Goal: Information Seeking & Learning: Understand process/instructions

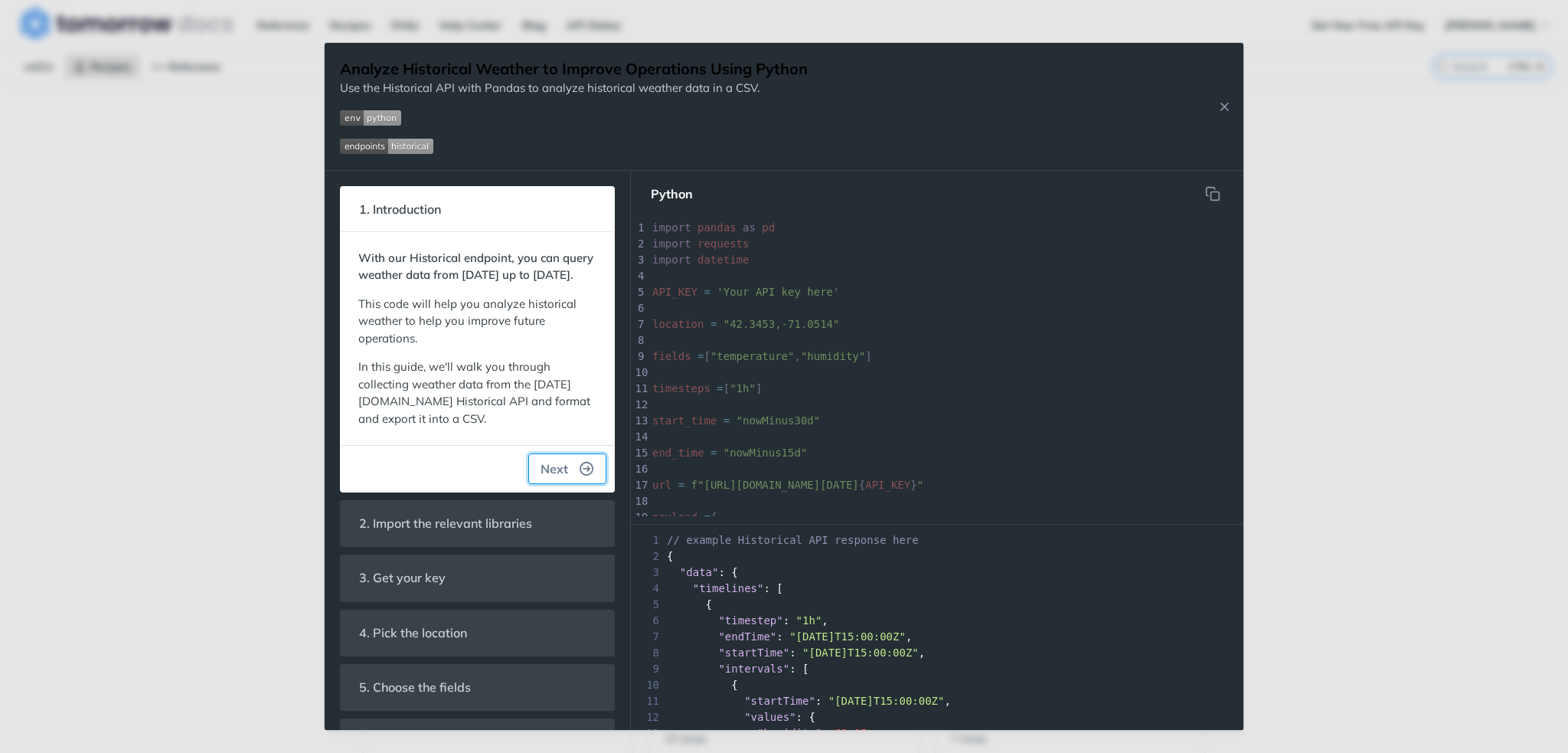
click at [580, 476] on icon "button" at bounding box center [586, 469] width 14 height 14
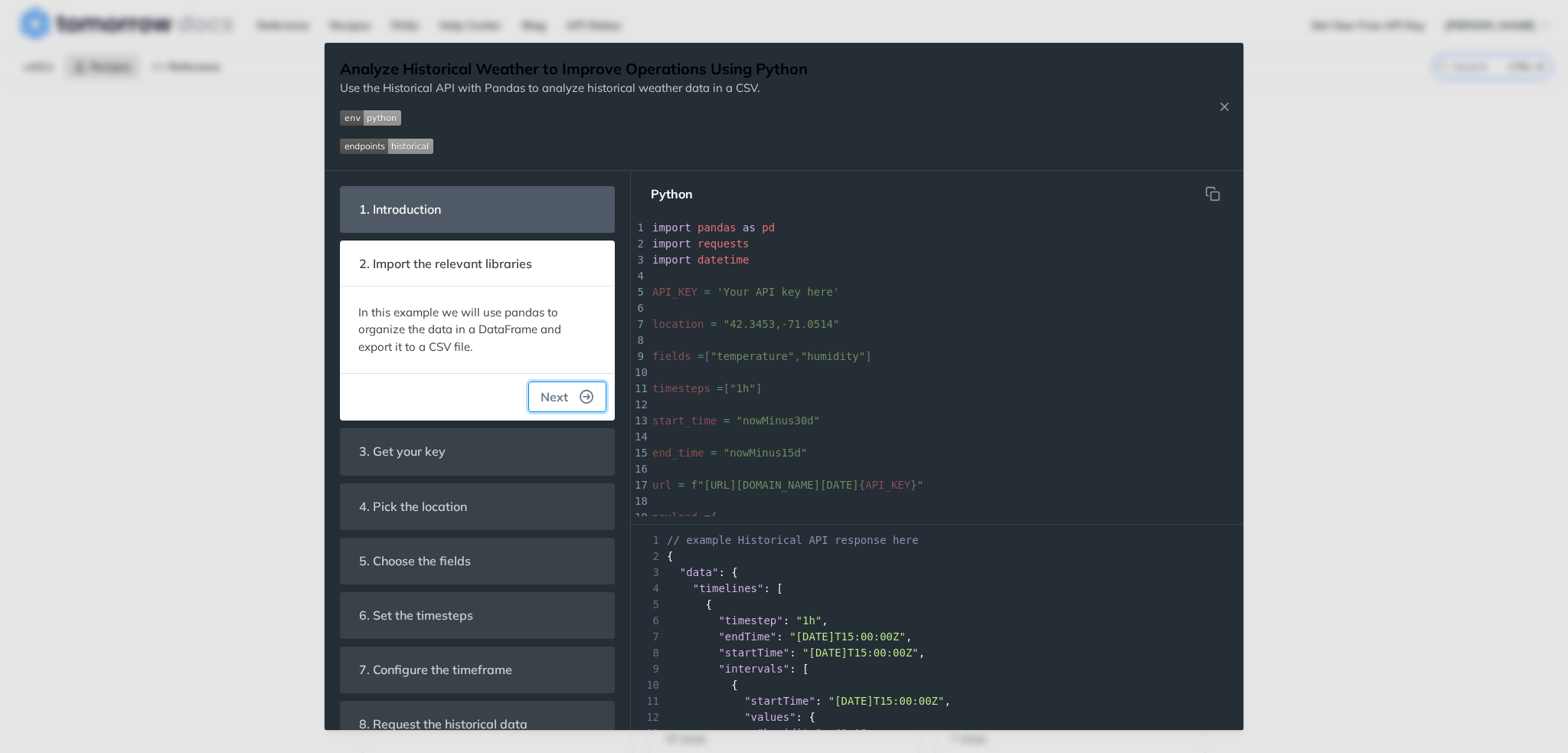
click at [580, 398] on icon "button" at bounding box center [586, 396] width 14 height 14
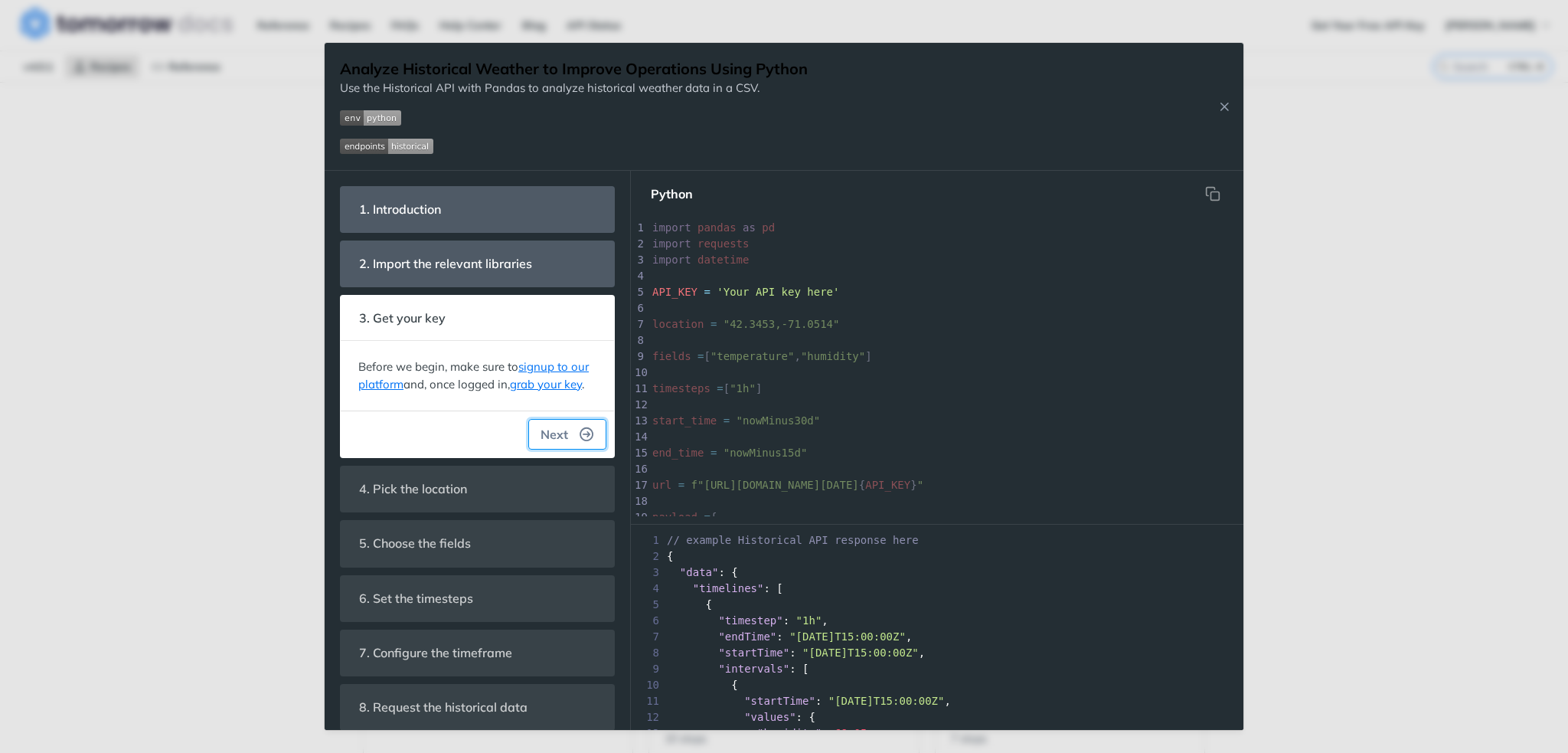
click at [580, 441] on icon "button" at bounding box center [586, 434] width 14 height 14
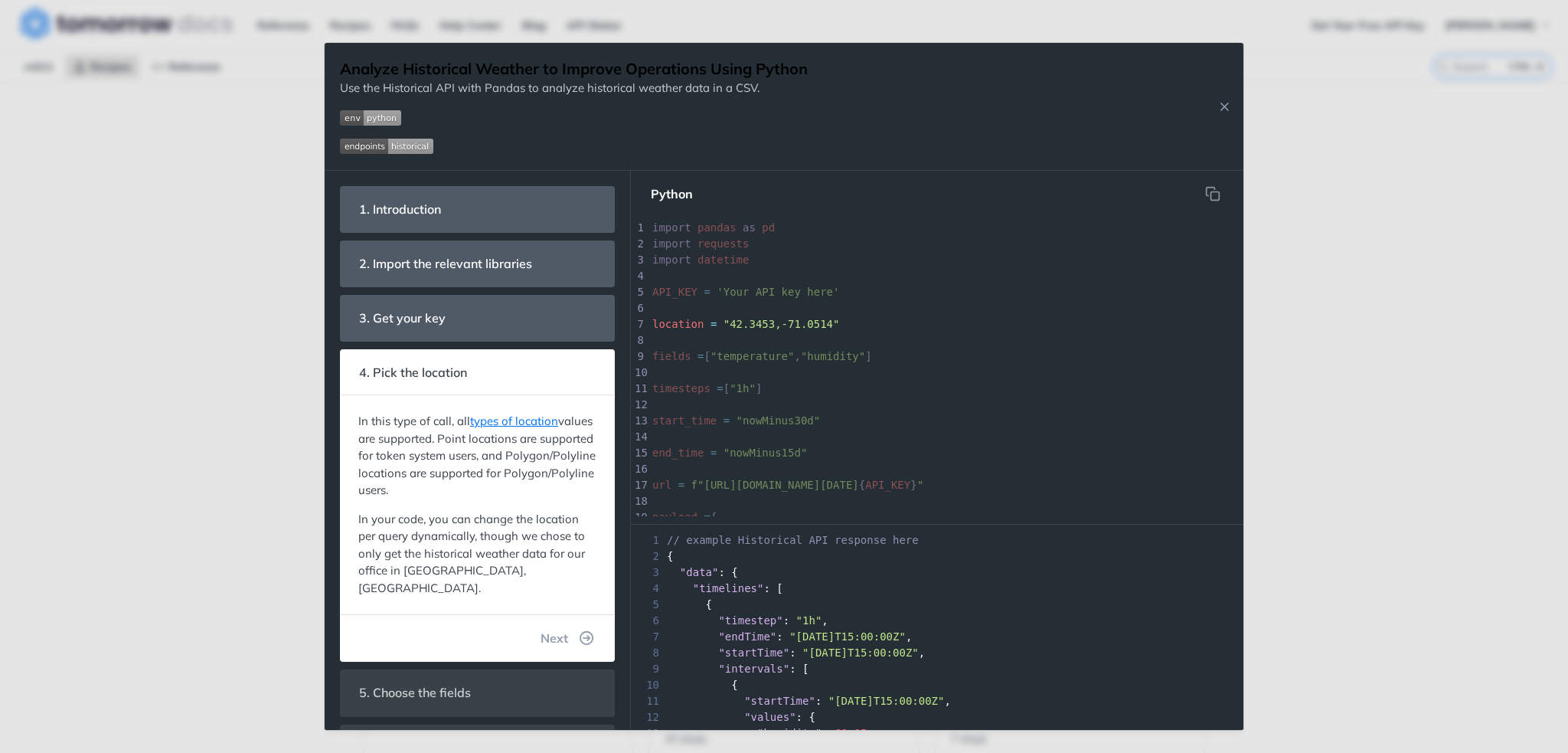
scroll to position [27, 0]
click at [584, 623] on button "Next" at bounding box center [567, 638] width 78 height 31
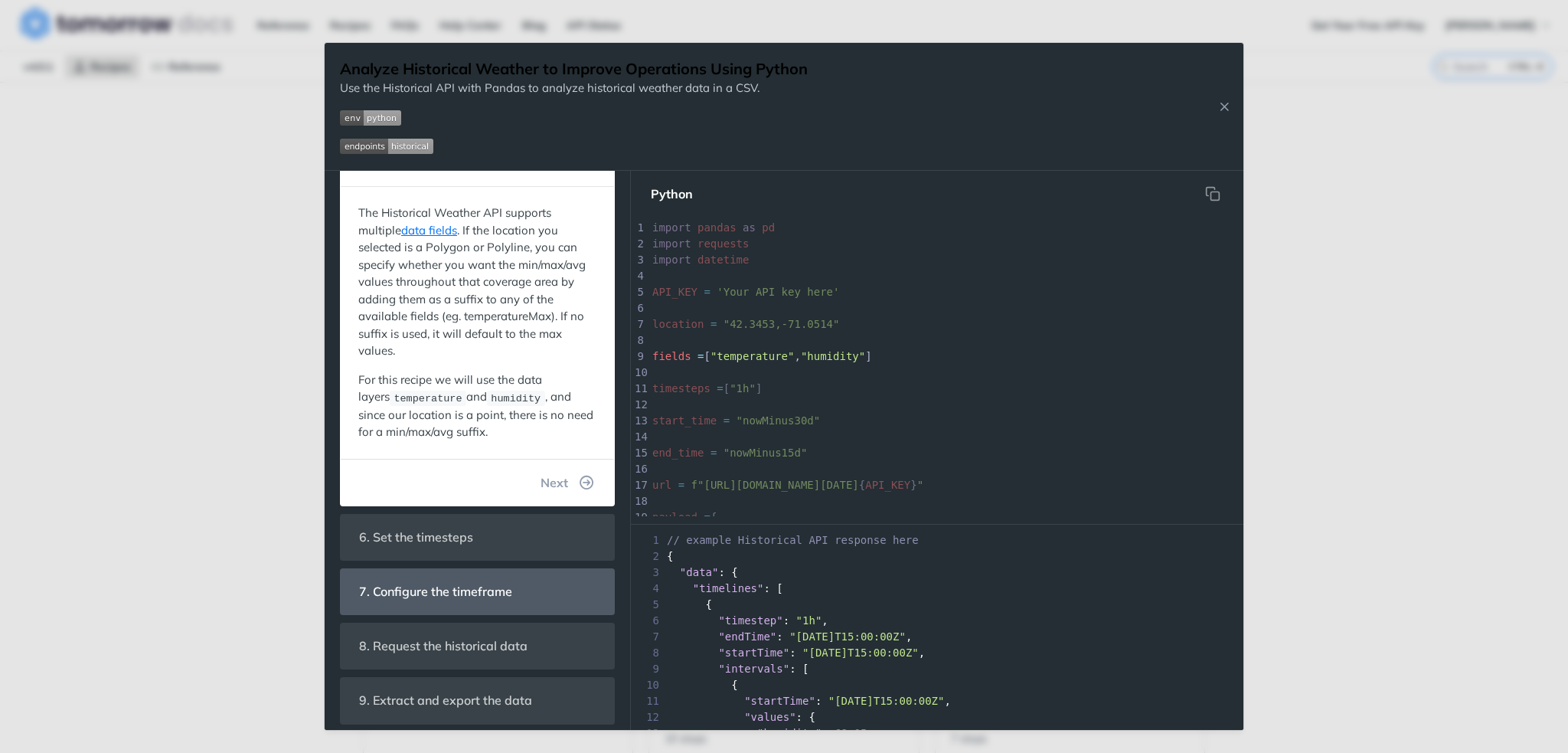
scroll to position [269, 0]
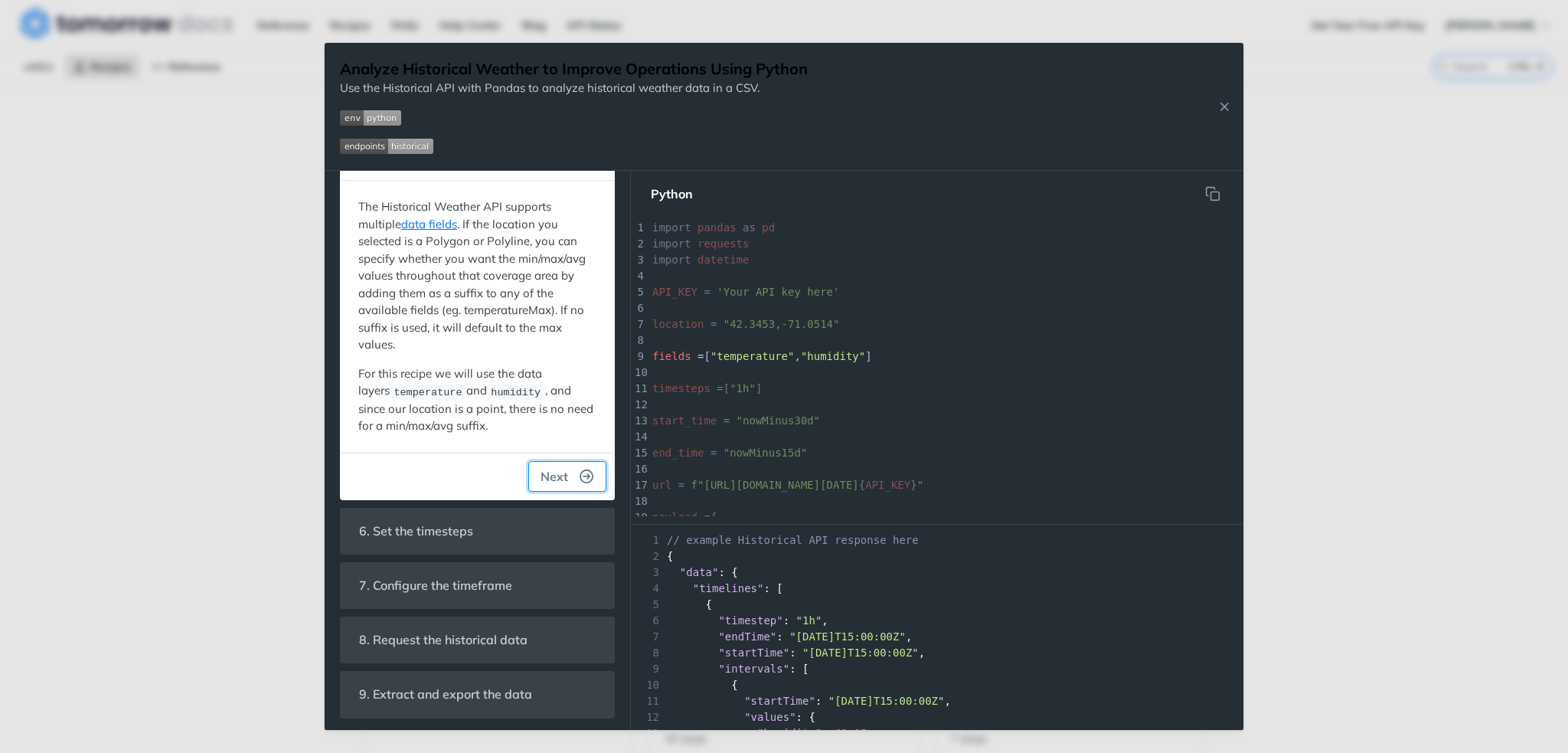
click at [566, 479] on button "Next" at bounding box center [567, 477] width 78 height 31
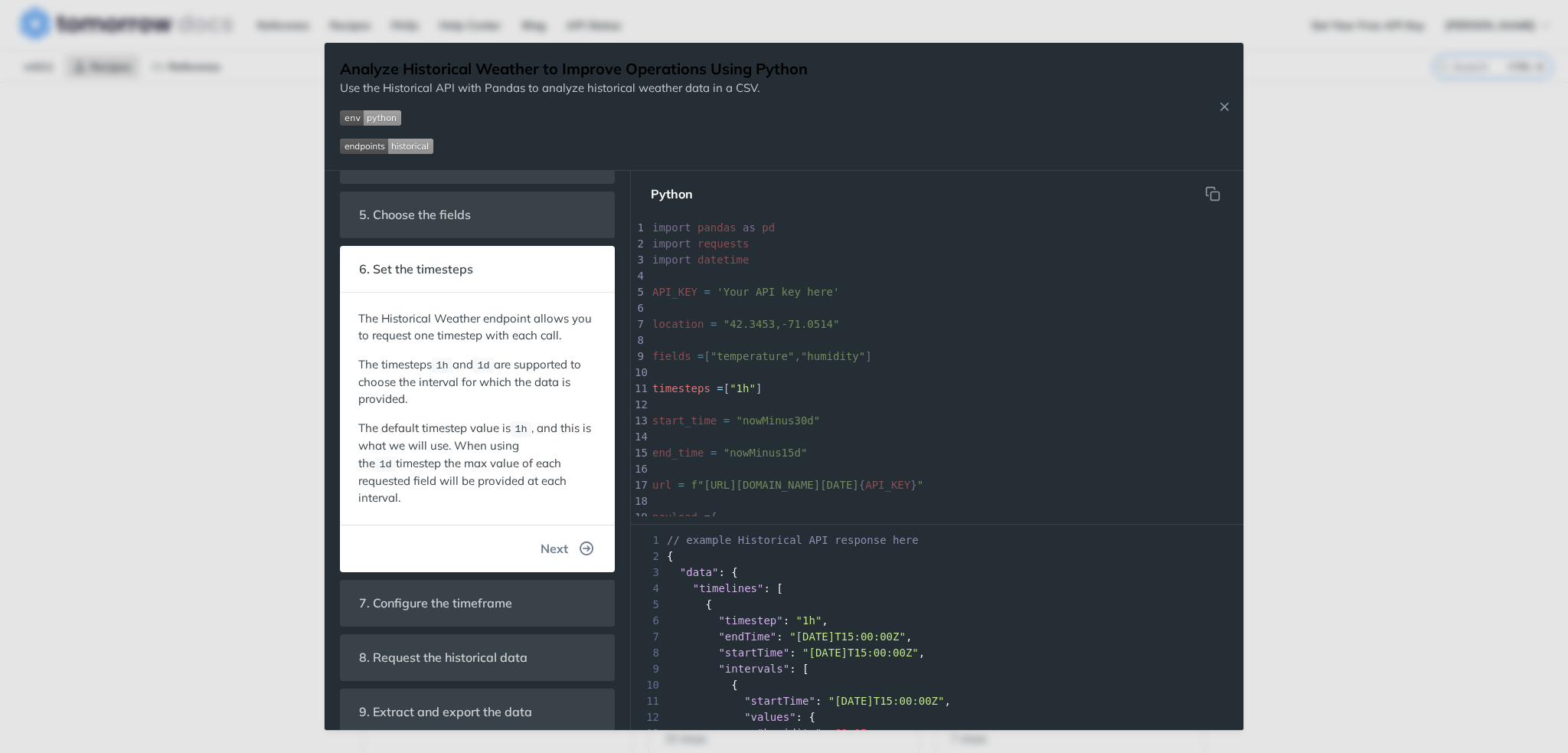
scroll to position [211, 0]
click at [565, 534] on button "Next" at bounding box center [567, 549] width 78 height 31
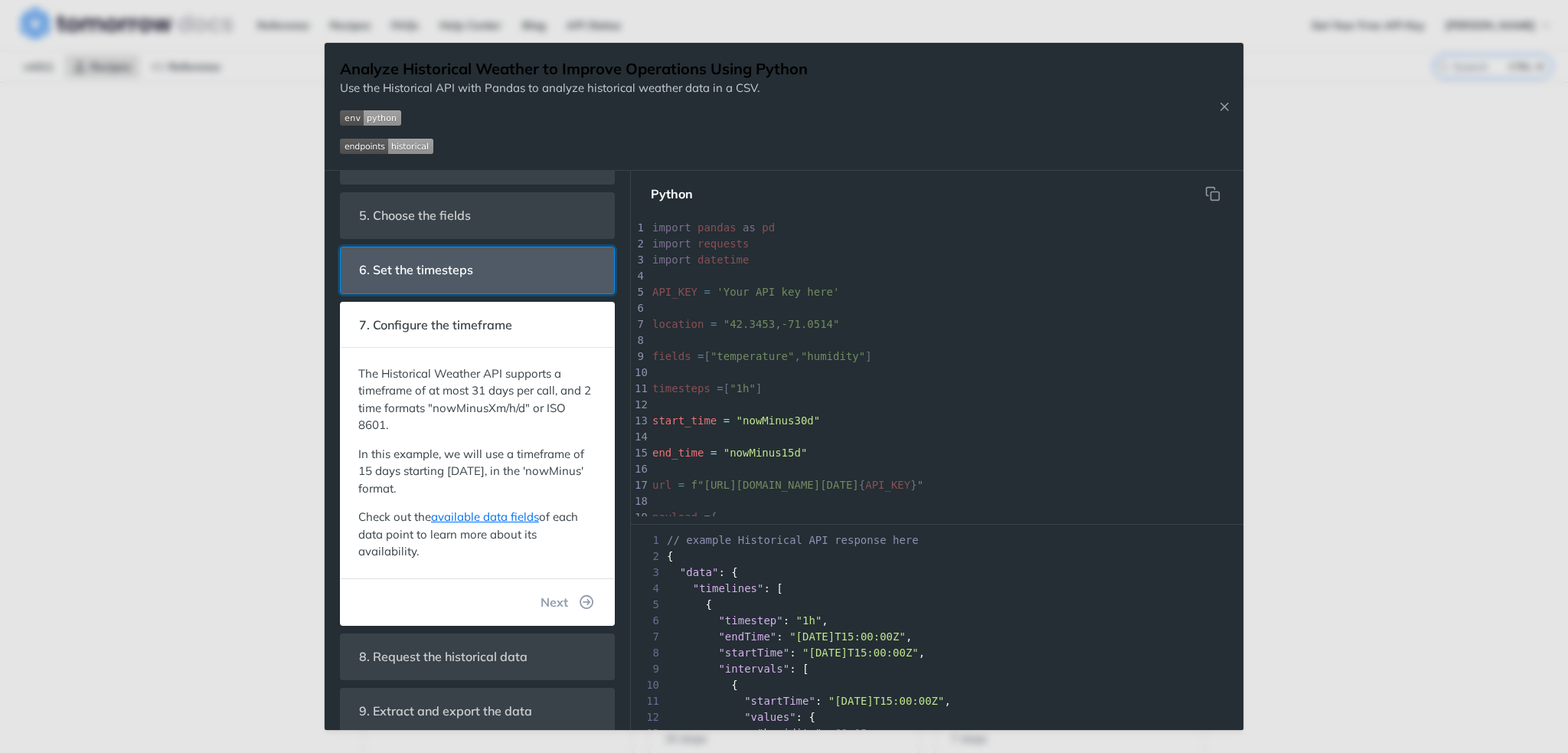
scroll to position [55, 0]
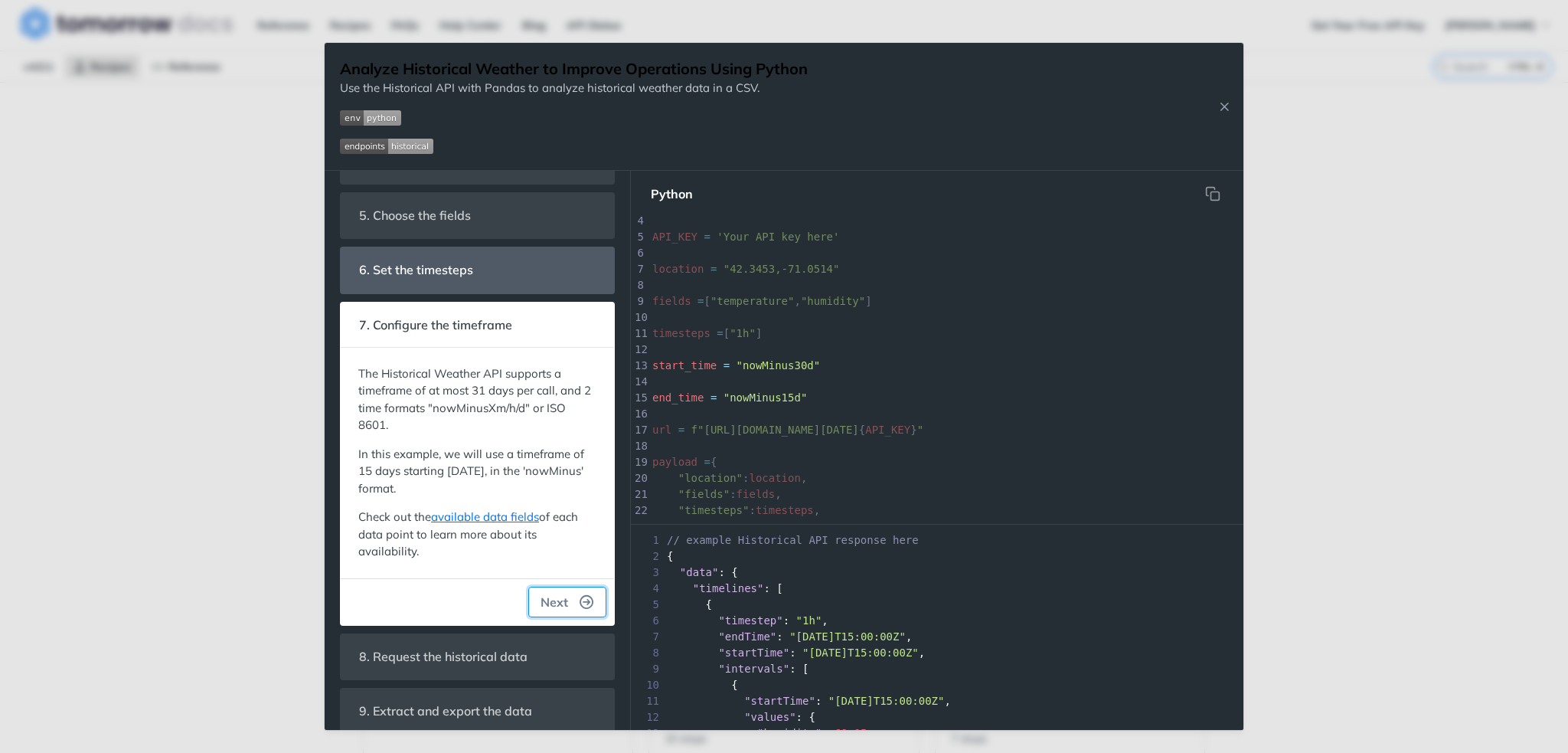
click at [580, 596] on icon "button" at bounding box center [586, 602] width 14 height 14
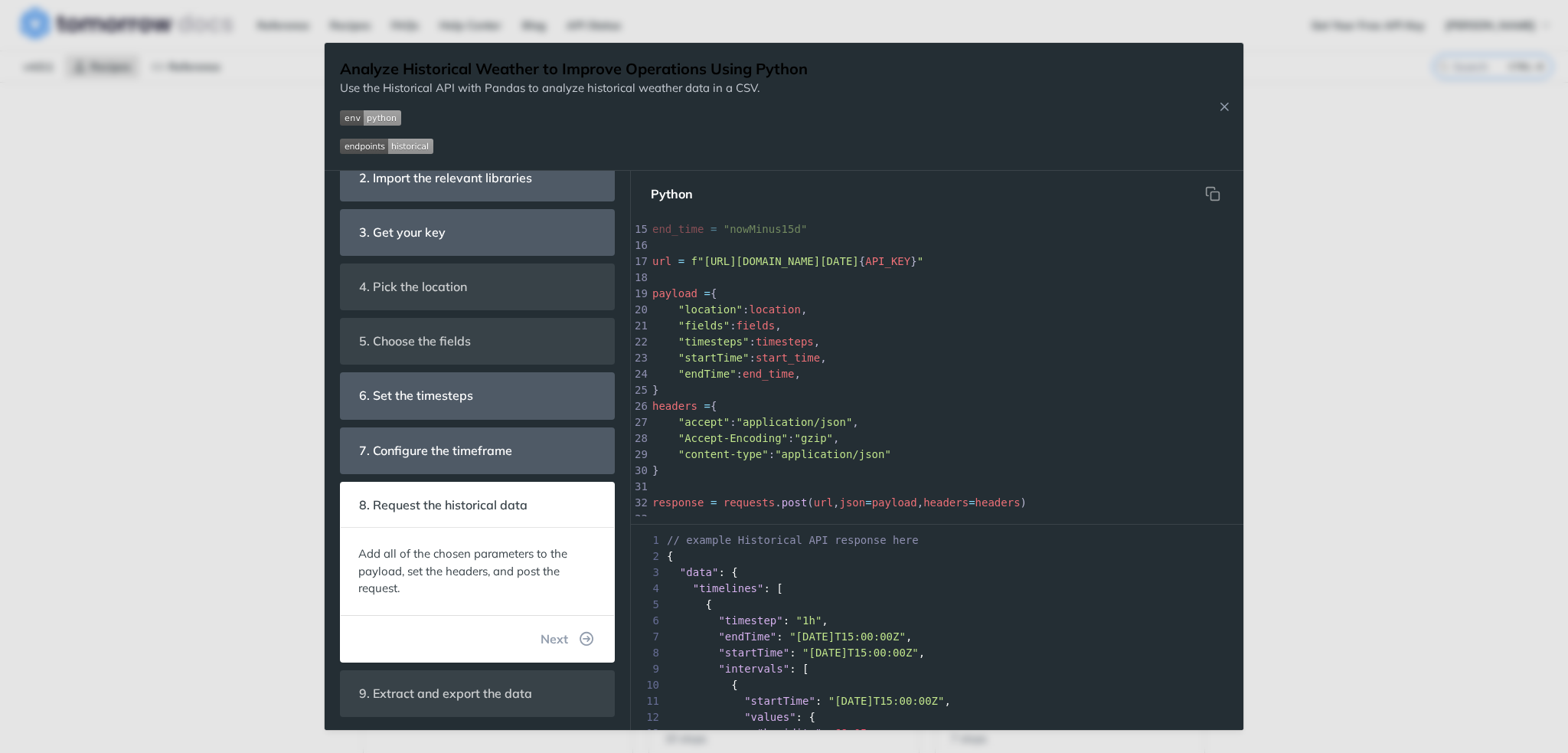
scroll to position [85, 0]
click at [576, 628] on button "Next" at bounding box center [567, 640] width 78 height 31
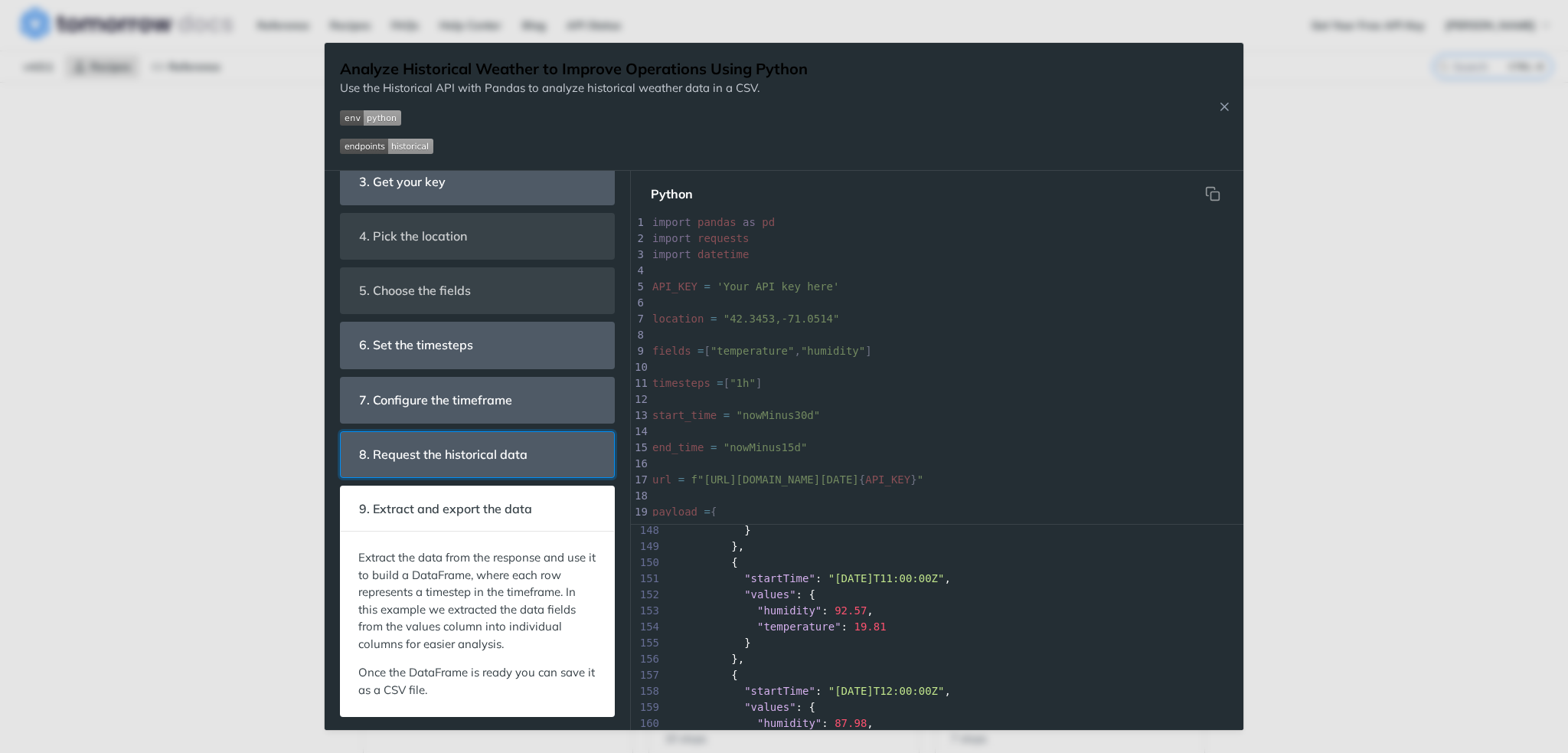
scroll to position [0, 0]
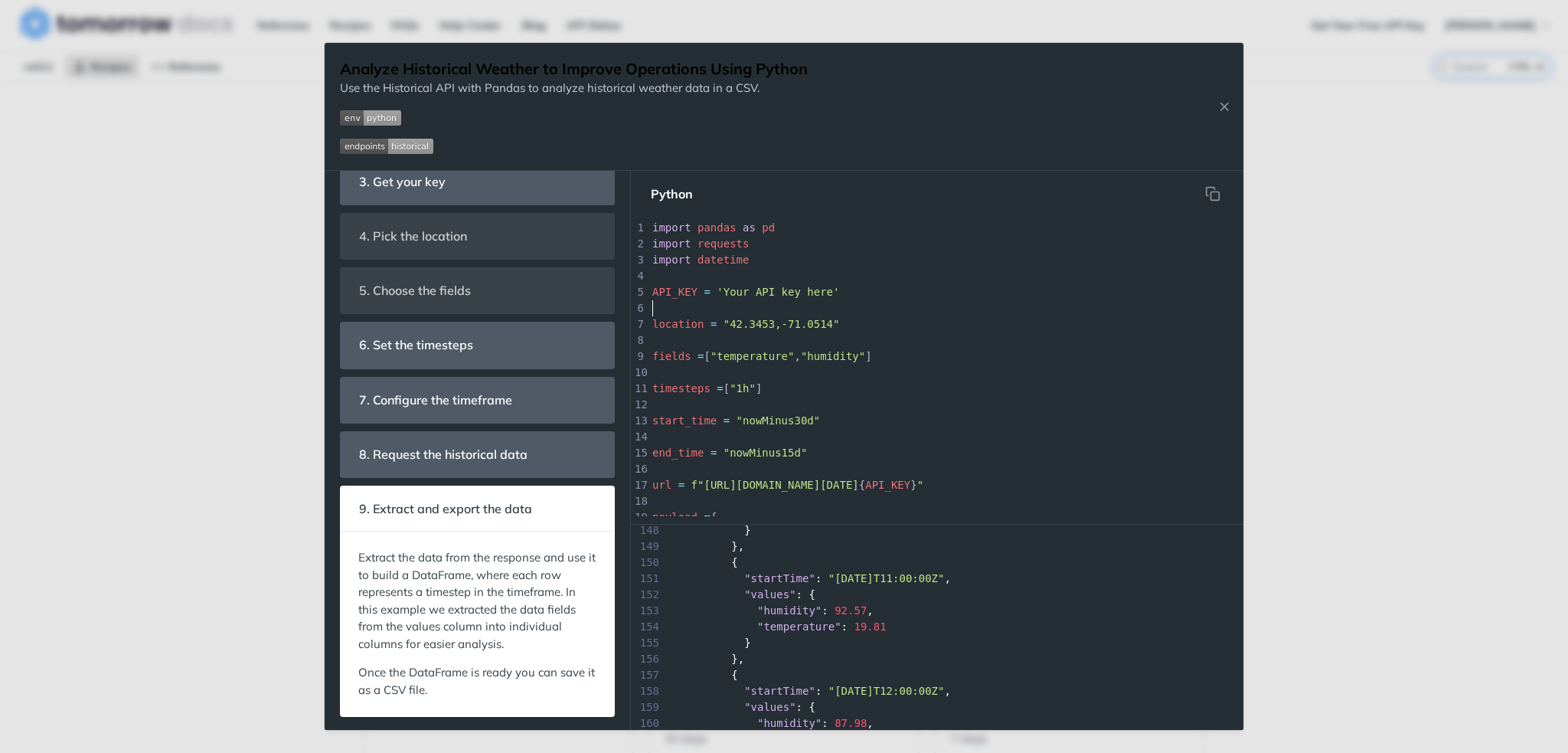
click at [851, 309] on pre "​" at bounding box center [1151, 309] width 1004 height 16
click at [378, 122] on img "Expand image" at bounding box center [370, 117] width 61 height 15
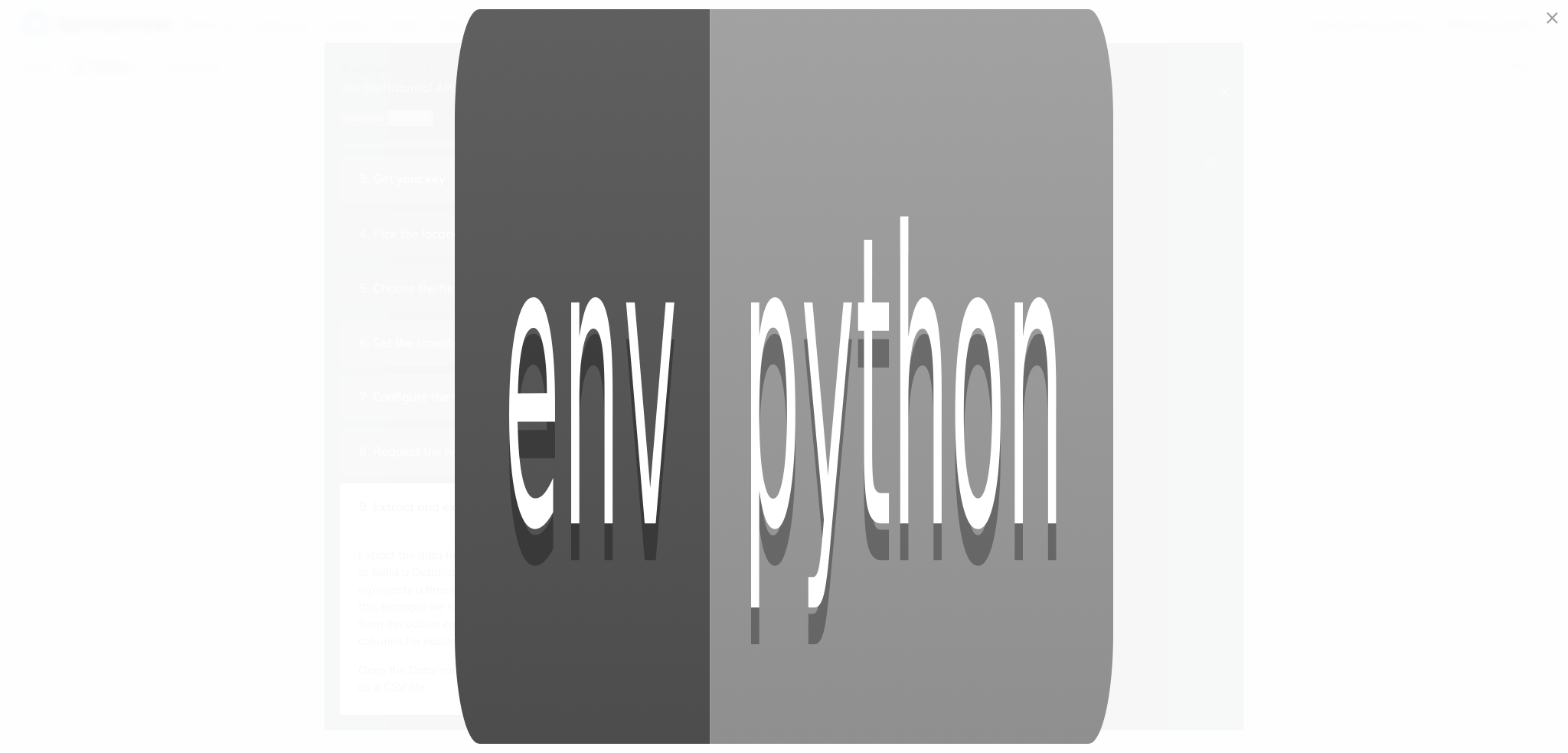
scroll to position [107, 0]
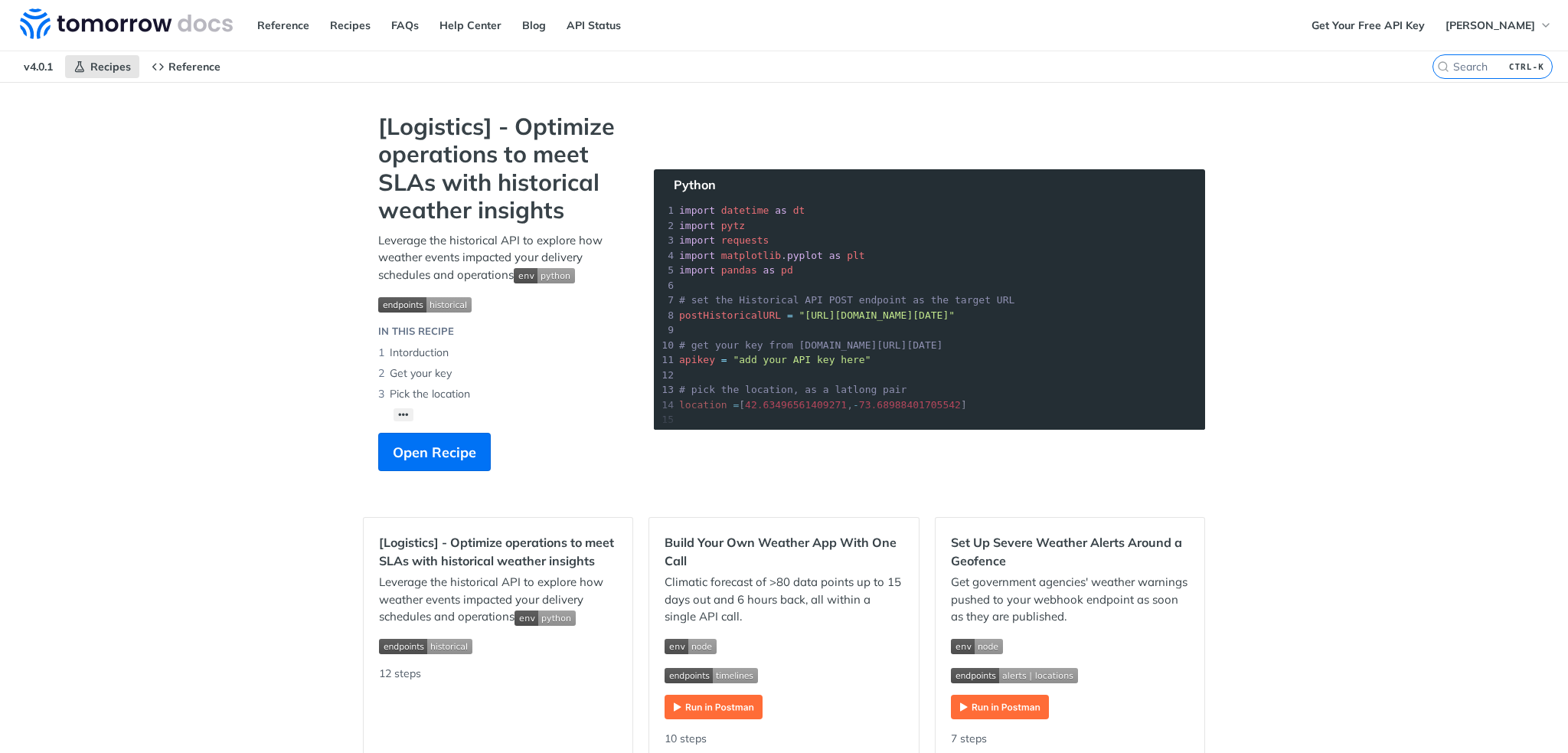
click at [939, 286] on section "[Logistics] - Optimize operations to meet SLAs with historical weather insights…" at bounding box center [784, 307] width 842 height 389
click at [459, 442] on span "Open Recipe" at bounding box center [435, 452] width 84 height 21
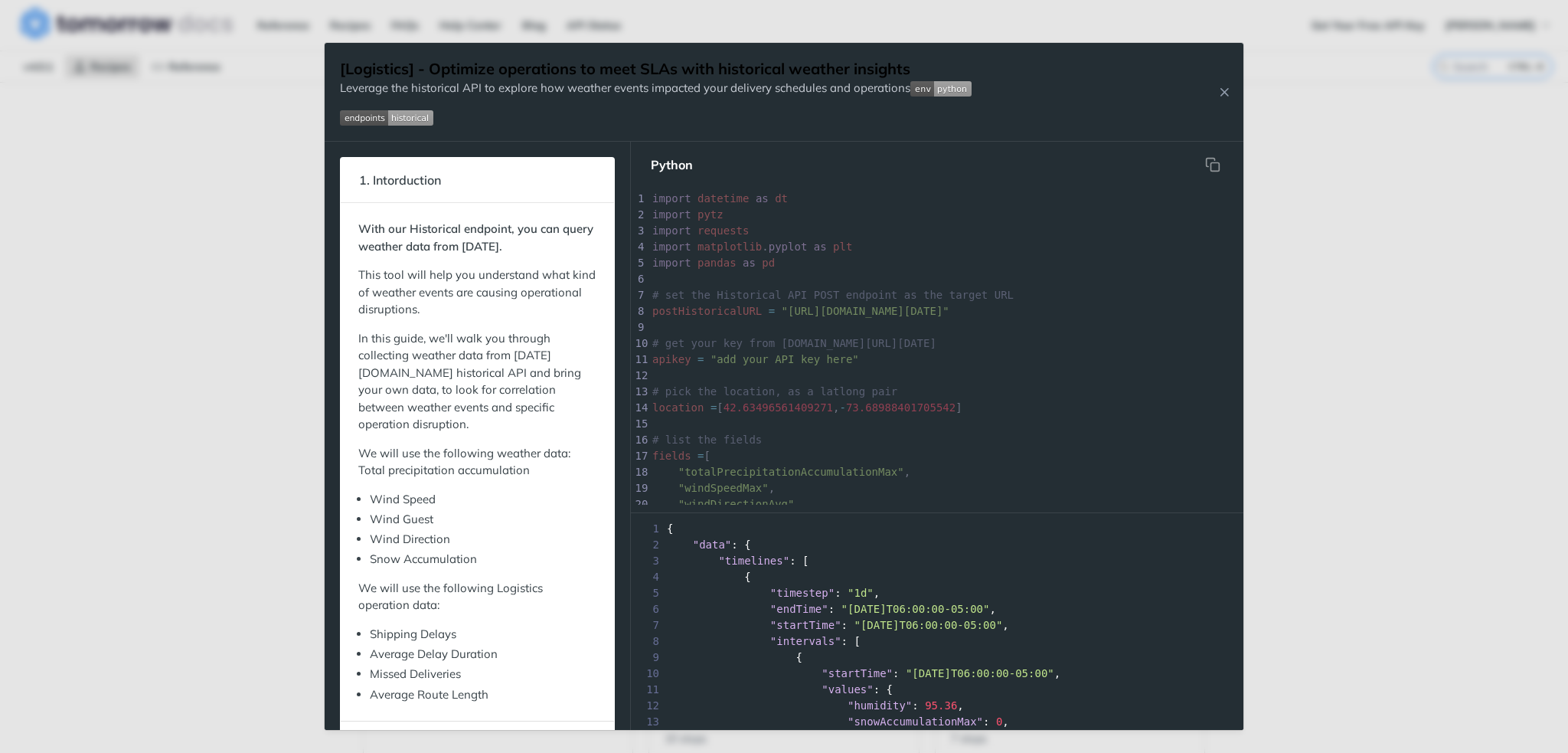
click at [871, 207] on pre "import pytz" at bounding box center [1072, 215] width 845 height 16
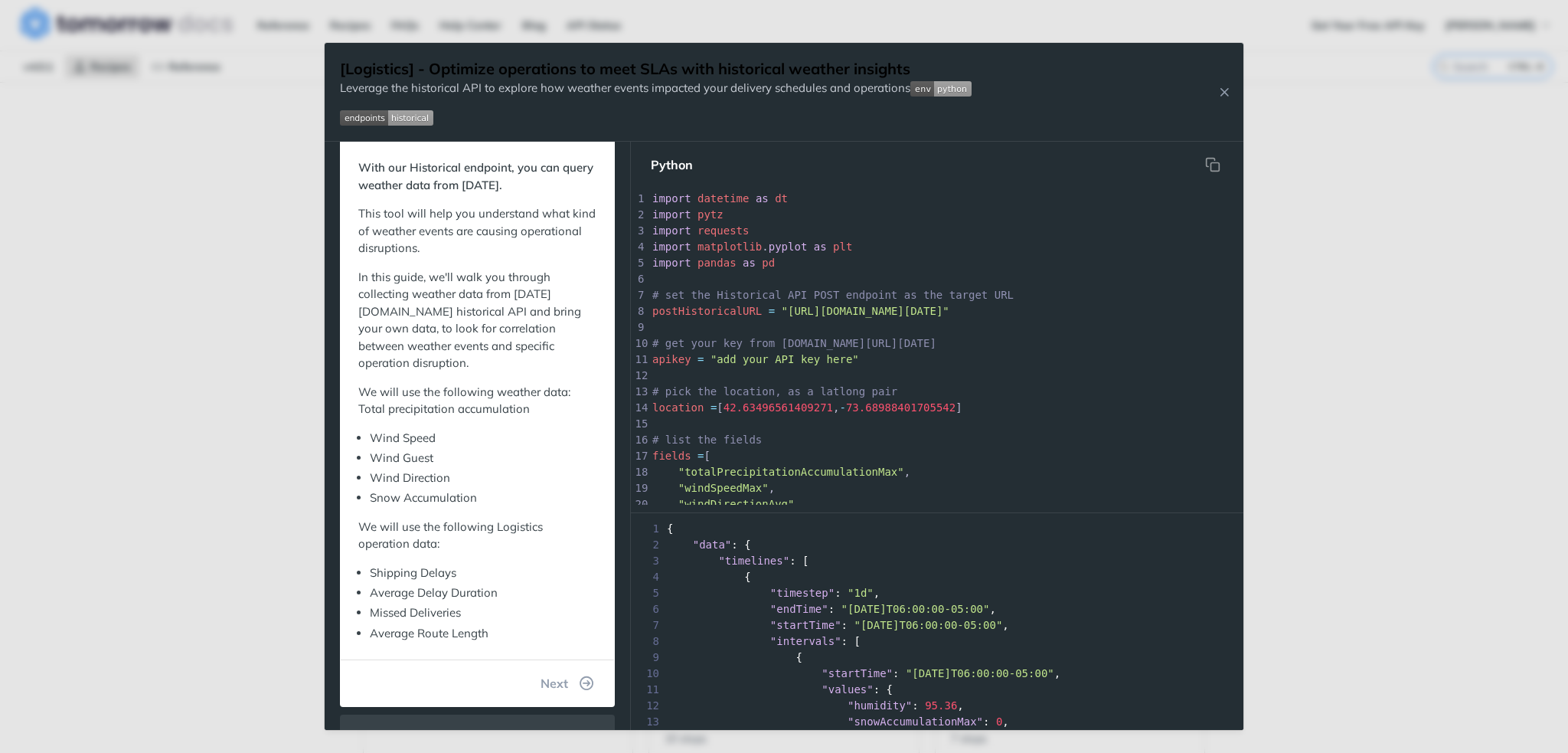
scroll to position [153, 0]
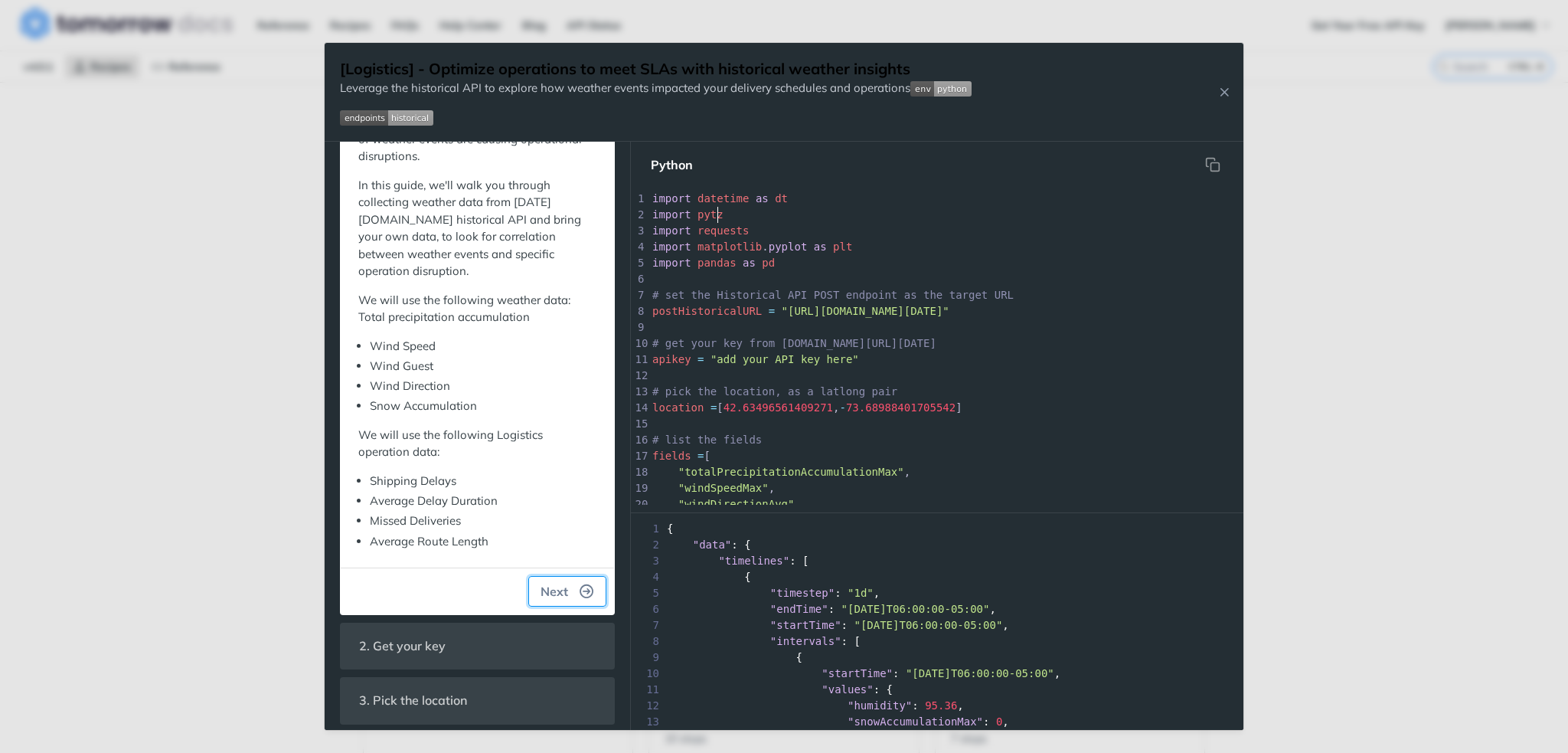
click at [580, 589] on icon "button" at bounding box center [586, 591] width 14 height 14
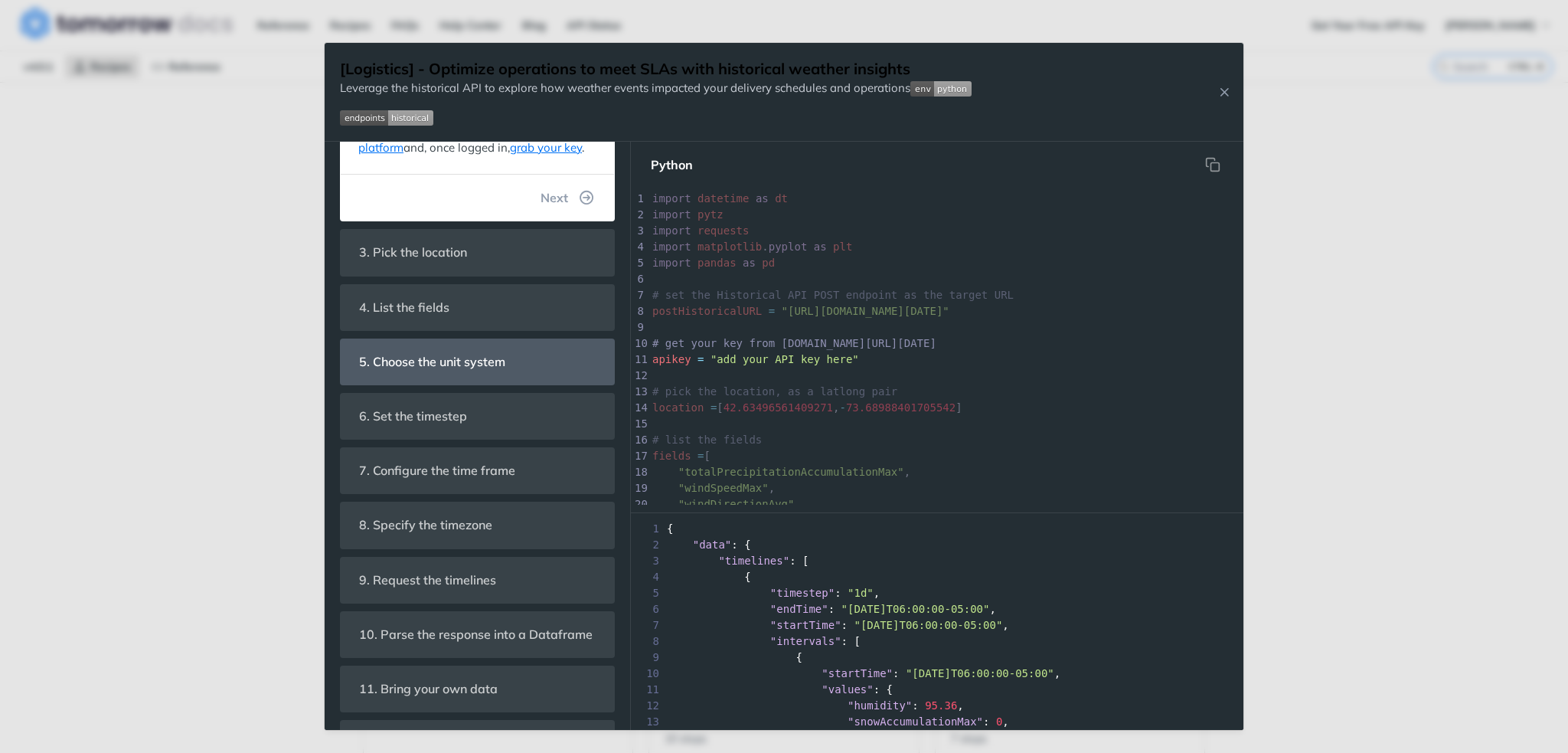
scroll to position [0, 0]
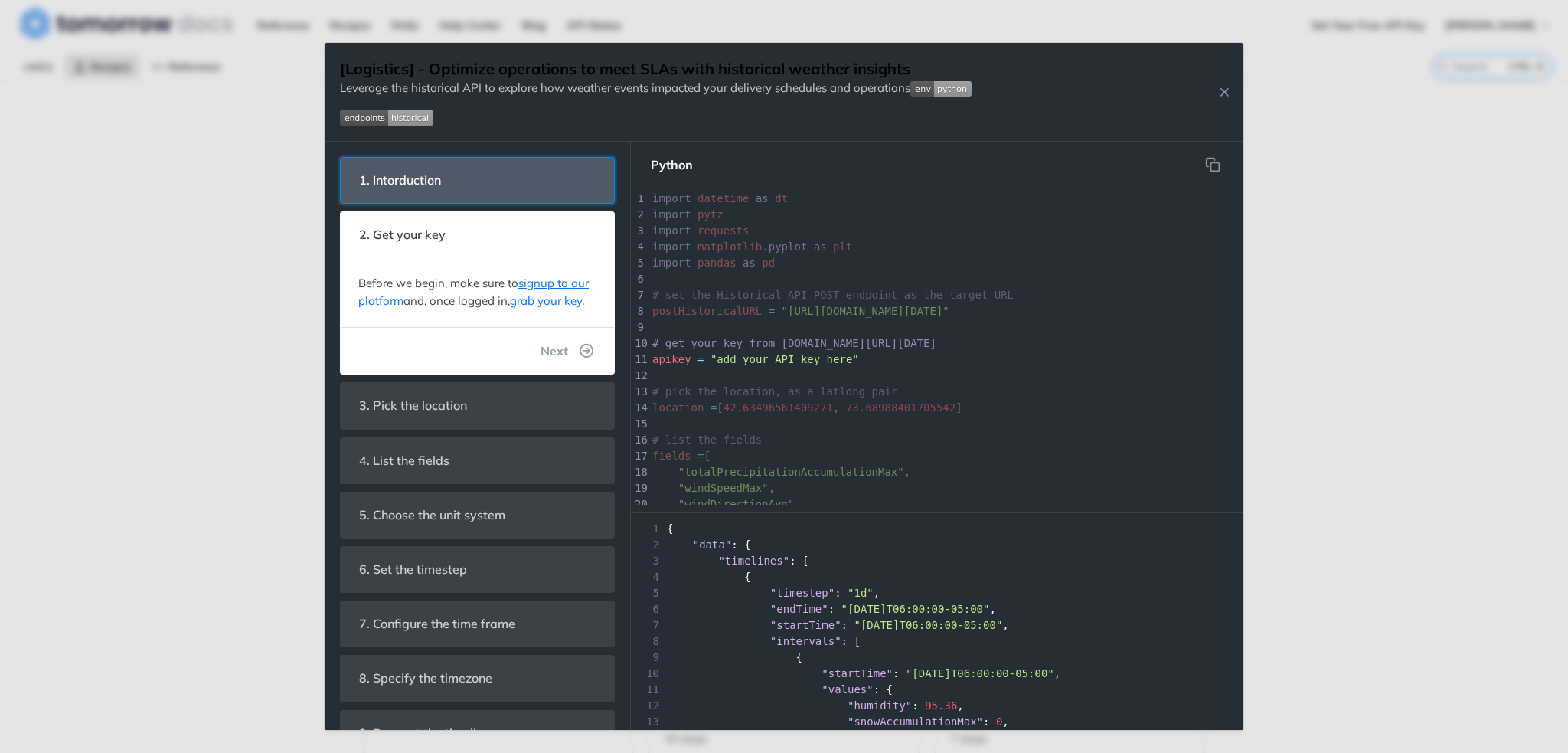
click at [529, 180] on header "1. Intorduction" at bounding box center [477, 180] width 273 height 45
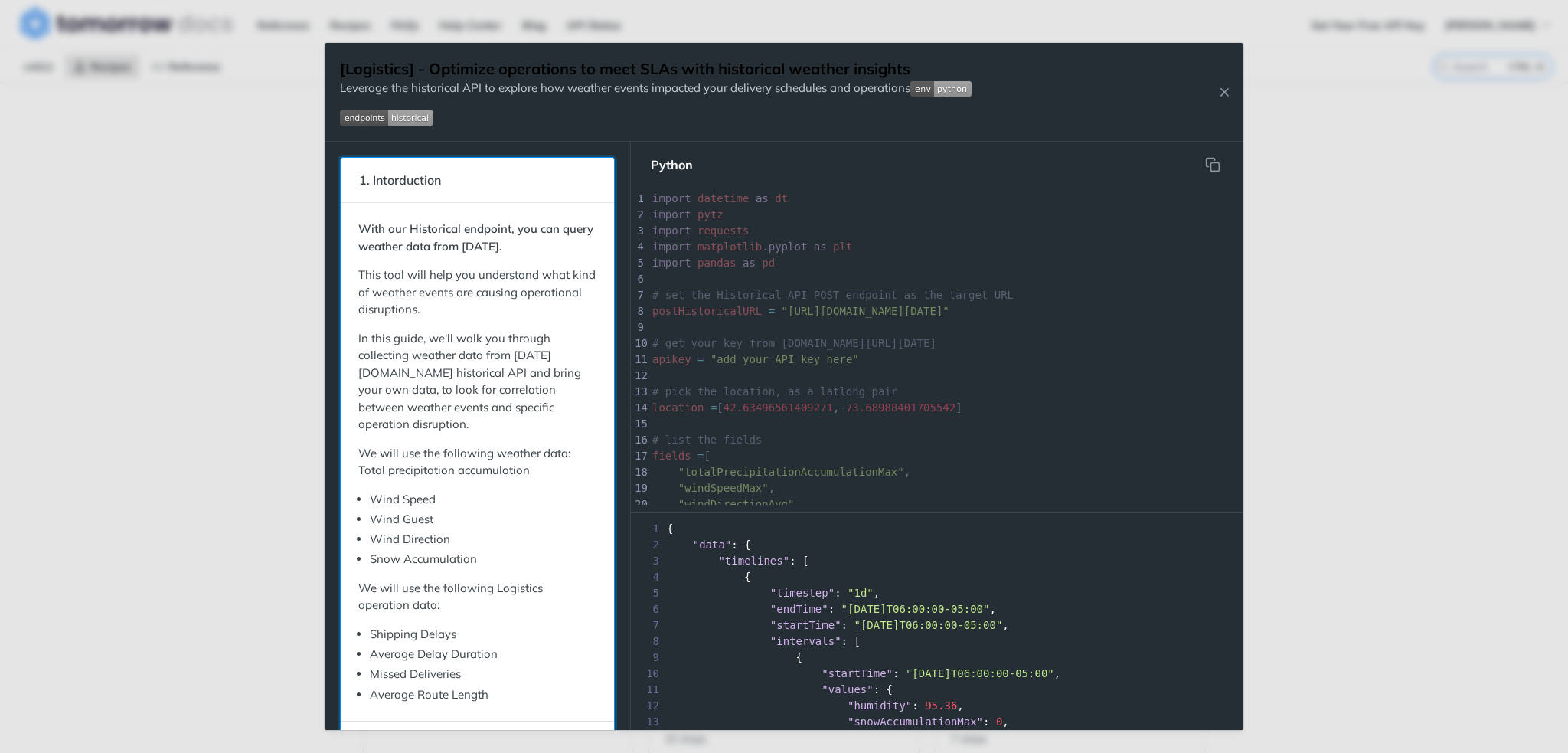
click at [505, 318] on p "This tool will help you understand what kind of weather events are causing oper…" at bounding box center [477, 293] width 238 height 52
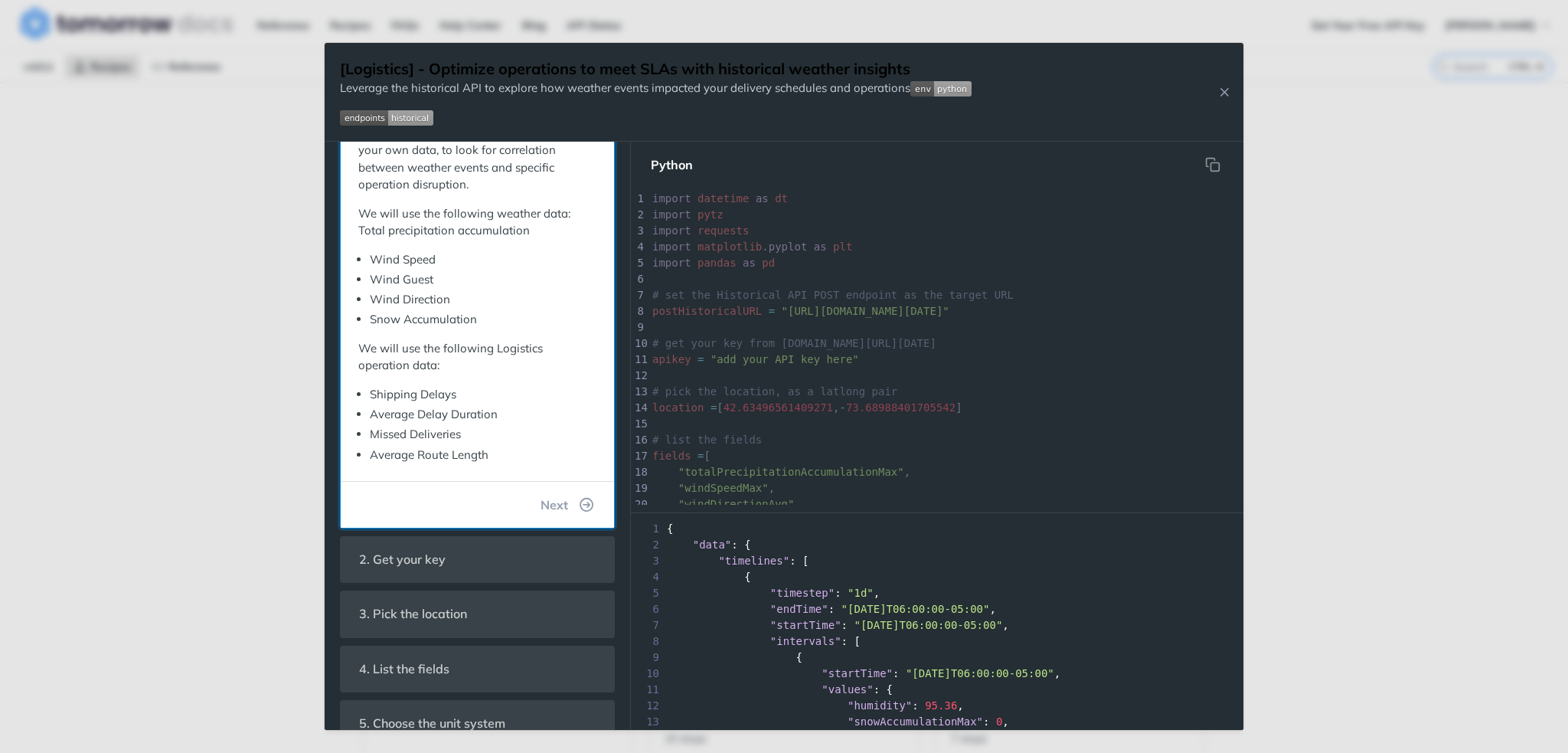
scroll to position [306, 0]
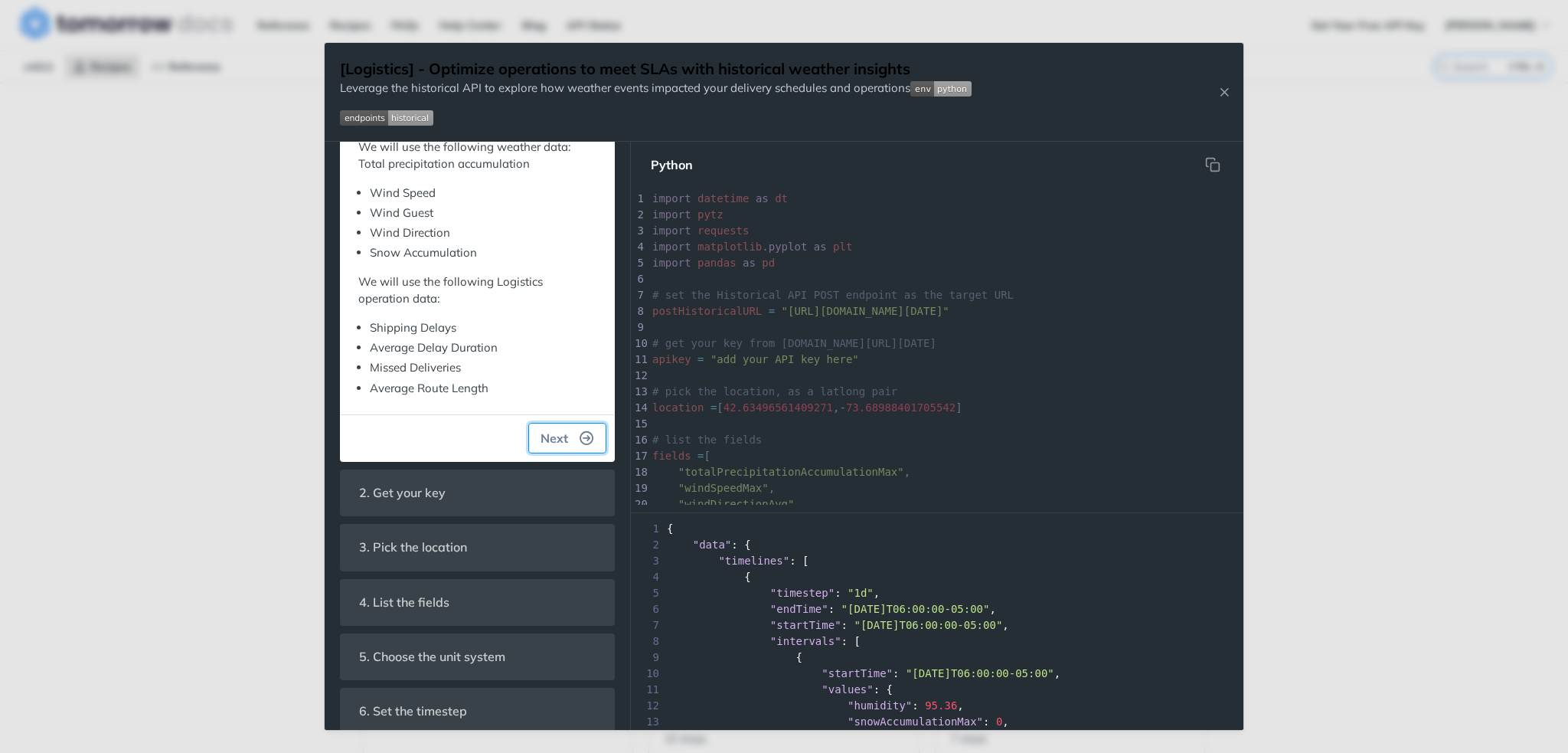
click at [566, 437] on button "Next" at bounding box center [567, 438] width 78 height 31
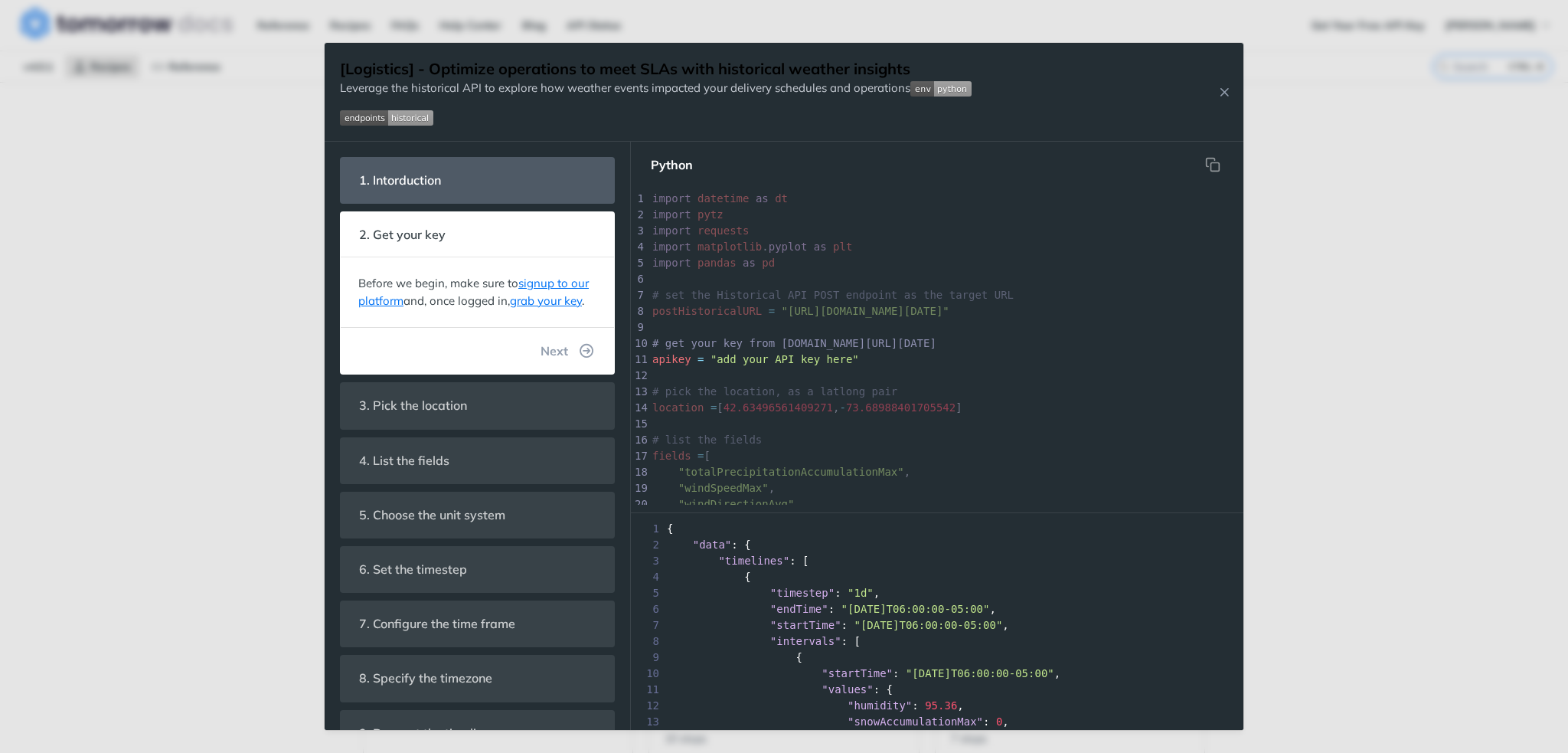
scroll to position [5, 0]
click at [809, 362] on span ""add your API key here"" at bounding box center [784, 358] width 149 height 12
click at [721, 362] on span ""add your API key here"" at bounding box center [784, 358] width 149 height 12
click at [805, 358] on span ""add your API key here"" at bounding box center [784, 358] width 149 height 12
click at [833, 361] on span ""add your API key here"" at bounding box center [784, 358] width 149 height 12
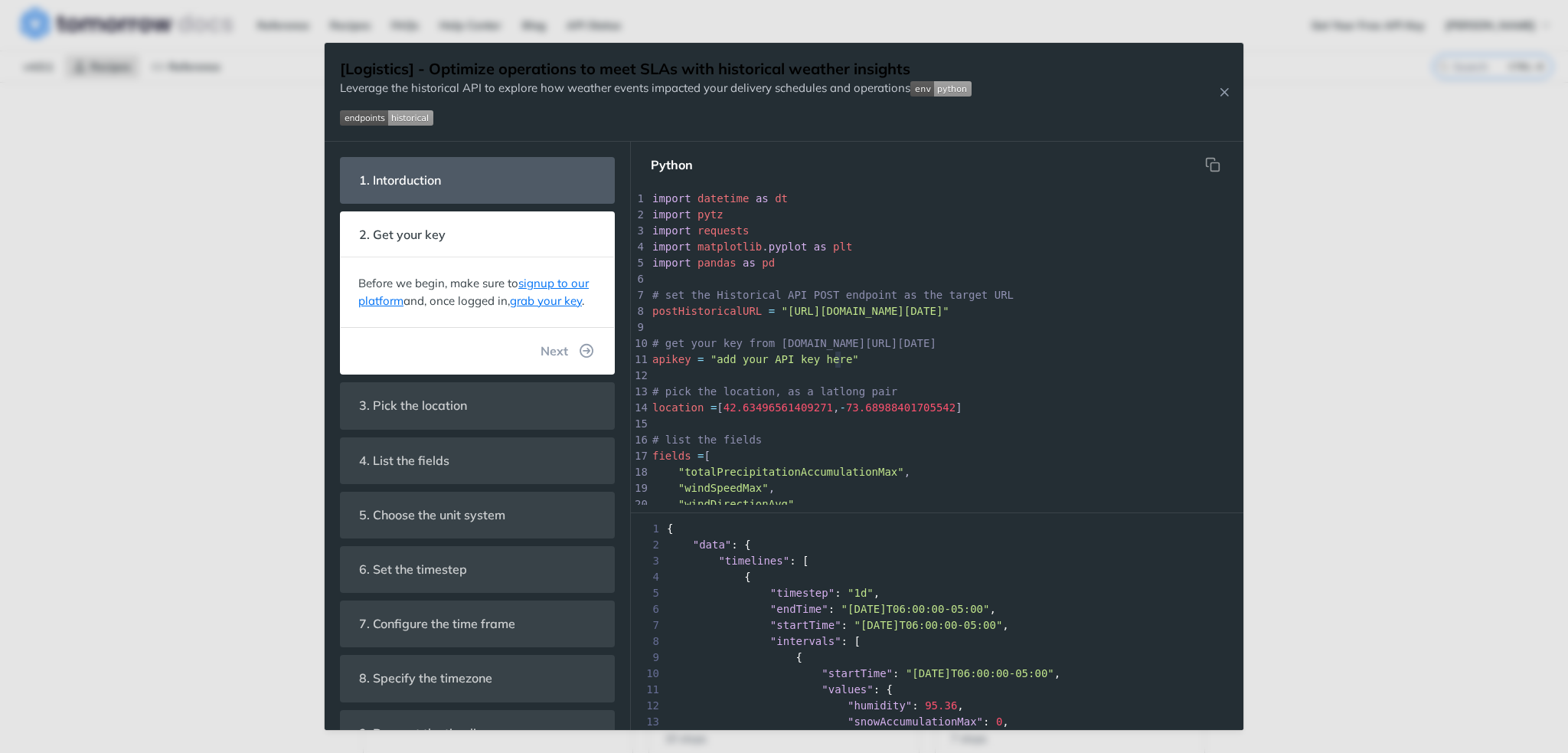
type textarea "e""
type textarea ""add your API key here""
drag, startPoint x: 839, startPoint y: 361, endPoint x: 708, endPoint y: 357, distance: 131.1
click at [710, 357] on span ""add your API key here"" at bounding box center [784, 358] width 149 height 12
click at [725, 366] on span ""add your API key here"" at bounding box center [784, 358] width 149 height 12
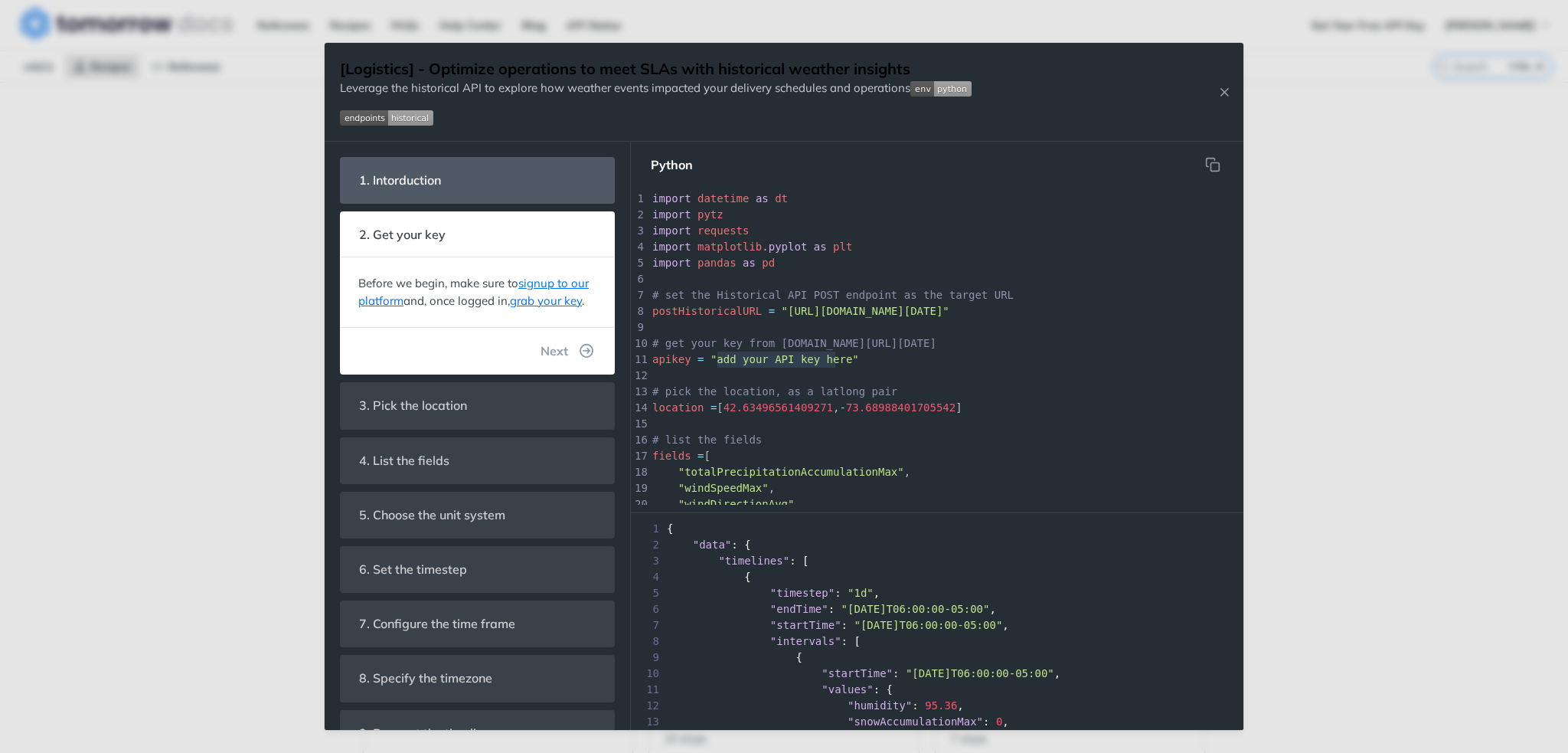
type textarea "add your API key here"
drag, startPoint x: 834, startPoint y: 357, endPoint x: 713, endPoint y: 364, distance: 121.2
click at [713, 364] on span ""add your API key here"" at bounding box center [784, 358] width 149 height 12
paste textarea
click at [927, 372] on pre "​" at bounding box center [1080, 375] width 863 height 16
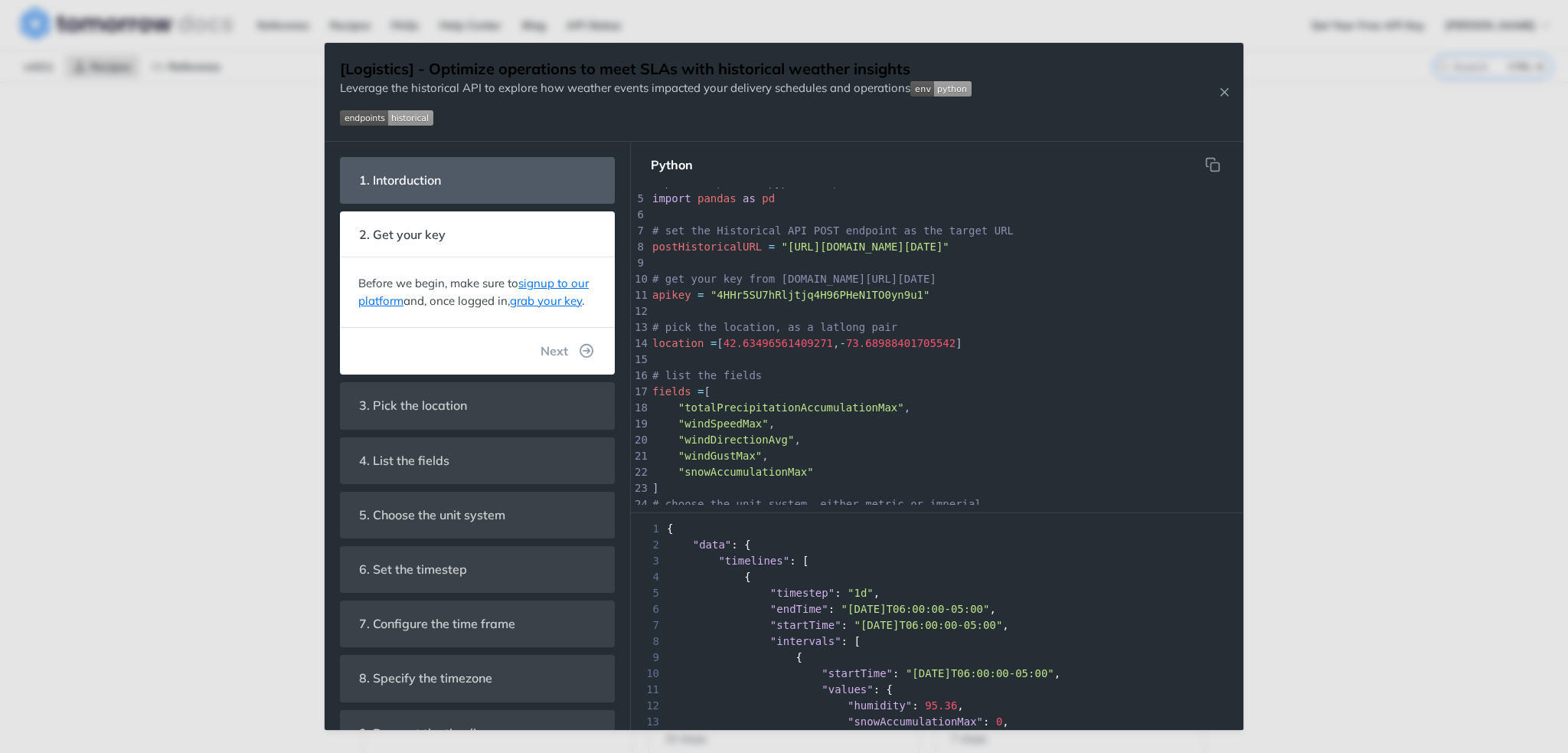
scroll to position [152, 0]
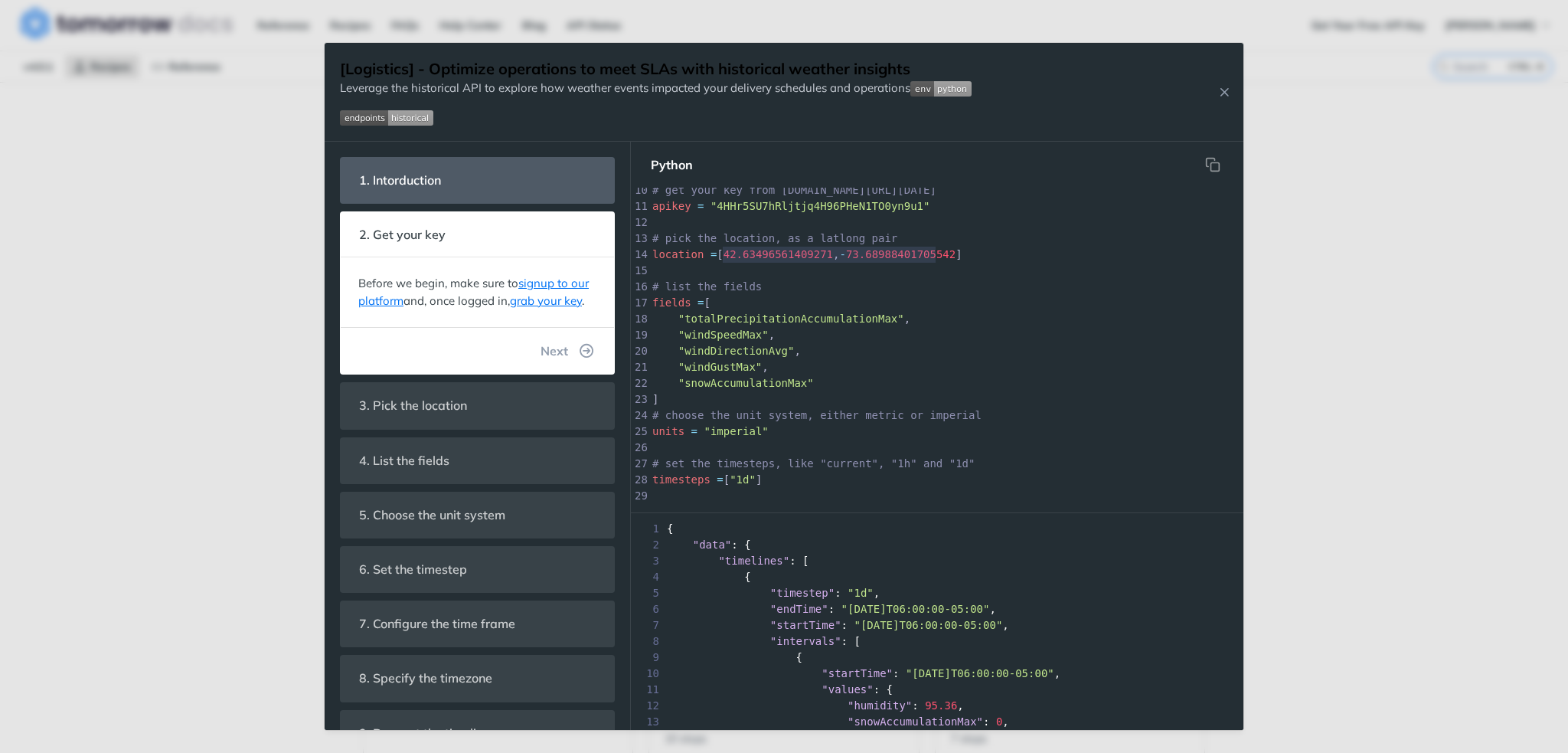
type textarea "42.63496561409271, -73.68988401705542"
drag, startPoint x: 723, startPoint y: 257, endPoint x: 939, endPoint y: 257, distance: 216.0
click at [940, 258] on div "x print ( 'done' ) 1 import datetime as dt 2 import pytz 3 import requests 4 im…" at bounding box center [1080, 375] width 863 height 676
paste textarea
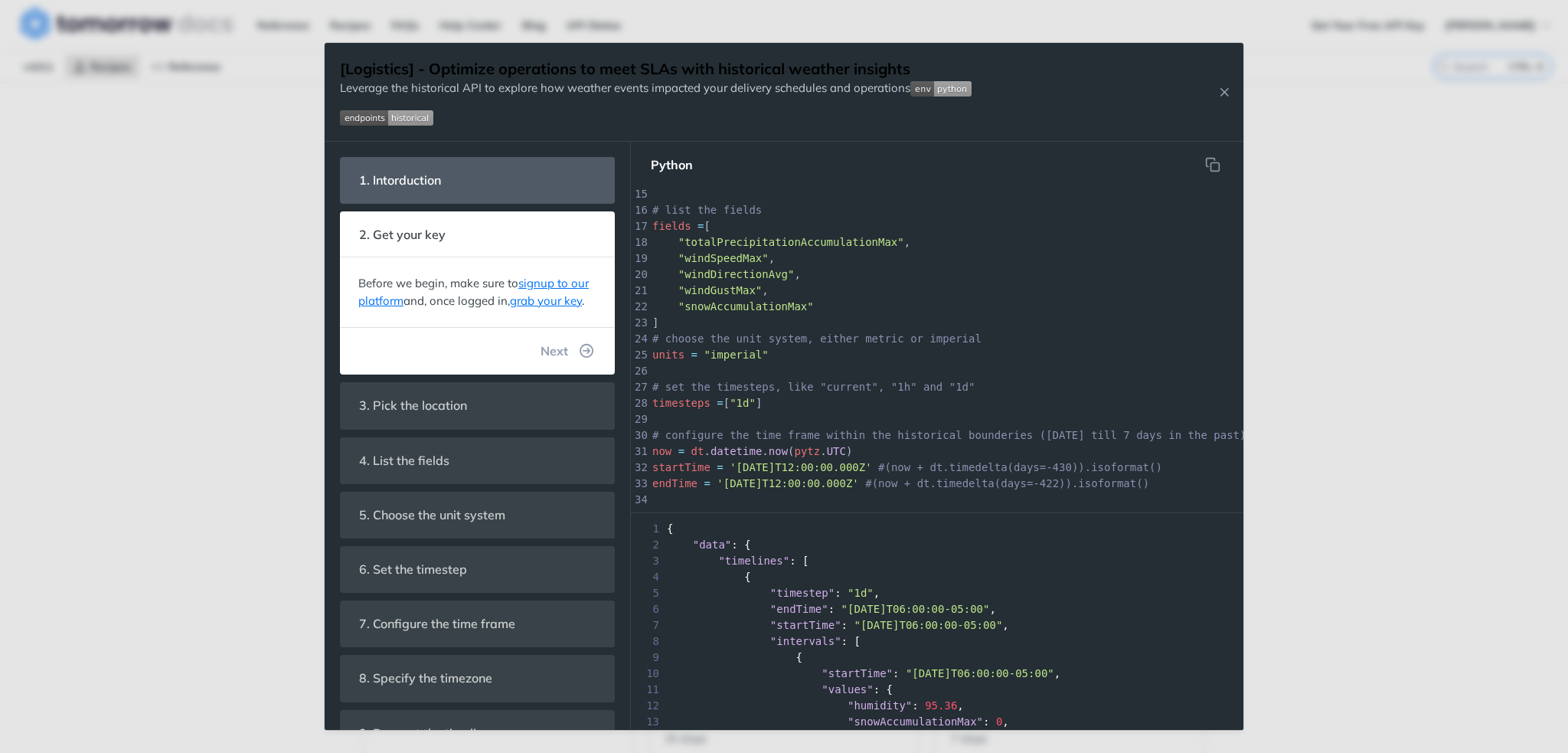
scroll to position [153, 0]
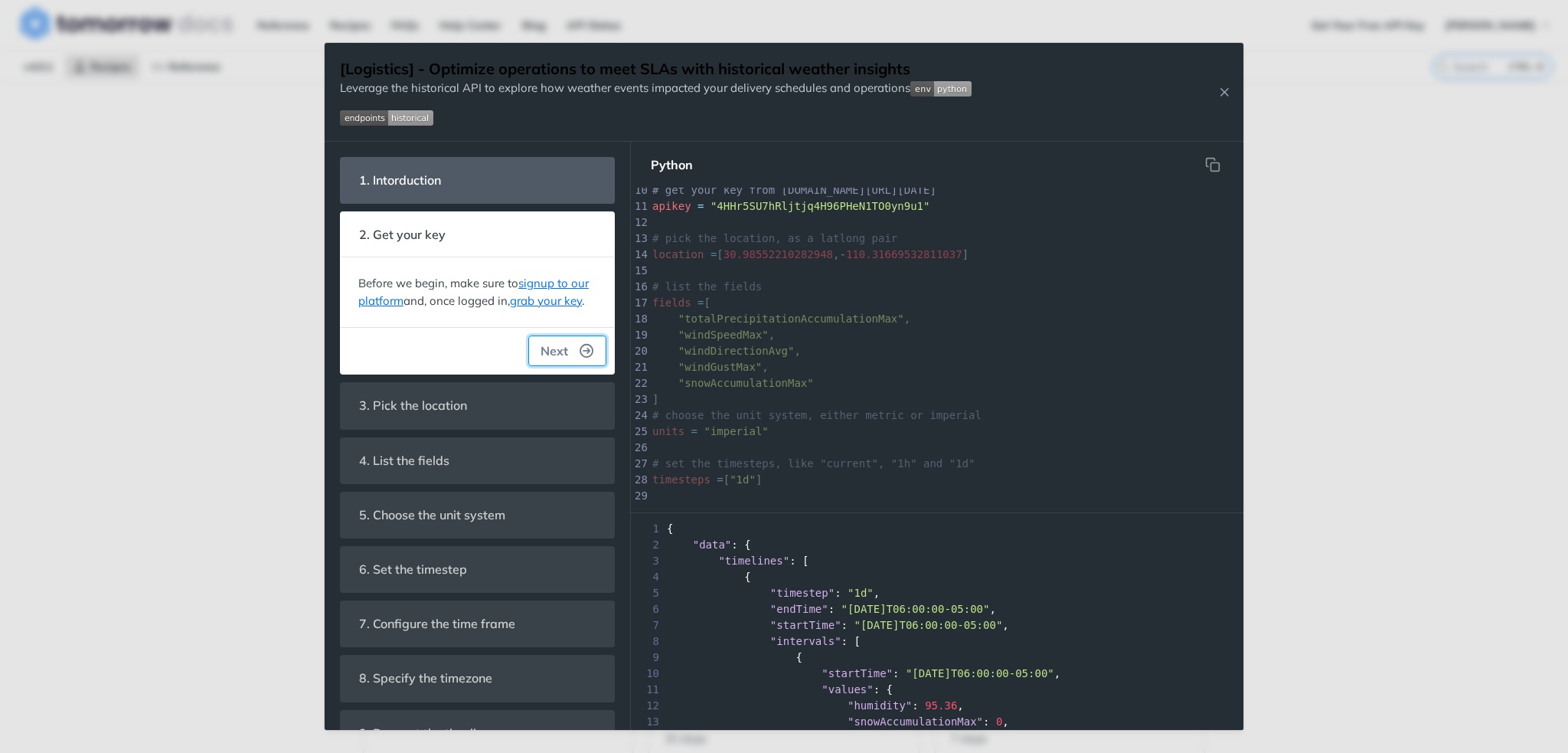
click at [582, 361] on button "Next" at bounding box center [567, 350] width 78 height 31
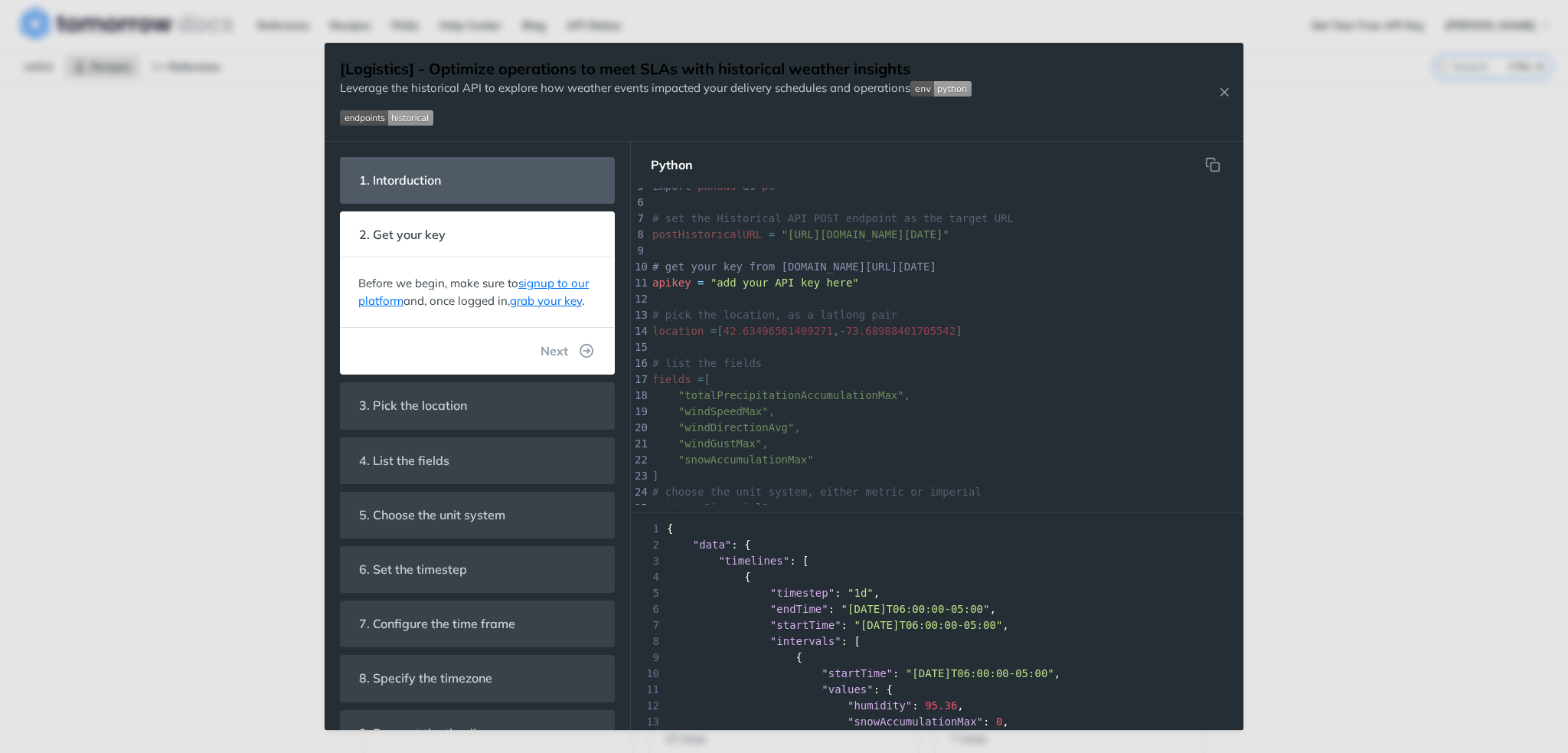
scroll to position [5, 0]
click at [752, 336] on span "42.63496561409271" at bounding box center [778, 330] width 109 height 12
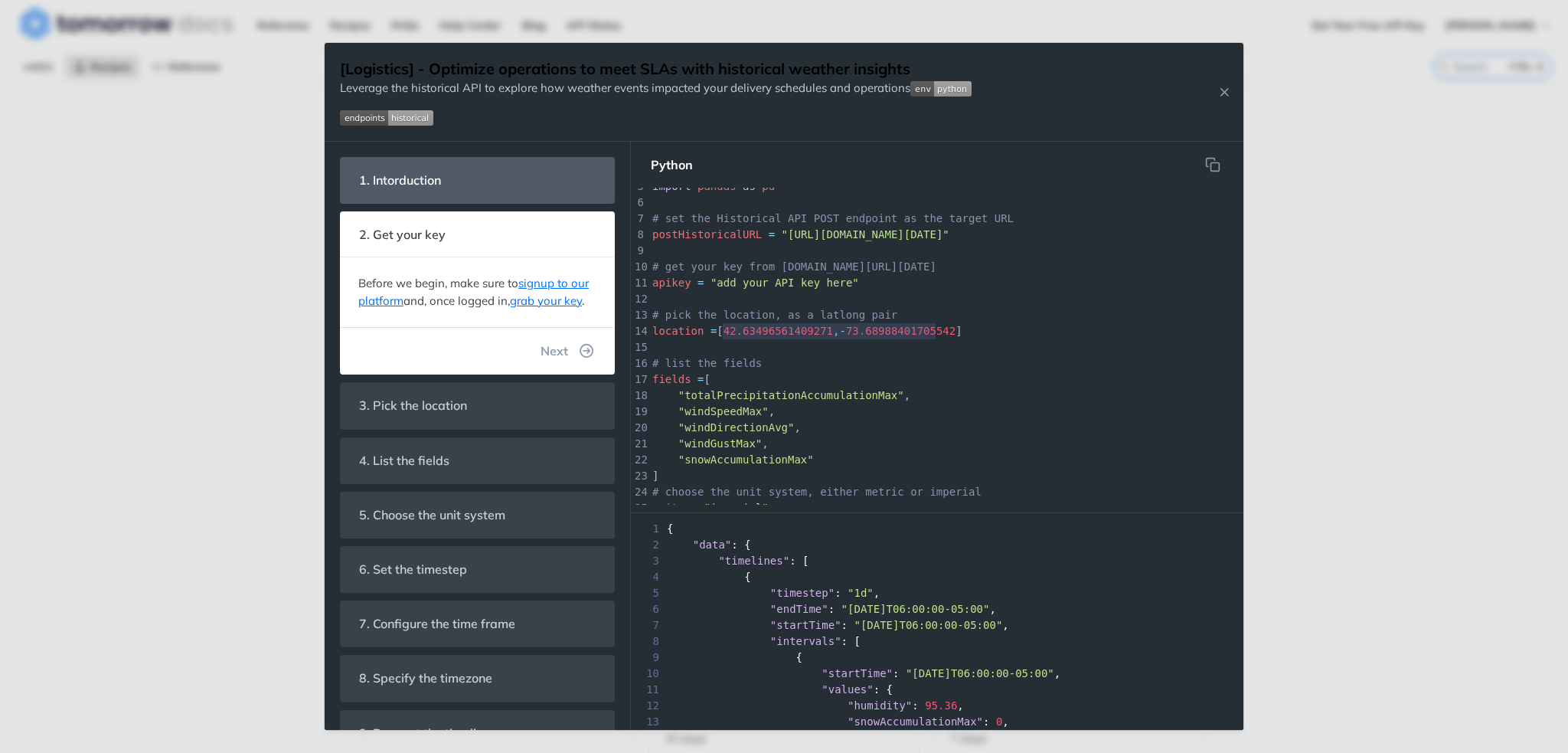
type textarea "42.63496561409271, -73.68988401705542"
drag, startPoint x: 723, startPoint y: 334, endPoint x: 938, endPoint y: 334, distance: 215.0
click at [938, 334] on div "x print ( 'done' ) 1 import datetime as dt 2 import pytz 3 import requests 4 im…" at bounding box center [1080, 355] width 863 height 482
paste textarea
click at [778, 309] on span "# pick the location, as a latlong pair" at bounding box center [774, 314] width 245 height 12
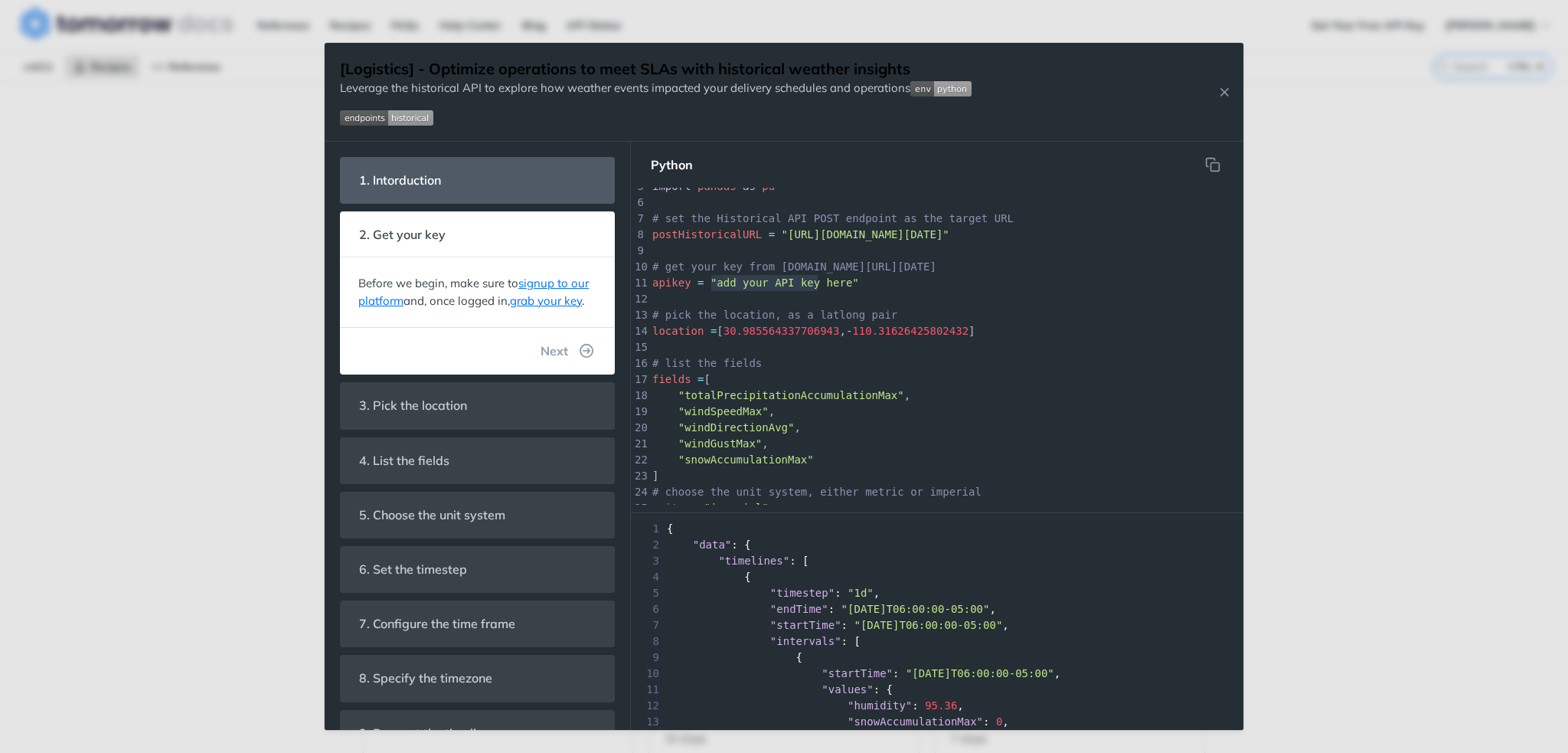
type textarea "add your API key her"
drag, startPoint x: 710, startPoint y: 285, endPoint x: 831, endPoint y: 281, distance: 121.1
click at [831, 281] on span ""add your API key here"" at bounding box center [784, 282] width 149 height 12
click at [713, 286] on span ""add your API key here"" at bounding box center [784, 282] width 149 height 12
type textarea "add your API key here"
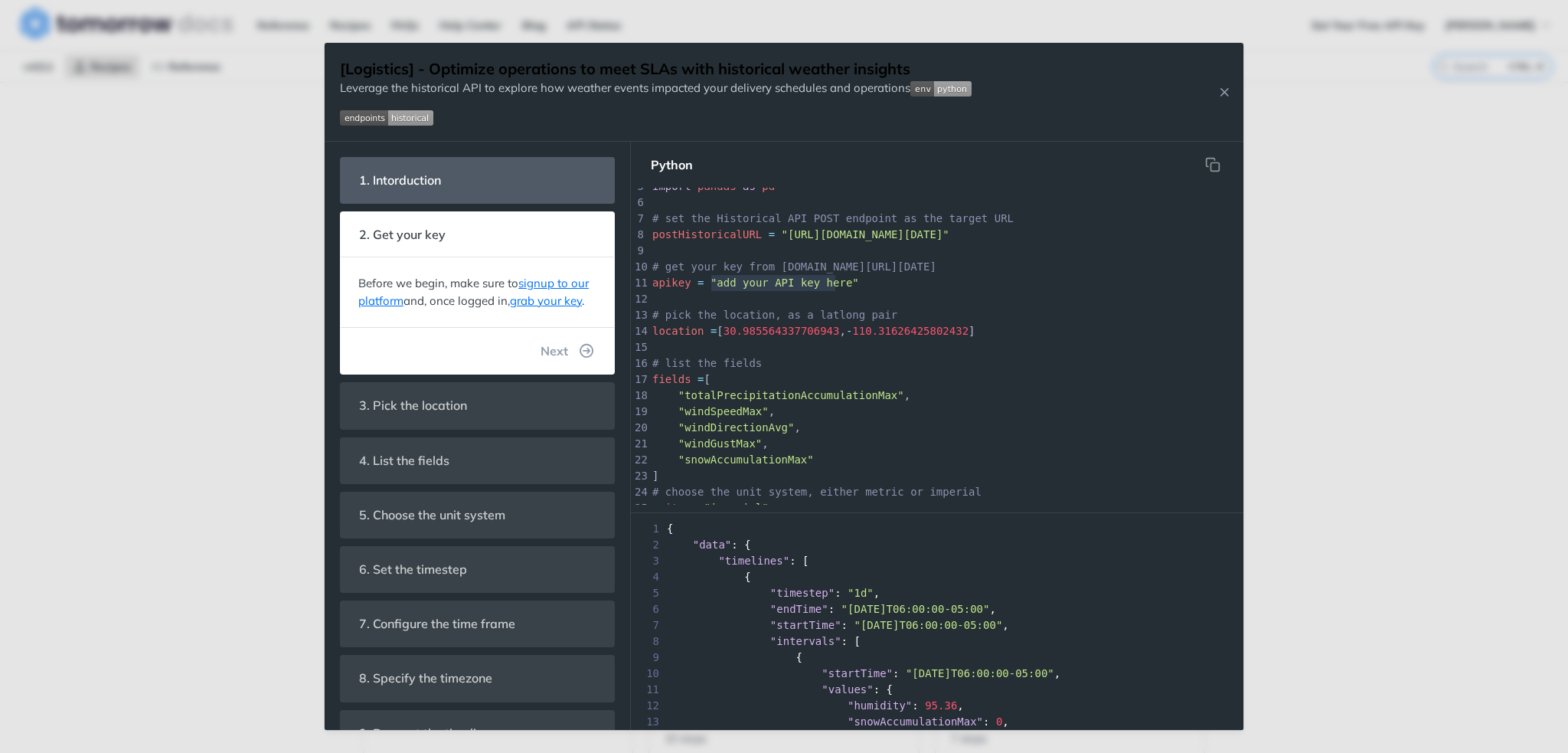
drag, startPoint x: 713, startPoint y: 285, endPoint x: 835, endPoint y: 281, distance: 122.1
click at [835, 281] on span ""add your API key here"" at bounding box center [784, 282] width 149 height 12
paste textarea
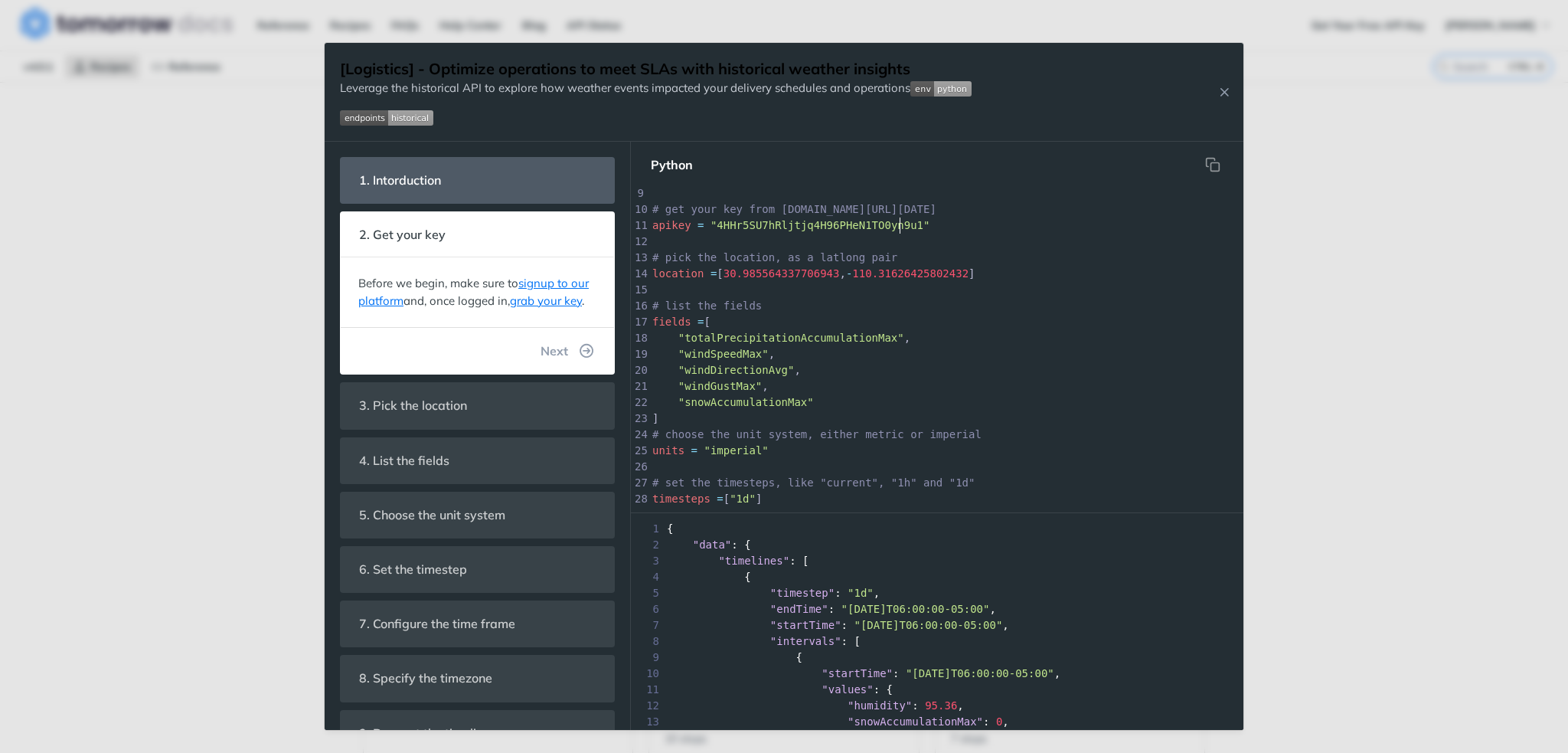
scroll to position [153, 0]
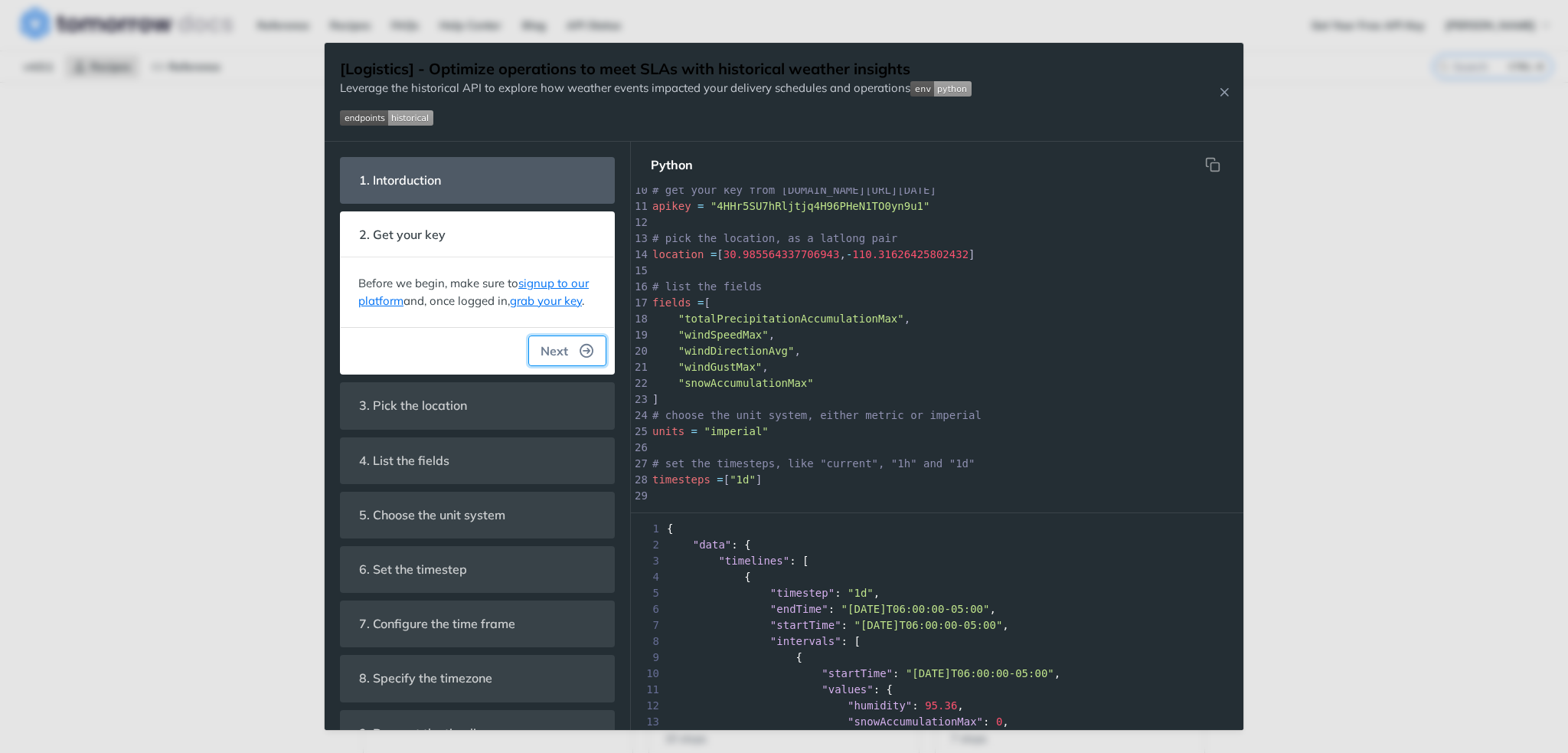
click at [580, 358] on icon "button" at bounding box center [586, 350] width 14 height 14
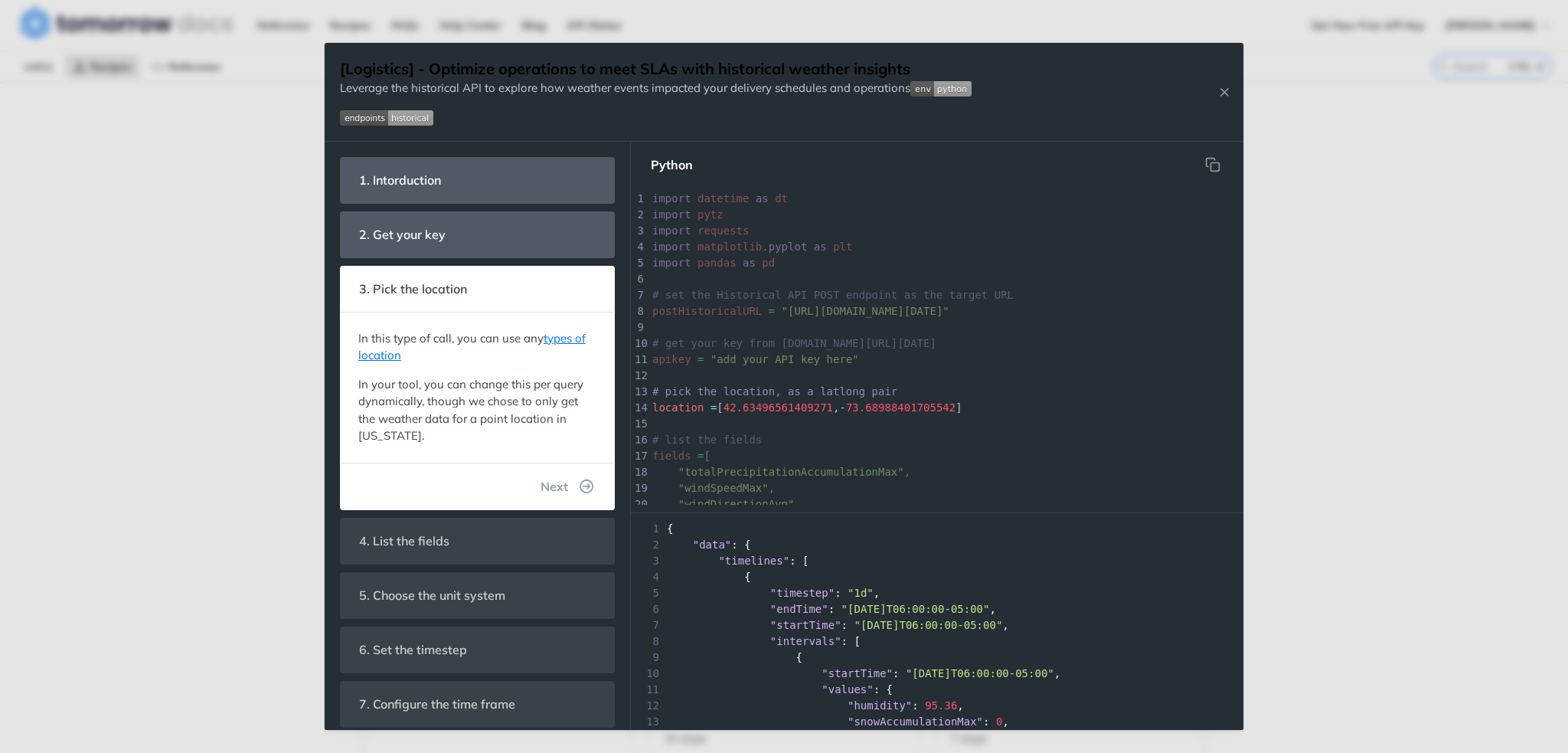
scroll to position [39, 0]
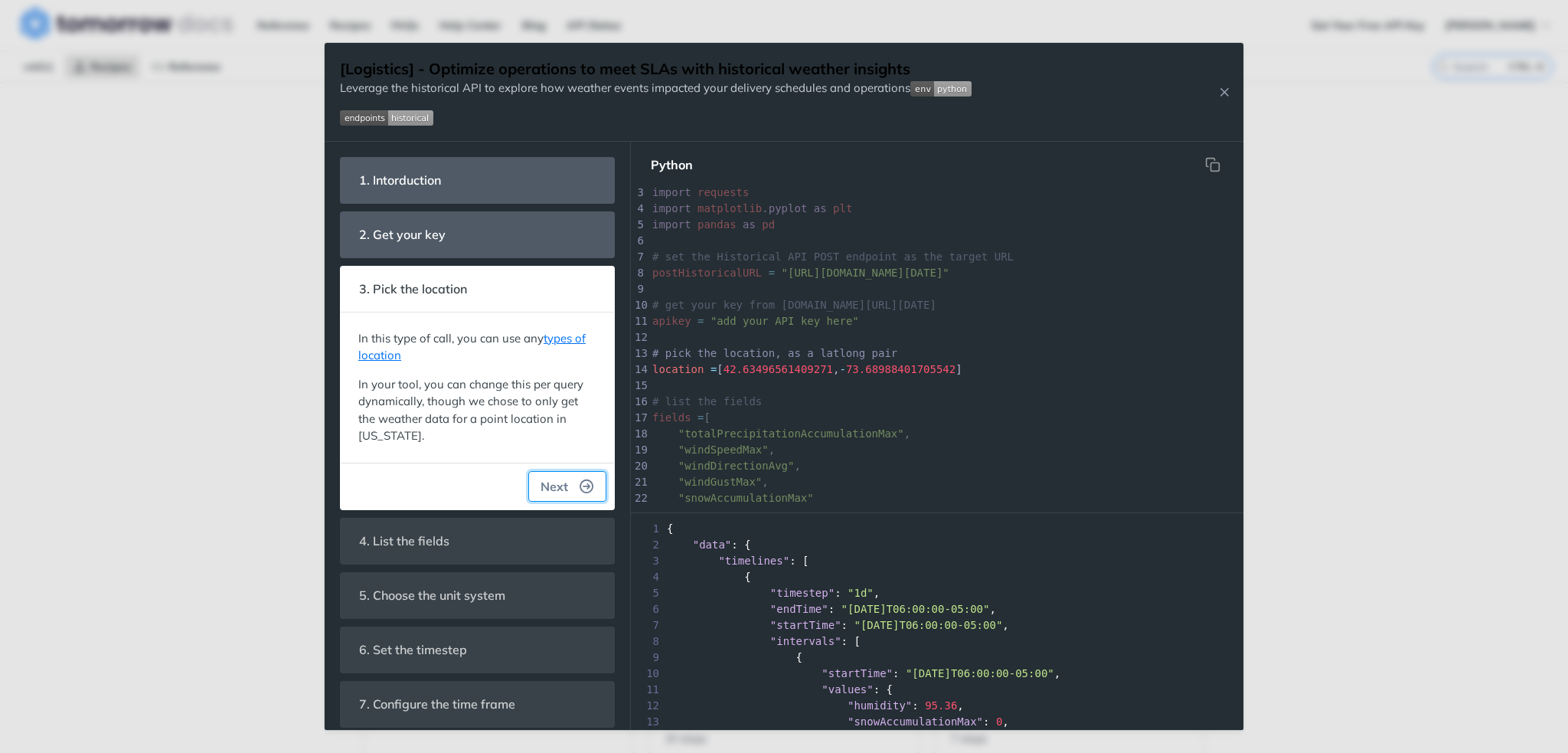
click at [575, 493] on button "Next" at bounding box center [567, 486] width 78 height 31
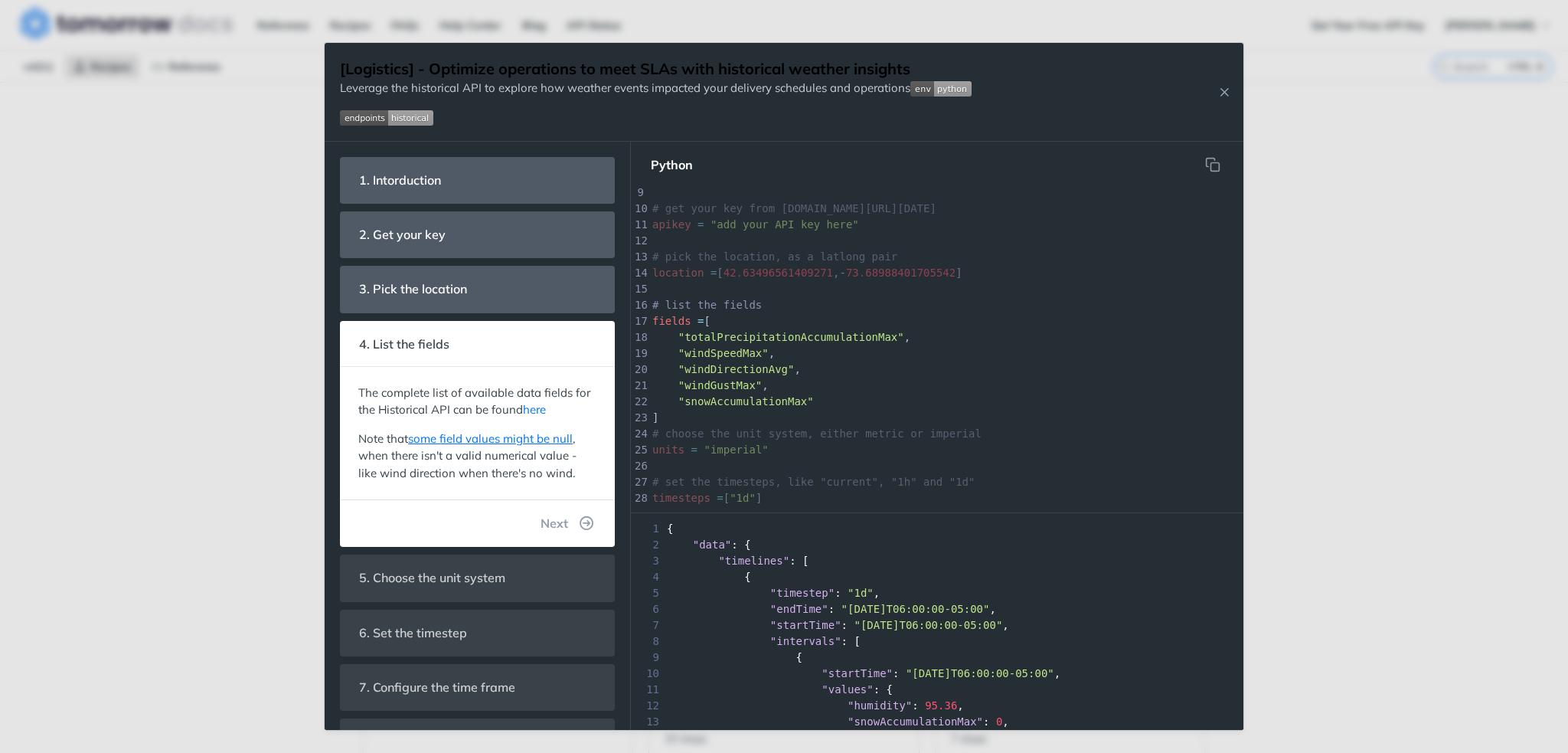
scroll to position [288, 0]
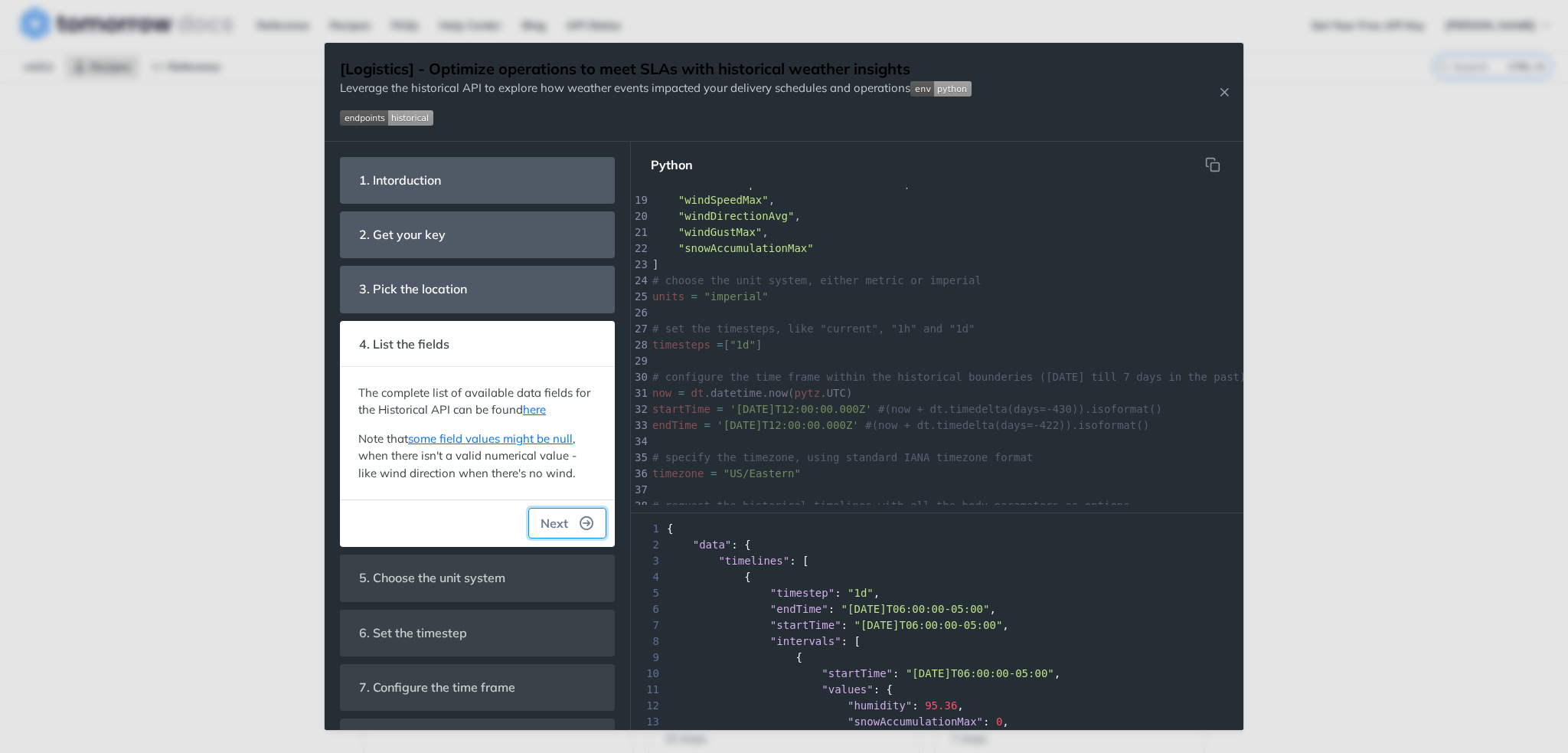
click at [582, 522] on button "Next" at bounding box center [567, 523] width 78 height 31
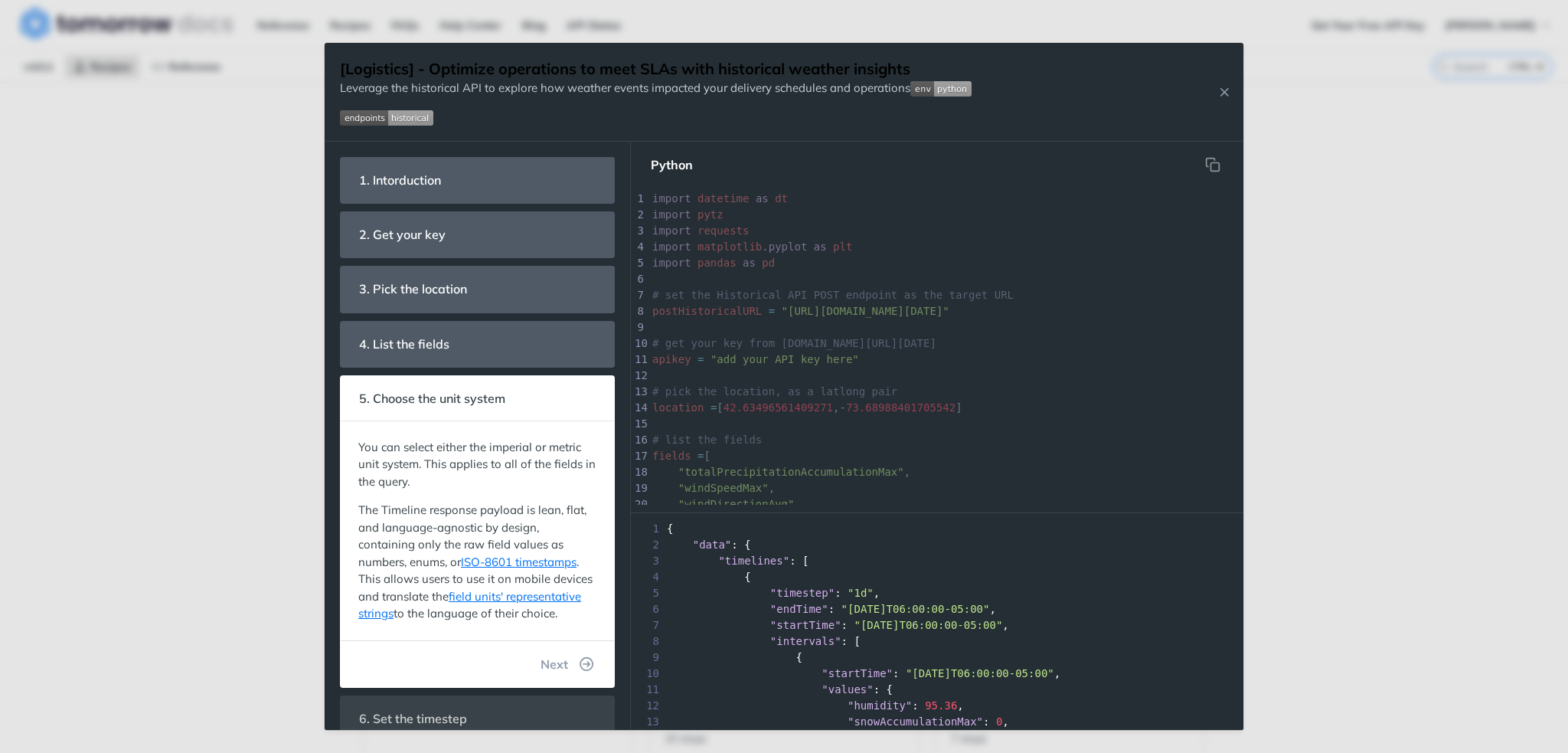
scroll to position [215, 0]
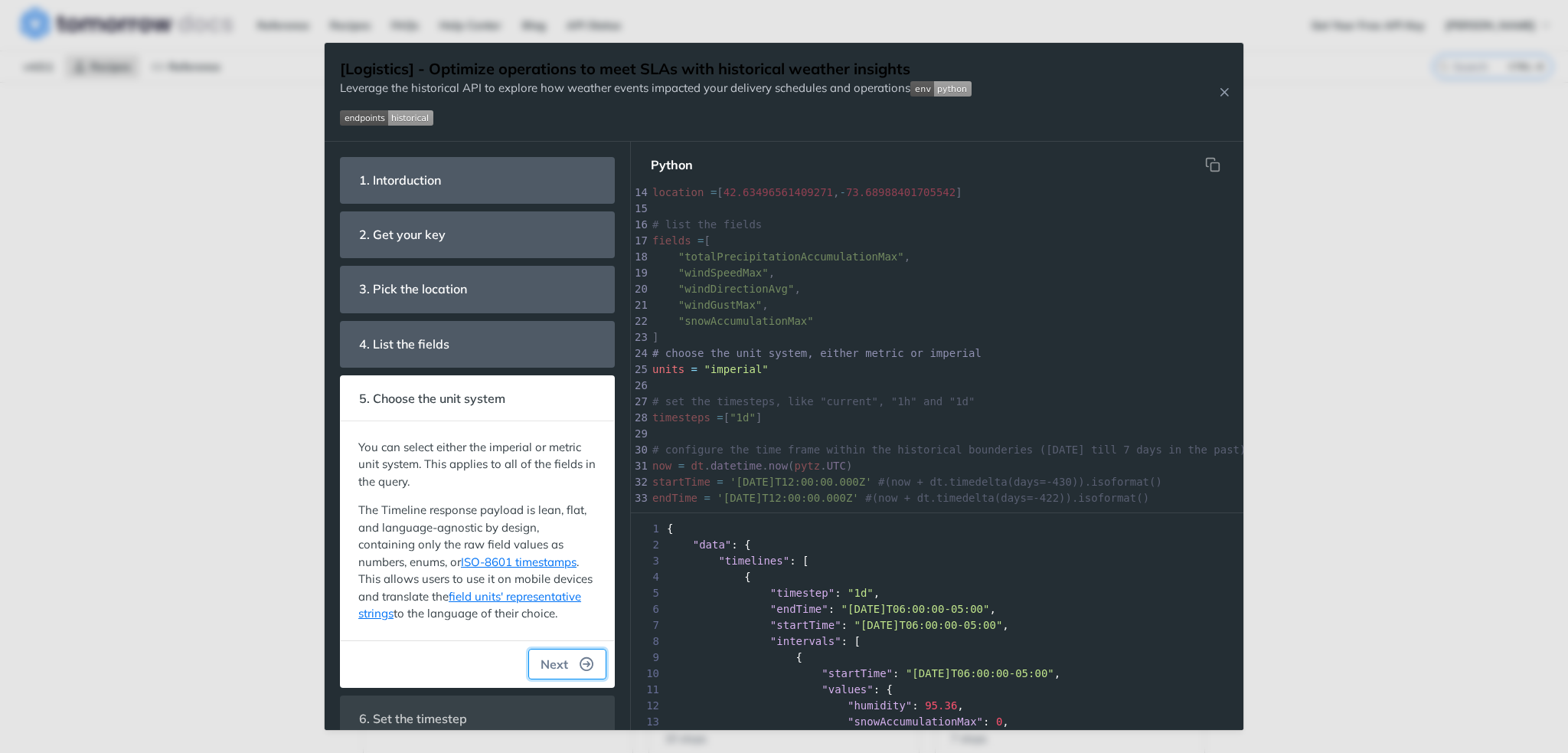
click at [580, 671] on icon "button" at bounding box center [586, 664] width 14 height 14
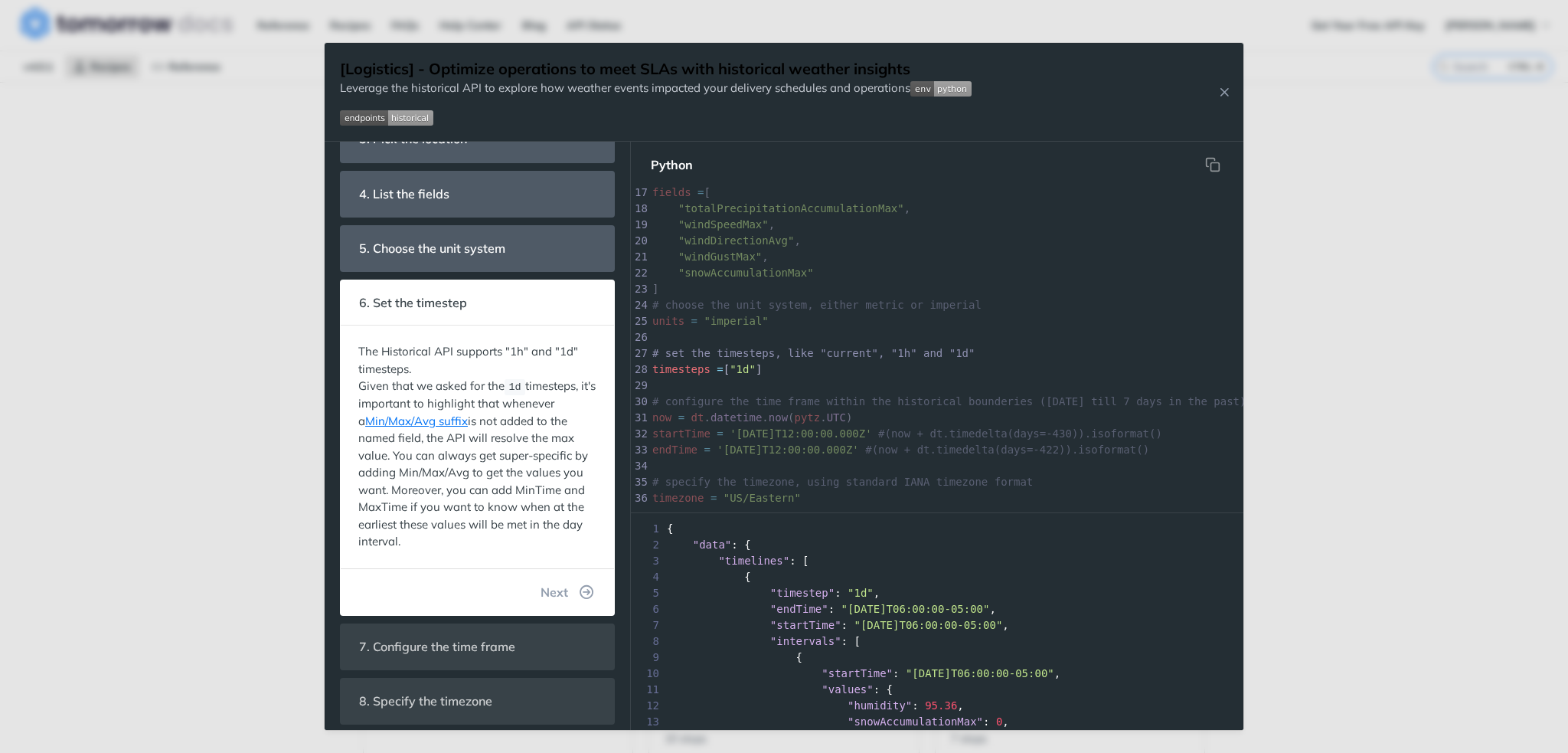
scroll to position [153, 0]
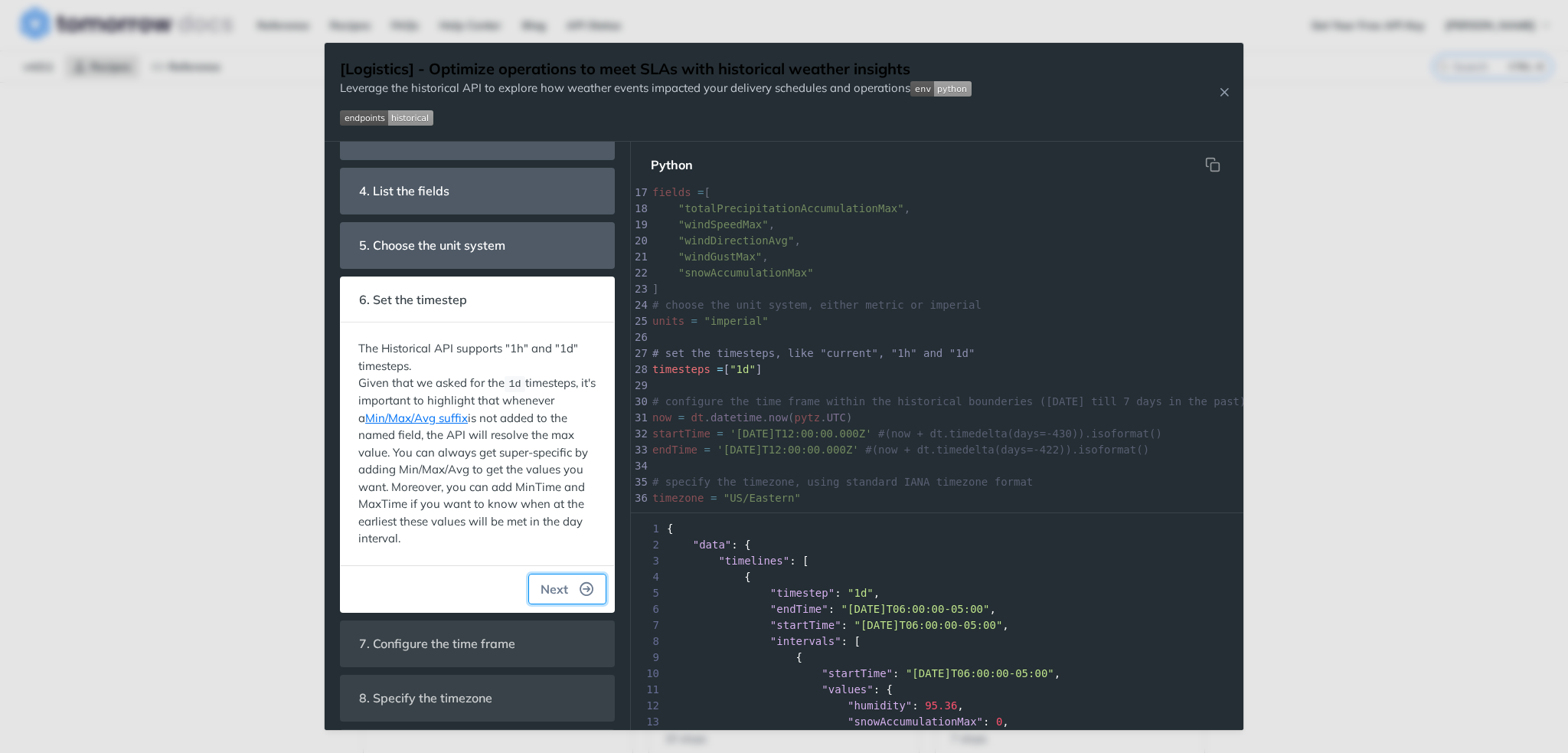
click at [580, 586] on icon "button" at bounding box center [586, 588] width 14 height 14
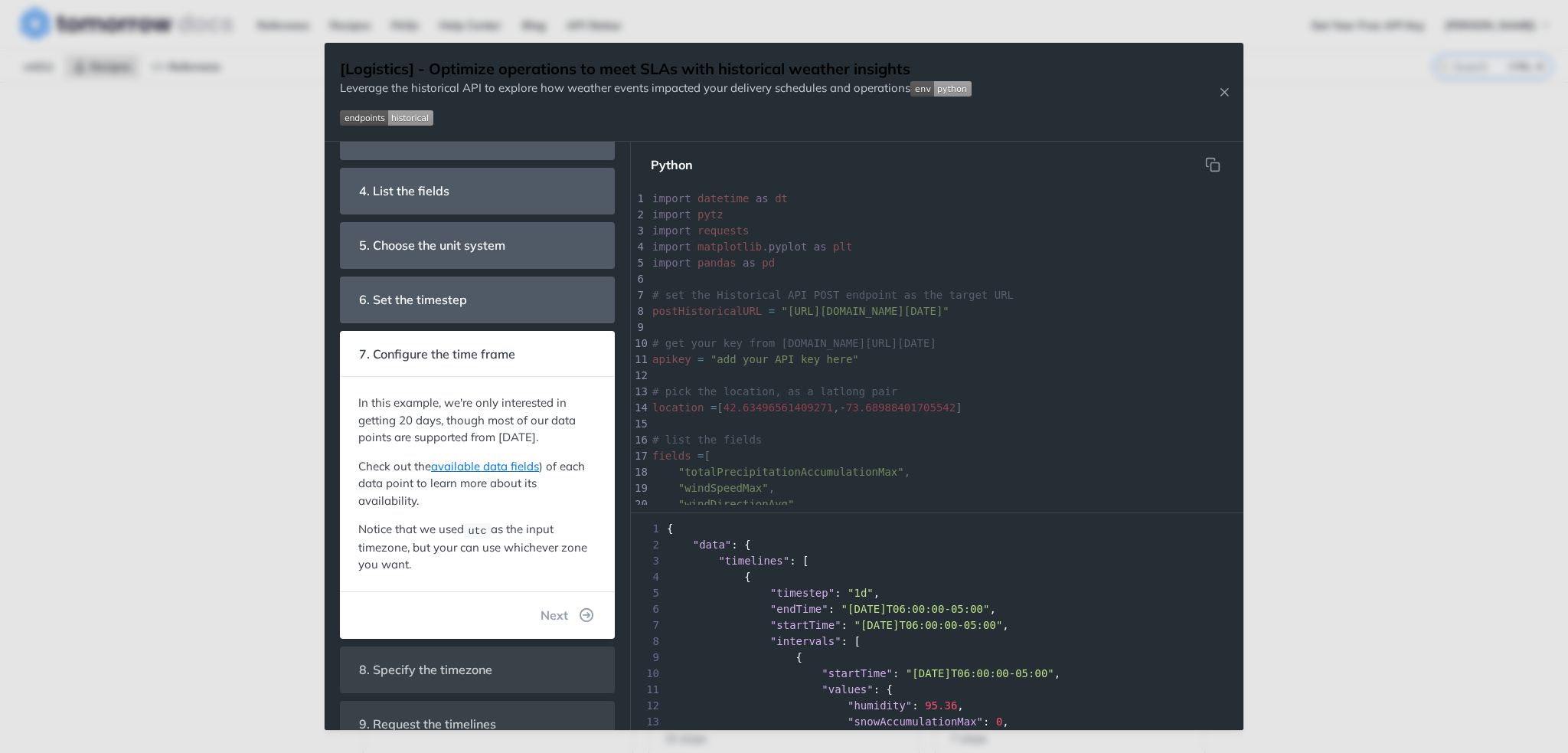
scroll to position [328, 0]
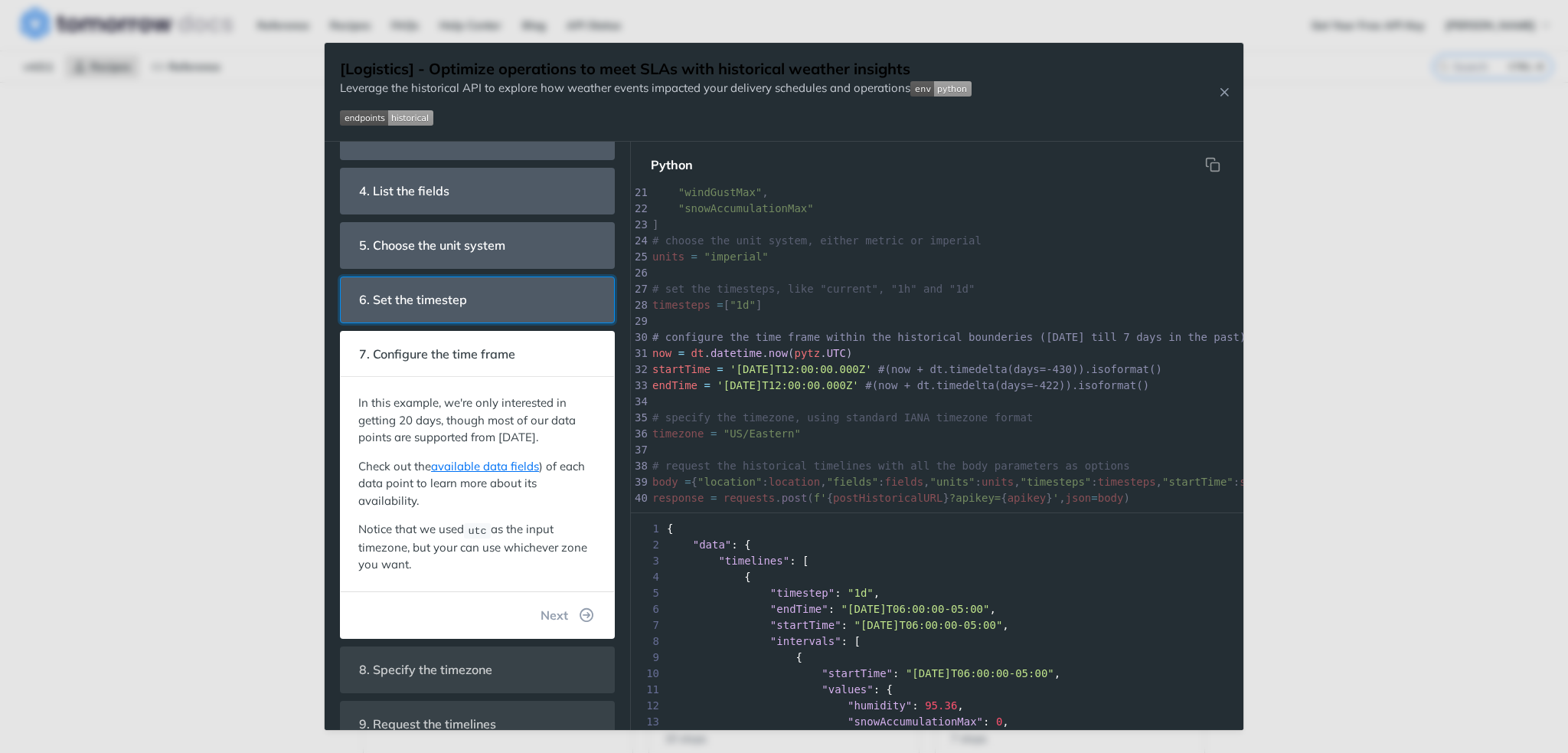
click at [427, 305] on span "6. Set the timestep" at bounding box center [413, 300] width 129 height 30
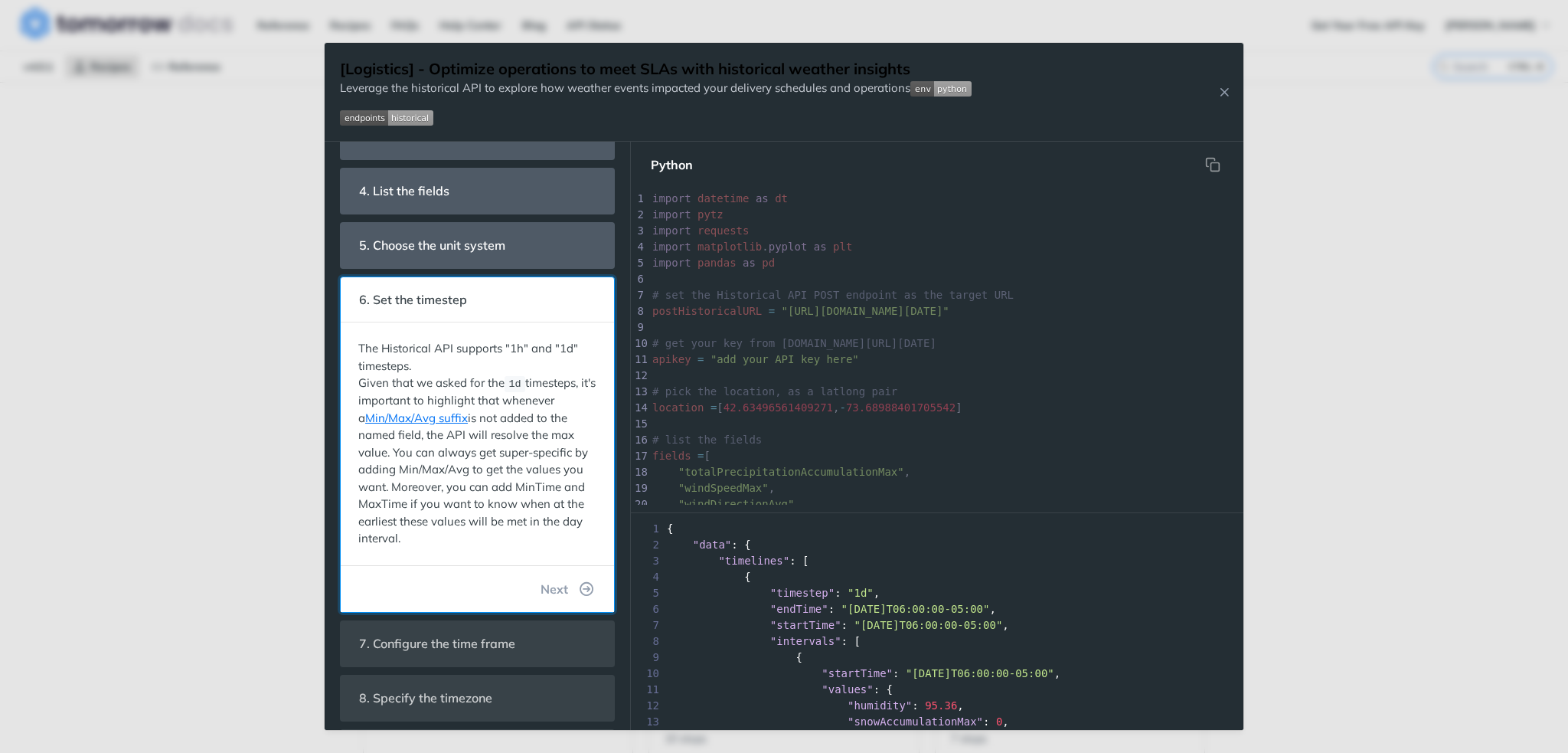
scroll to position [264, 0]
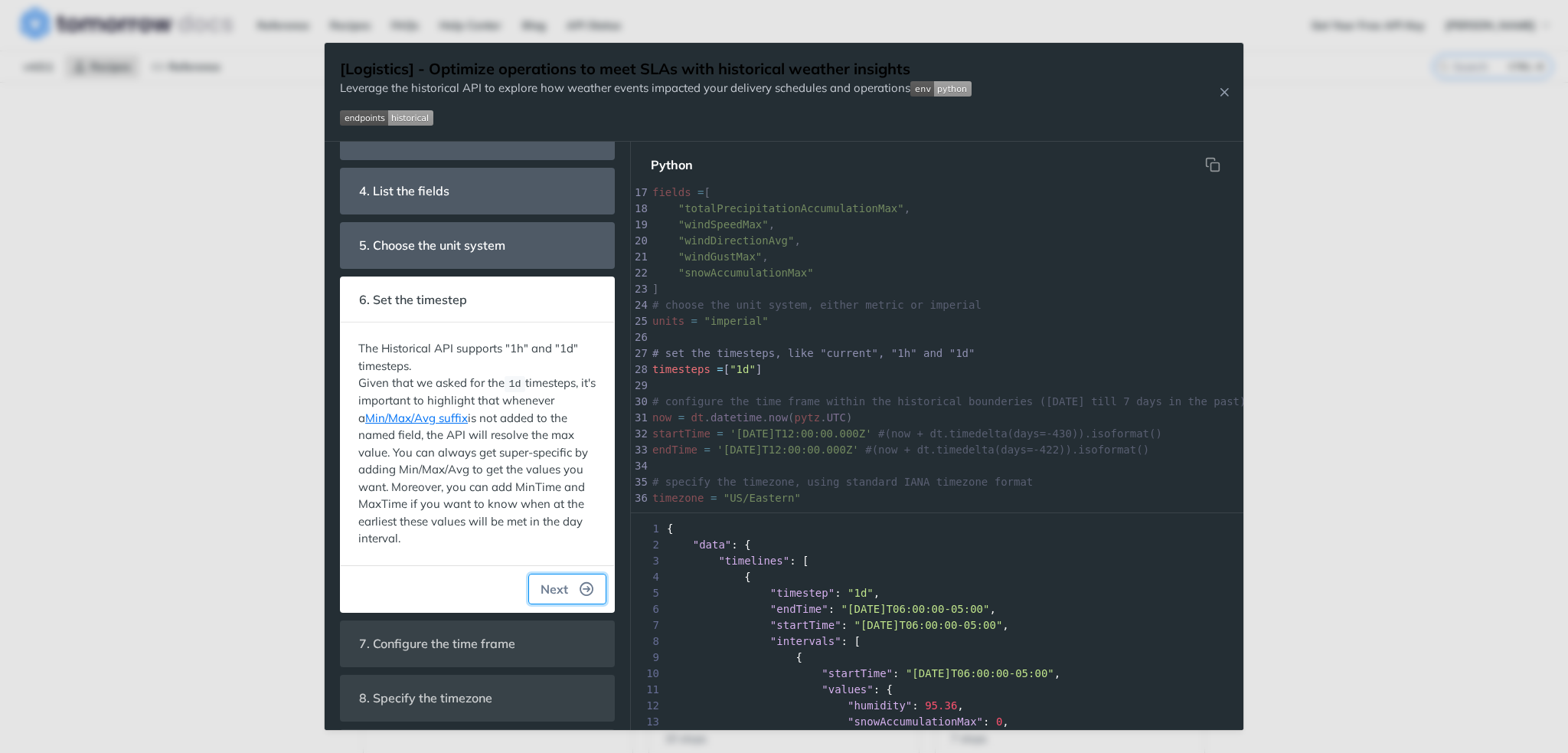
click at [580, 582] on icon "button" at bounding box center [586, 588] width 14 height 14
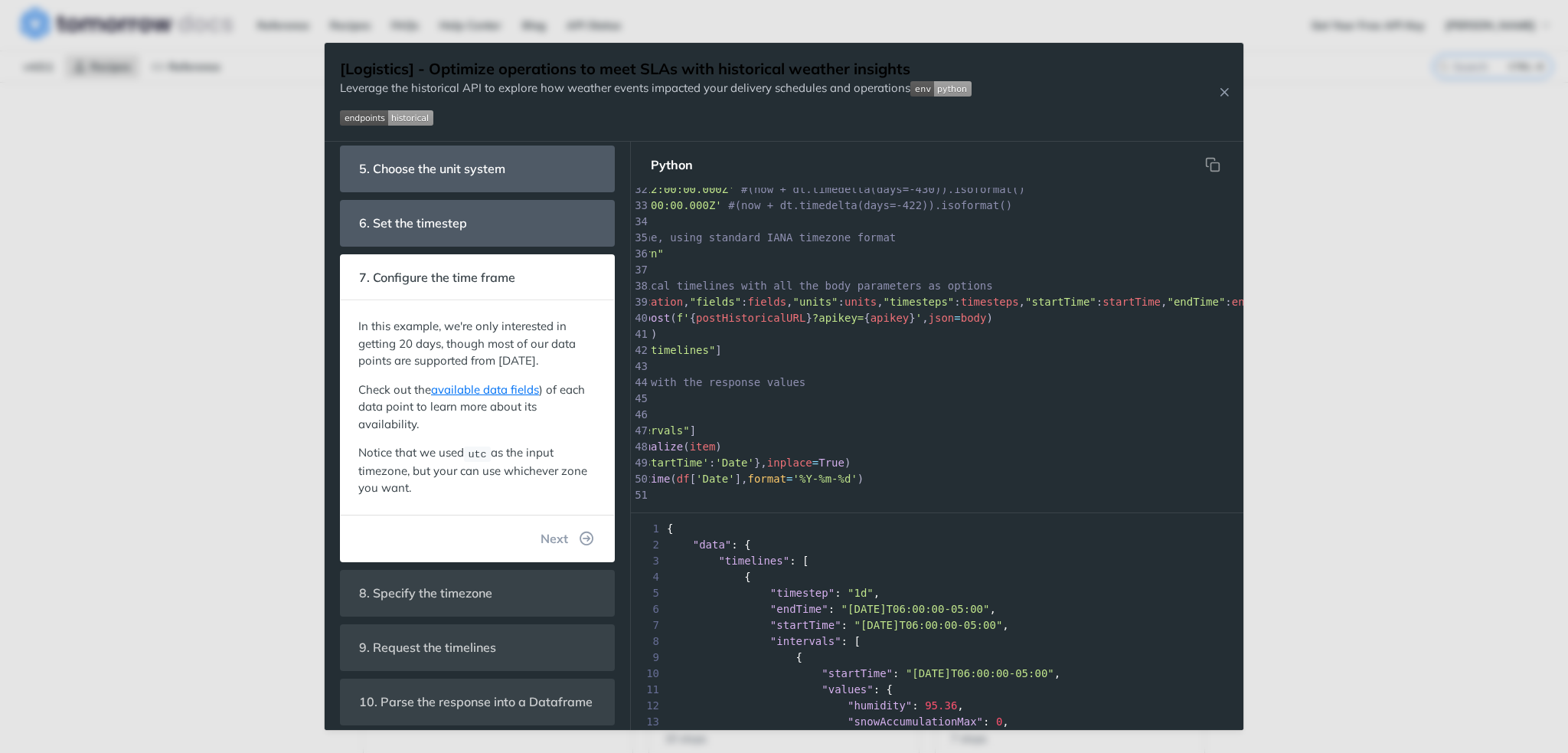
scroll to position [0, 138]
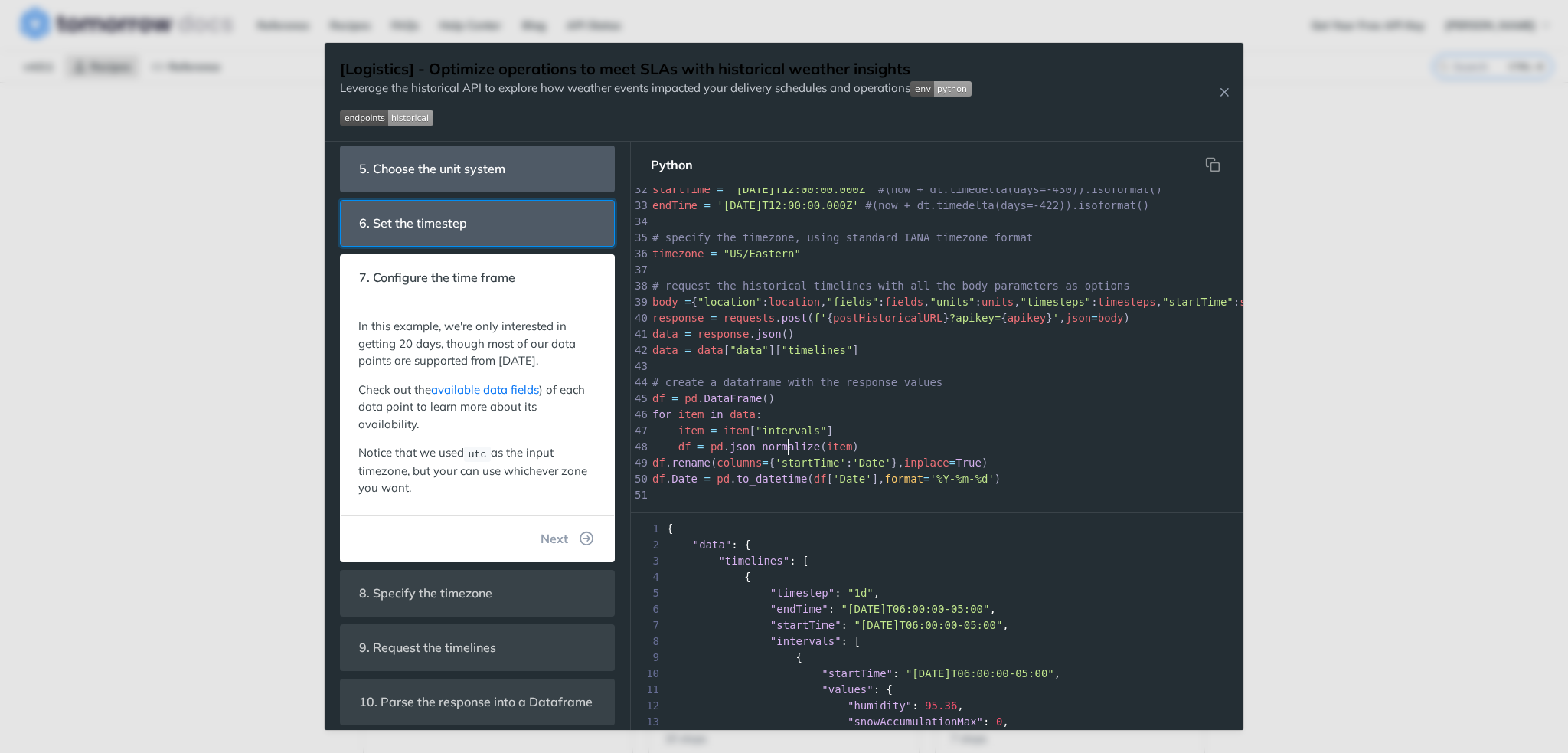
drag, startPoint x: 514, startPoint y: 202, endPoint x: 557, endPoint y: 330, distance: 135.0
click at [514, 202] on header "6. Set the timestep" at bounding box center [477, 223] width 273 height 45
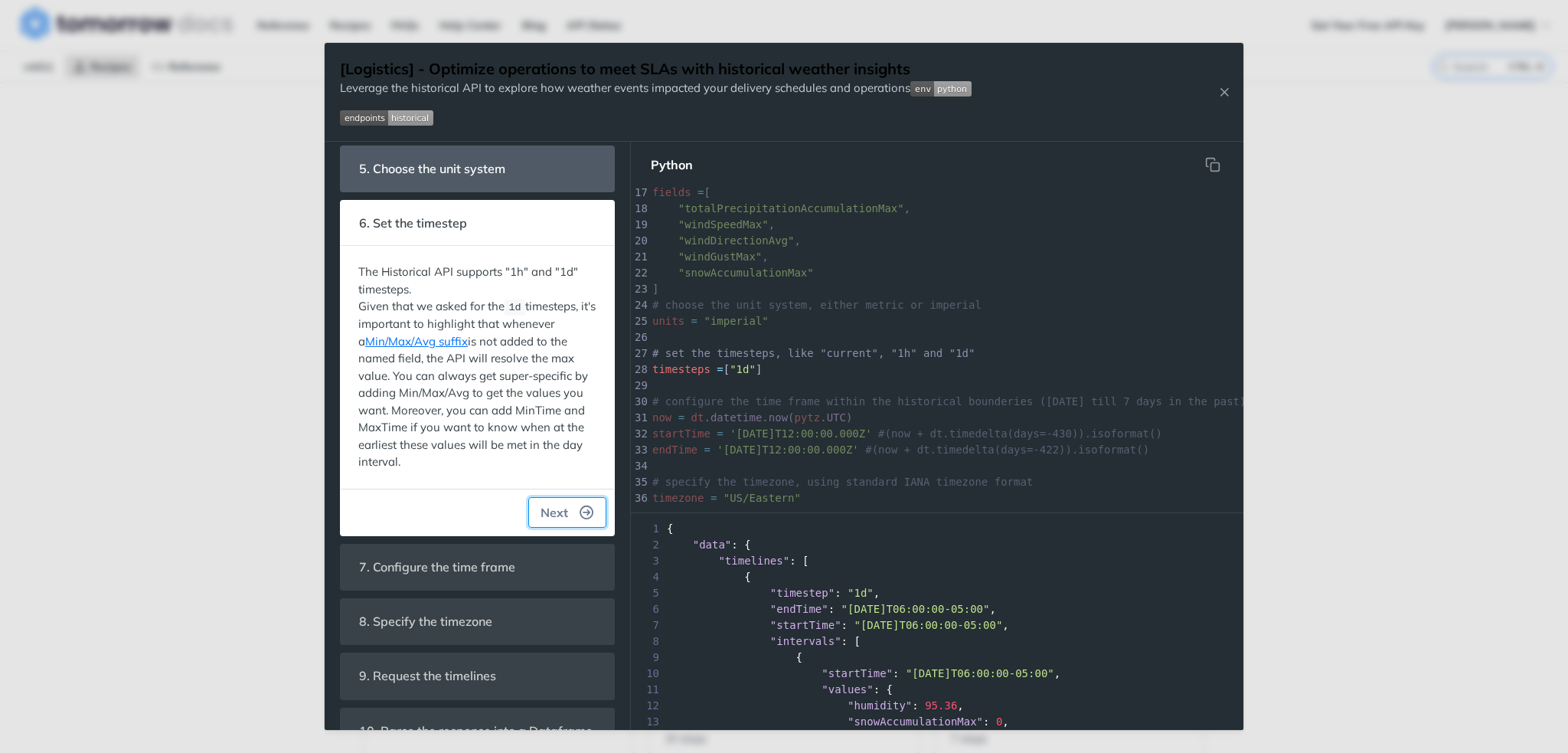
click at [566, 508] on button "Next" at bounding box center [567, 513] width 78 height 31
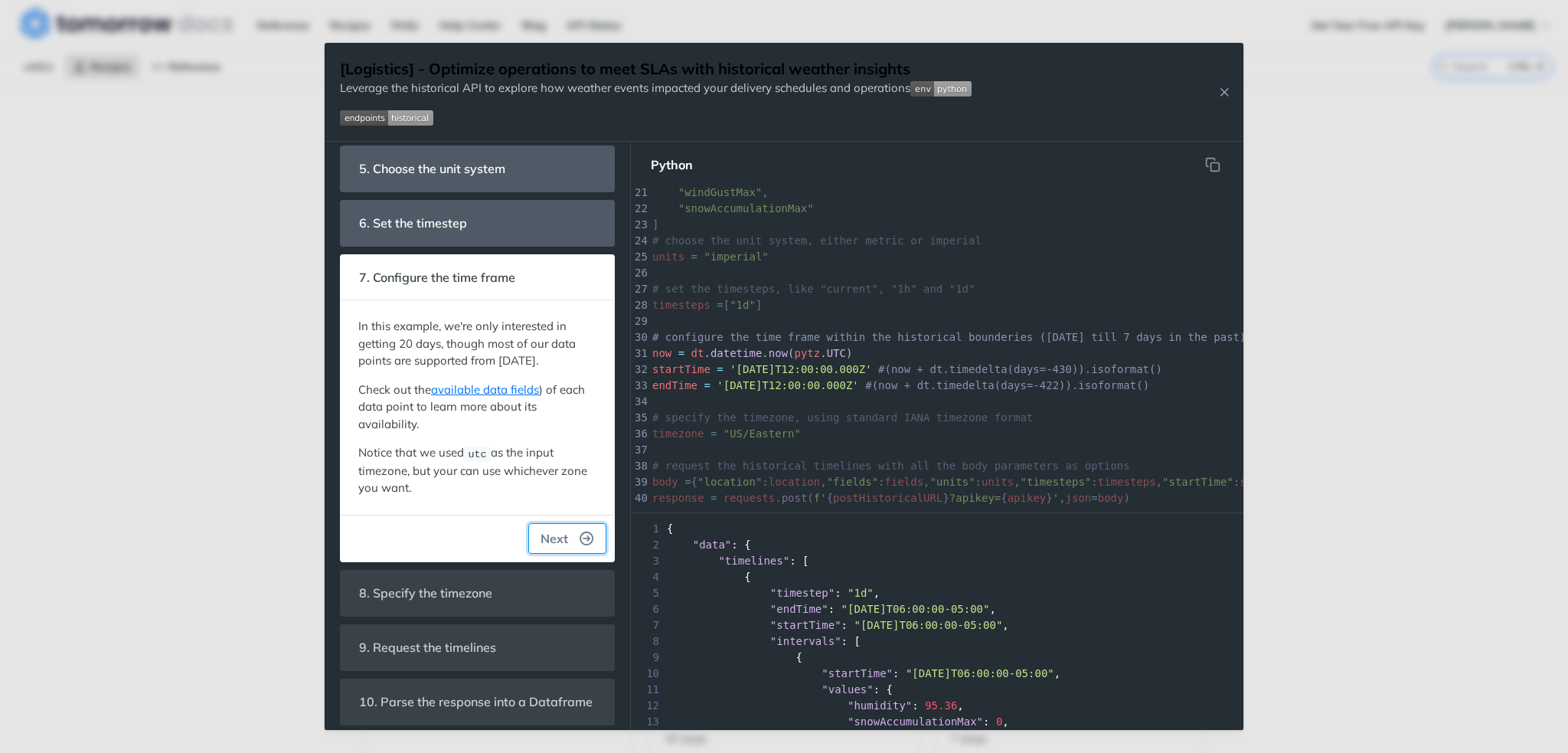
click at [580, 546] on icon "button" at bounding box center [586, 538] width 14 height 14
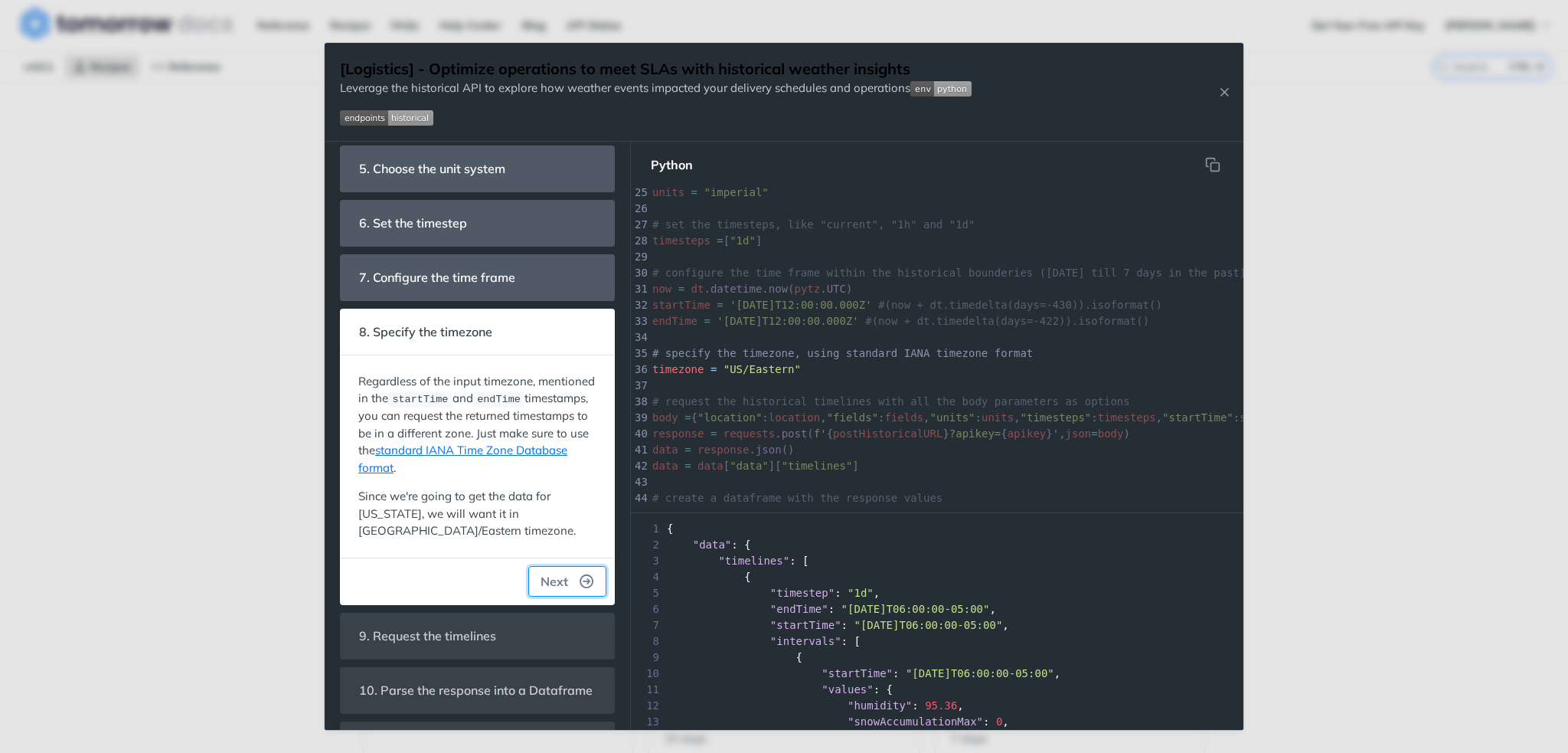
click at [580, 575] on icon "button" at bounding box center [586, 581] width 14 height 14
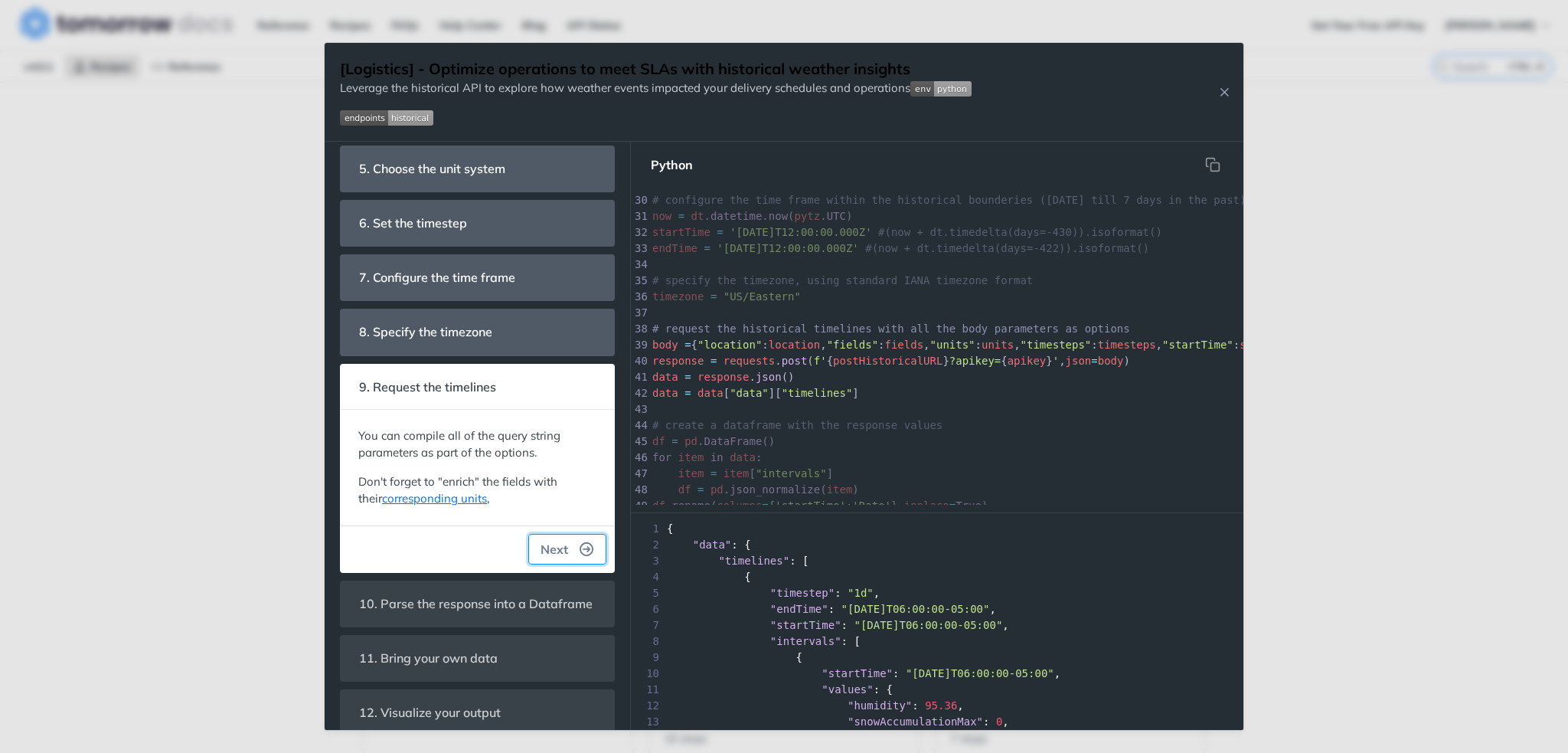
click at [580, 545] on icon "button" at bounding box center [586, 549] width 14 height 14
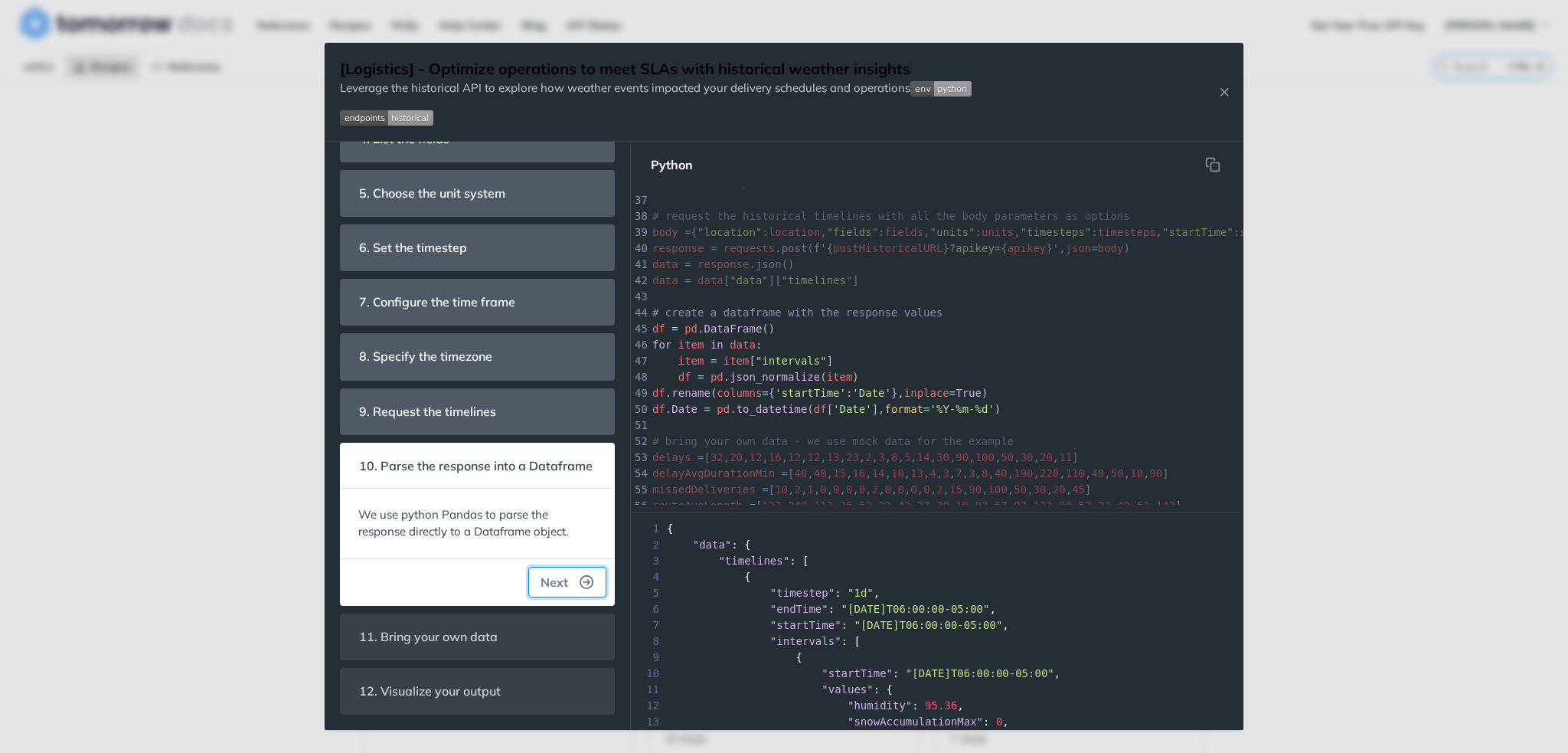
click at [580, 579] on icon "button" at bounding box center [586, 582] width 14 height 14
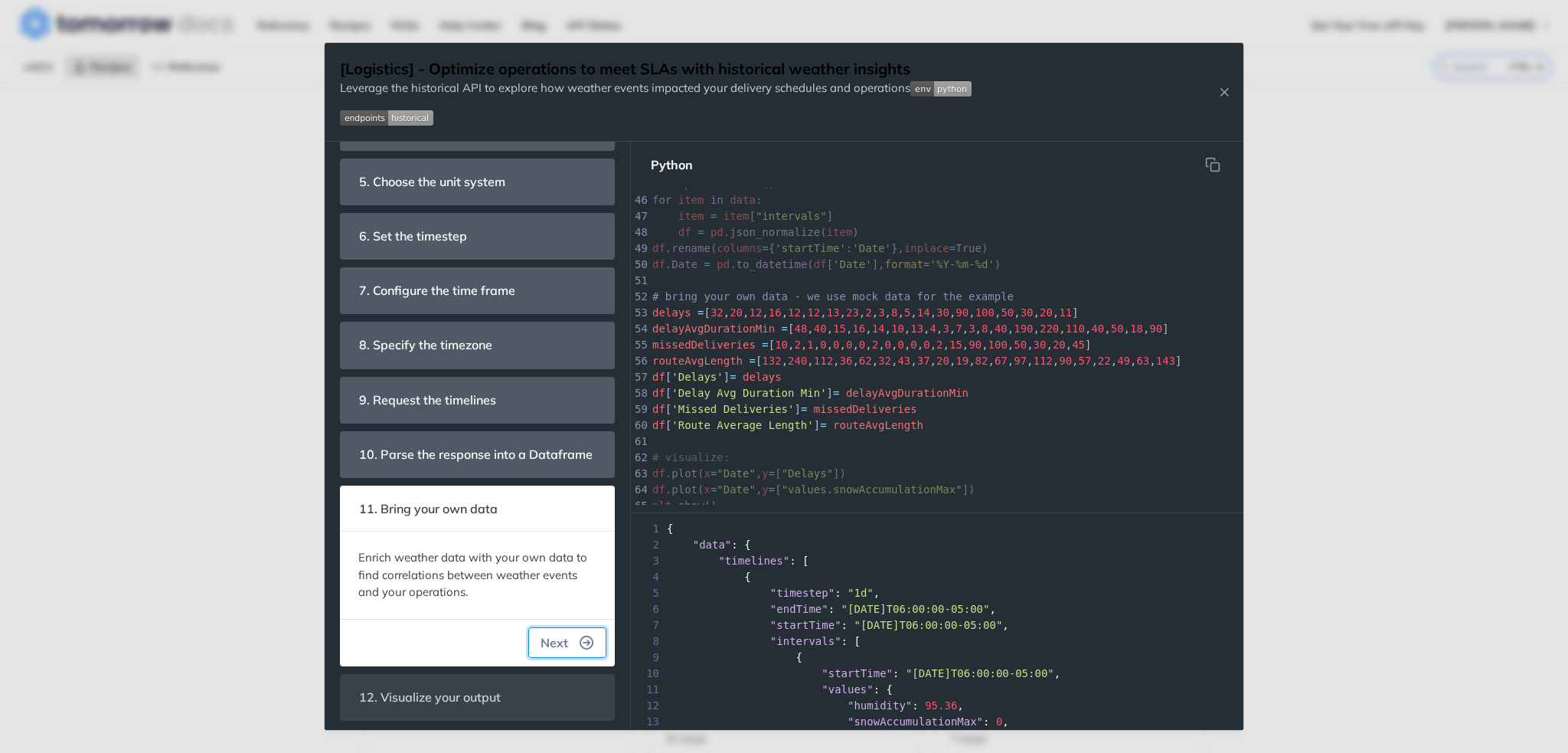
click at [580, 649] on icon "button" at bounding box center [586, 642] width 14 height 14
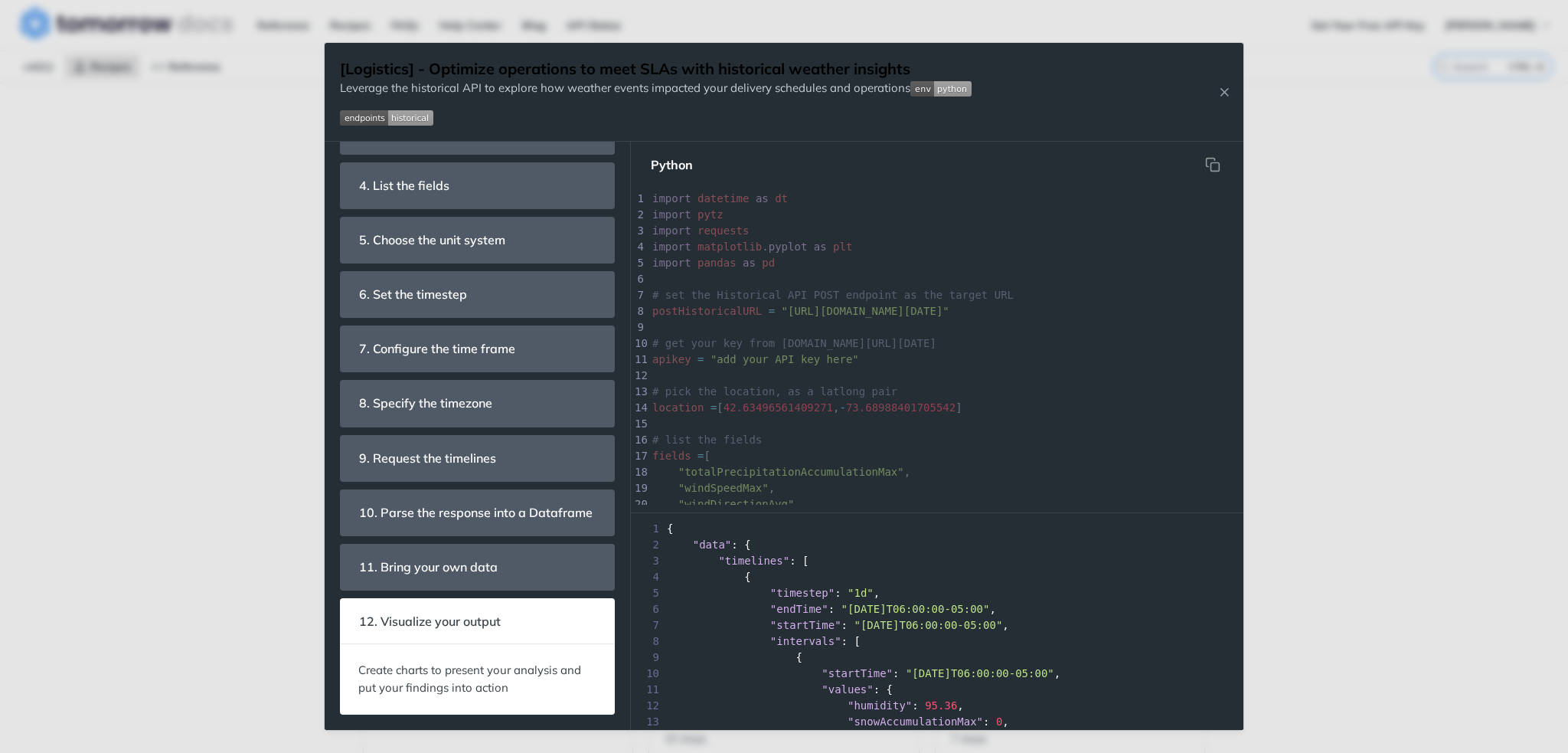
click at [863, 189] on div "66 print ( 'done' ) 1 import datetime as dt 2 import pytz 3 import requests 4 i…" at bounding box center [1080, 464] width 863 height 553
click at [812, 221] on pre "import pytz" at bounding box center [1080, 215] width 863 height 16
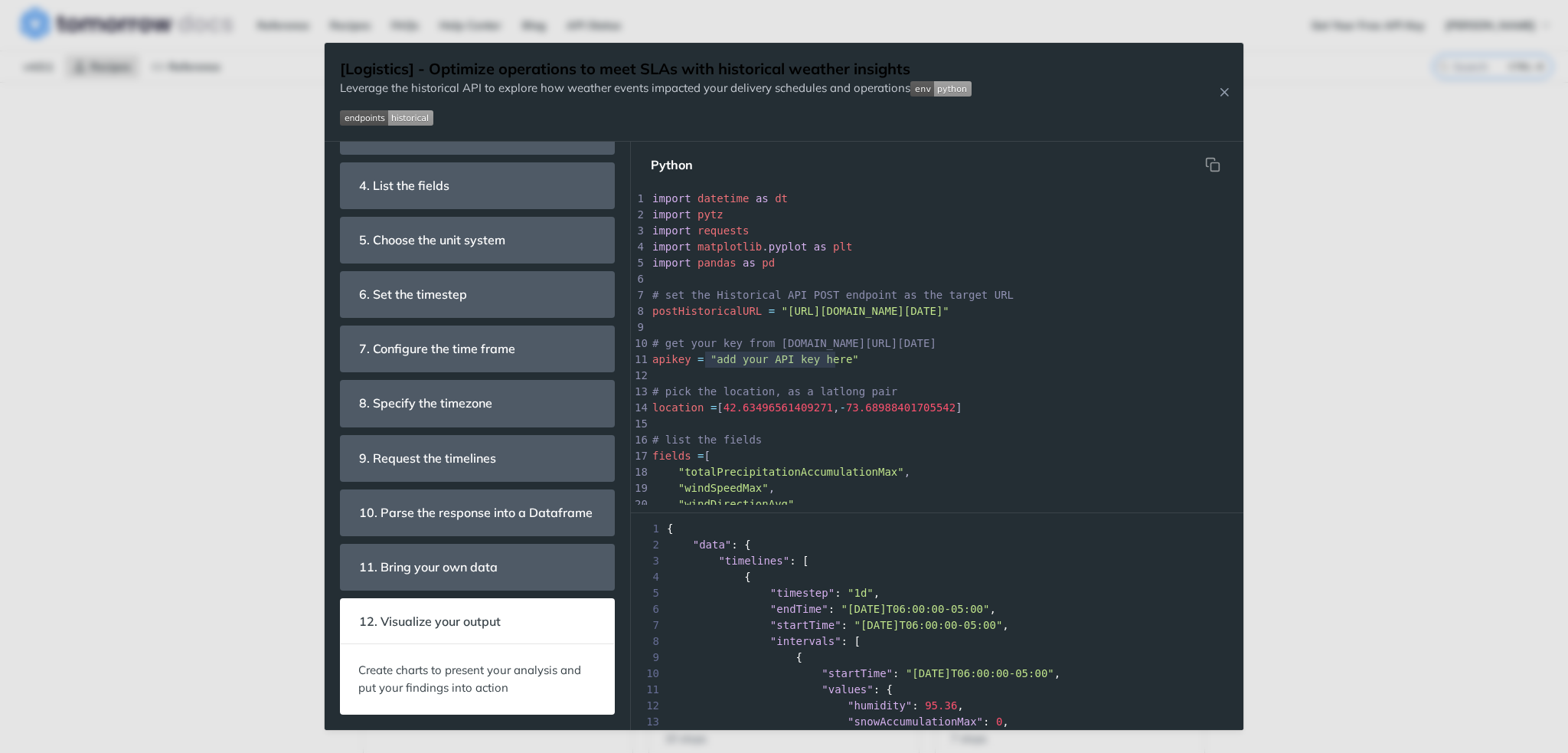
type textarea "add your API key here"
drag, startPoint x: 835, startPoint y: 358, endPoint x: 710, endPoint y: 358, distance: 125.0
click at [710, 358] on span ""add your API key here"" at bounding box center [784, 358] width 149 height 12
type textarea "​"
drag, startPoint x: 762, startPoint y: 351, endPoint x: 722, endPoint y: 355, distance: 40.2
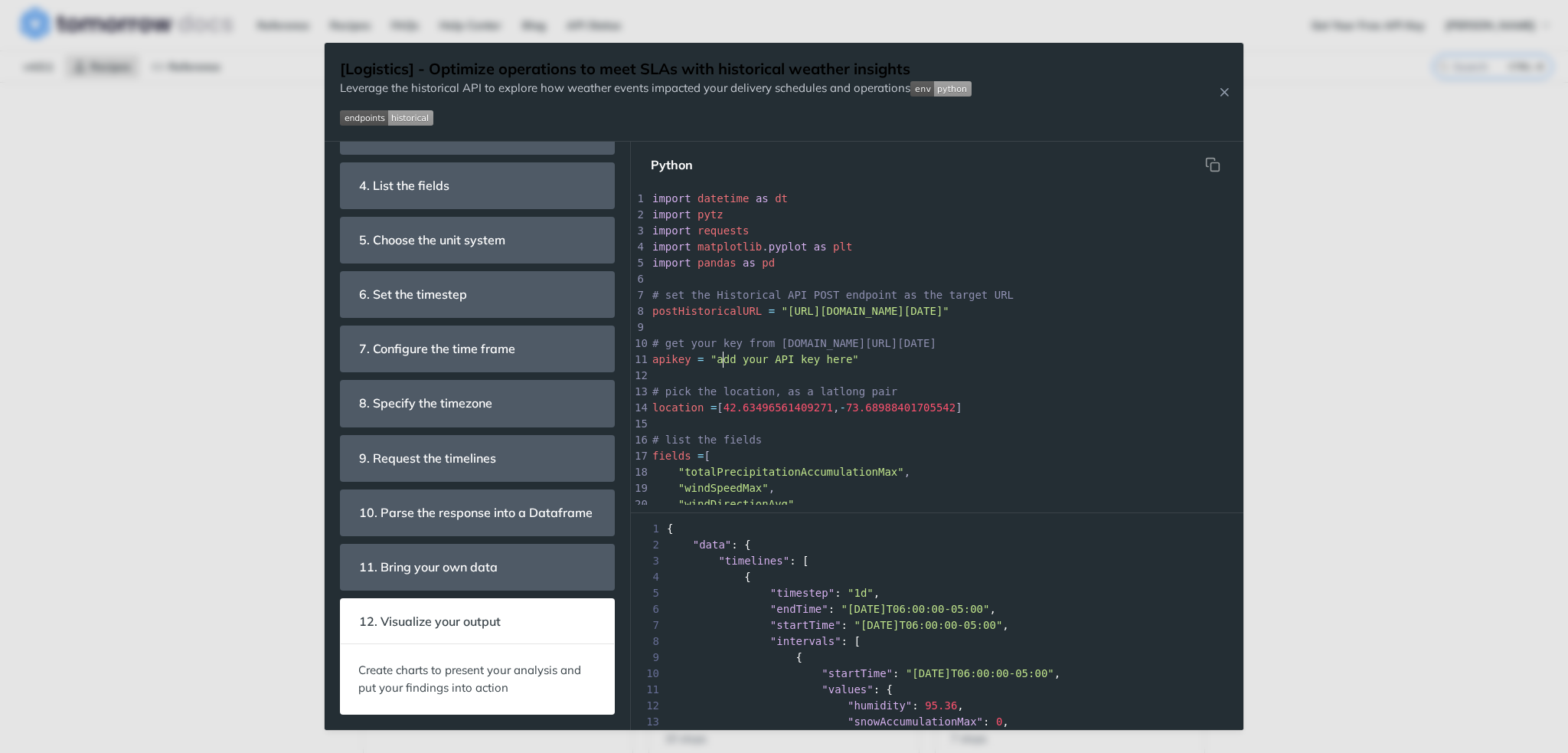
click at [722, 355] on span ""add your API key here"" at bounding box center [784, 358] width 149 height 12
drag, startPoint x: 712, startPoint y: 359, endPoint x: 832, endPoint y: 355, distance: 120.1
click at [833, 355] on div "x print ( 'done' ) 1 import datetime as dt 2 import pytz 3 import requests 4 im…" at bounding box center [1080, 464] width 863 height 546
type textarea "​add your API key here"
paste textarea
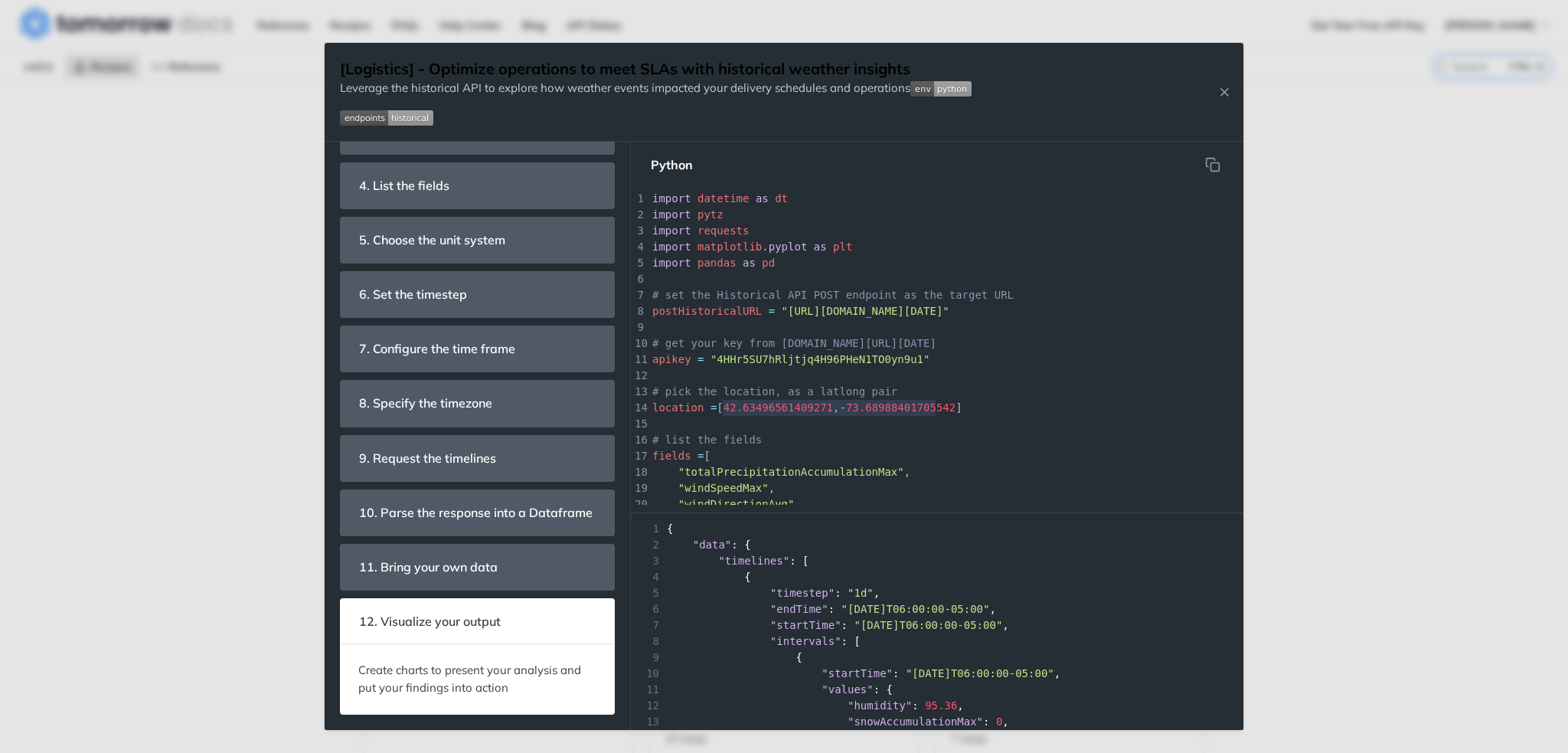
type textarea "42.63496561409271, -73.68988401705542"
drag, startPoint x: 723, startPoint y: 414, endPoint x: 941, endPoint y: 407, distance: 218.1
click at [941, 407] on span "location = [ 42.63496561409271 , - 73.68988401705542 ]" at bounding box center [807, 407] width 310 height 12
paste textarea
click at [802, 439] on pre "# list the fields" at bounding box center [1080, 440] width 863 height 16
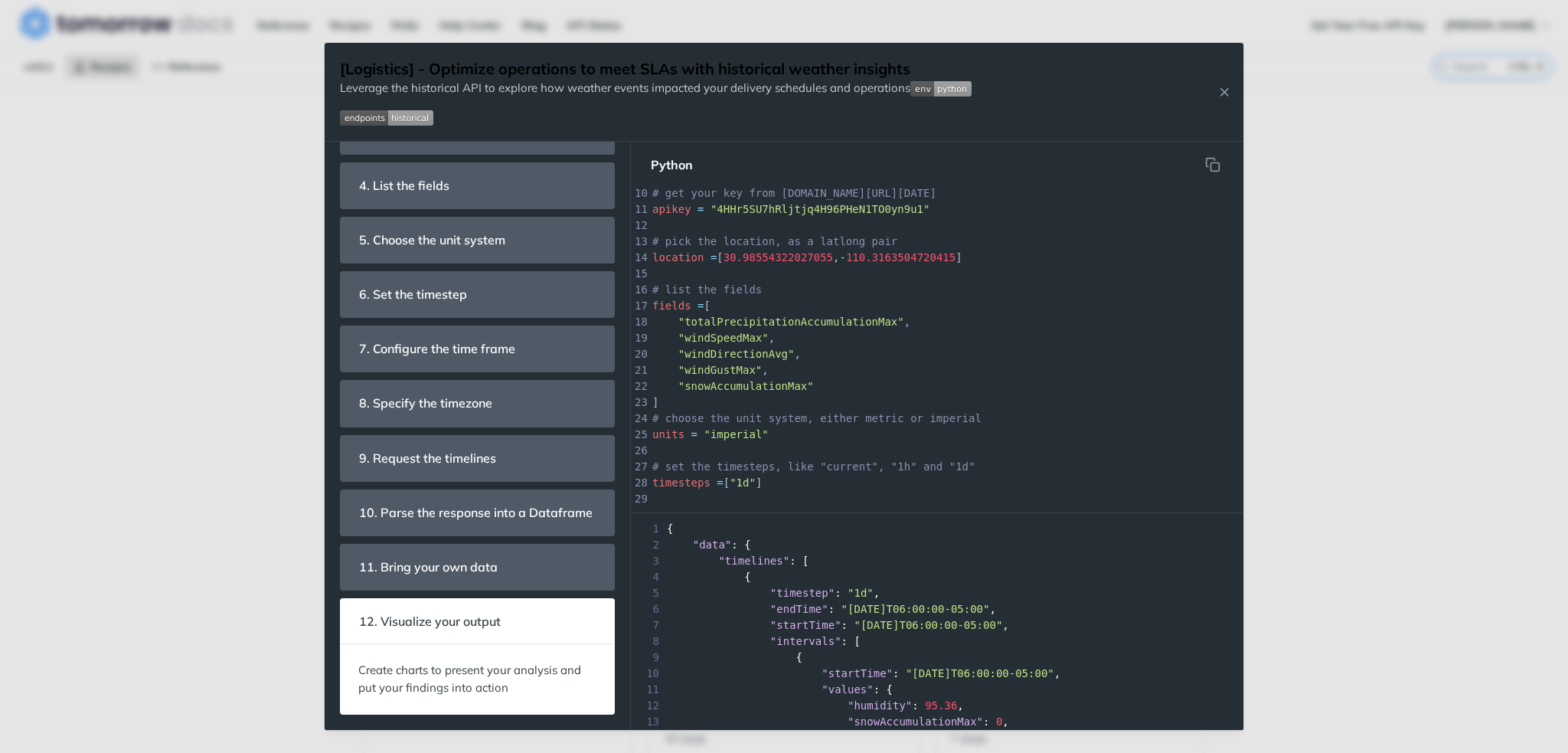
scroll to position [153, 0]
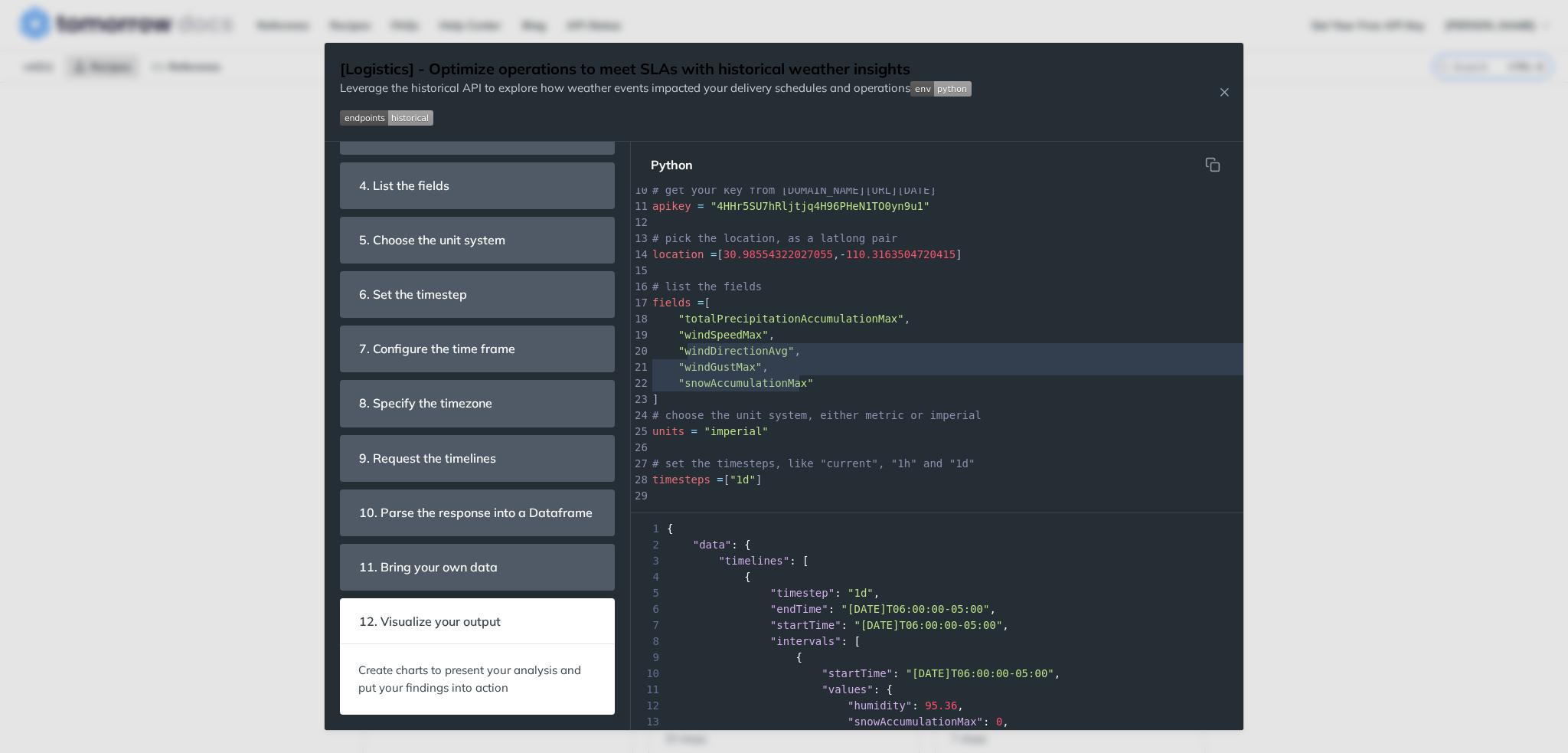
type textarea ""windSpeedMax", "windDirectionAvg", "windGustMax", "snowAccumulationMax""
drag, startPoint x: 807, startPoint y: 383, endPoint x: 678, endPoint y: 339, distance: 136.3
click at [676, 338] on div "x print ( 'done' ) 1 import datetime as dt 2 import pytz 3 import requests 4 im…" at bounding box center [1080, 311] width 863 height 546
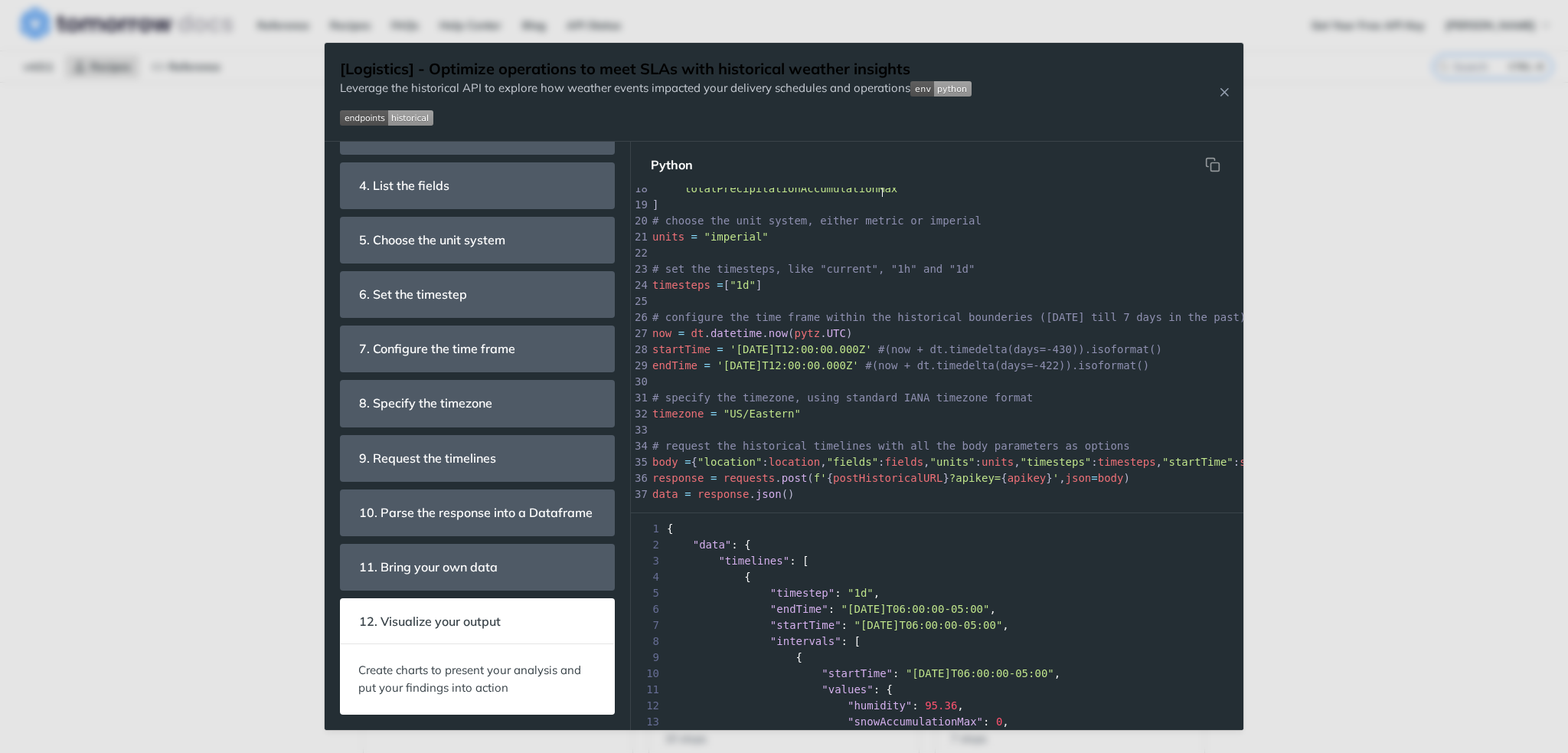
scroll to position [306, 0]
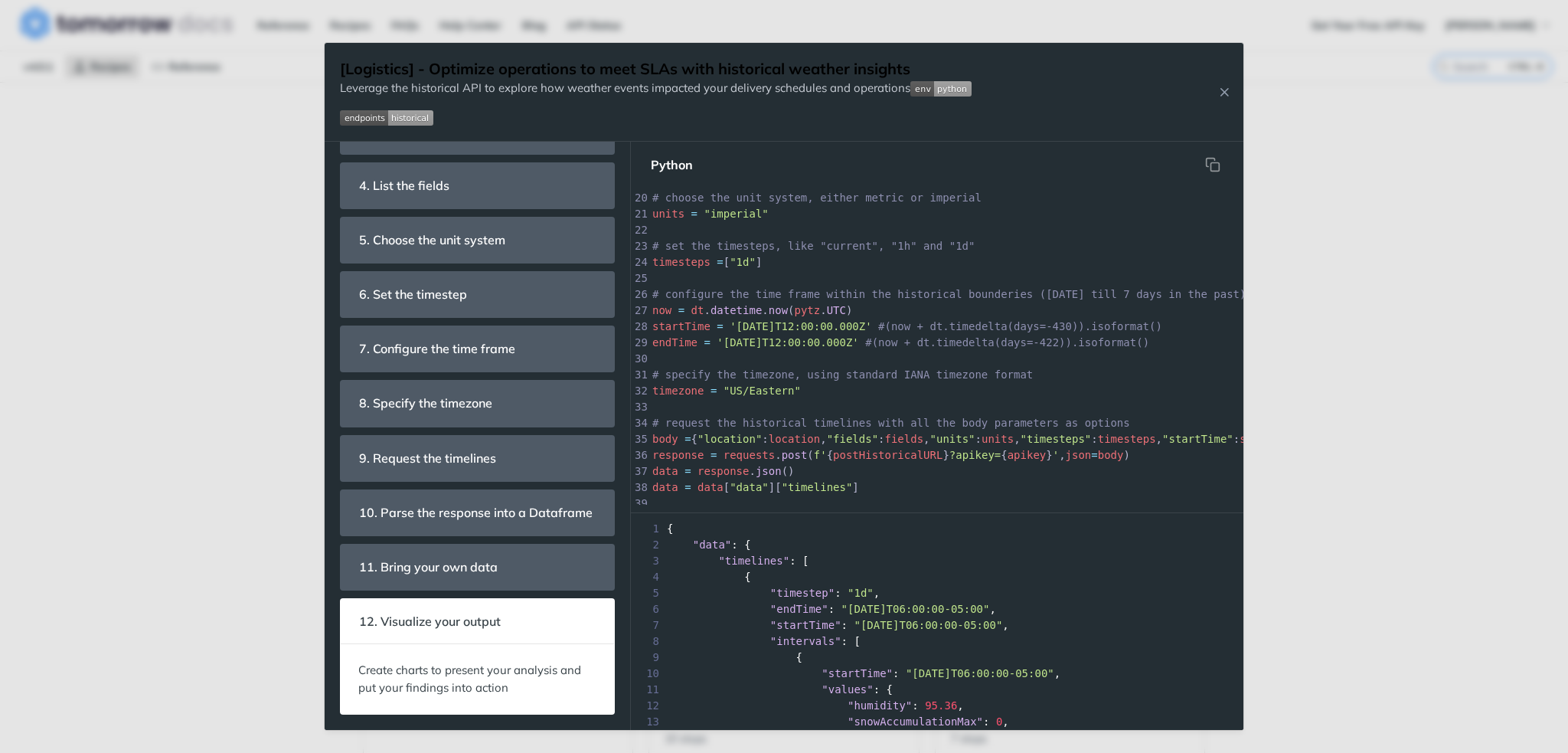
click at [751, 327] on span "'2020-12-01T12:00:00.000Z'" at bounding box center [800, 325] width 141 height 12
click at [955, 363] on pre "​" at bounding box center [1080, 358] width 863 height 16
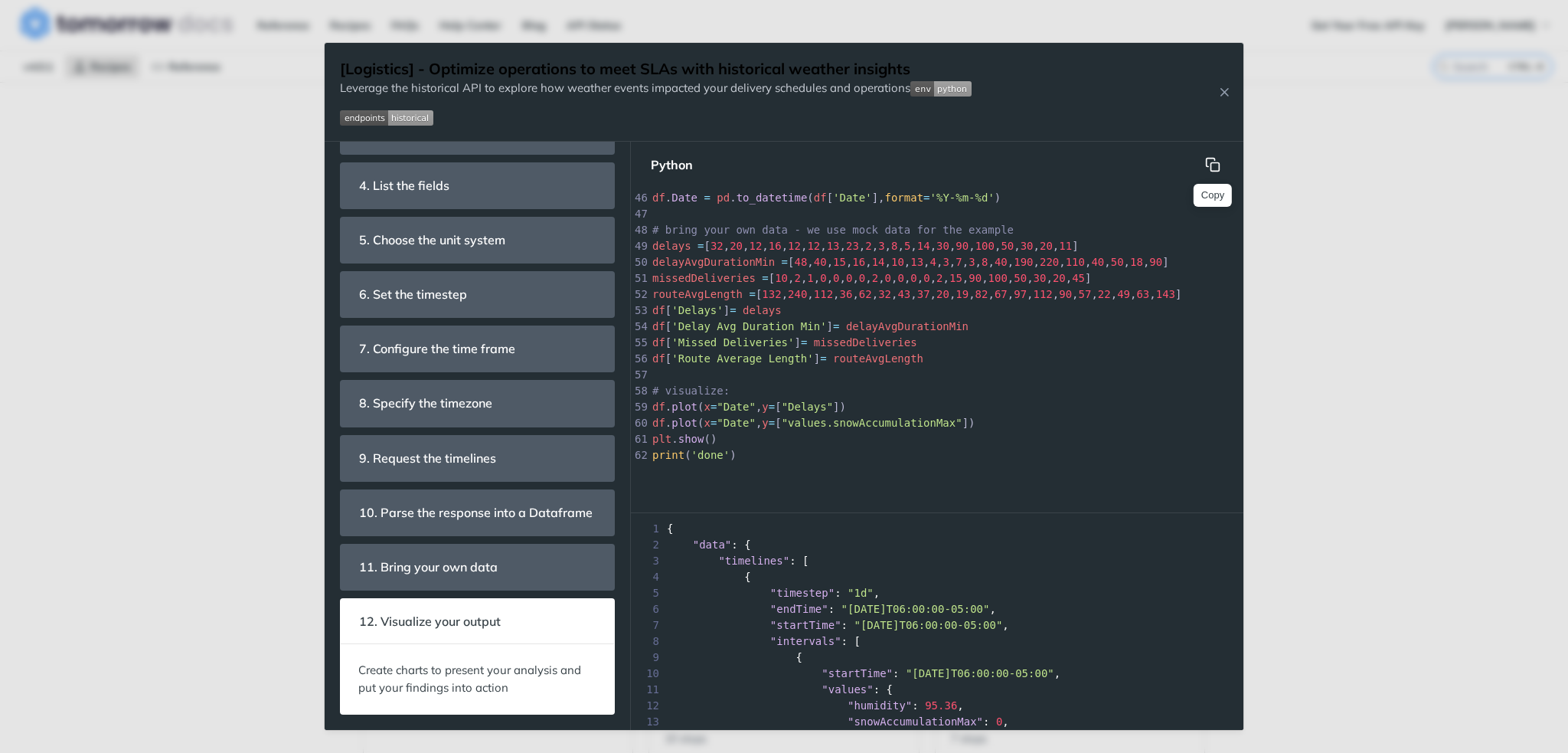
scroll to position [725, 0]
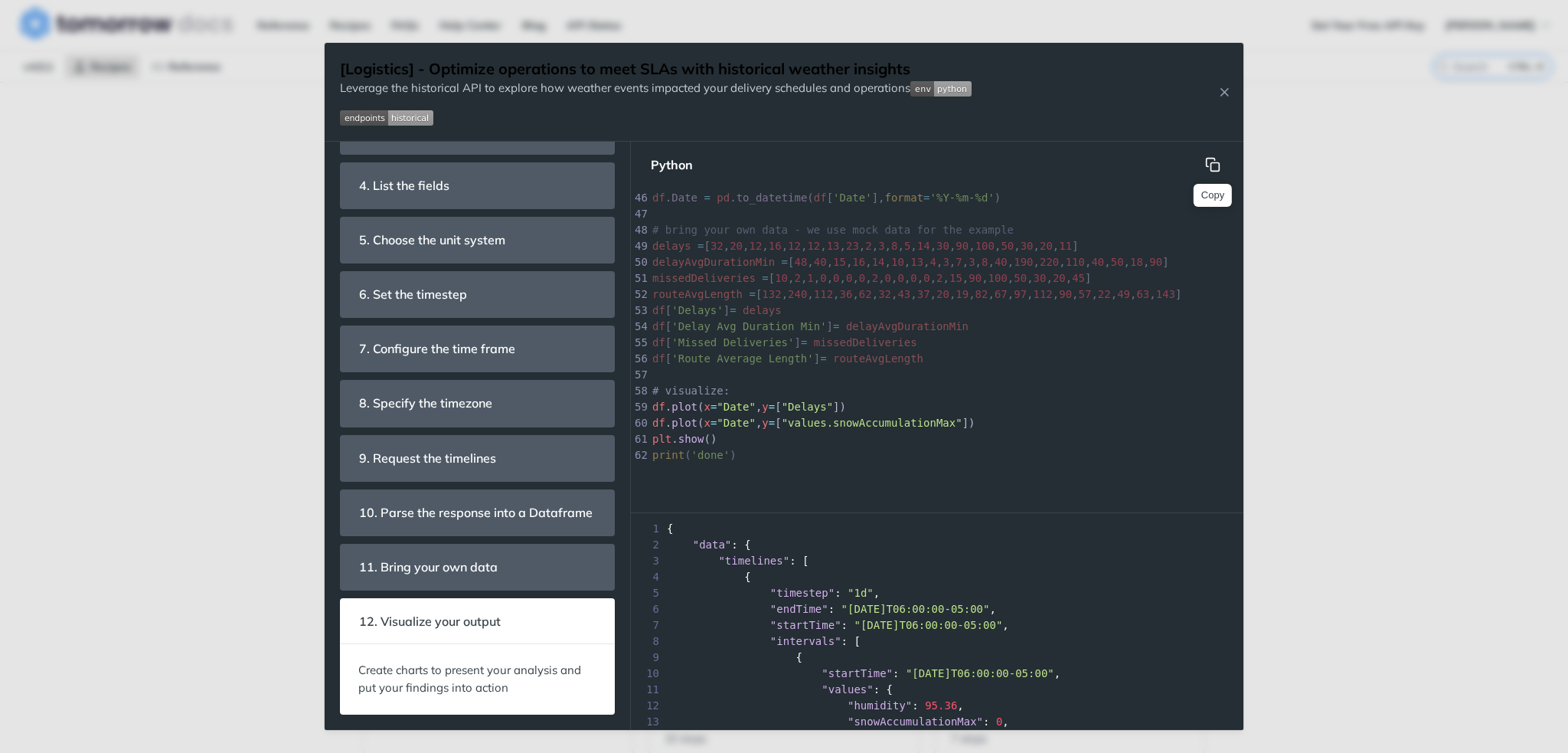
click at [1205, 171] on icon "hidden" at bounding box center [1212, 164] width 15 height 15
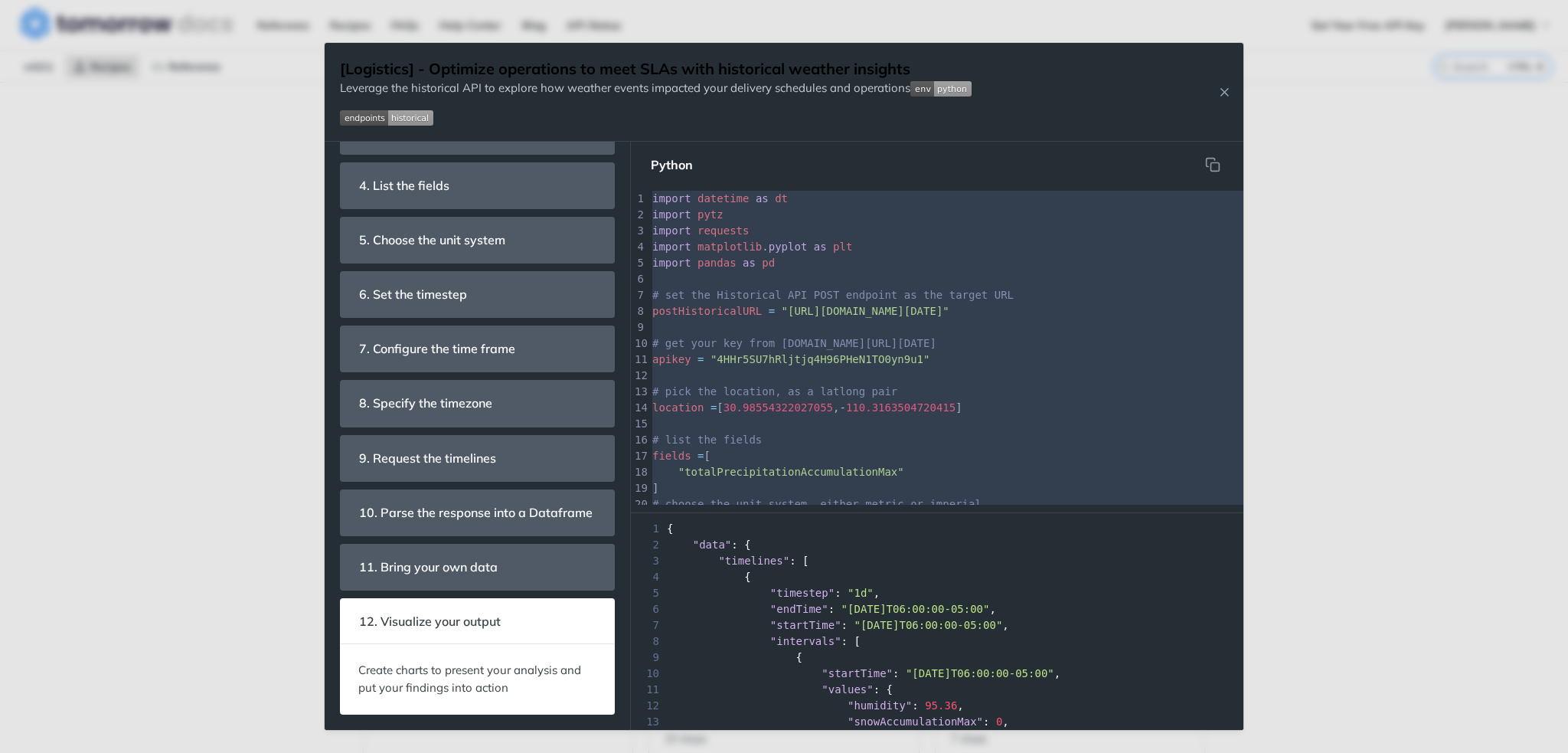
drag, startPoint x: 738, startPoint y: 440, endPoint x: 652, endPoint y: 201, distance: 254.0
click at [652, 201] on div "x 1 import datetime as dt 2 import pytz 3 import requests 4 import matplotlib .…" at bounding box center [1080, 689] width 863 height 997
type textarea "​import datetime as dt import pytz import requests import matplotlib.pyplot as …"
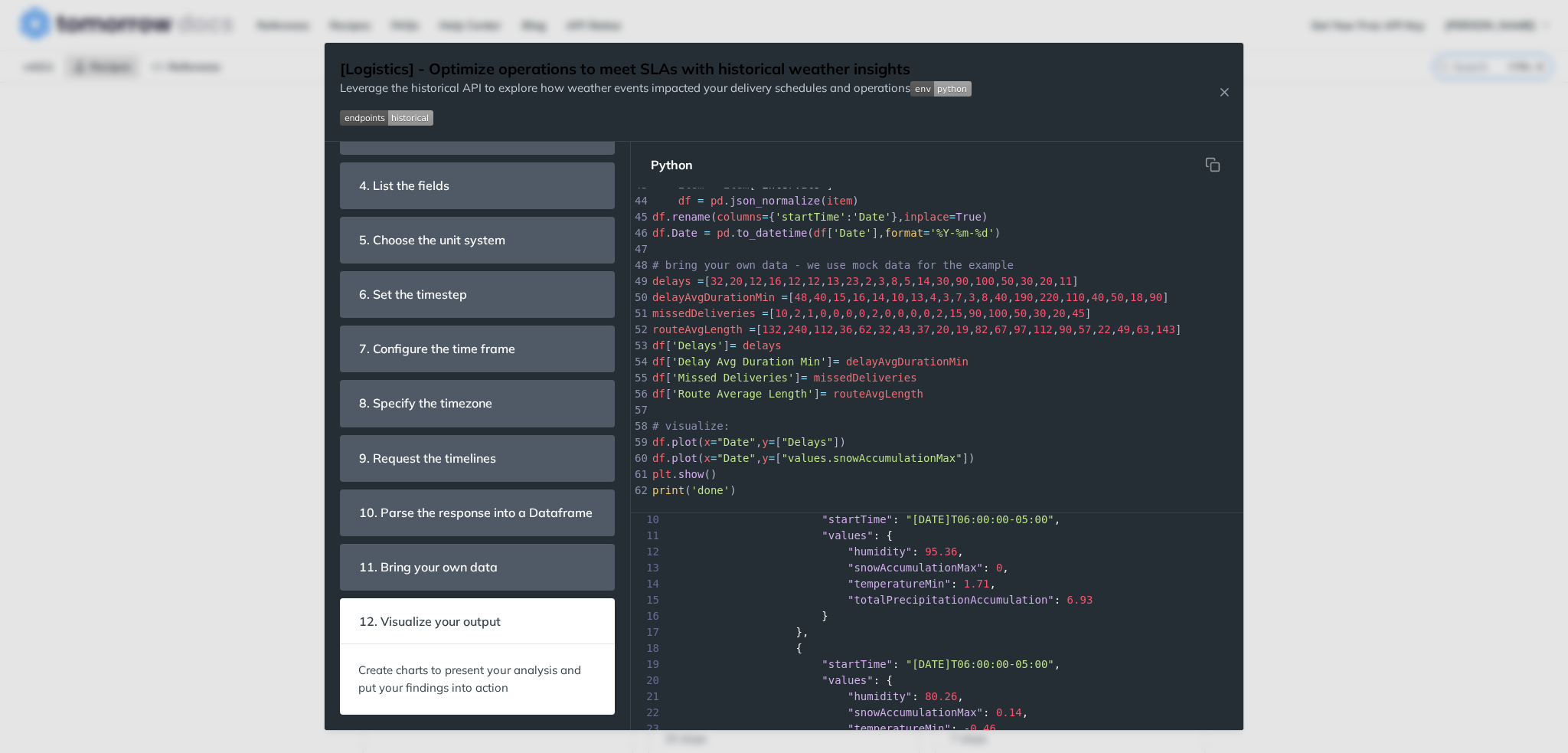
scroll to position [383, 0]
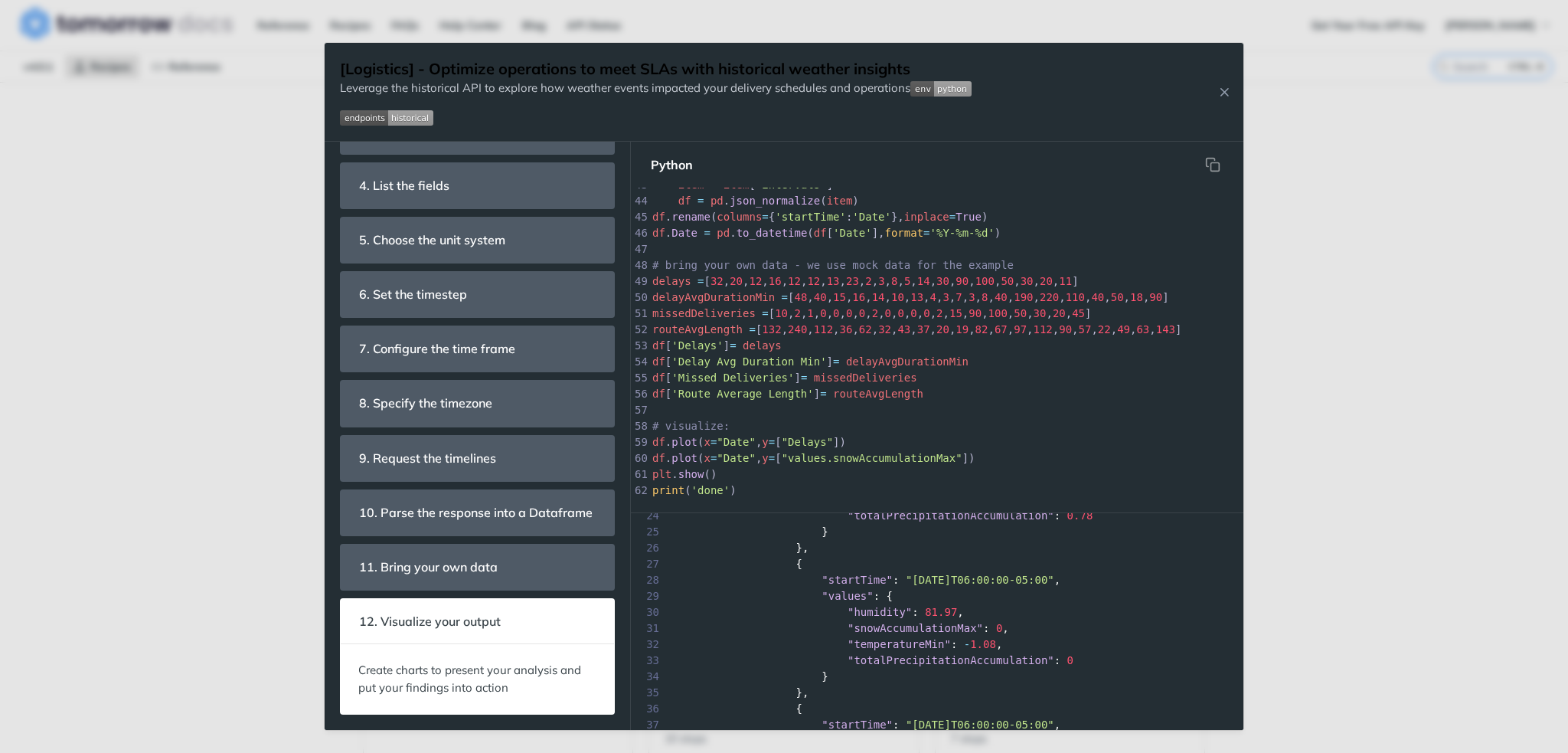
click at [1341, 565] on div "Jump to Content Reference Recipes FAQs Help Center Blog API Status Recipes Refe…" at bounding box center [784, 376] width 1568 height 753
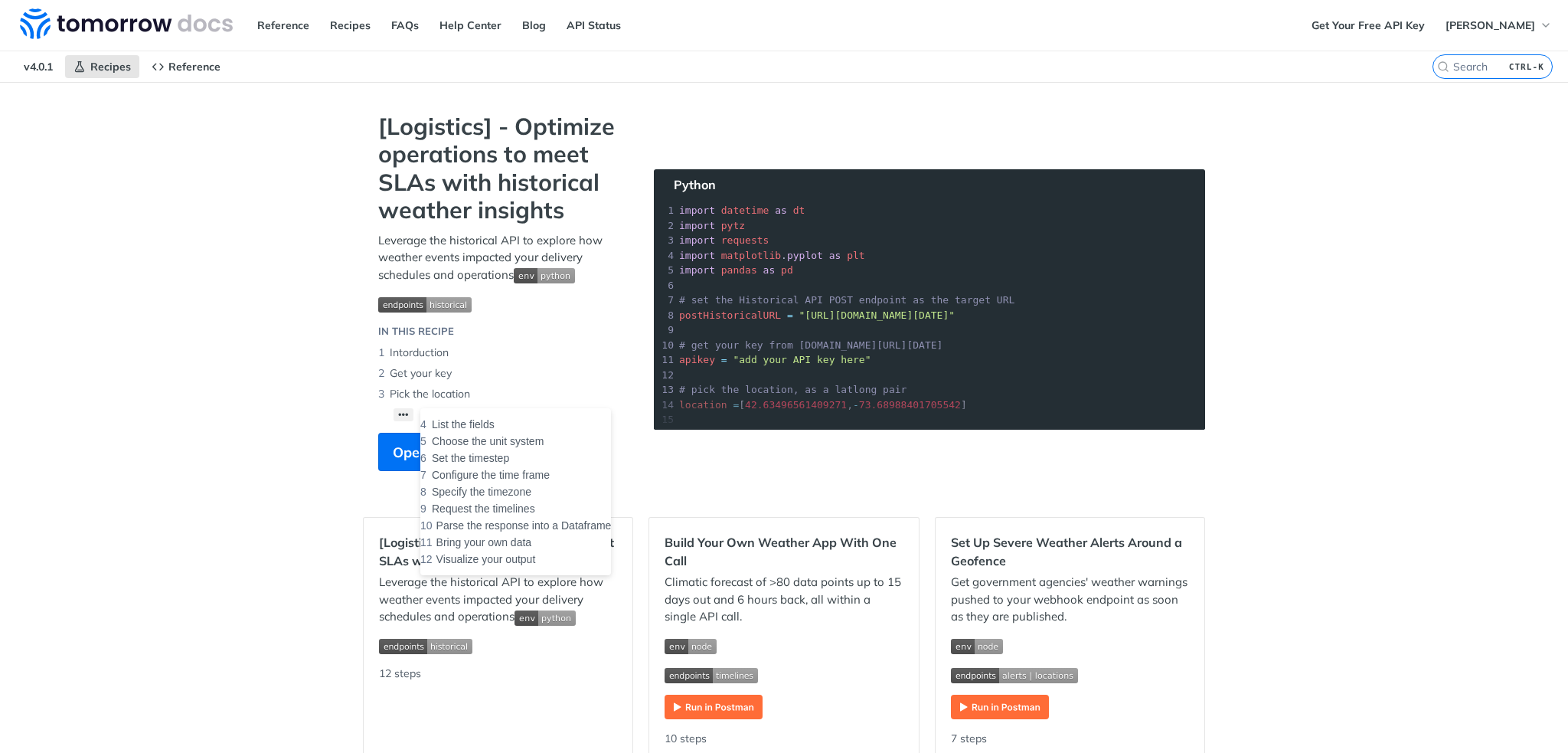
click at [398, 408] on button "••• List the fields Choose the unit system Set the timestep Configure the time …" at bounding box center [403, 415] width 20 height 13
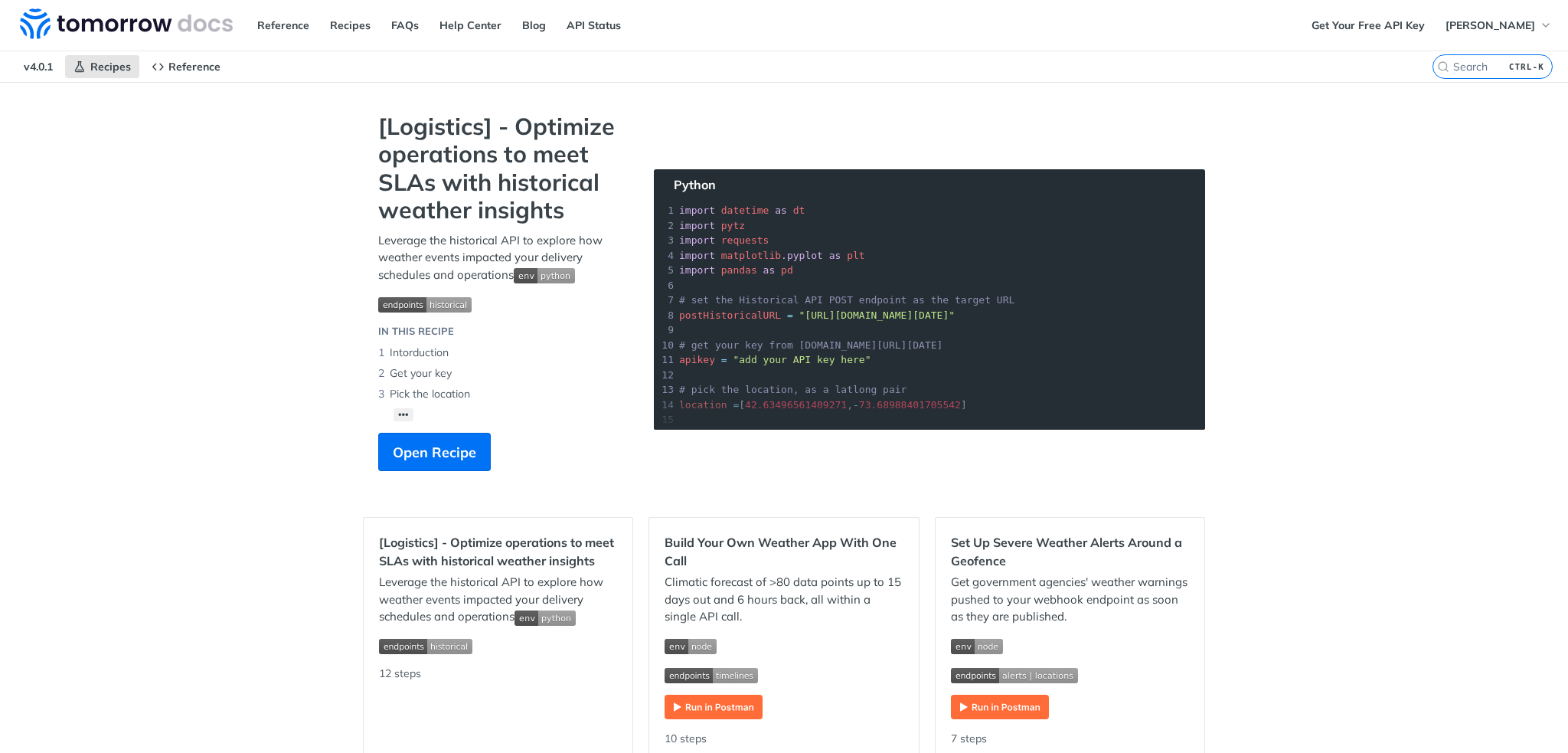
click at [487, 567] on h2 "[Logistics] - Optimize operations to meet SLAs with historical weather insights" at bounding box center [498, 551] width 238 height 37
click at [459, 472] on div "[Logistics] - Optimize operations to meet SLAs with historical weather insights…" at bounding box center [500, 299] width 276 height 374
click at [459, 460] on span "Open Recipe" at bounding box center [435, 452] width 84 height 21
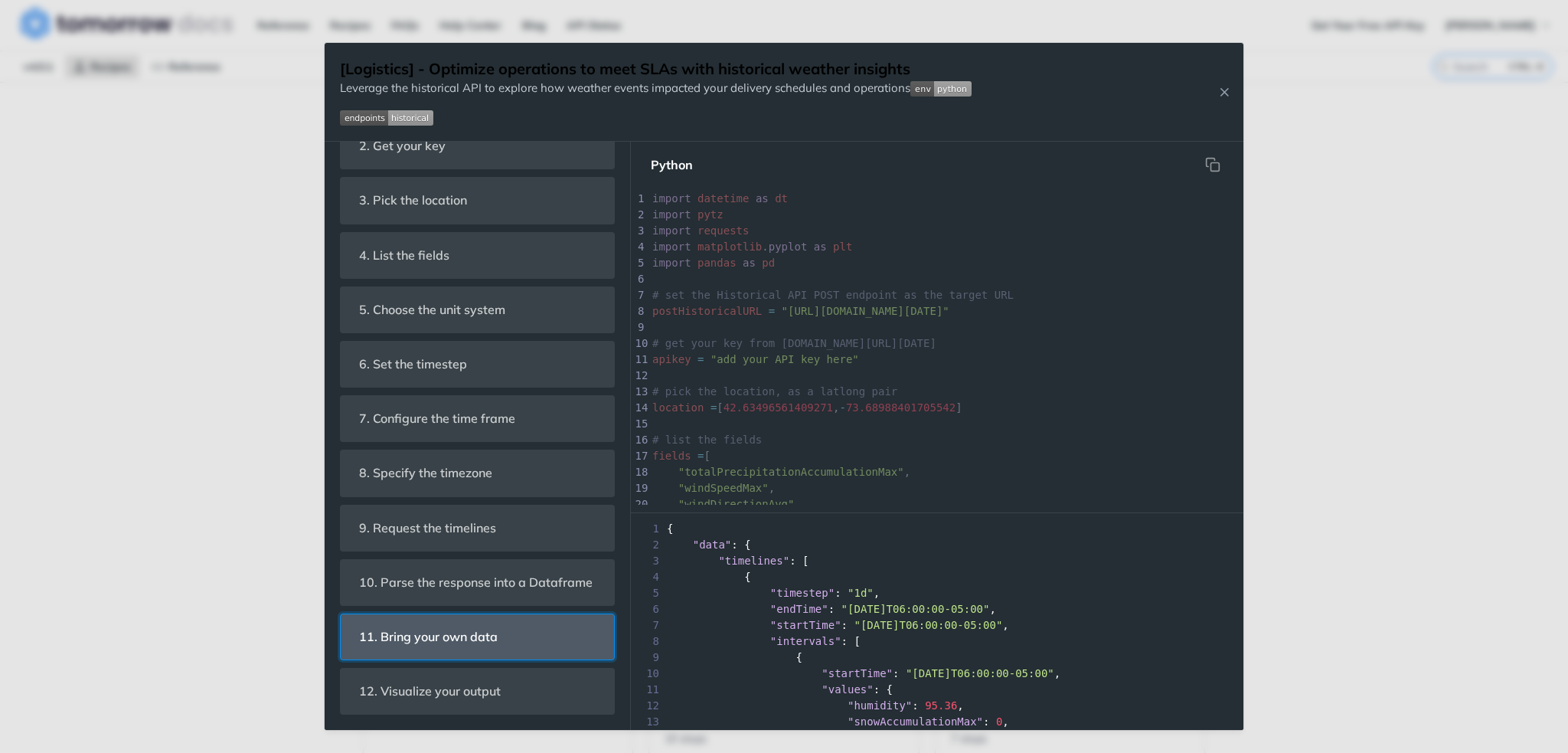
click at [528, 636] on header "11. Bring your own data" at bounding box center [477, 636] width 273 height 45
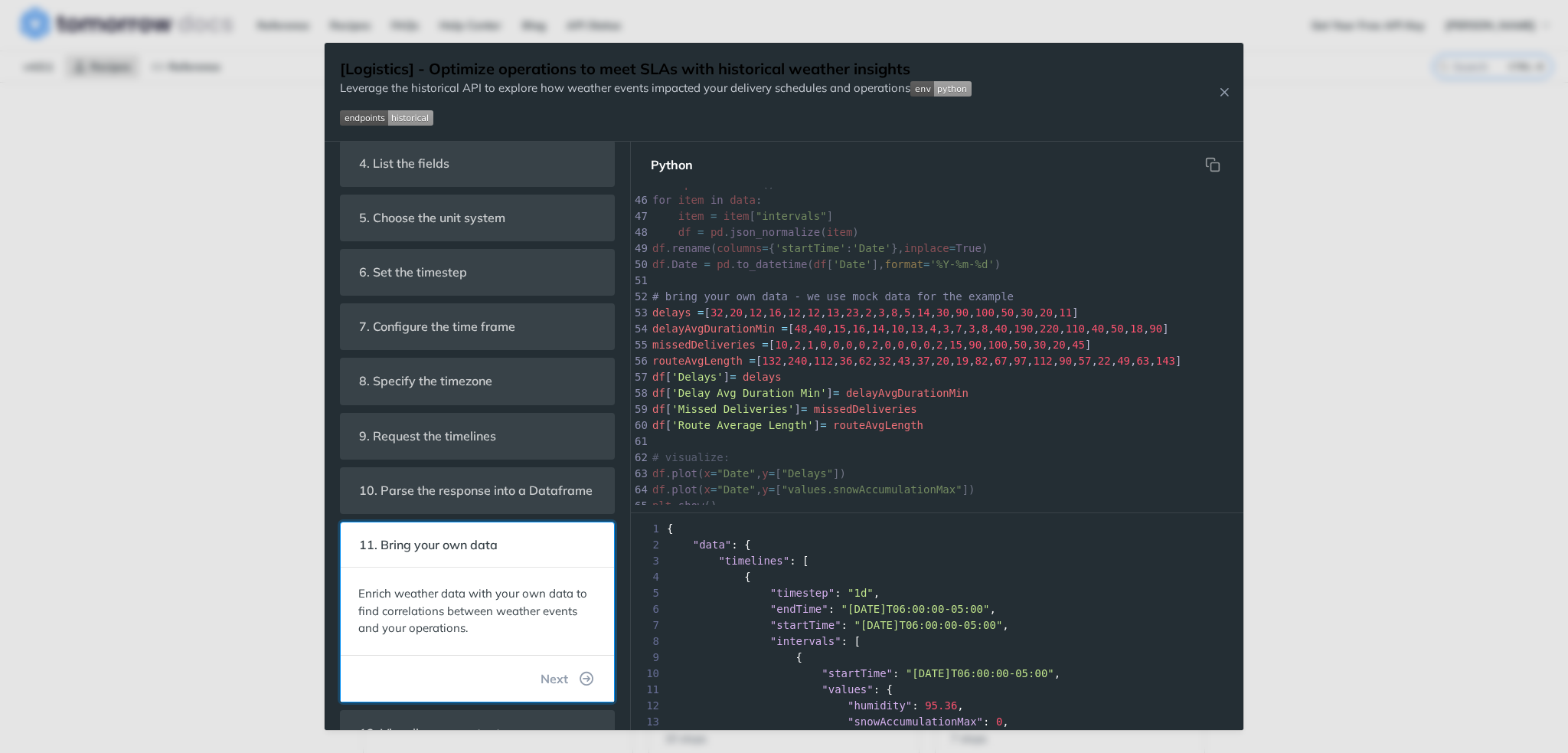
scroll to position [234, 0]
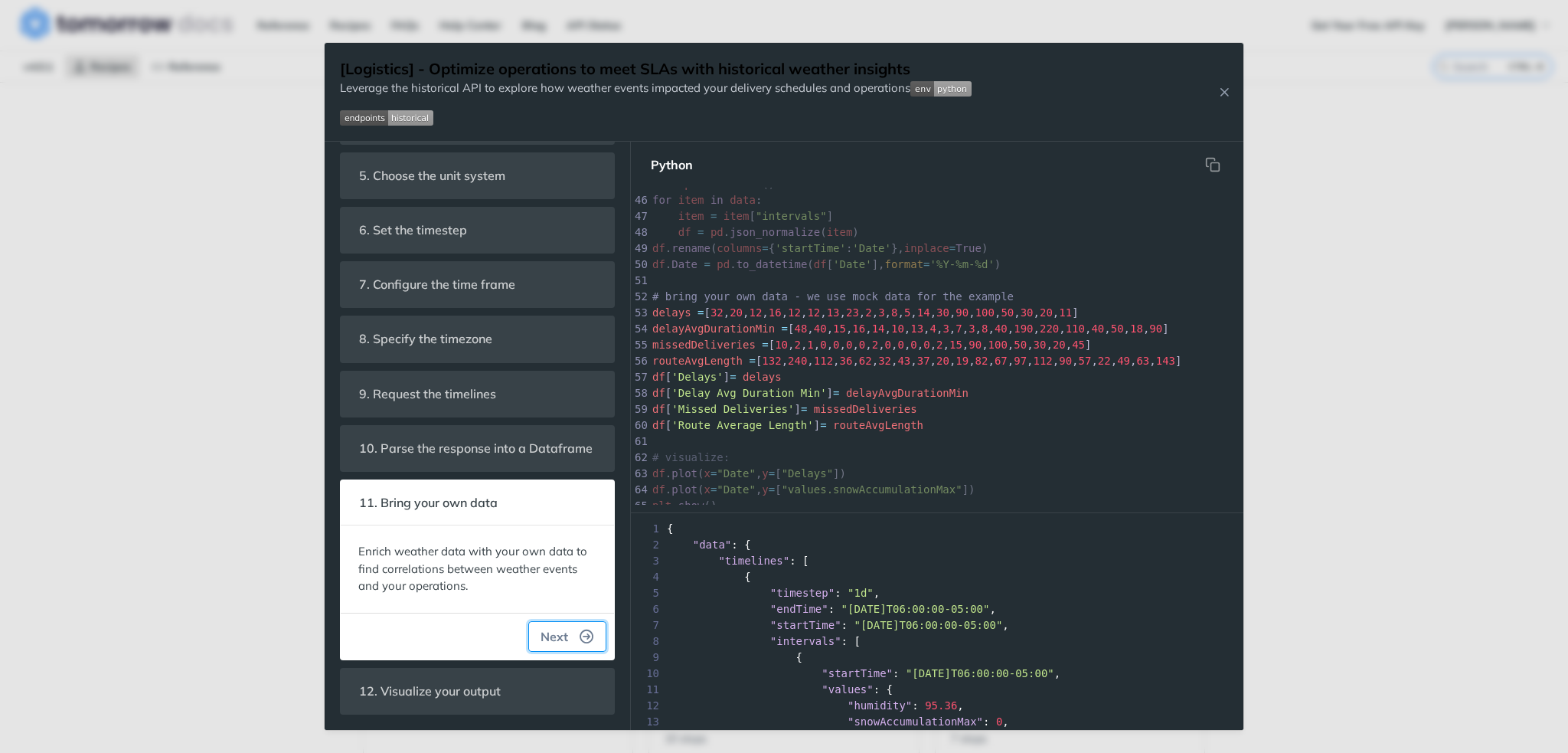
click at [580, 636] on icon "button" at bounding box center [586, 636] width 14 height 14
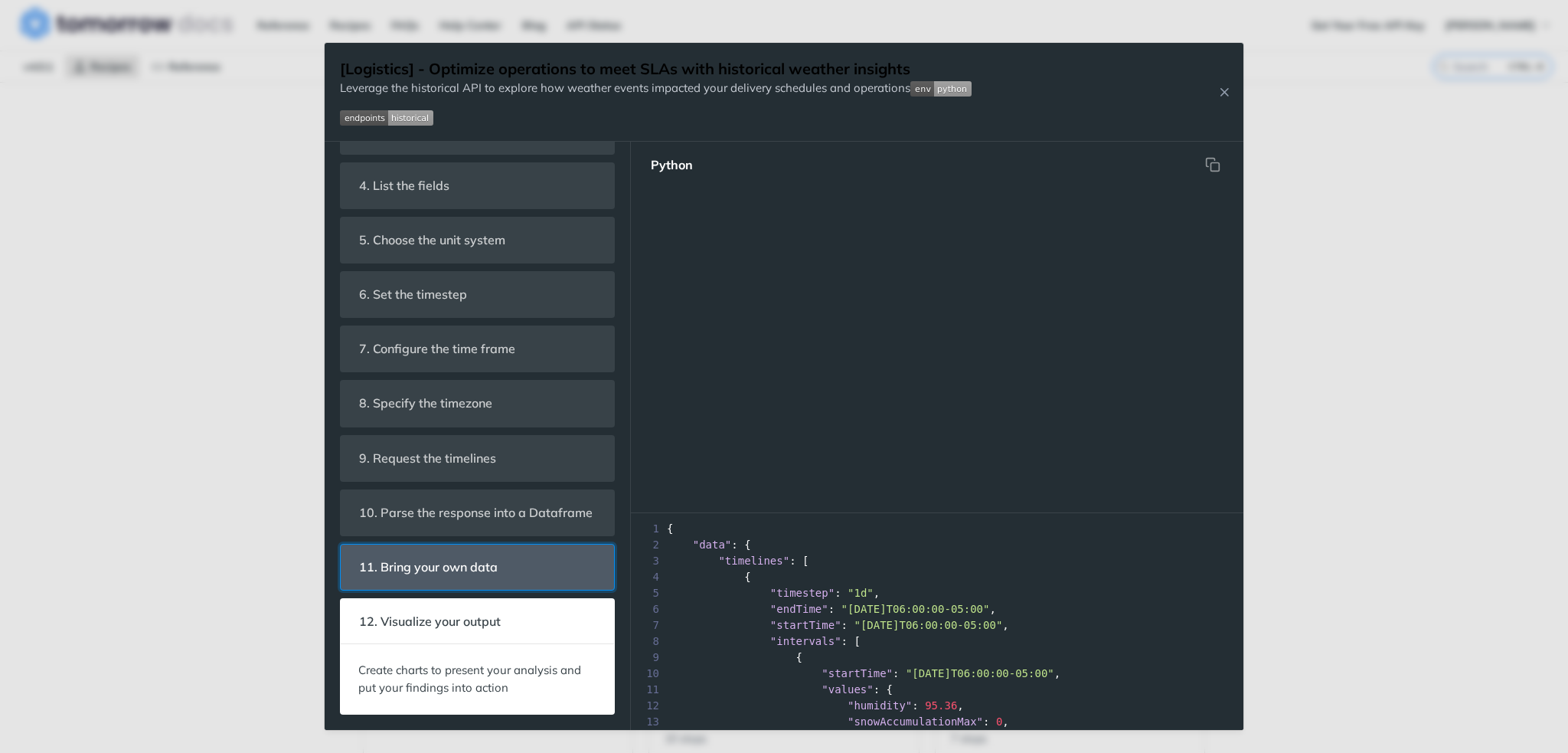
scroll to position [800, 0]
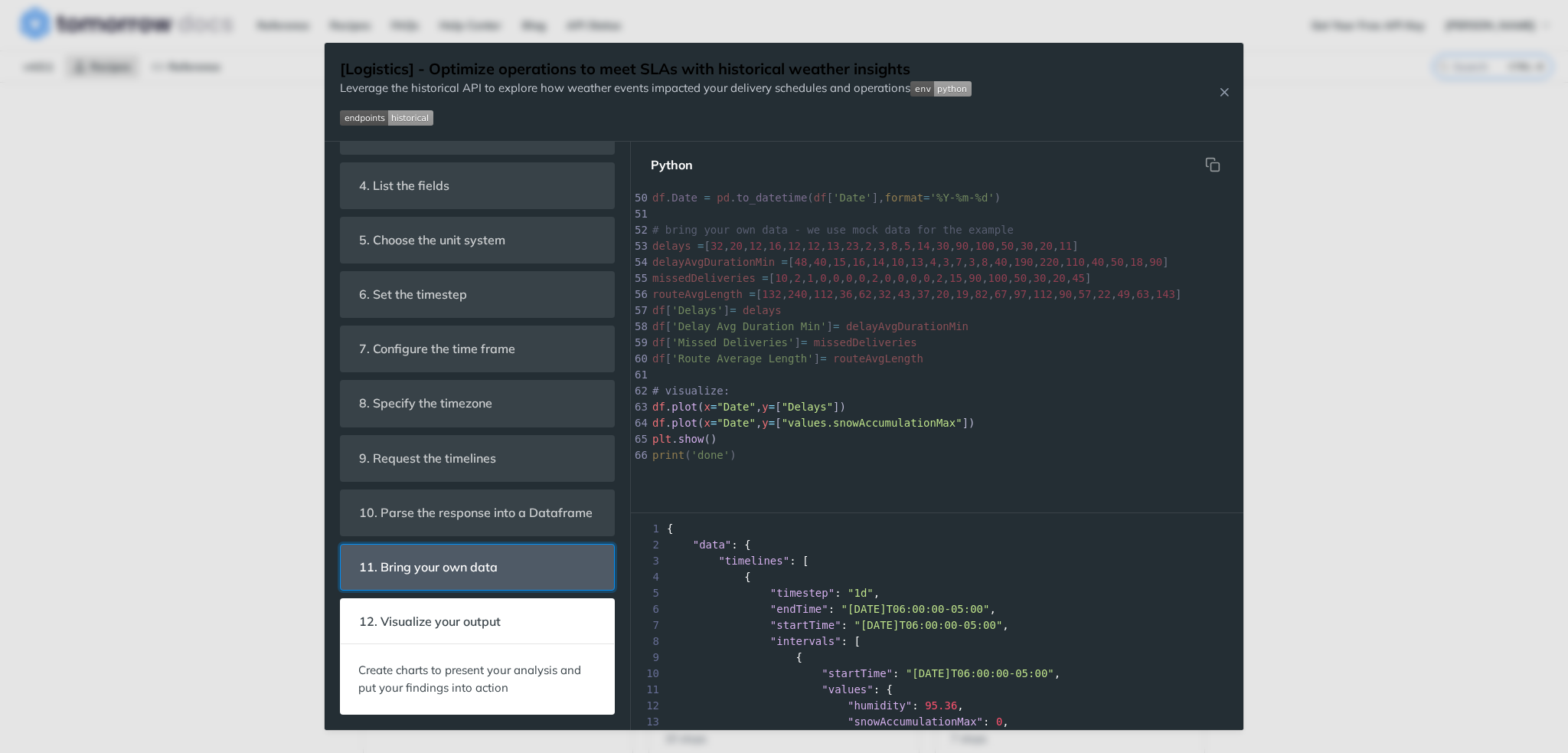
click at [549, 576] on header "11. Bring your own data" at bounding box center [477, 567] width 273 height 45
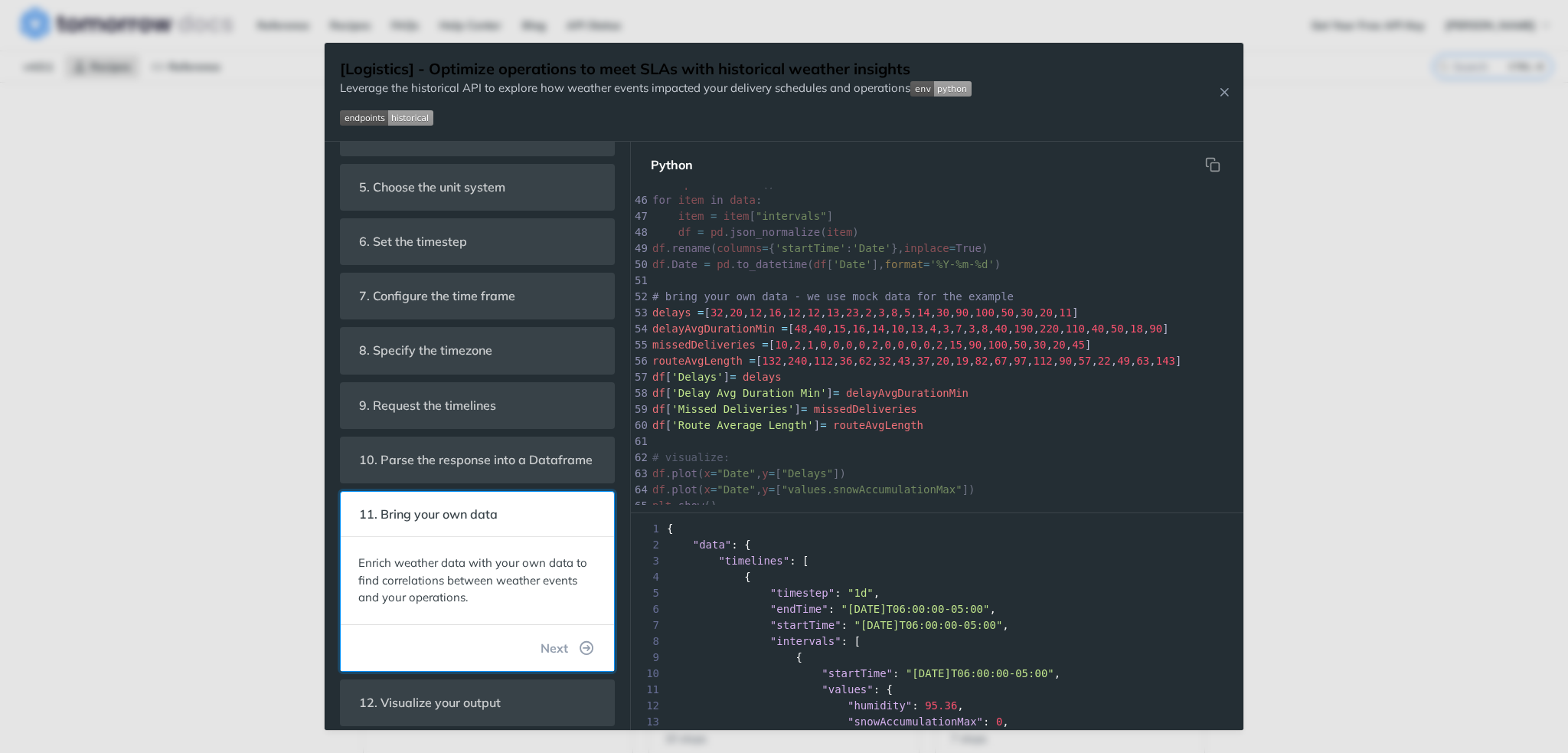
scroll to position [234, 0]
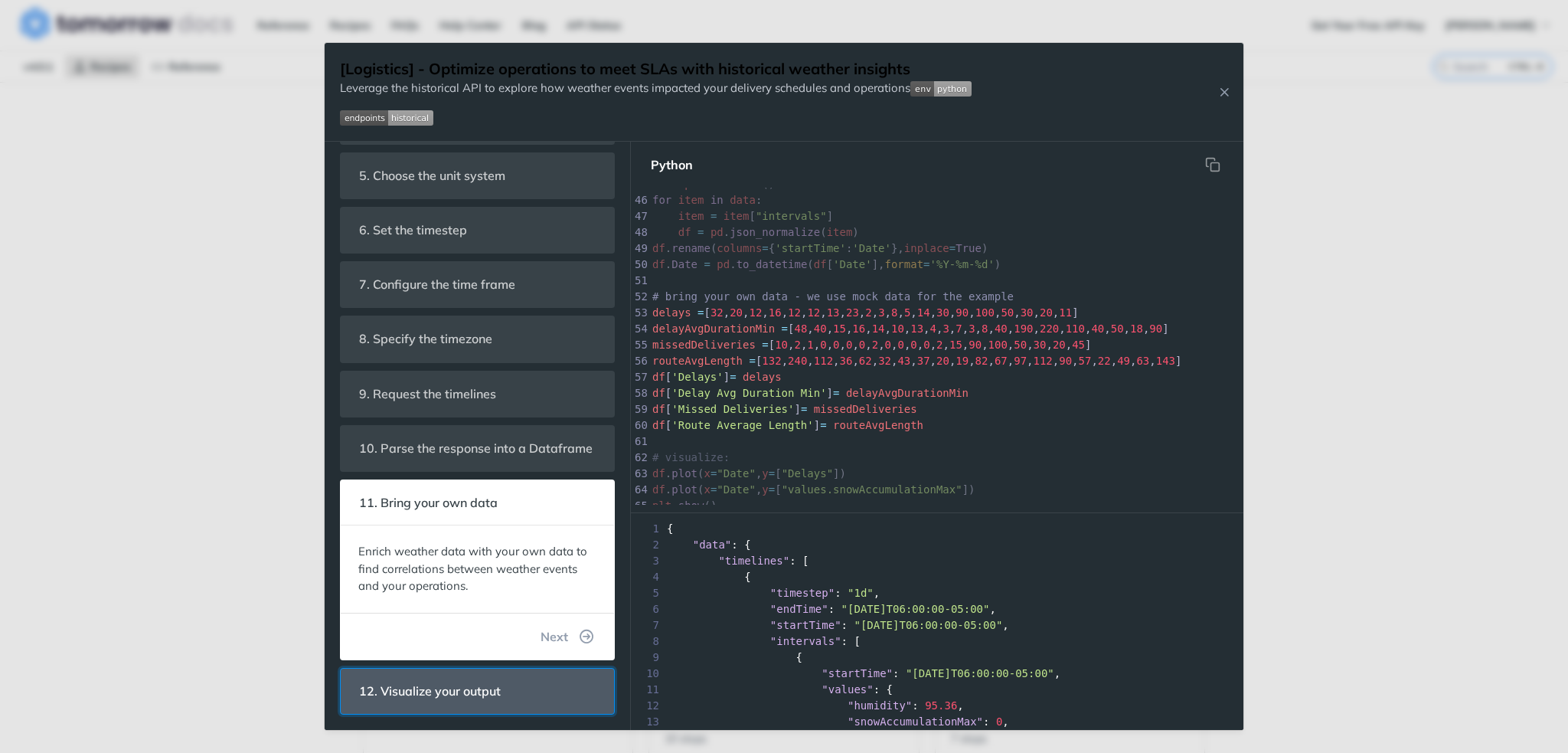
click at [531, 680] on header "12. Visualize your output" at bounding box center [477, 691] width 273 height 45
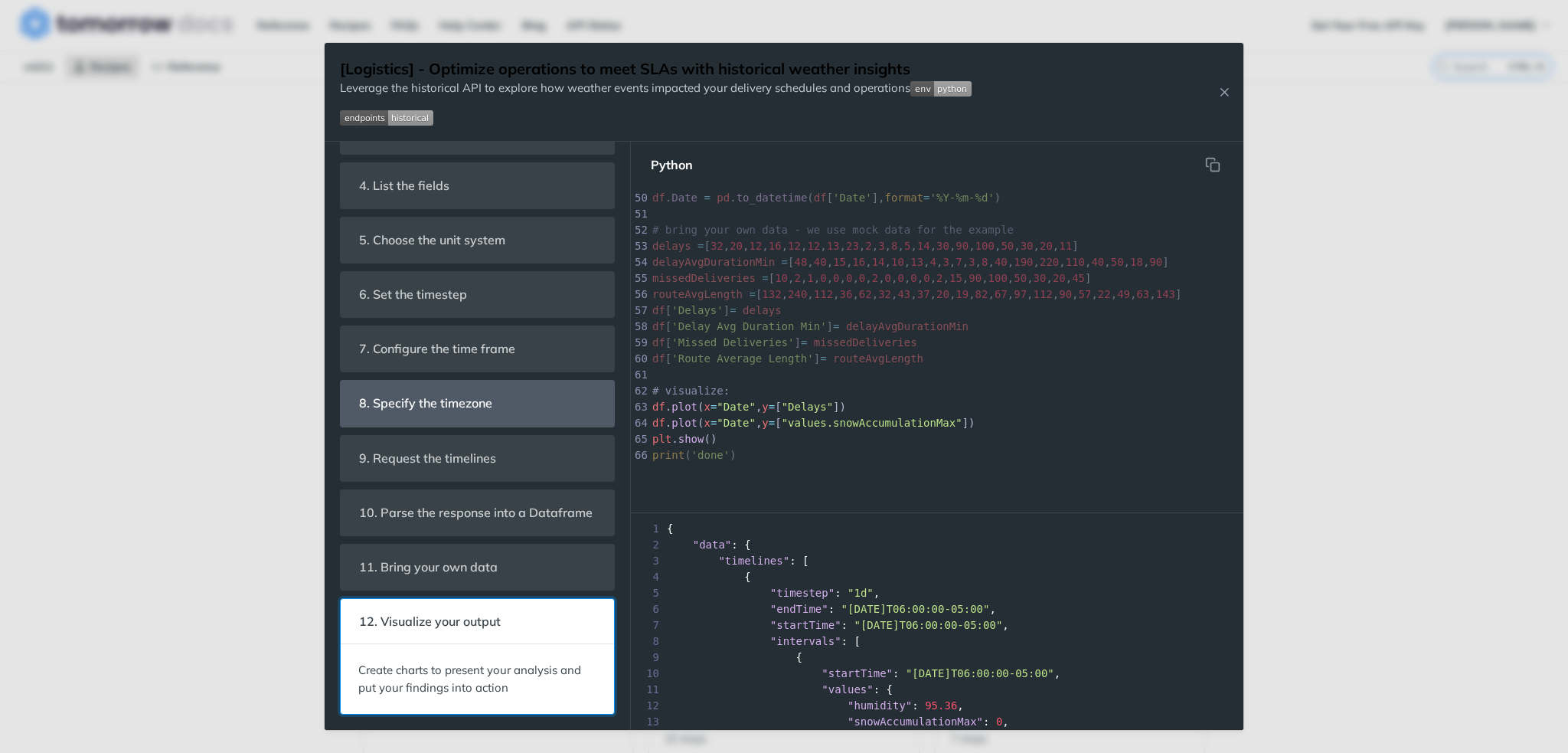
scroll to position [0, 0]
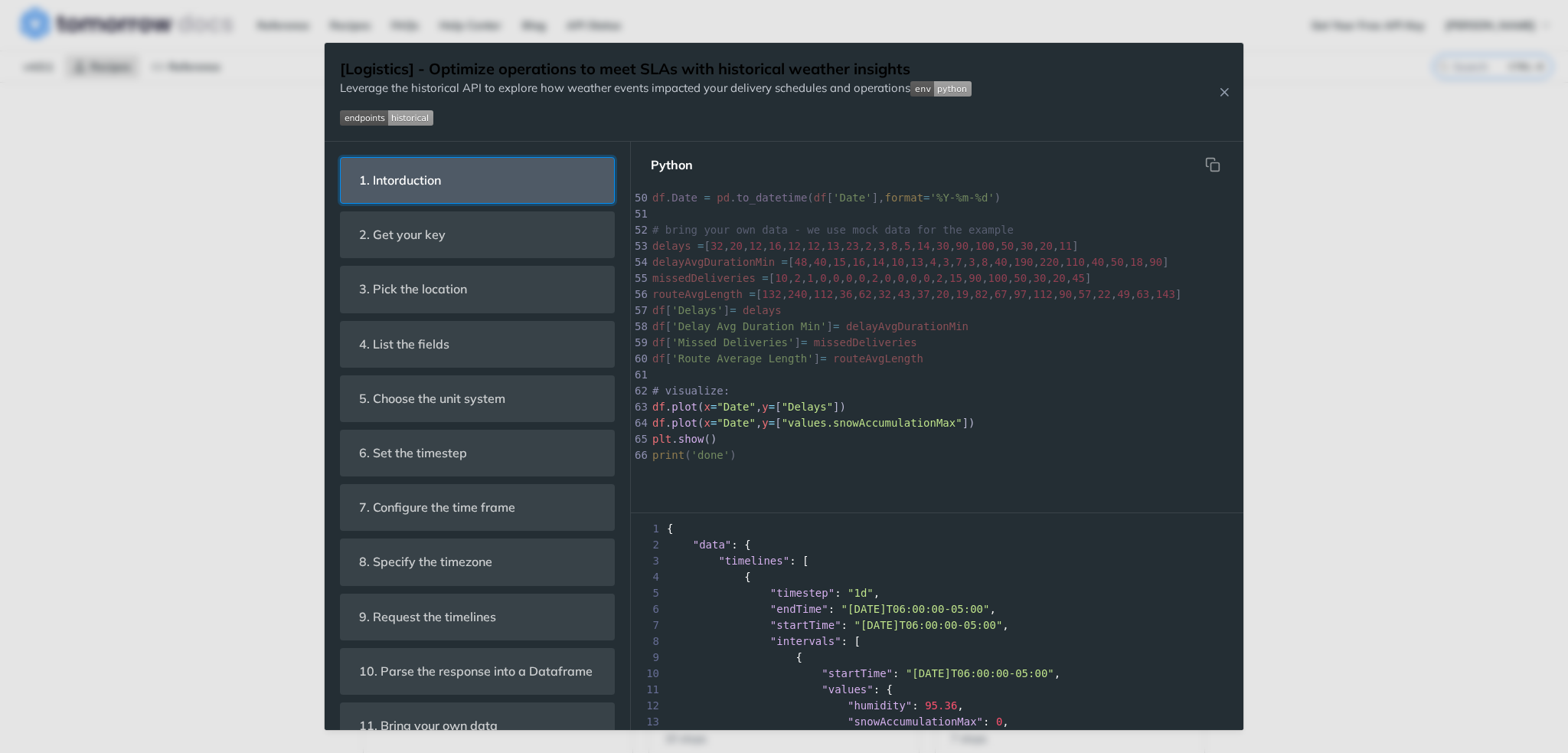
click at [482, 174] on header "1. Intorduction" at bounding box center [477, 180] width 273 height 45
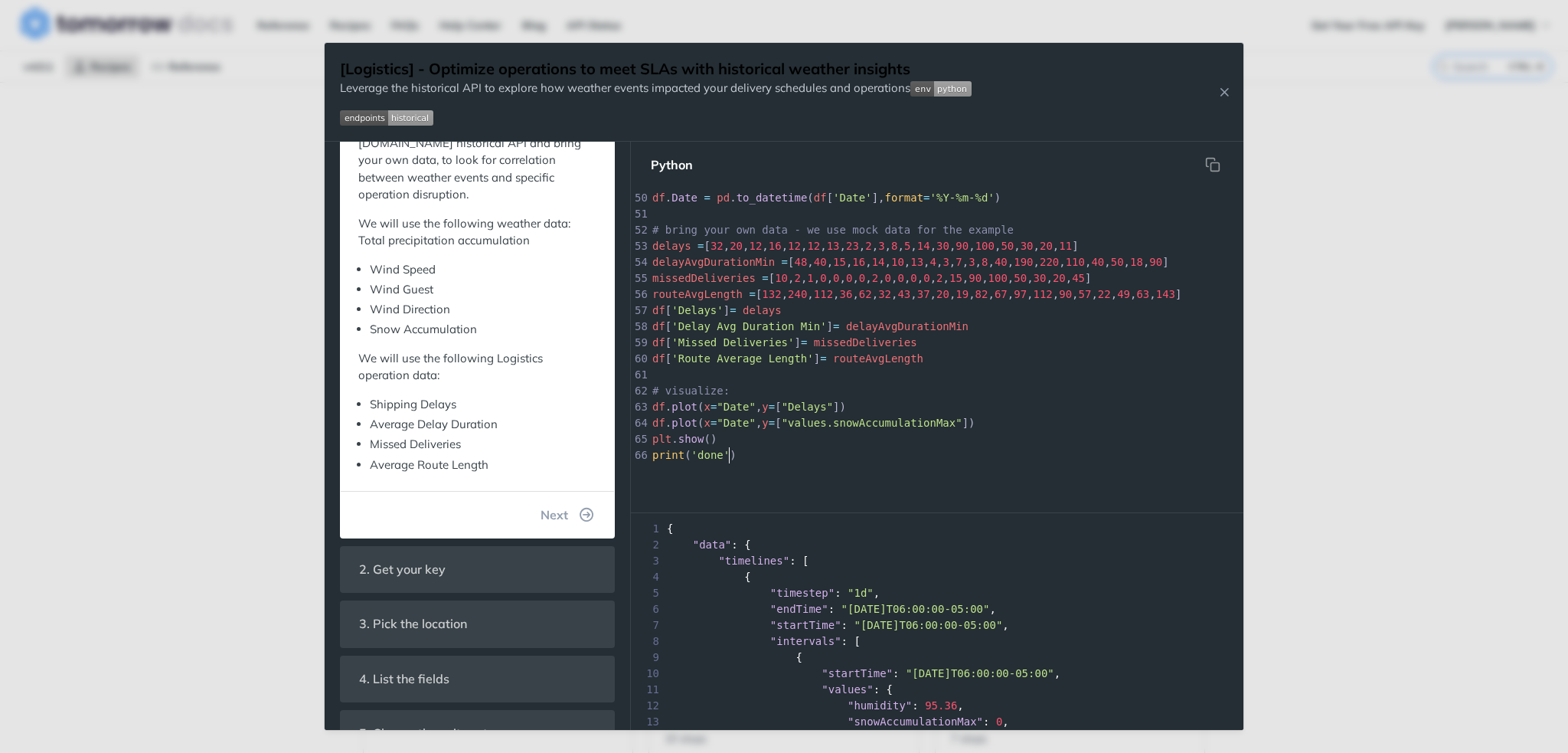
scroll to position [5, 0]
click at [735, 453] on div "66 34 ​ 35 # specify the timezone, using standard IANA timezone format 36 timez…" at bounding box center [1080, 198] width 863 height 537
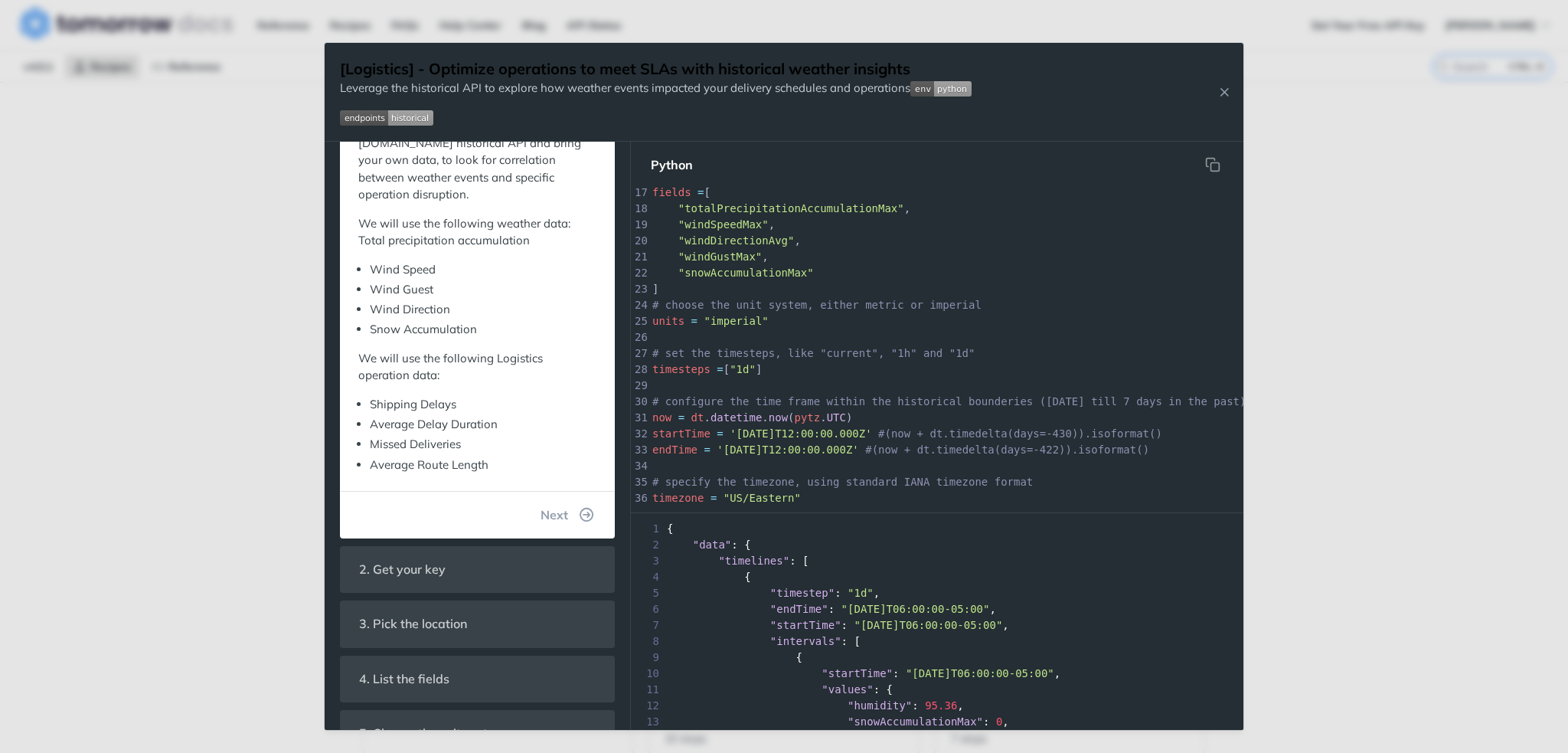
scroll to position [0, 0]
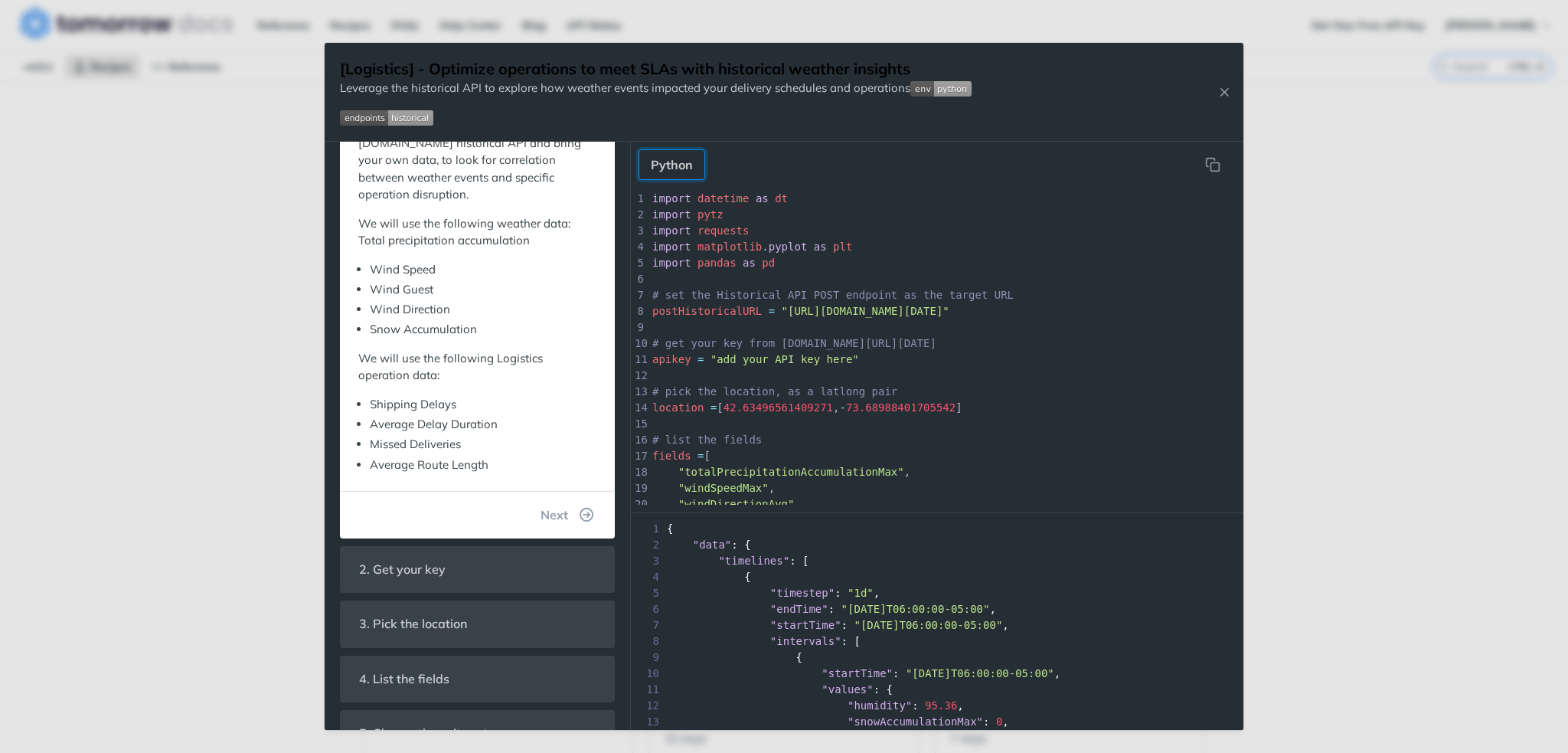
click at [672, 168] on button "Python" at bounding box center [672, 165] width 67 height 31
click at [647, 169] on button "Python" at bounding box center [672, 165] width 67 height 31
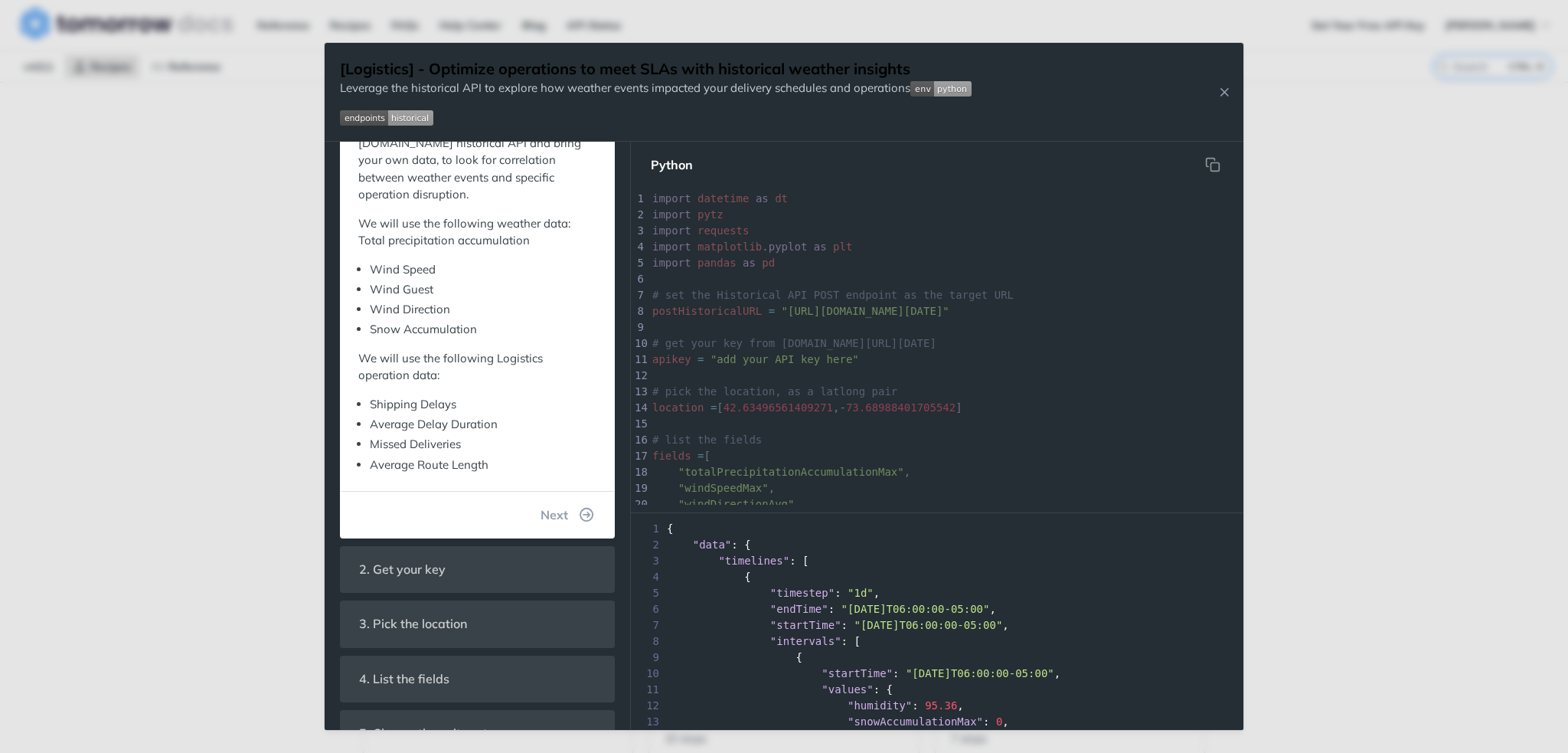
click at [771, 186] on nav "Python" at bounding box center [937, 164] width 612 height 46
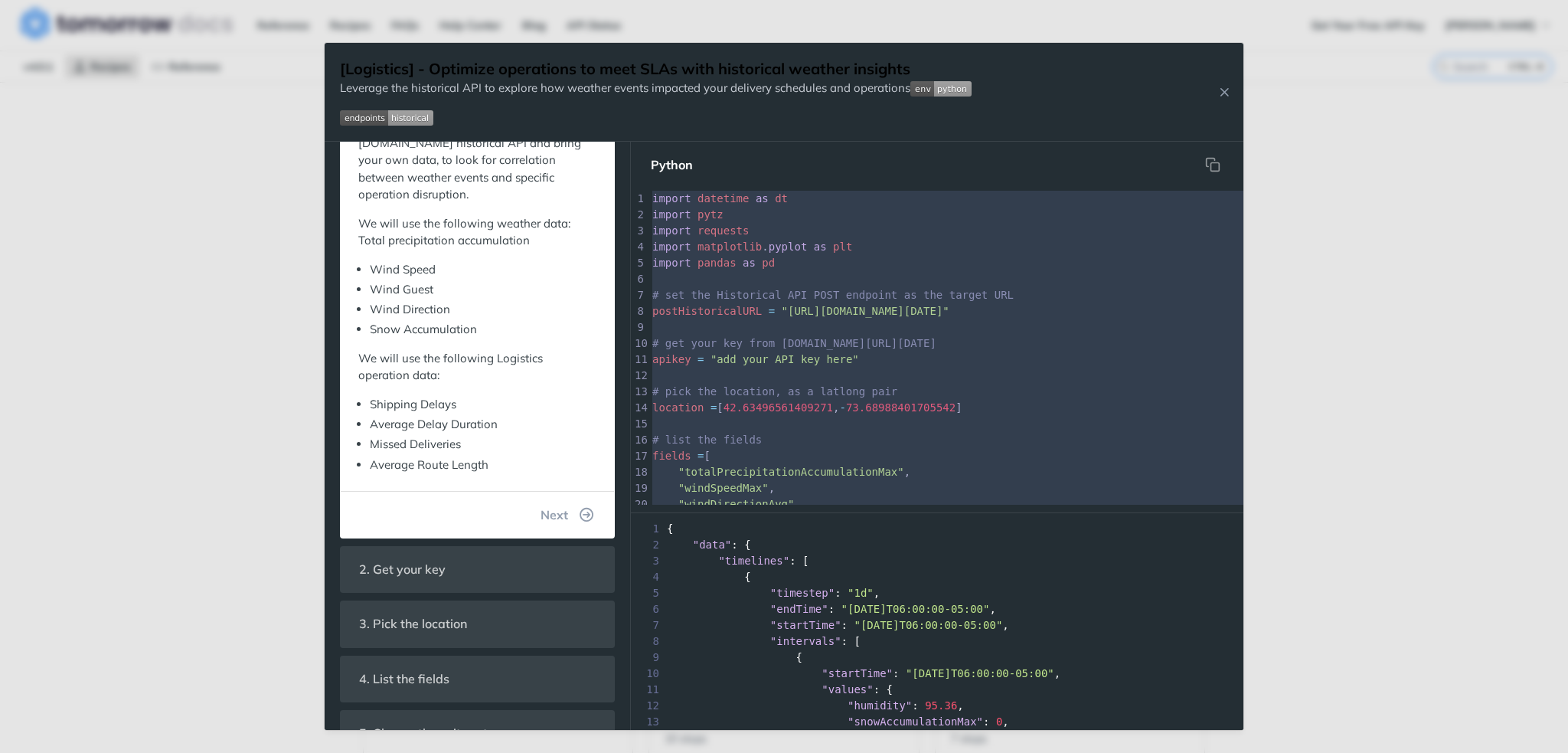
scroll to position [346, 0]
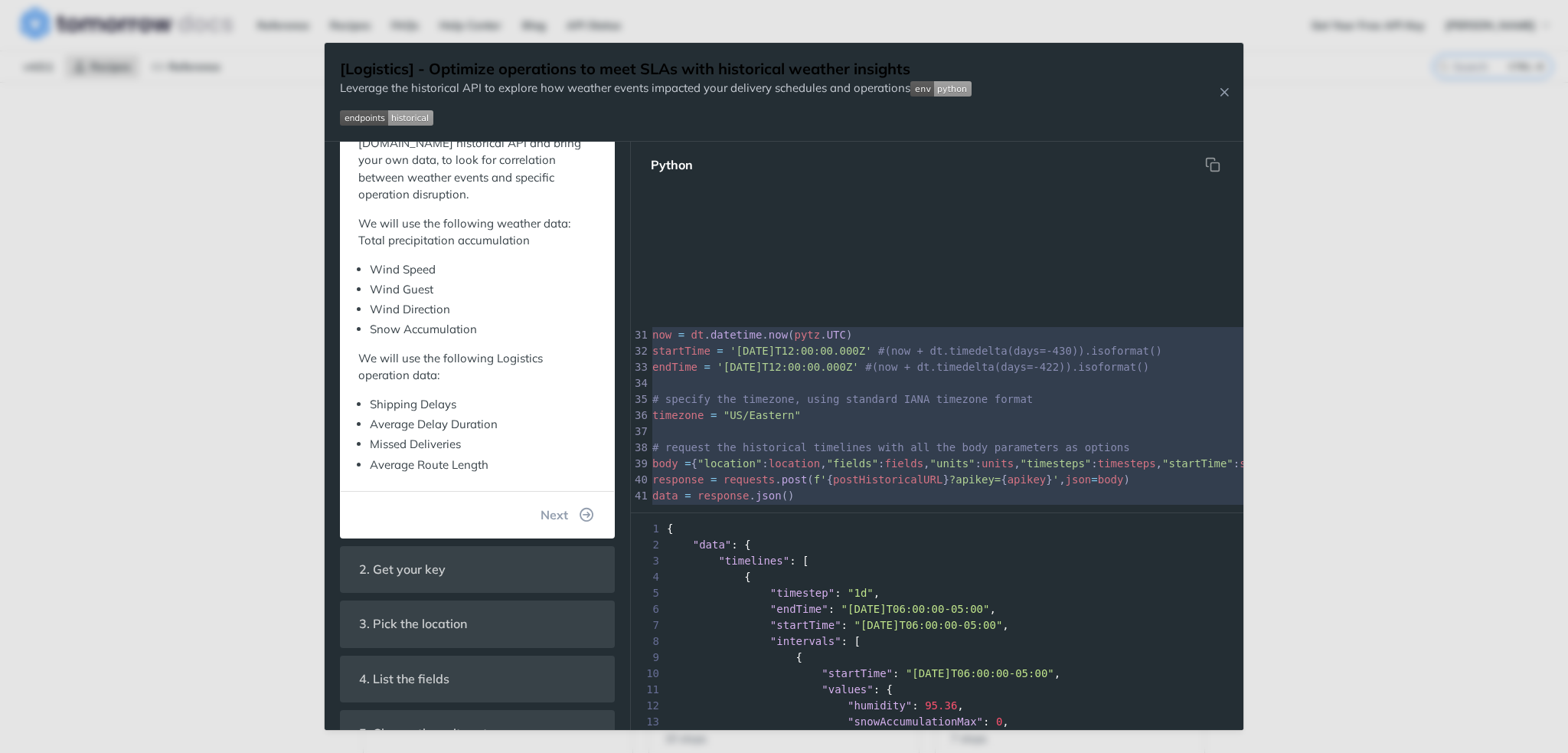
type textarea "import datetime as dt import pytz import requests import matplotlib.pyplot as p…"
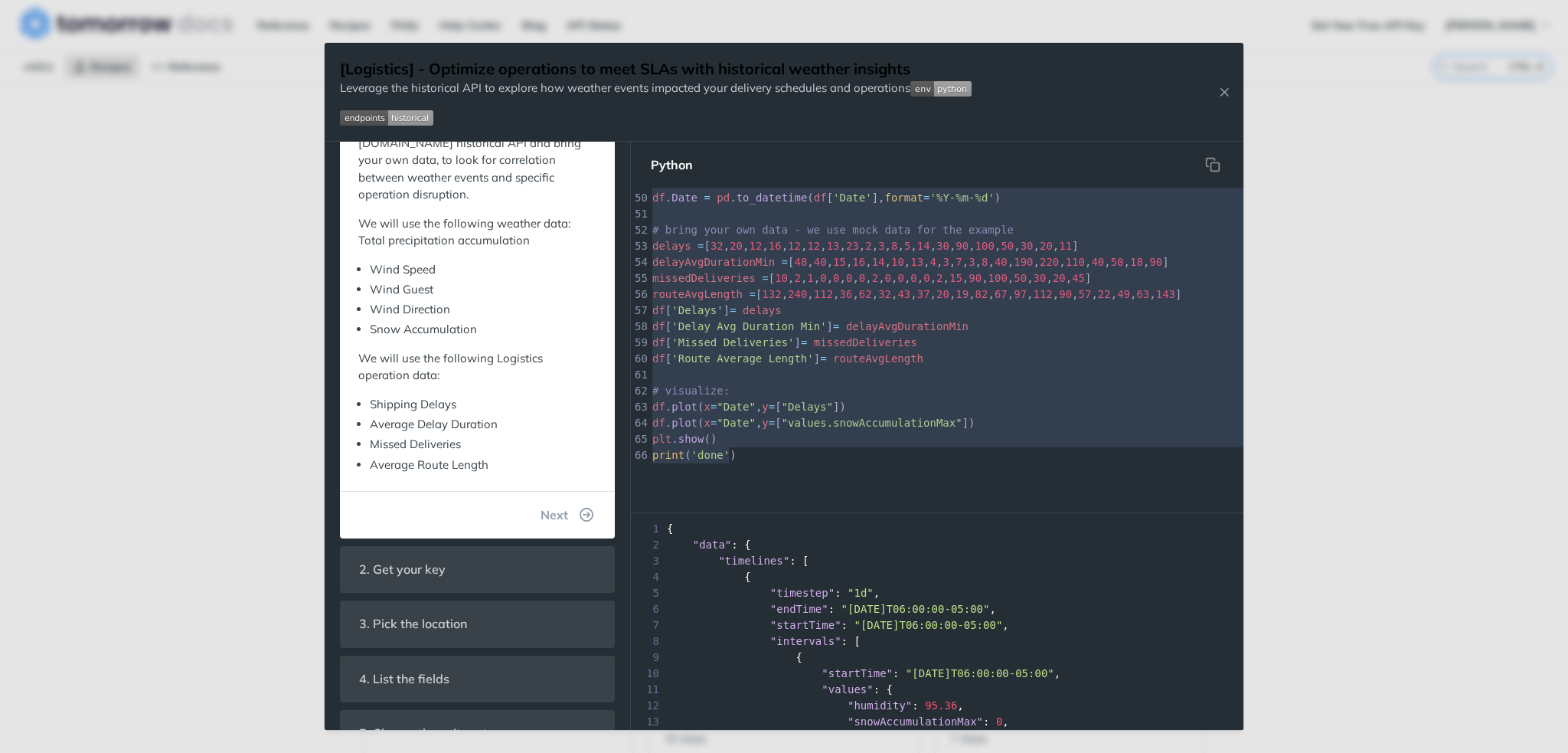
drag, startPoint x: 653, startPoint y: 201, endPoint x: 1182, endPoint y: 703, distance: 729.3
paste textarea
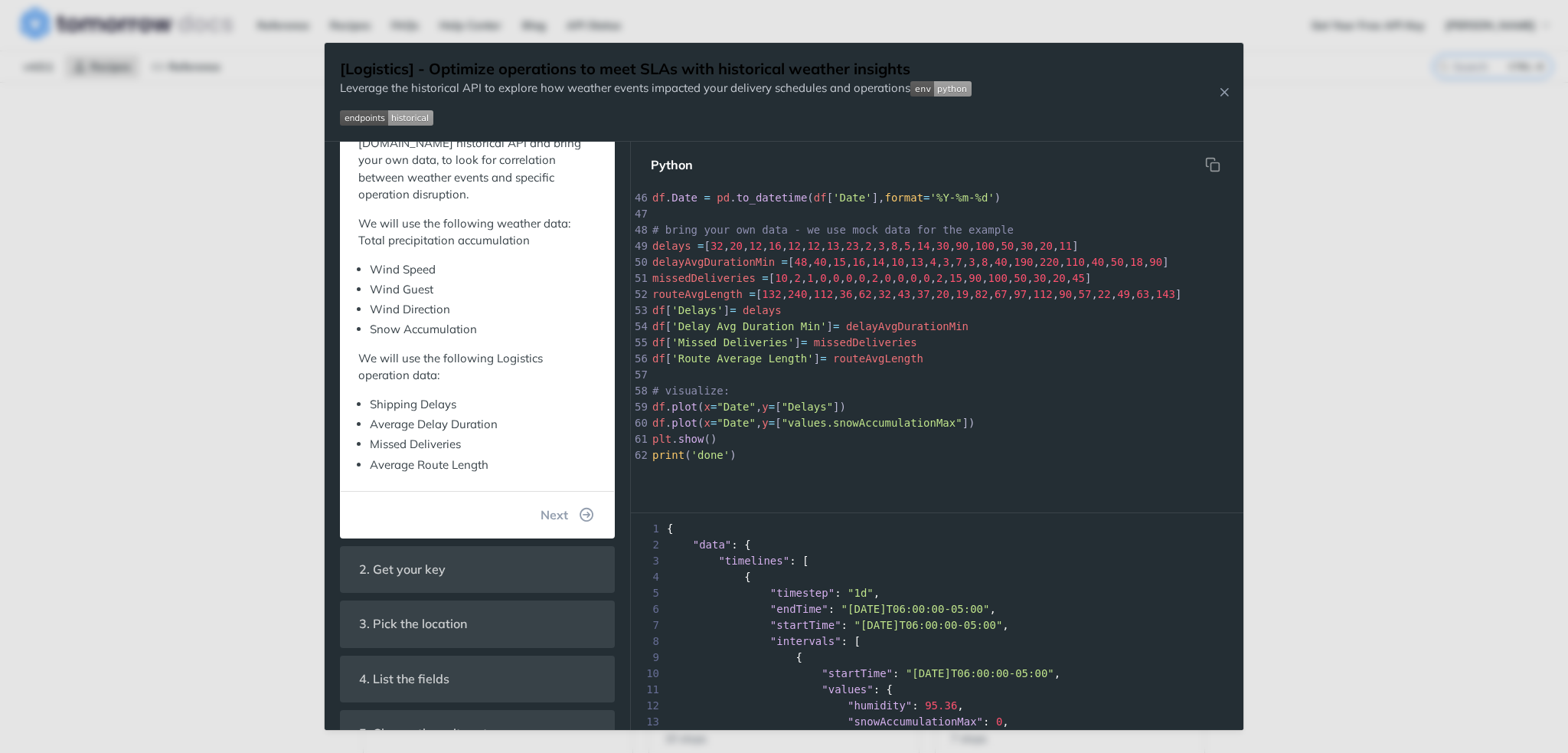
scroll to position [535, 0]
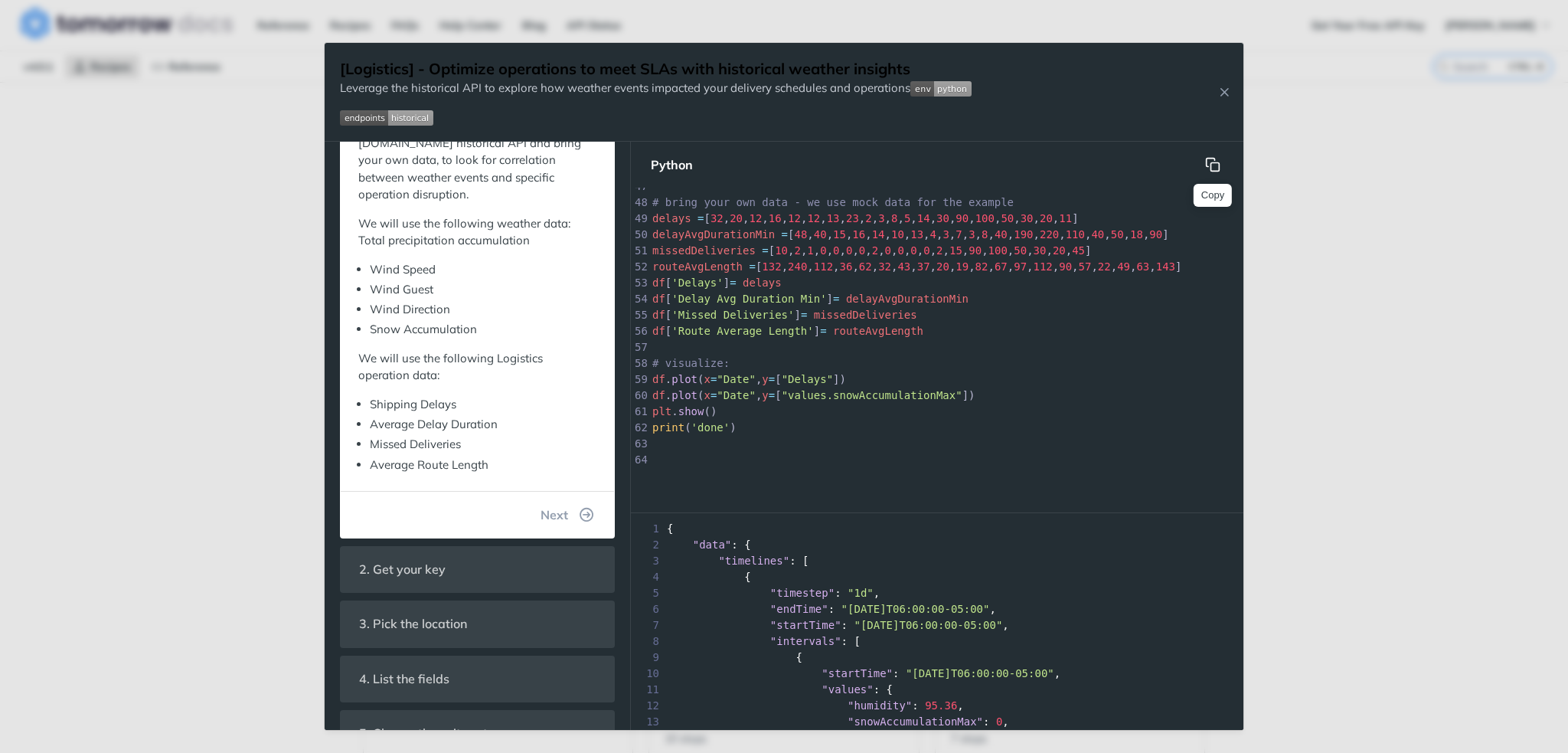
click at [1223, 165] on button "Copy" at bounding box center [1213, 165] width 31 height 31
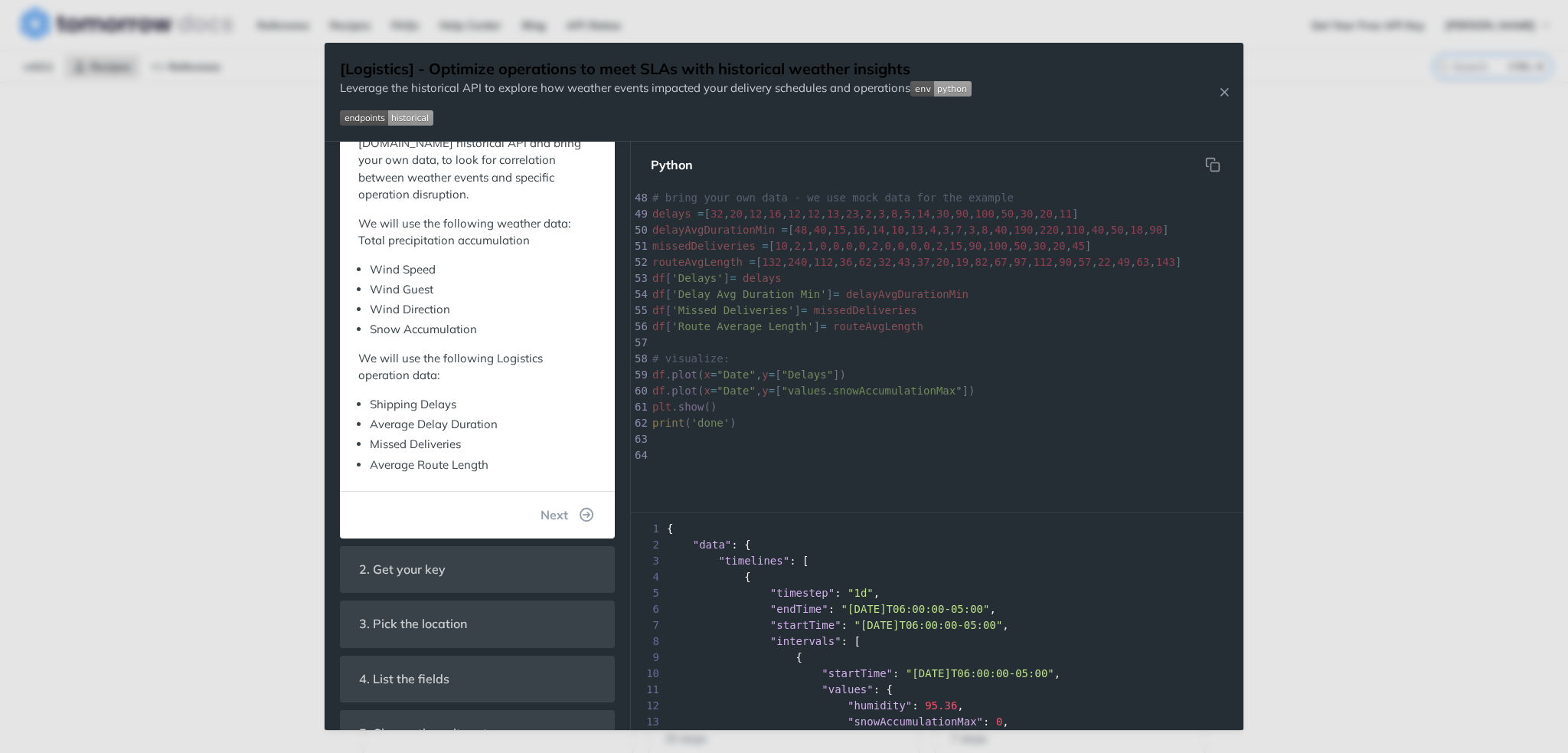
click at [416, 113] on img "Expand image" at bounding box center [386, 117] width 93 height 15
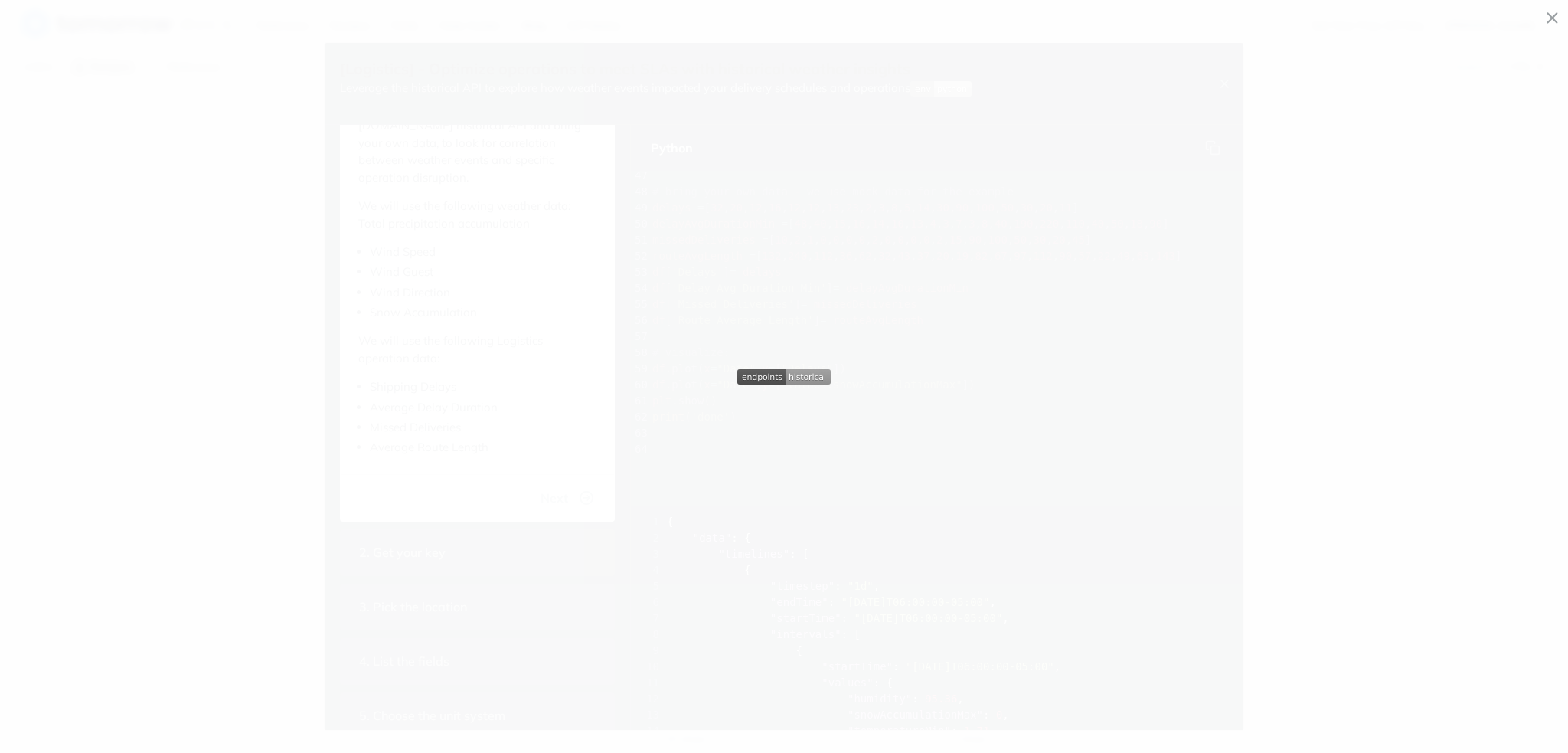
click at [416, 158] on span "Collapse image" at bounding box center [784, 376] width 1568 height 753
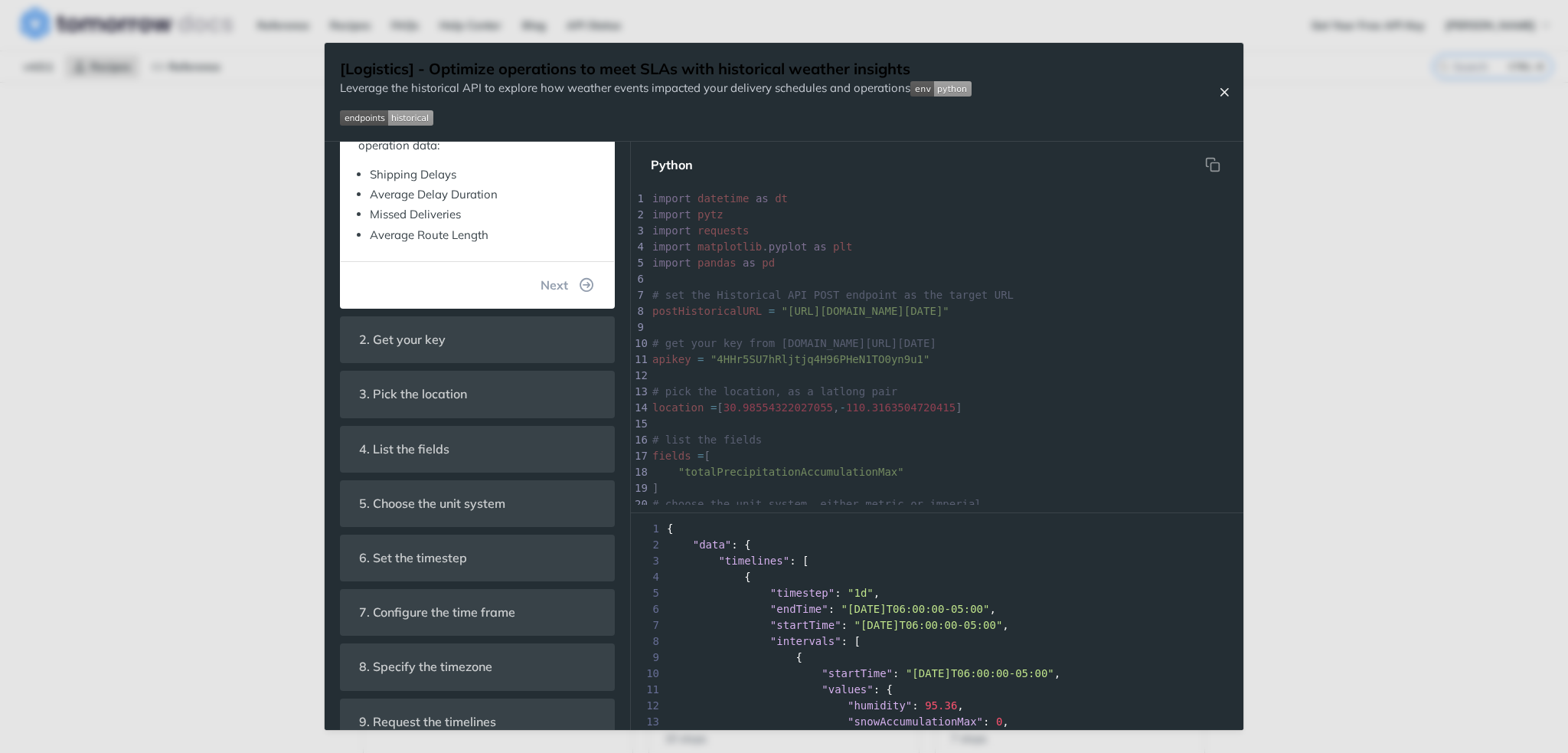
click at [1232, 94] on button "Close Recipe" at bounding box center [1224, 92] width 23 height 15
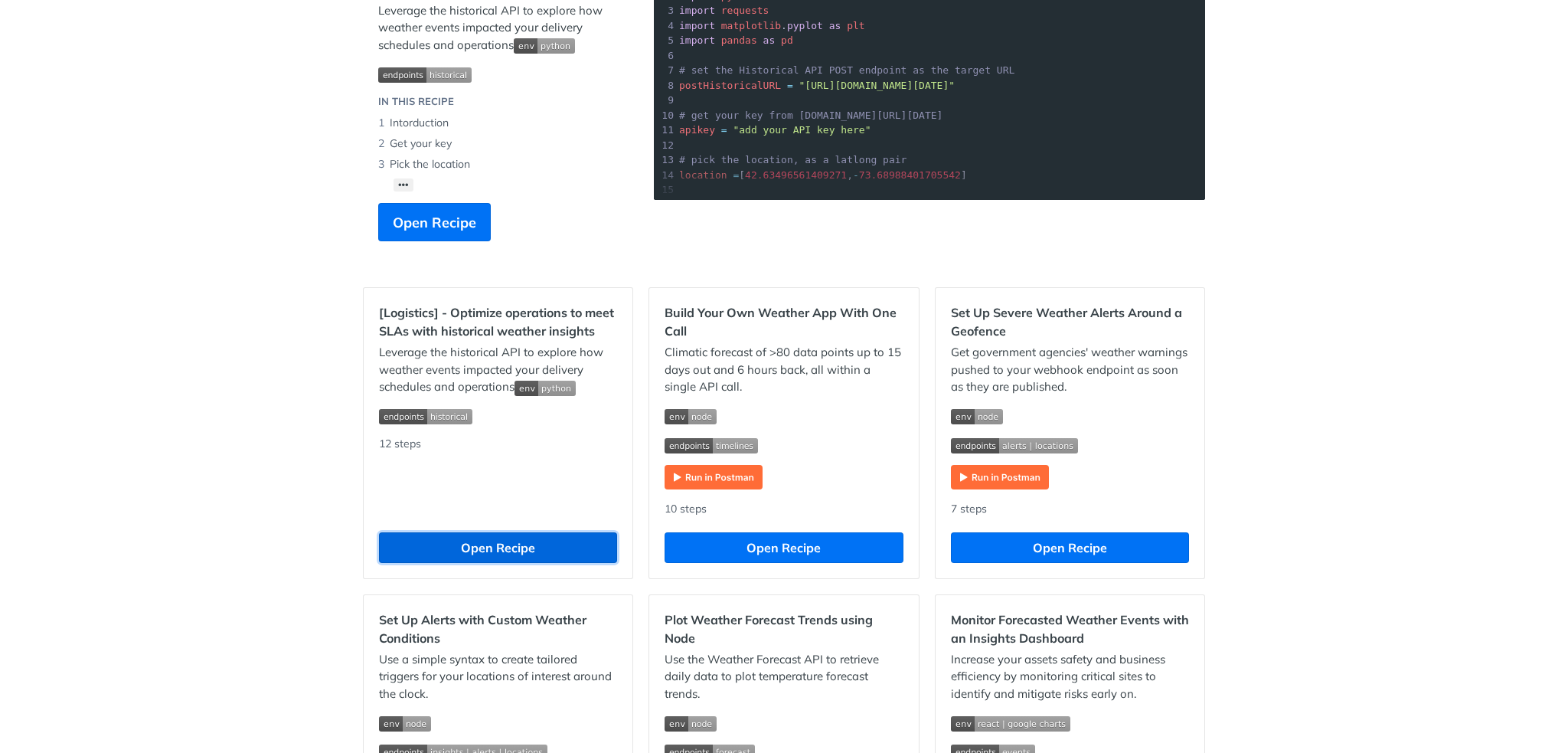
click at [496, 539] on button "Open Recipe" at bounding box center [498, 547] width 238 height 31
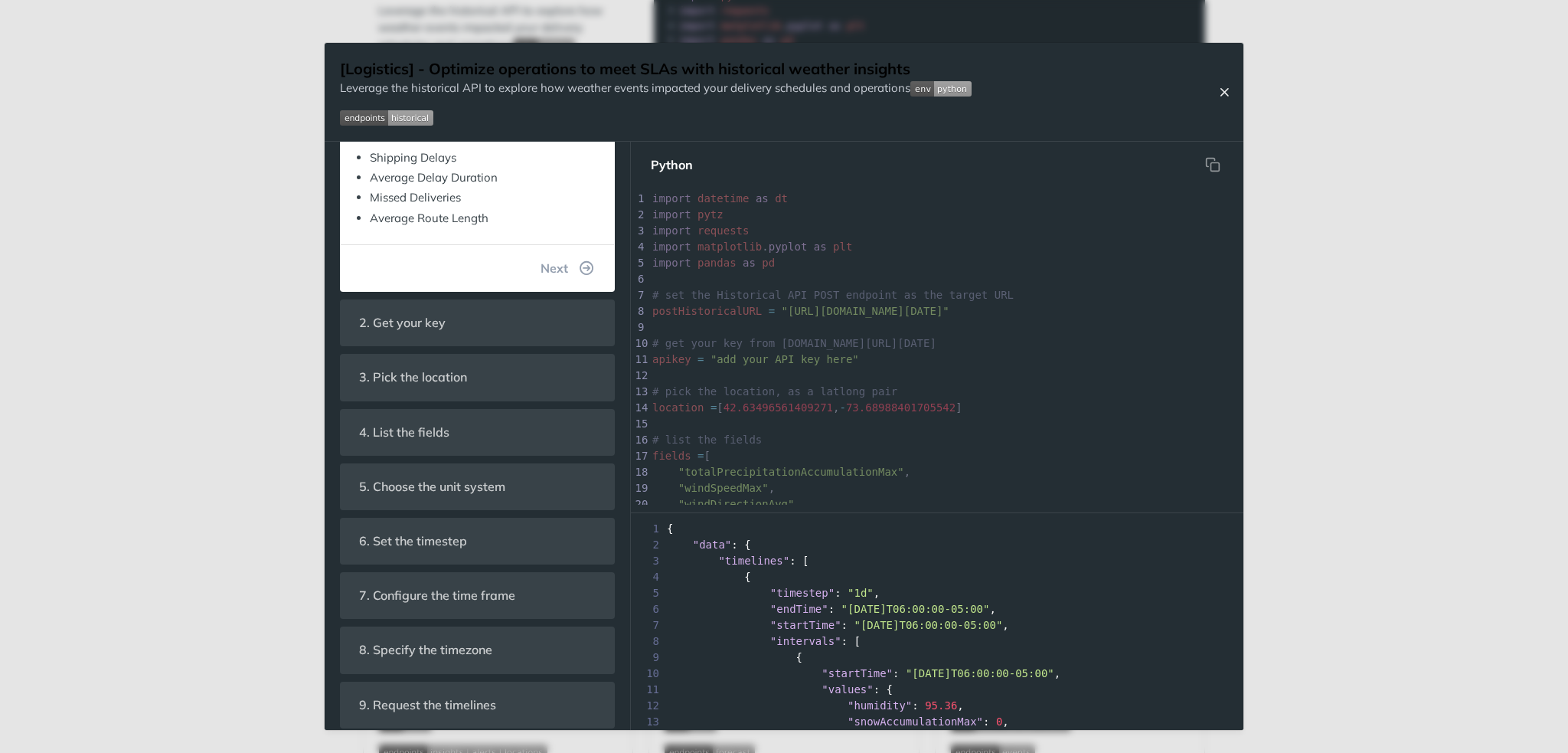
click at [1225, 88] on icon "Close Recipe" at bounding box center [1223, 92] width 14 height 14
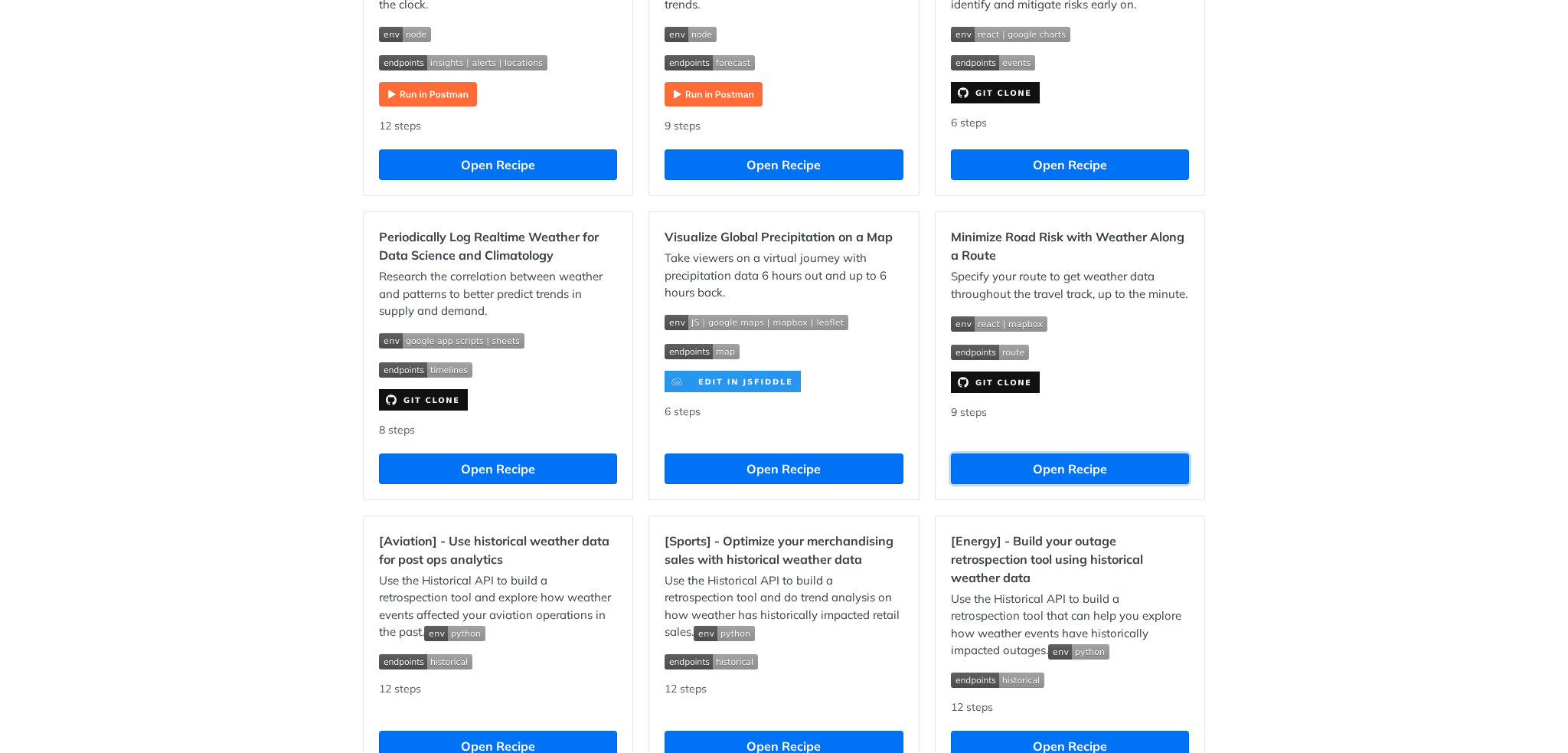
drag, startPoint x: 1131, startPoint y: 483, endPoint x: 1139, endPoint y: 483, distance: 8.0
click at [1131, 483] on button "Open Recipe" at bounding box center [1070, 469] width 238 height 31
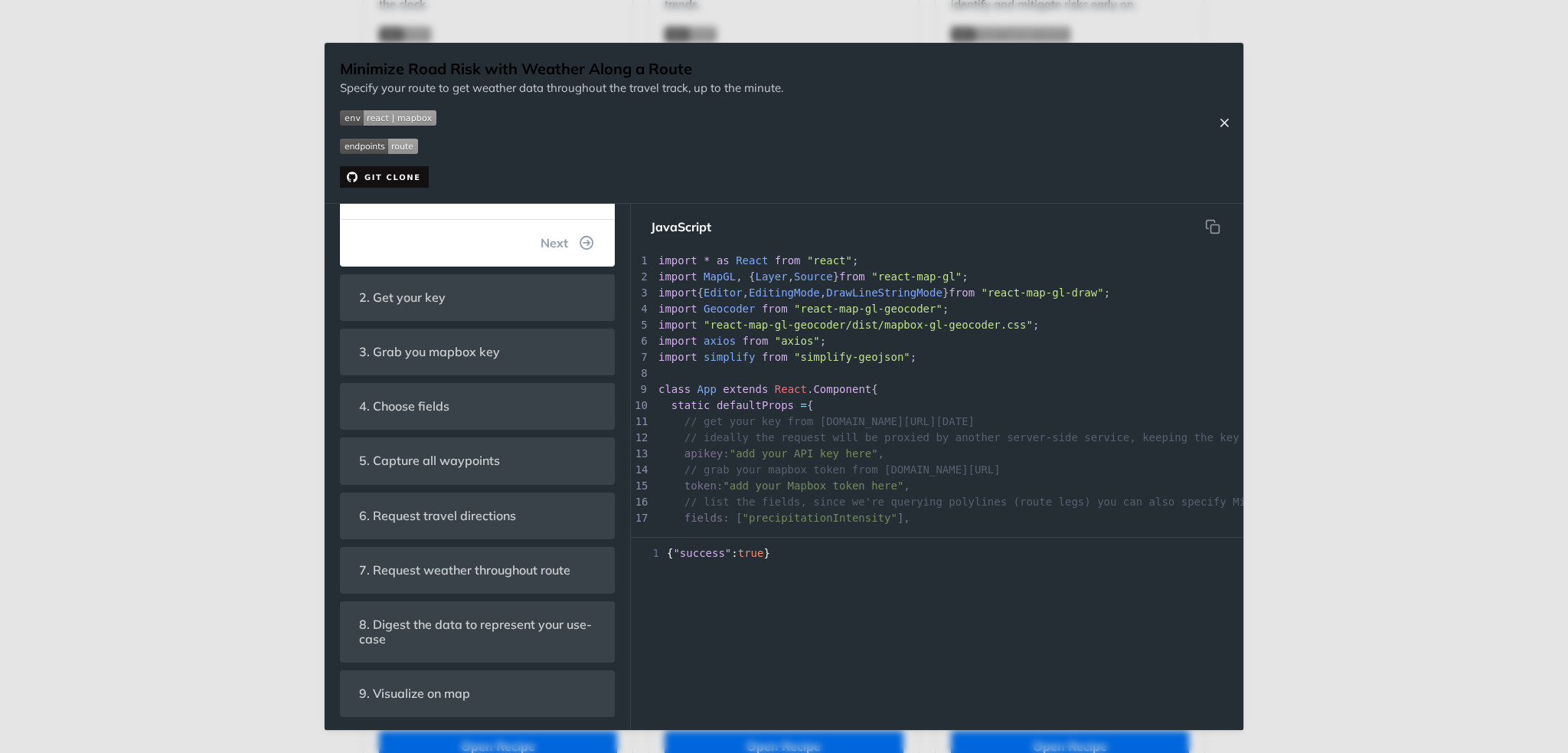
click at [1225, 130] on button "Close Recipe" at bounding box center [1224, 122] width 23 height 15
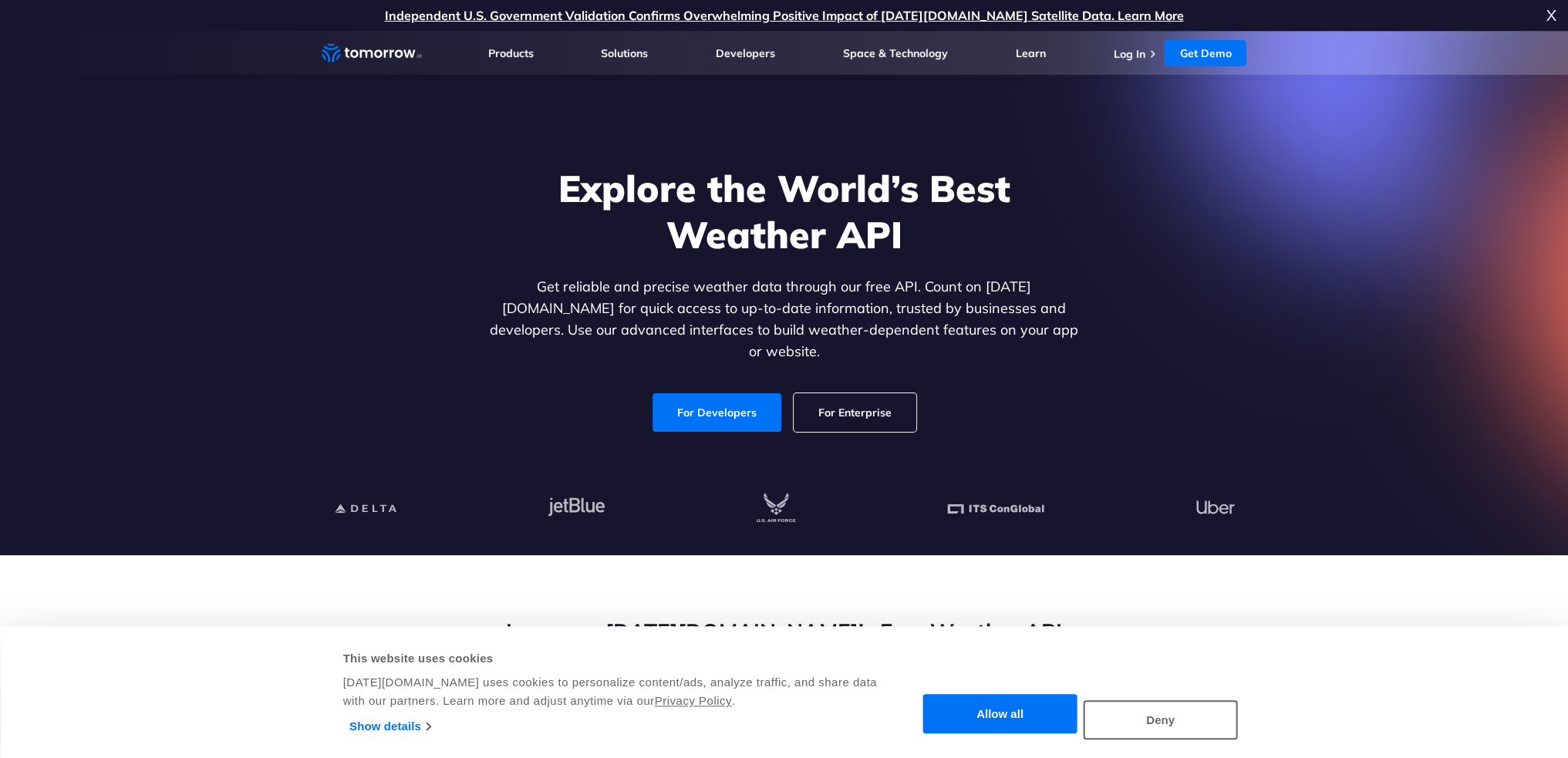
click at [1155, 57] on li "Log In" at bounding box center [1136, 53] width 47 height 15
click at [1147, 56] on li "Log In" at bounding box center [1136, 53] width 47 height 15
click at [1131, 58] on link "Log In" at bounding box center [1128, 53] width 32 height 14
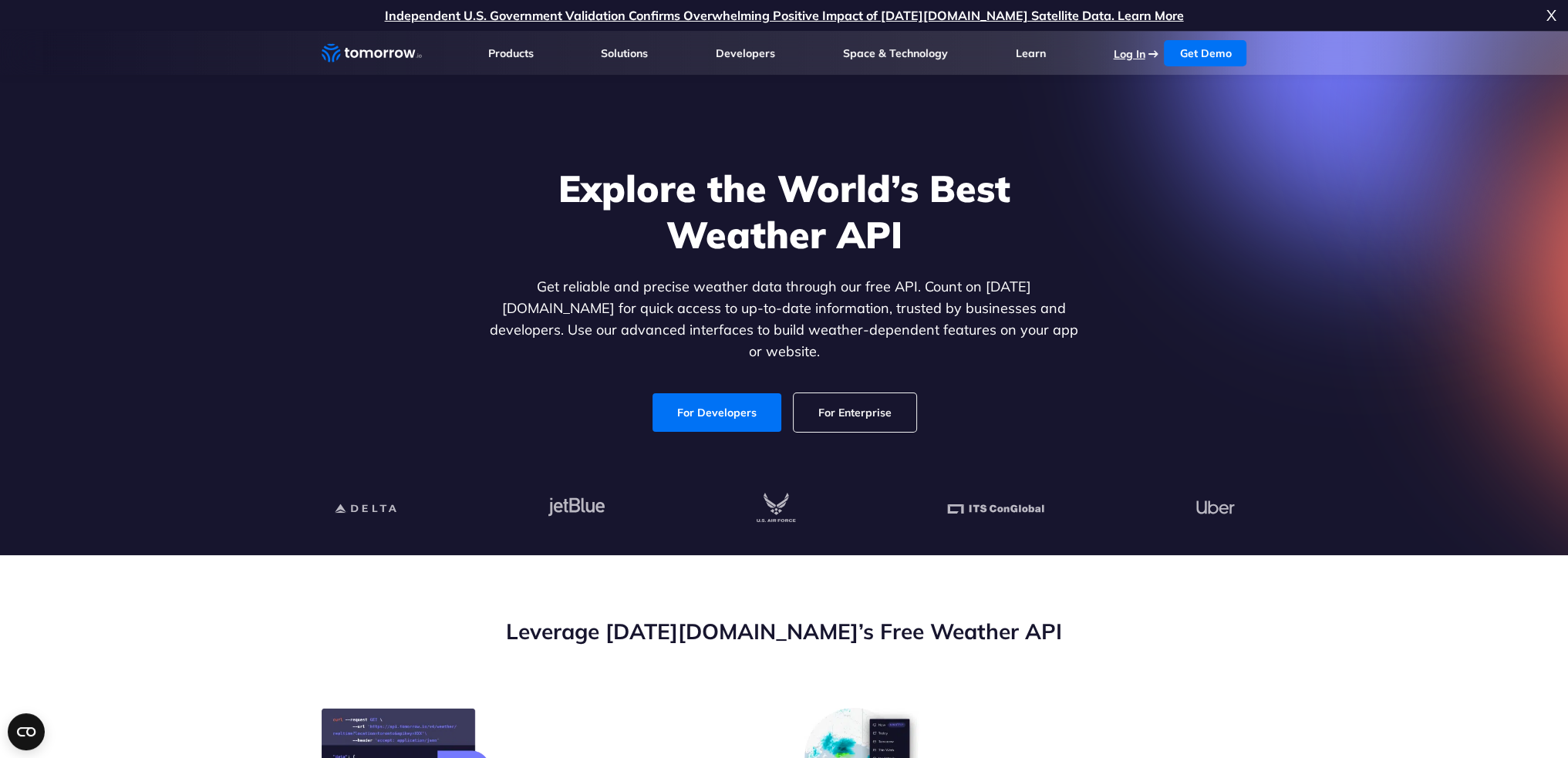
click at [1132, 52] on link "Log In" at bounding box center [1128, 53] width 32 height 14
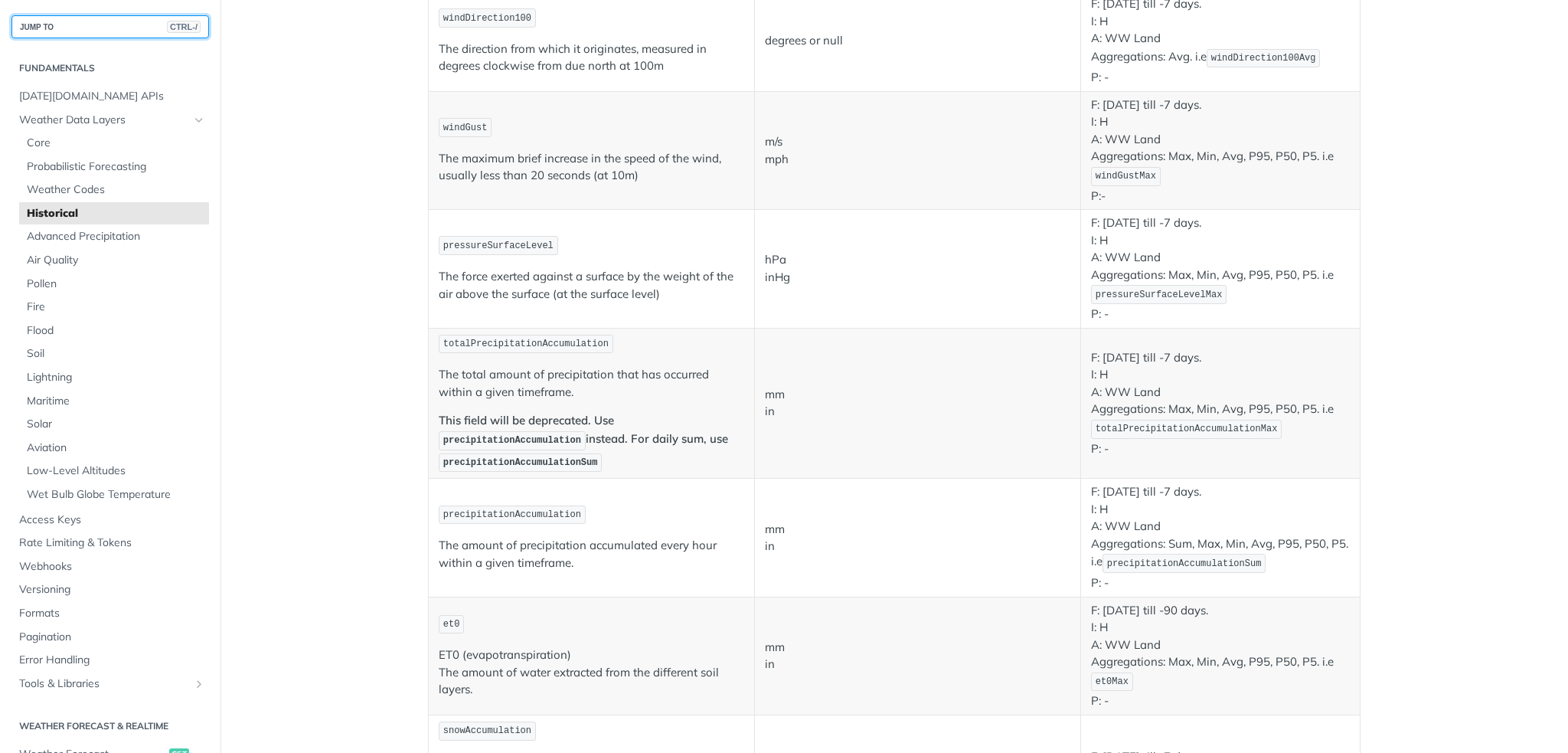
scroll to position [996, 0]
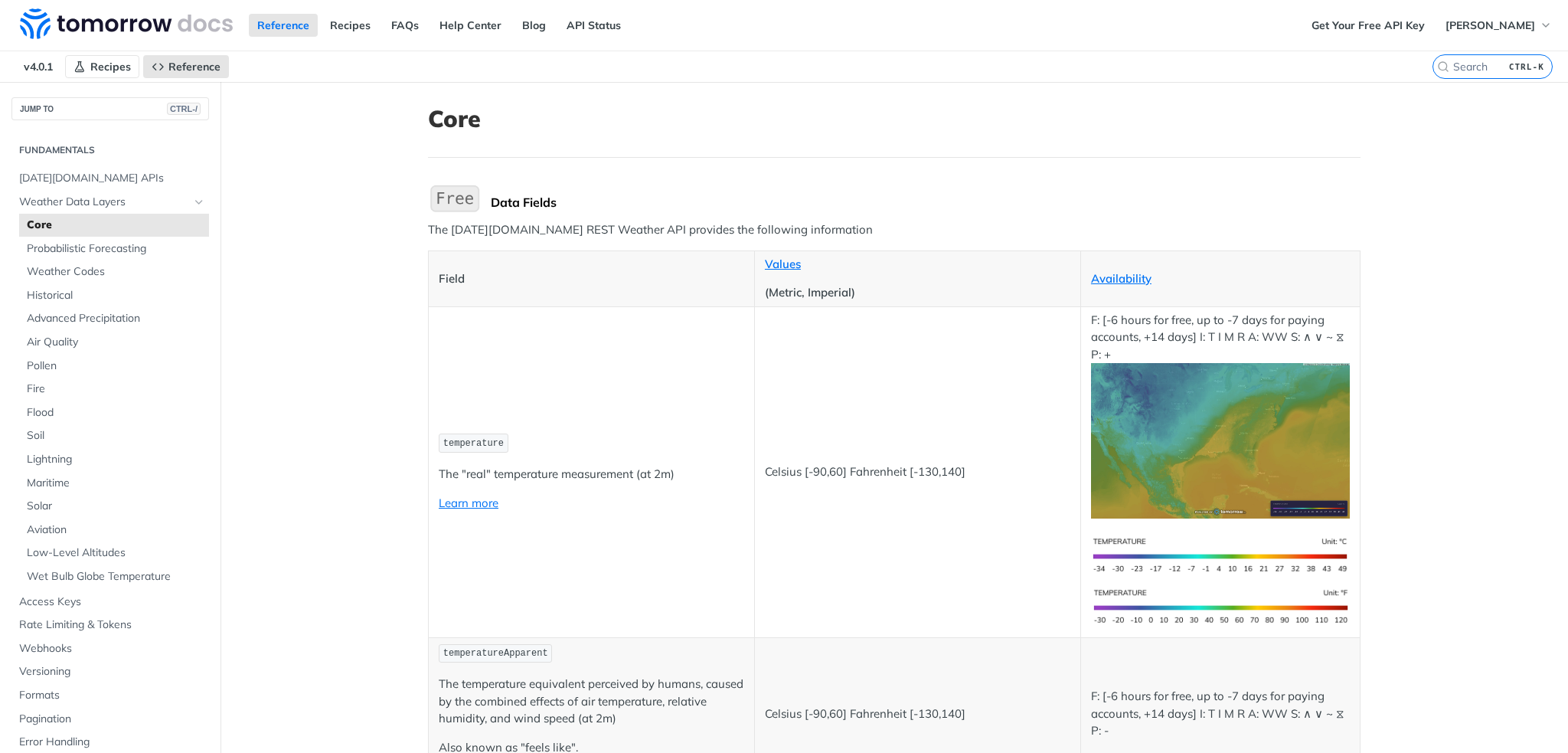
drag, startPoint x: 108, startPoint y: 53, endPoint x: 118, endPoint y: 57, distance: 10.8
click at [108, 53] on nav "v4.0.1 Recipes Reference" at bounding box center [716, 67] width 1432 height 31
click at [118, 57] on link "Recipes" at bounding box center [102, 67] width 74 height 23
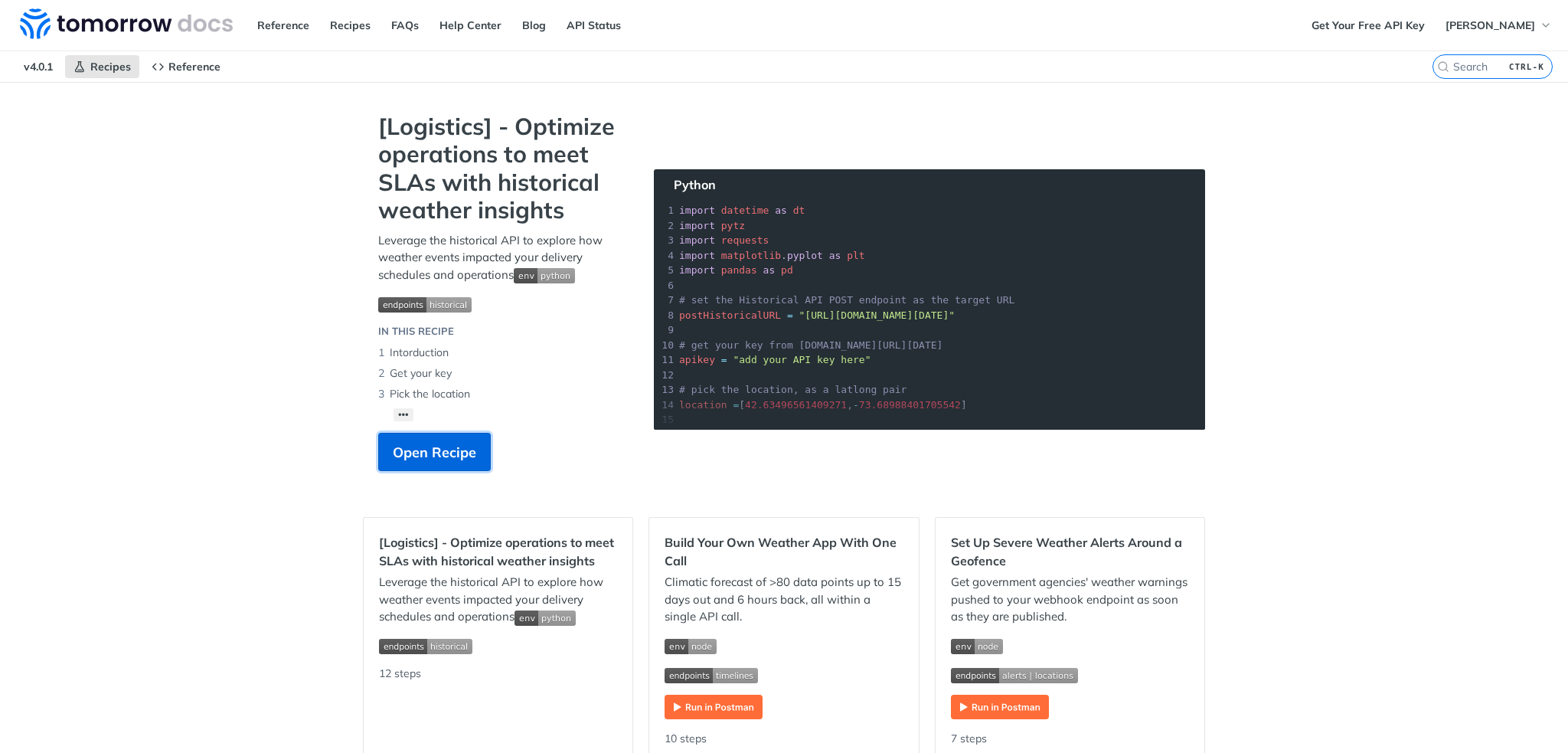
click at [460, 453] on span "Open Recipe" at bounding box center [435, 452] width 84 height 21
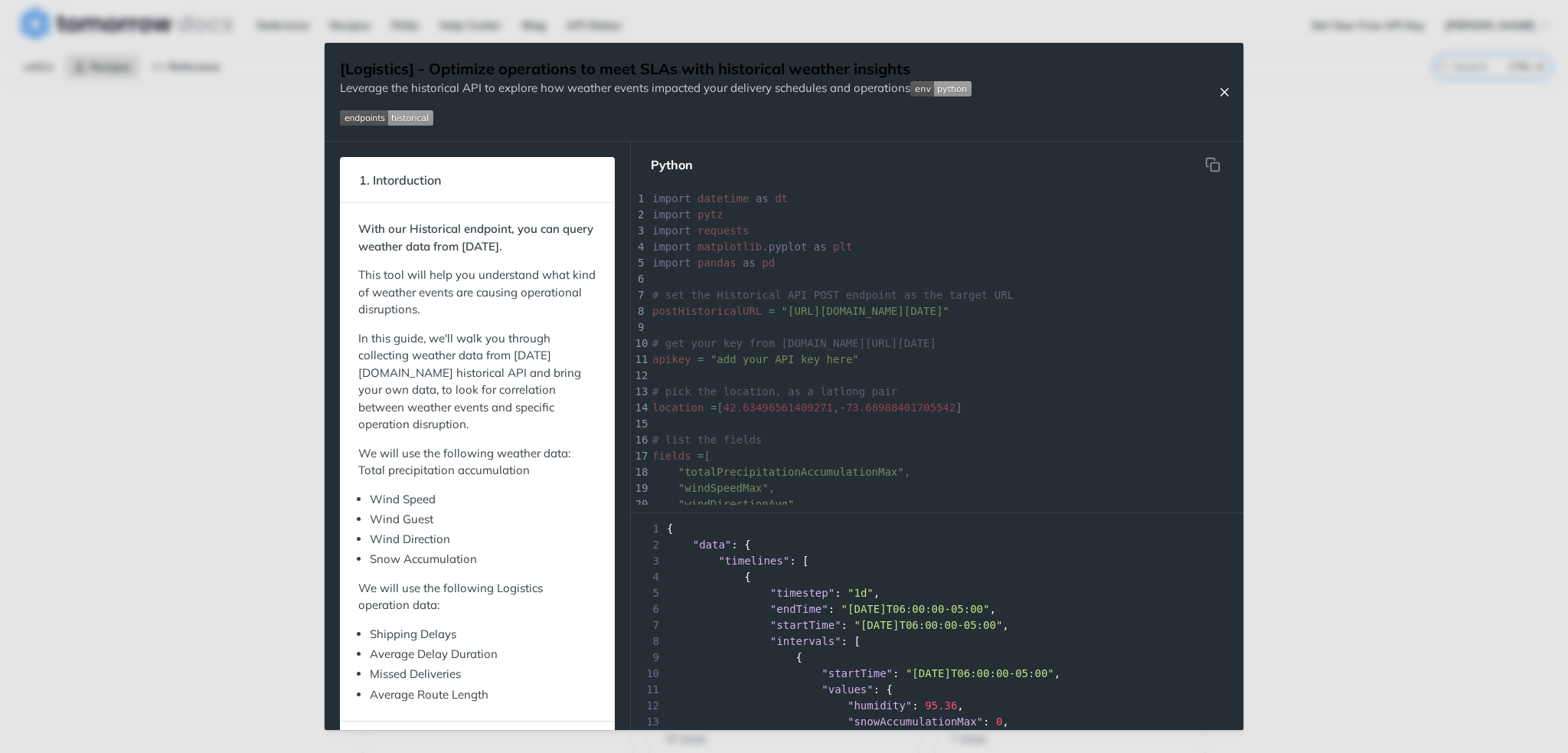
click at [1233, 92] on button "Close Recipe" at bounding box center [1224, 92] width 23 height 15
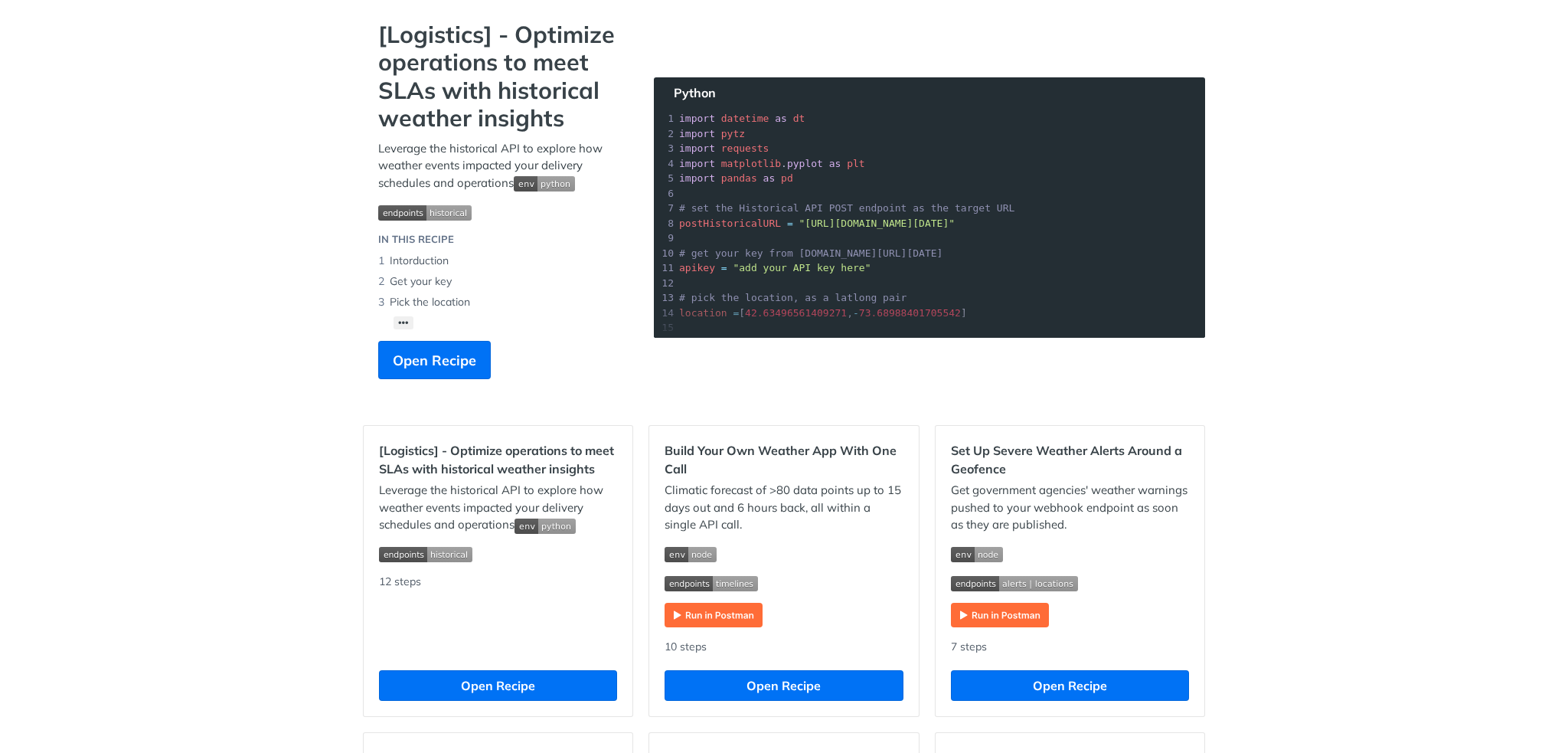
scroll to position [306, 0]
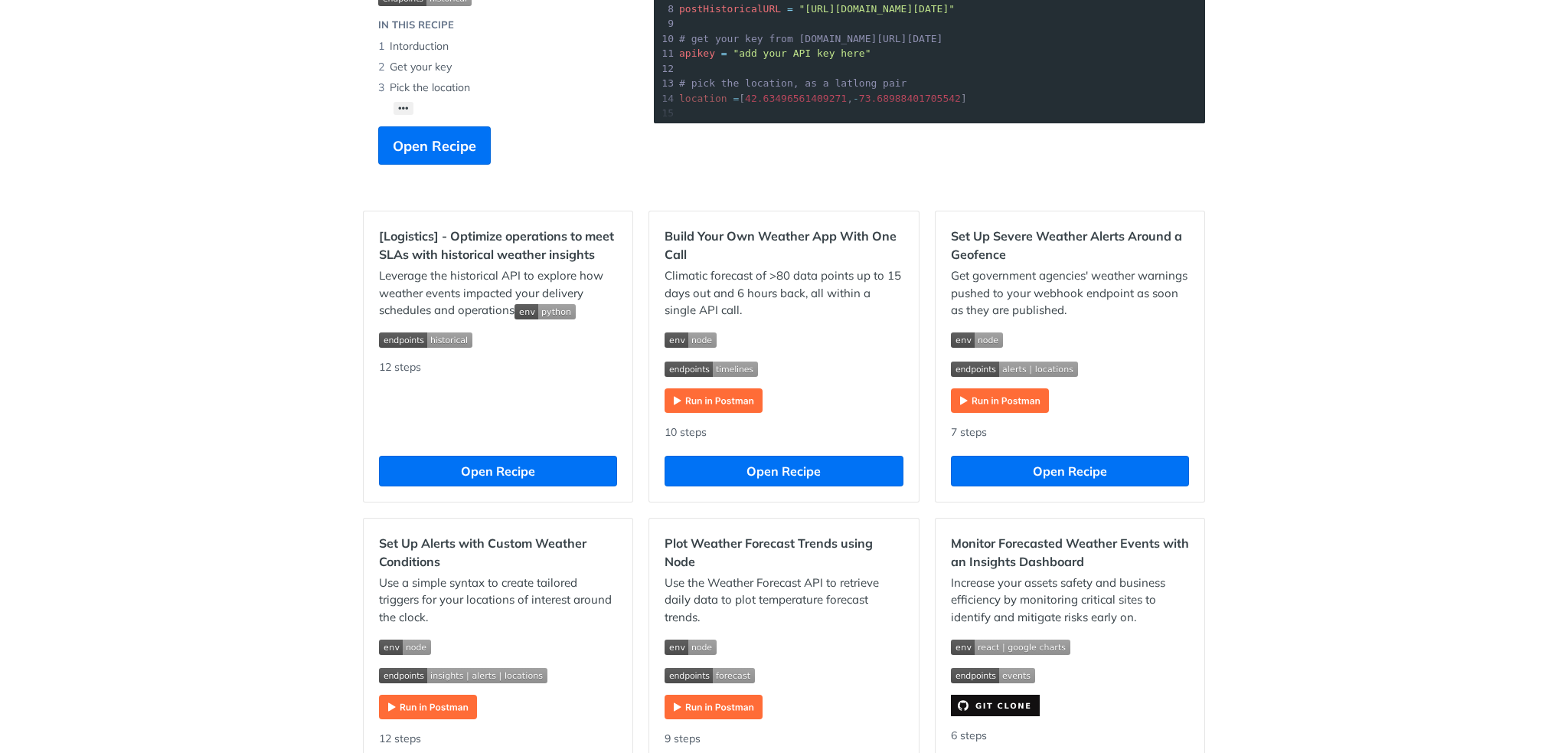
click at [725, 399] on img "Expand image" at bounding box center [713, 400] width 98 height 24
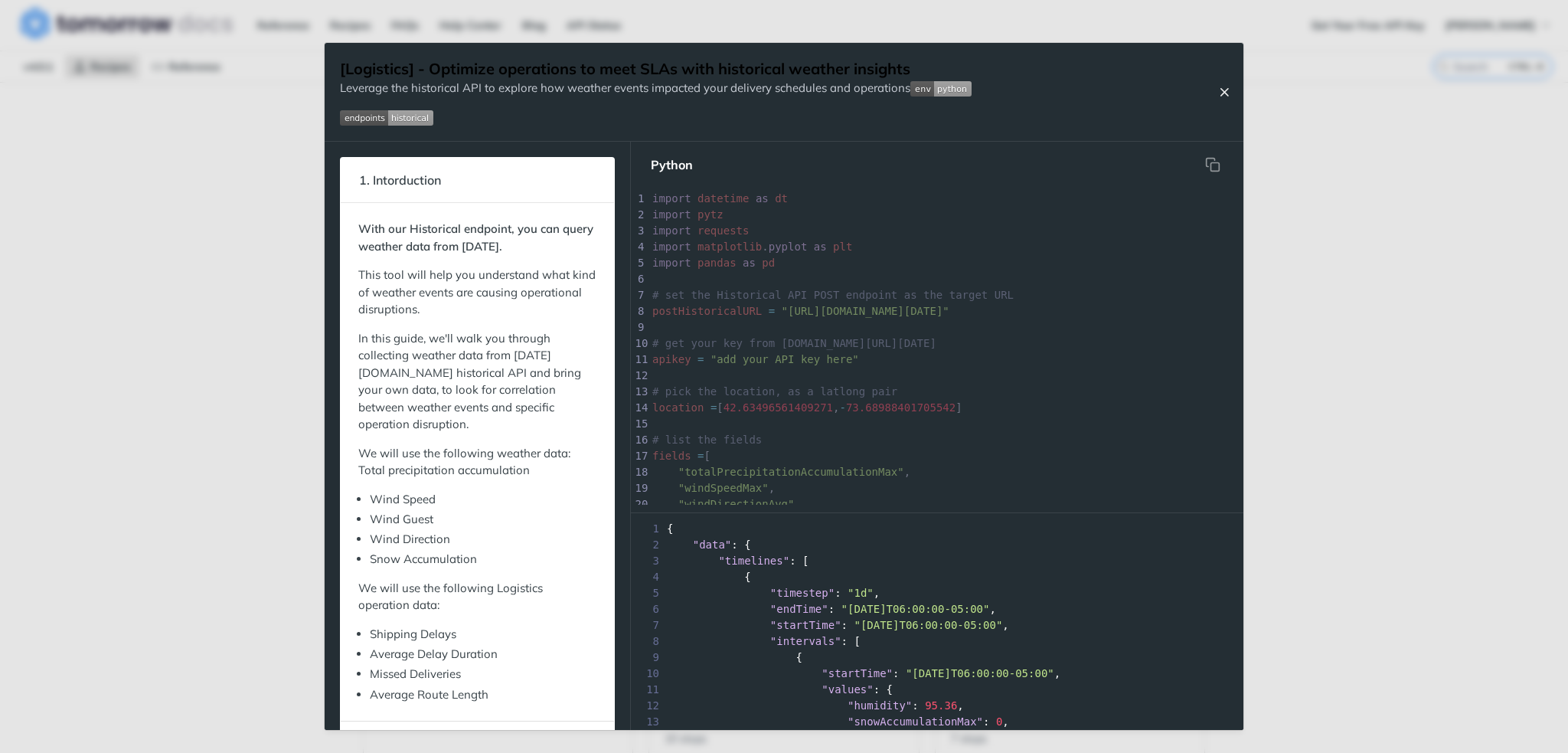
click at [1215, 87] on button "Close Recipe" at bounding box center [1224, 92] width 23 height 15
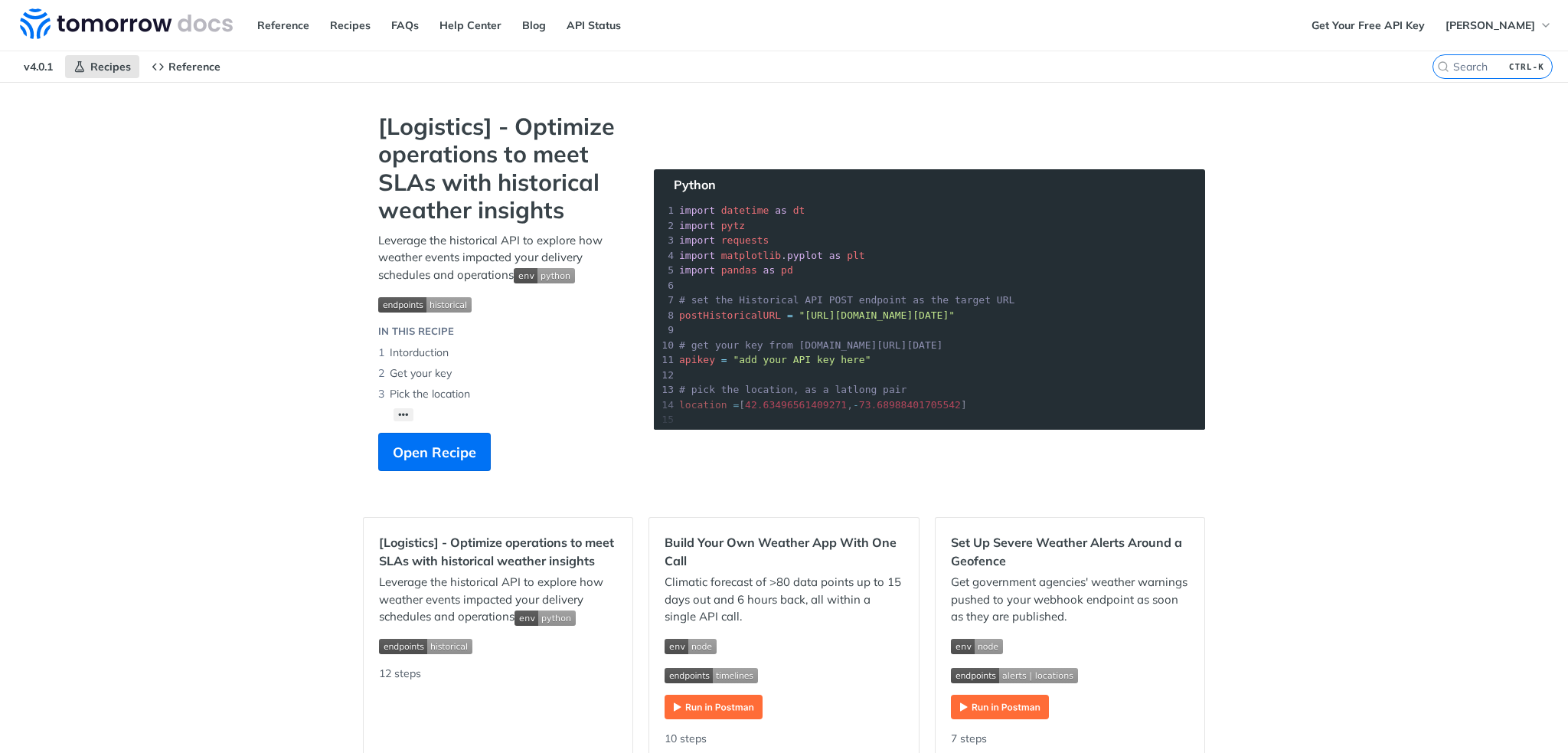
click at [42, 57] on span "v4.0.1" at bounding box center [38, 67] width 46 height 23
click at [80, 22] on img at bounding box center [126, 23] width 213 height 31
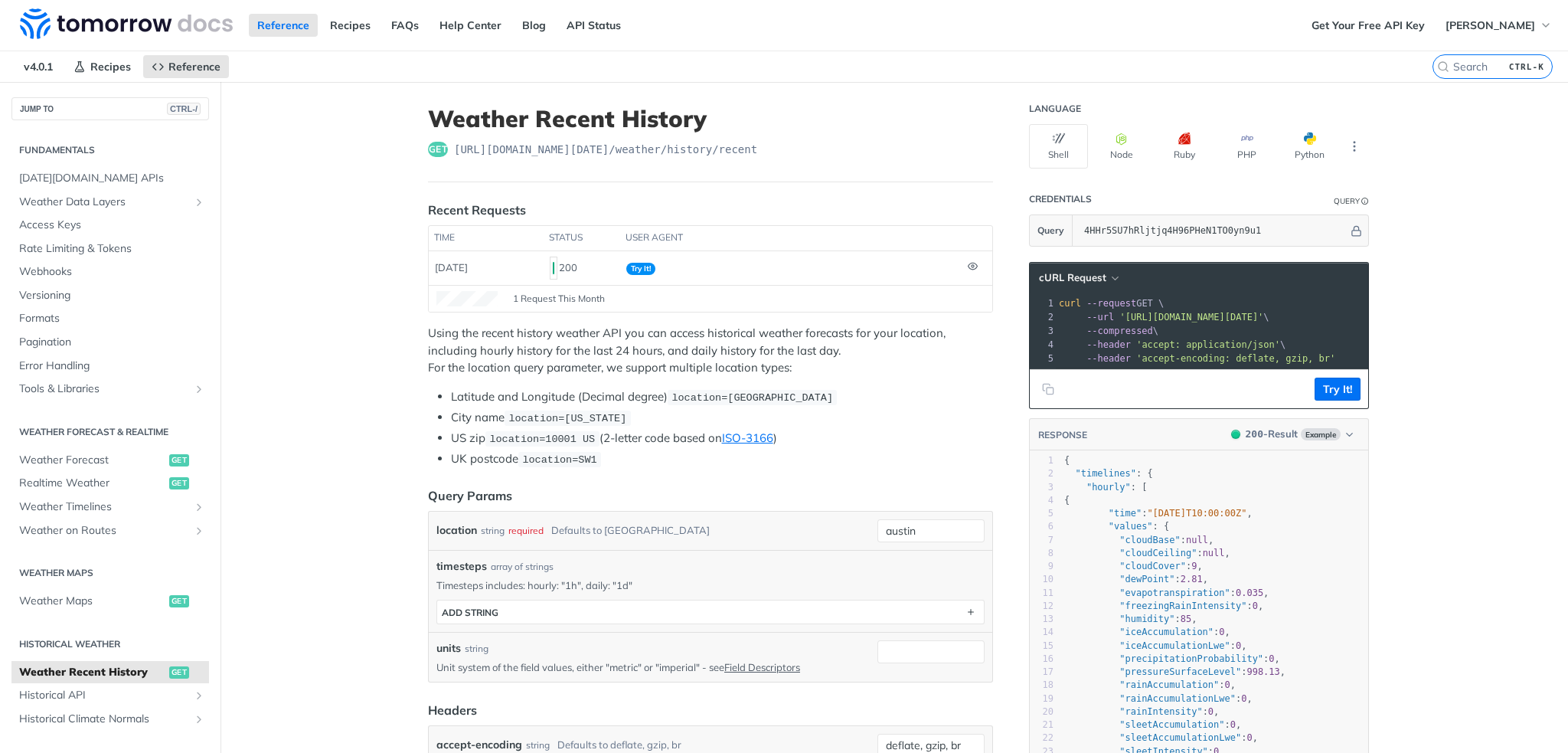
click at [549, 297] on span "1 Request This Month" at bounding box center [559, 298] width 92 height 14
click at [1287, 155] on button "Python" at bounding box center [1309, 145] width 59 height 44
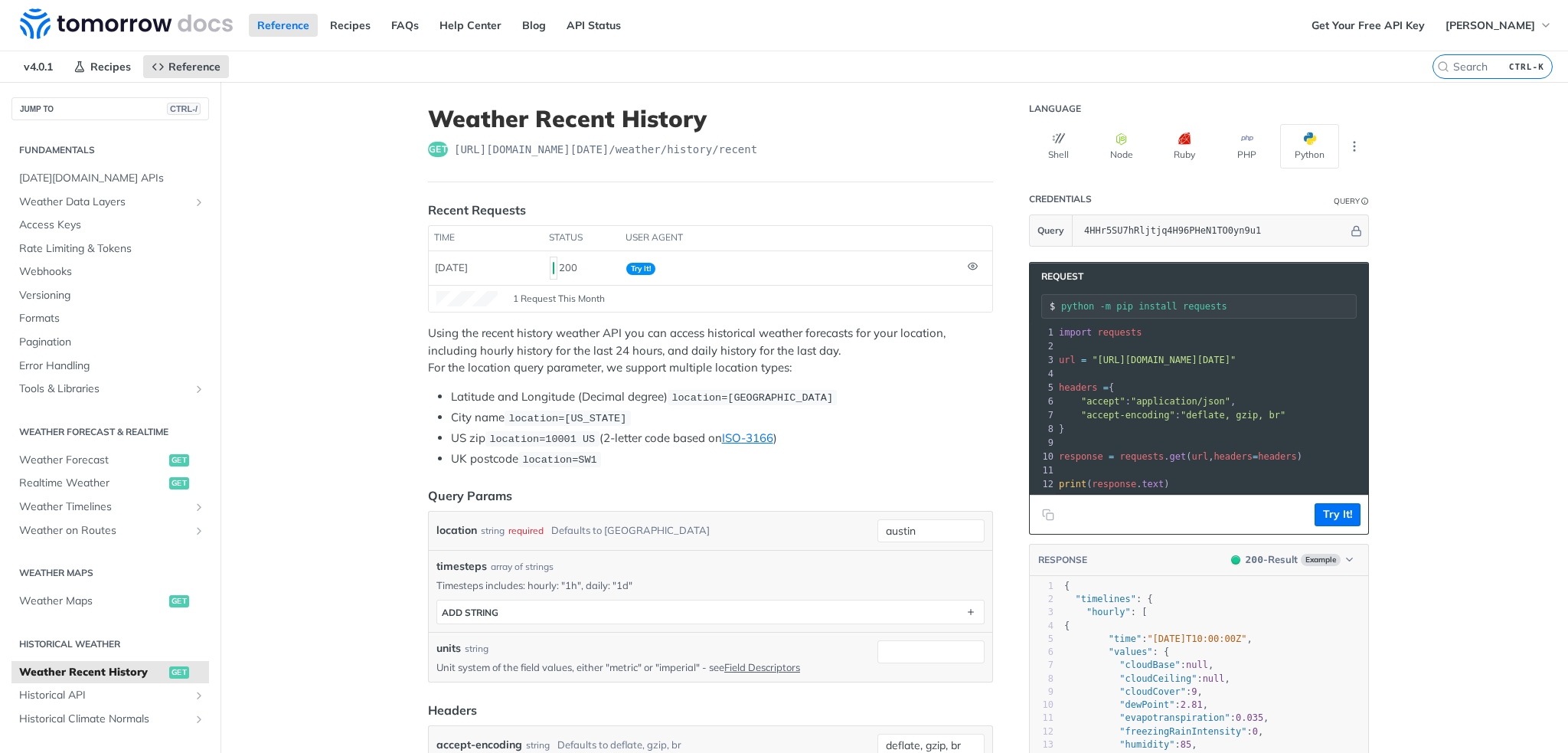
click at [1105, 327] on span "requests" at bounding box center [1120, 332] width 44 height 10
click at [1135, 330] on pre "import requests" at bounding box center [1344, 332] width 577 height 14
click at [1139, 308] on input "python -m pip install requests" at bounding box center [1208, 306] width 295 height 10
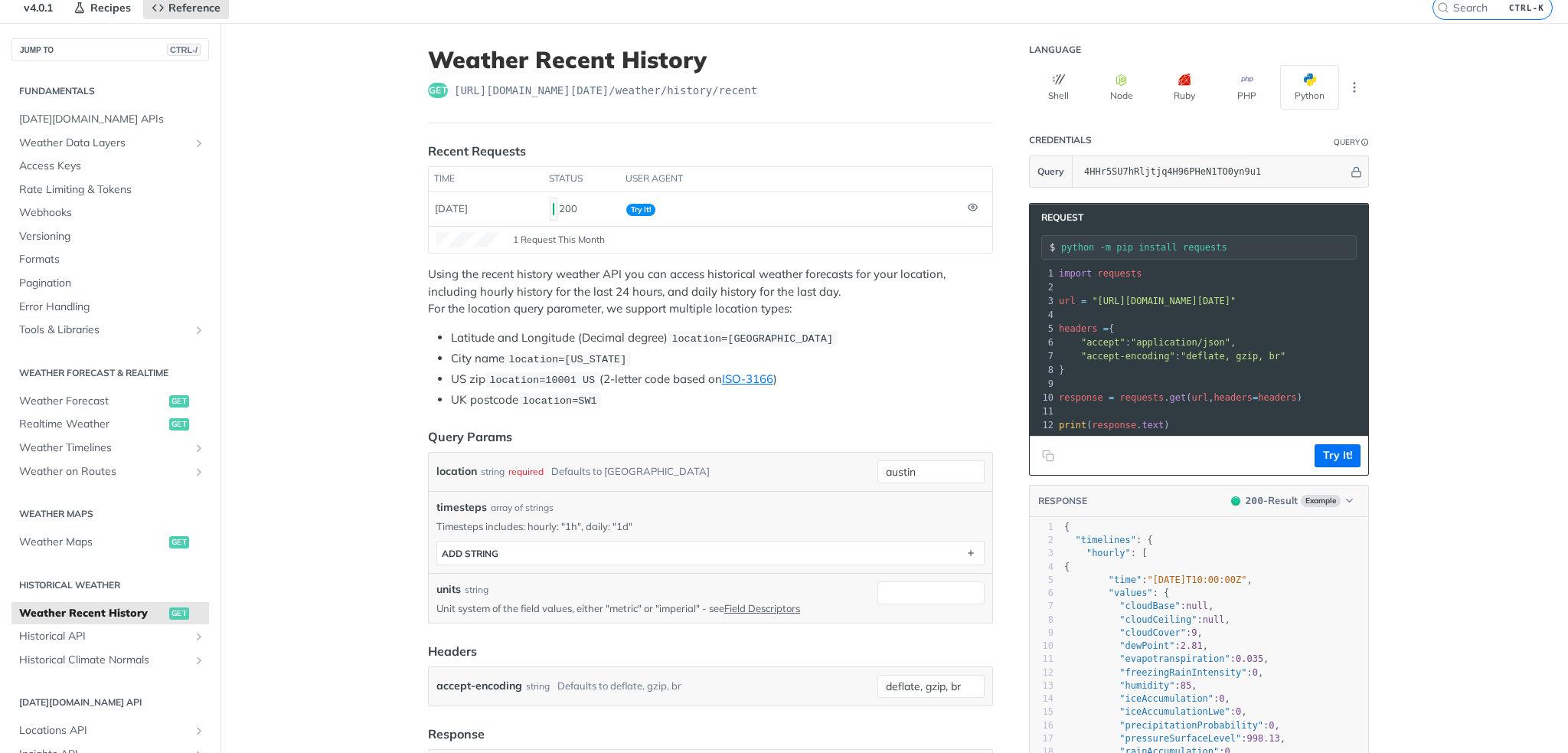
scroll to position [153, 0]
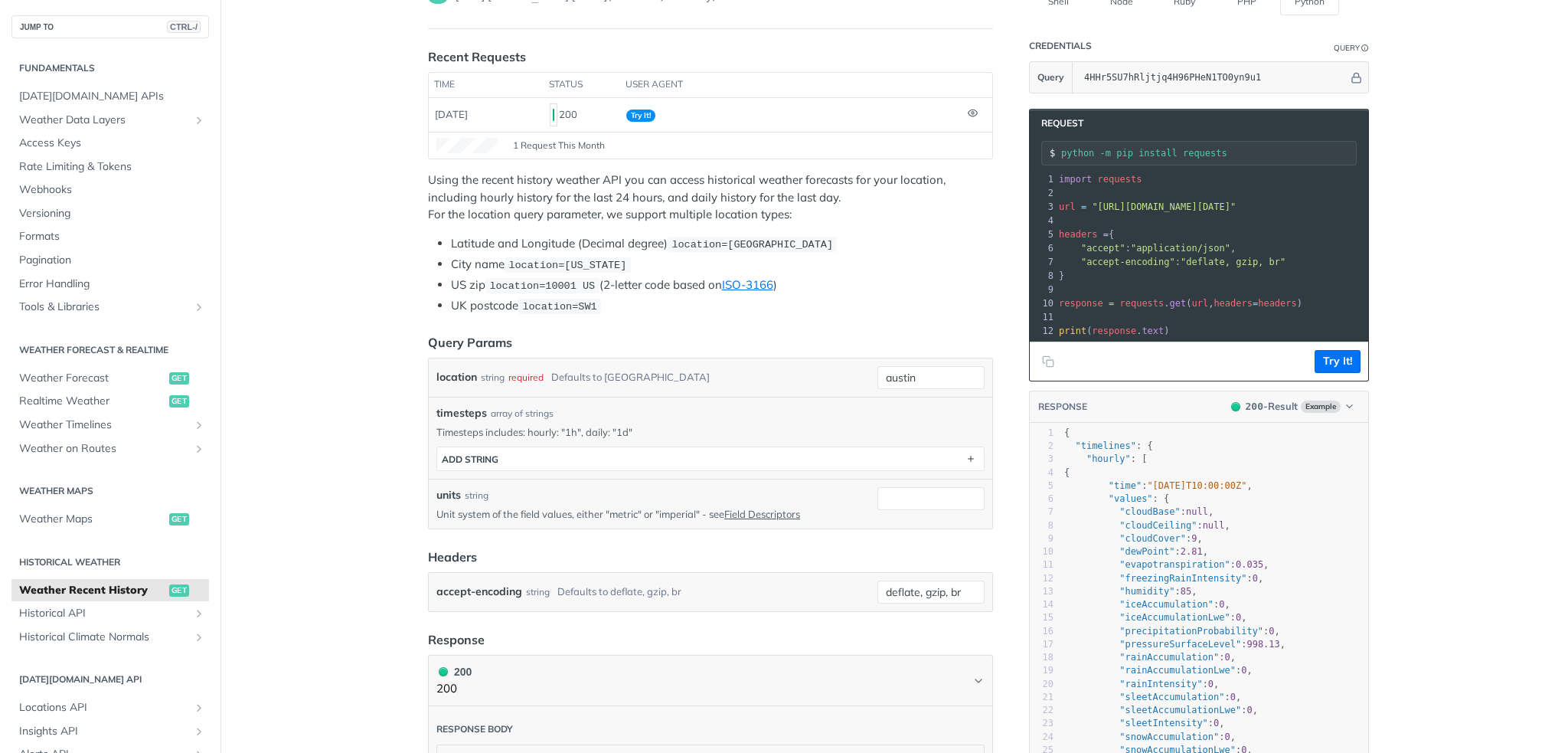
click at [1147, 148] on input "python -m pip install requests" at bounding box center [1208, 153] width 295 height 10
click at [1443, 190] on main "JUMP TO CTRL-/ Fundamentals [DATE][DOMAIN_NAME] APIs Weather Data Layers Core P…" at bounding box center [784, 758] width 1568 height 1659
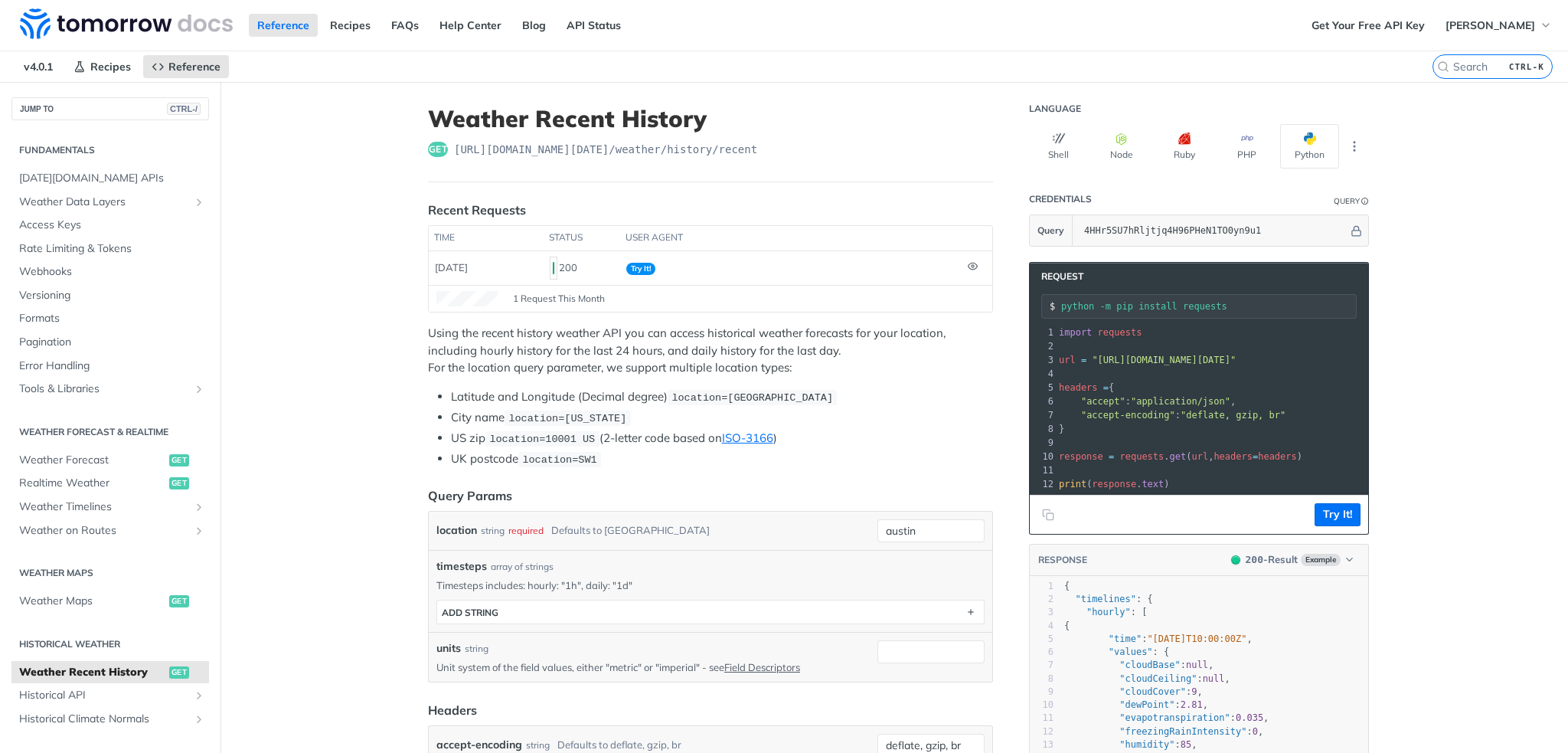
scroll to position [230, 0]
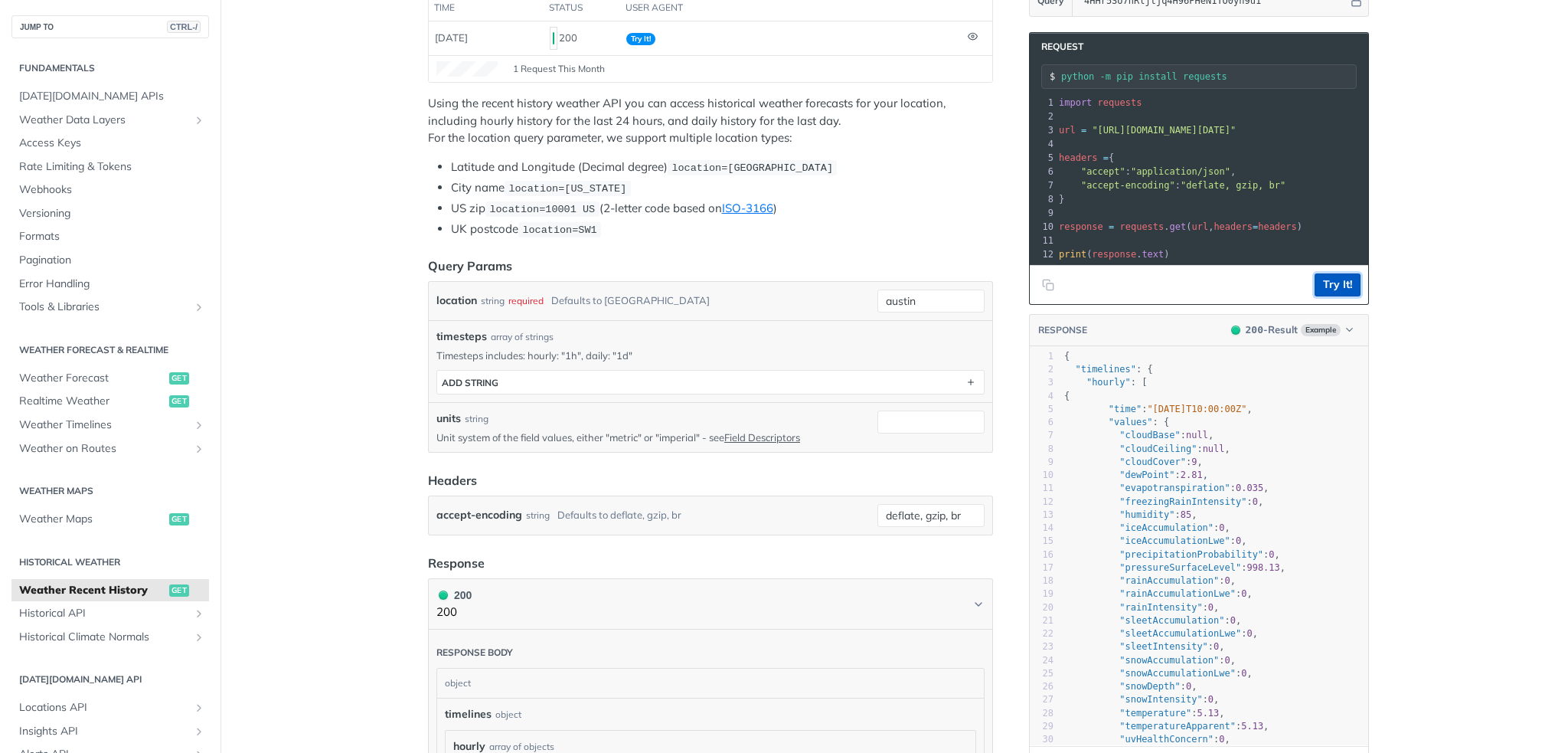
click at [1341, 297] on button "Try It!" at bounding box center [1337, 284] width 46 height 23
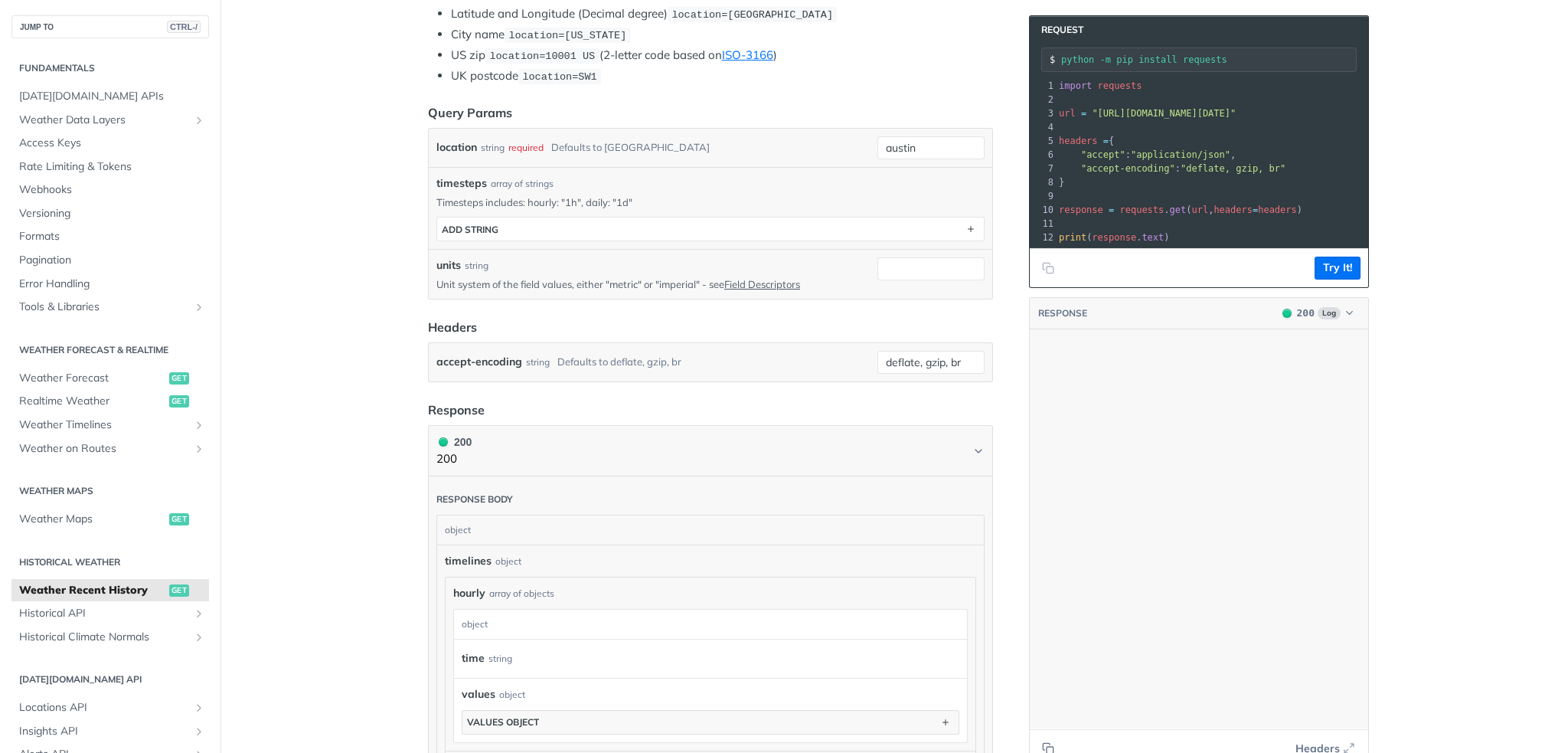
scroll to position [0, 0]
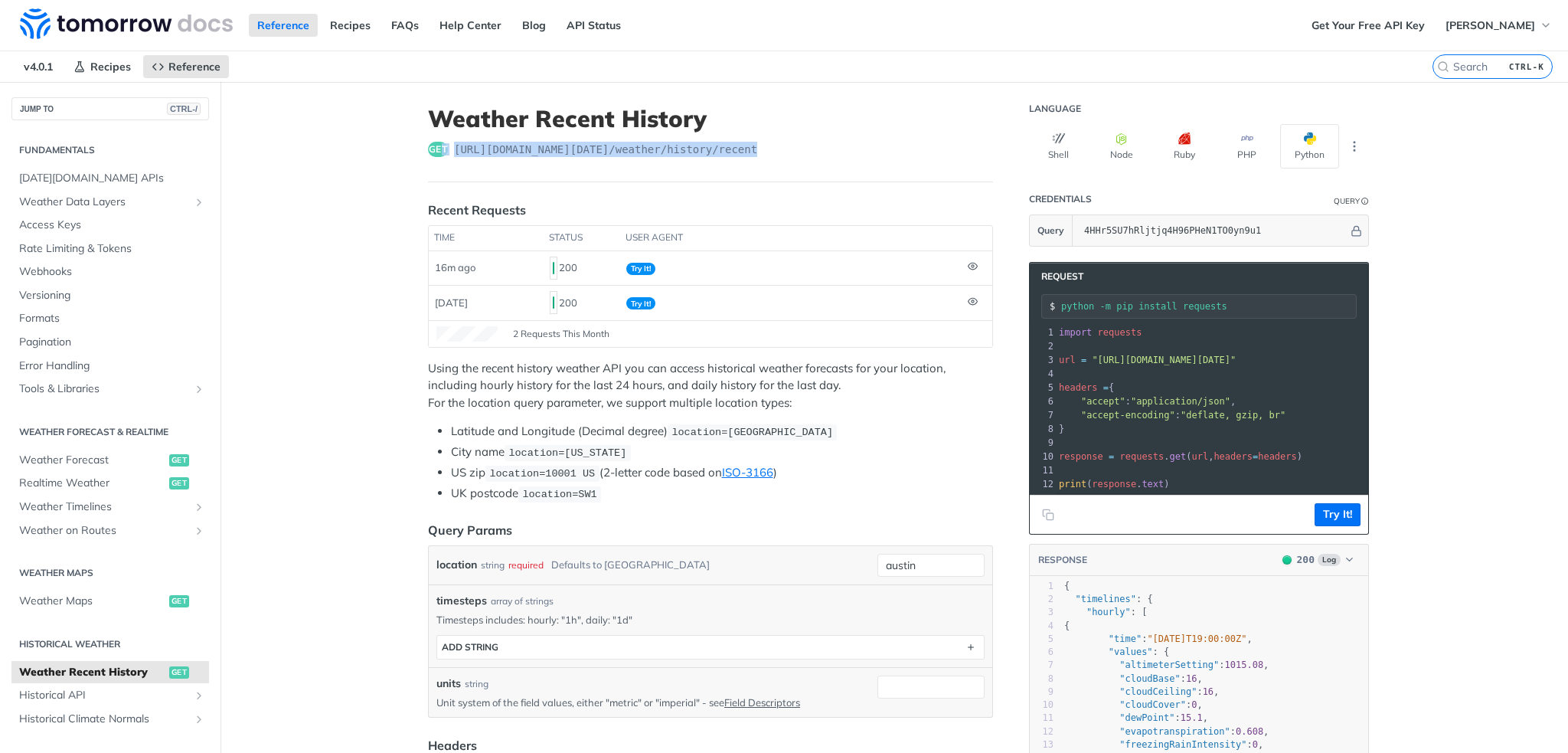
drag, startPoint x: 746, startPoint y: 157, endPoint x: 432, endPoint y: 152, distance: 314.0
click at [435, 153] on div "get [URL][DOMAIN_NAME][DATE] /weather/history/recent" at bounding box center [710, 149] width 565 height 15
click at [433, 152] on span "get" at bounding box center [438, 149] width 20 height 15
click at [719, 146] on span "[URL][DOMAIN_NAME][DATE] /weather/history/recent" at bounding box center [605, 149] width 303 height 15
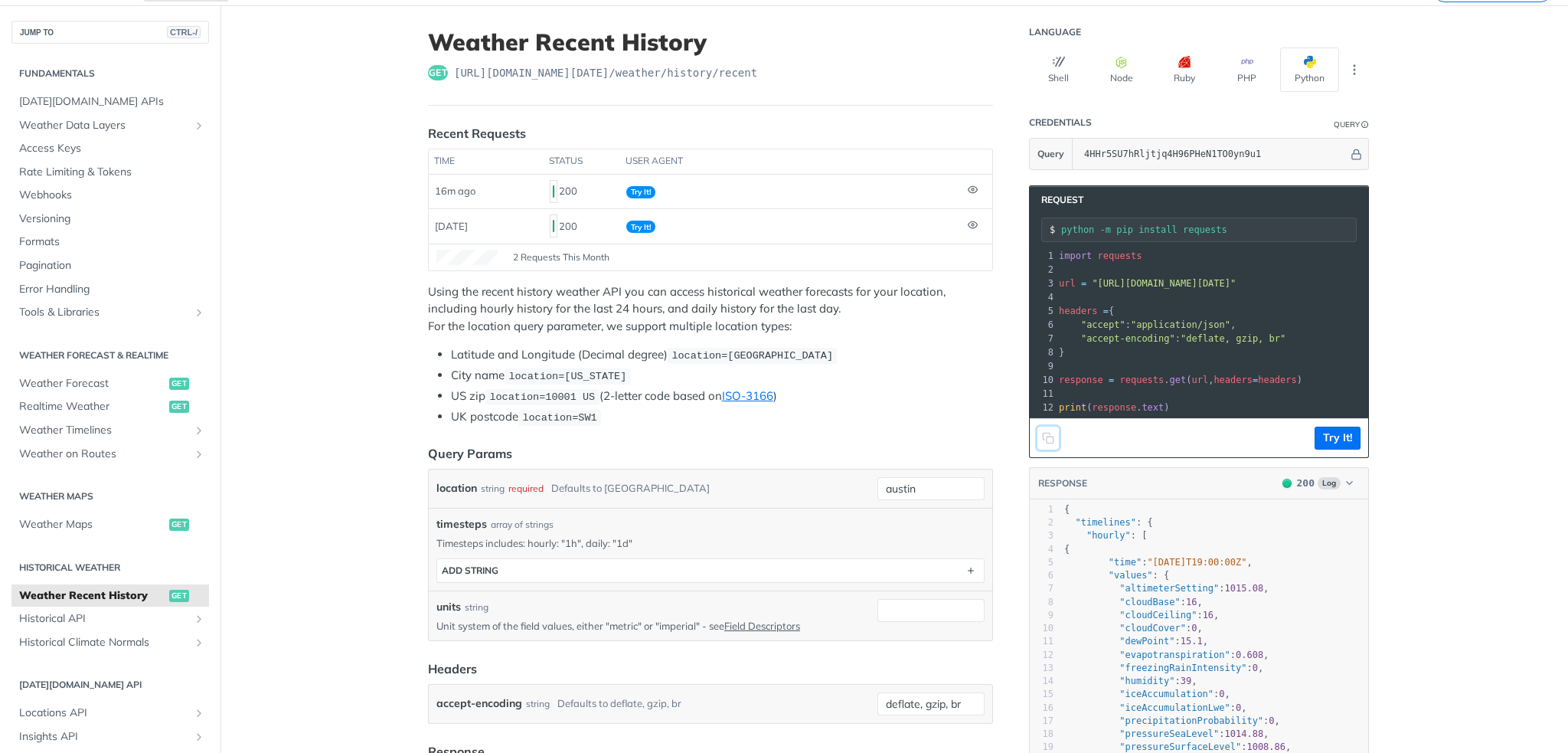
click at [1045, 444] on icon "Copy to clipboard" at bounding box center [1047, 438] width 12 height 12
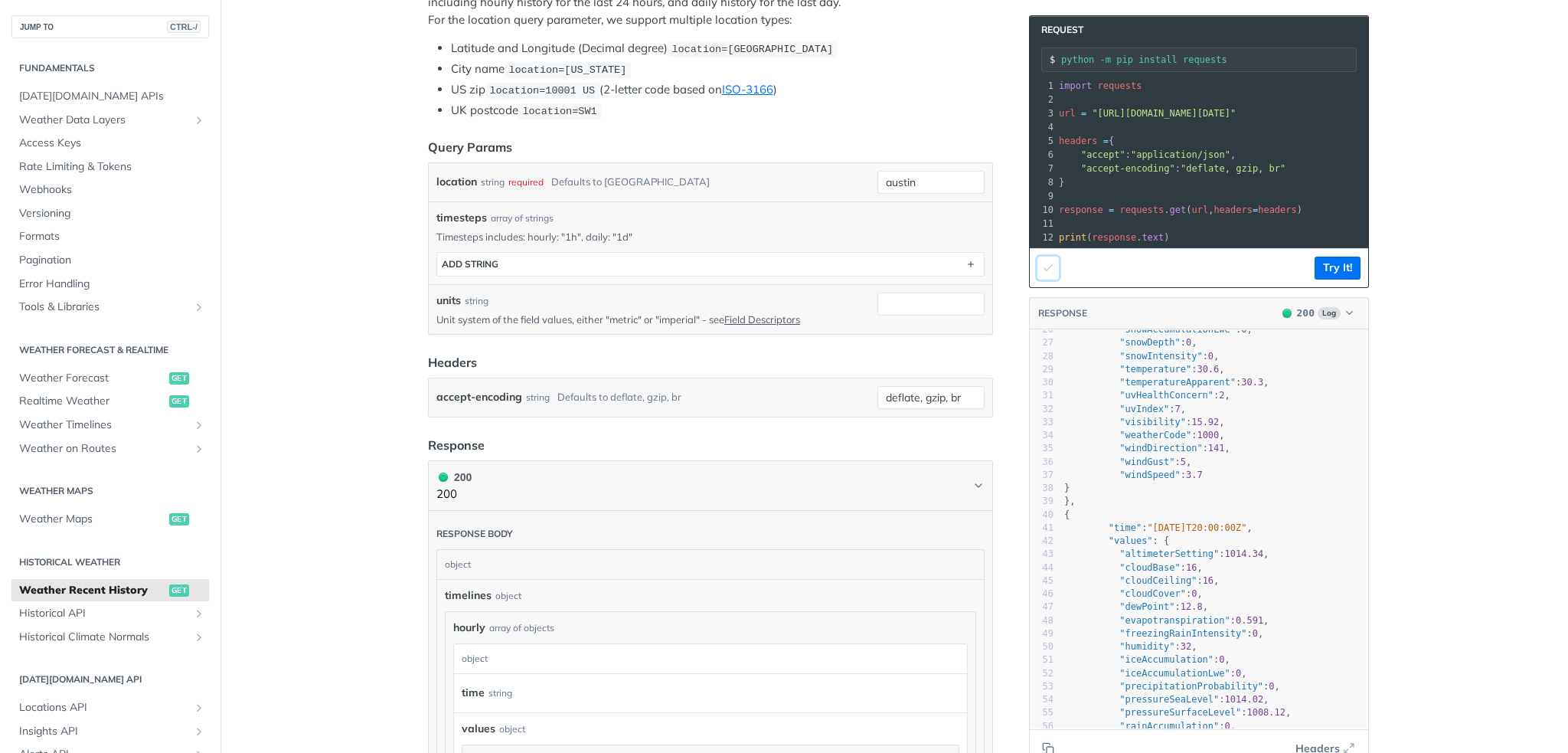
scroll to position [534, 0]
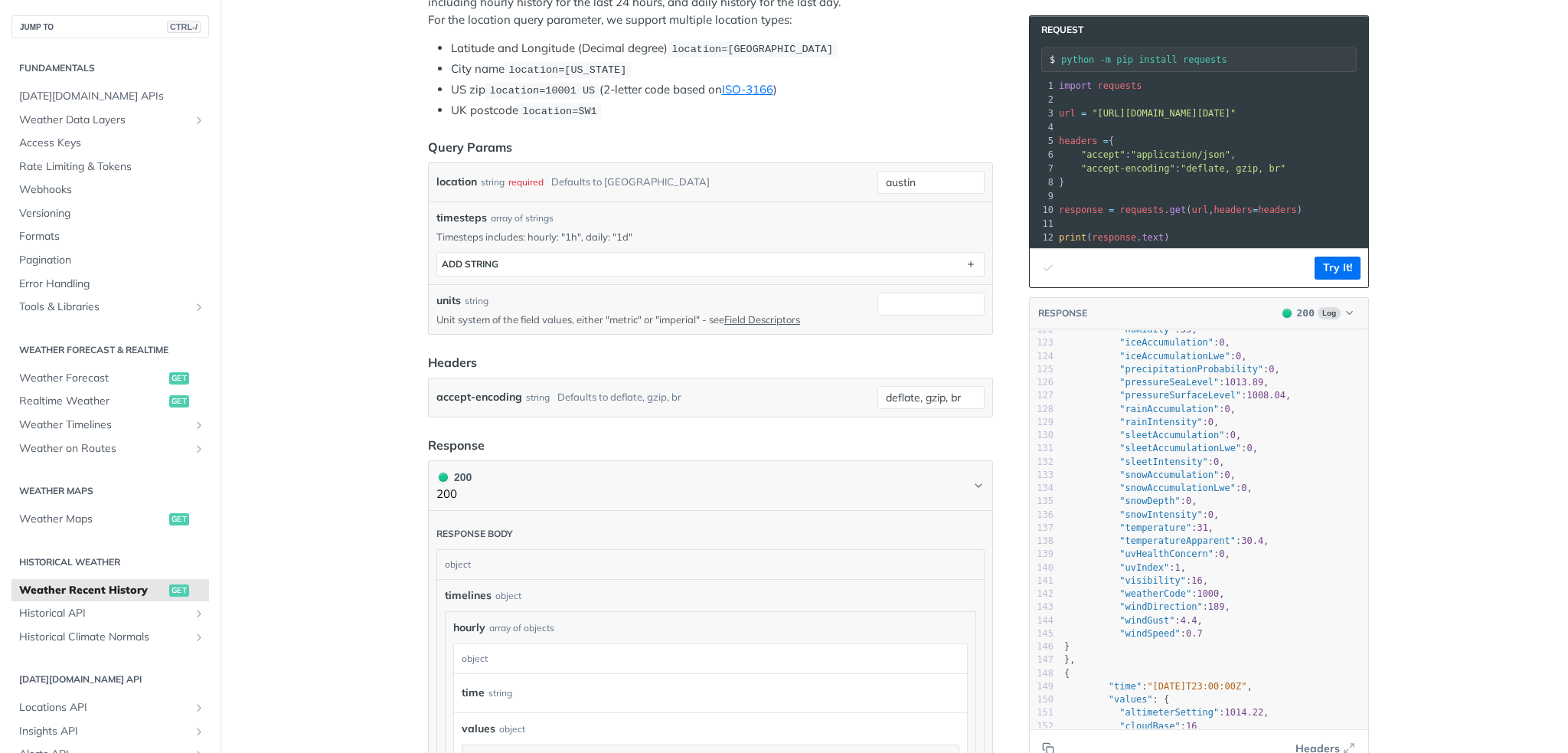
drag, startPoint x: 1423, startPoint y: 238, endPoint x: 1423, endPoint y: 248, distance: 10.0
click at [1423, 238] on main "JUMP TO CTRL-/ Fundamentals [DATE][DOMAIN_NAME] APIs Weather Data Layers Core P…" at bounding box center [784, 545] width 1568 height 1693
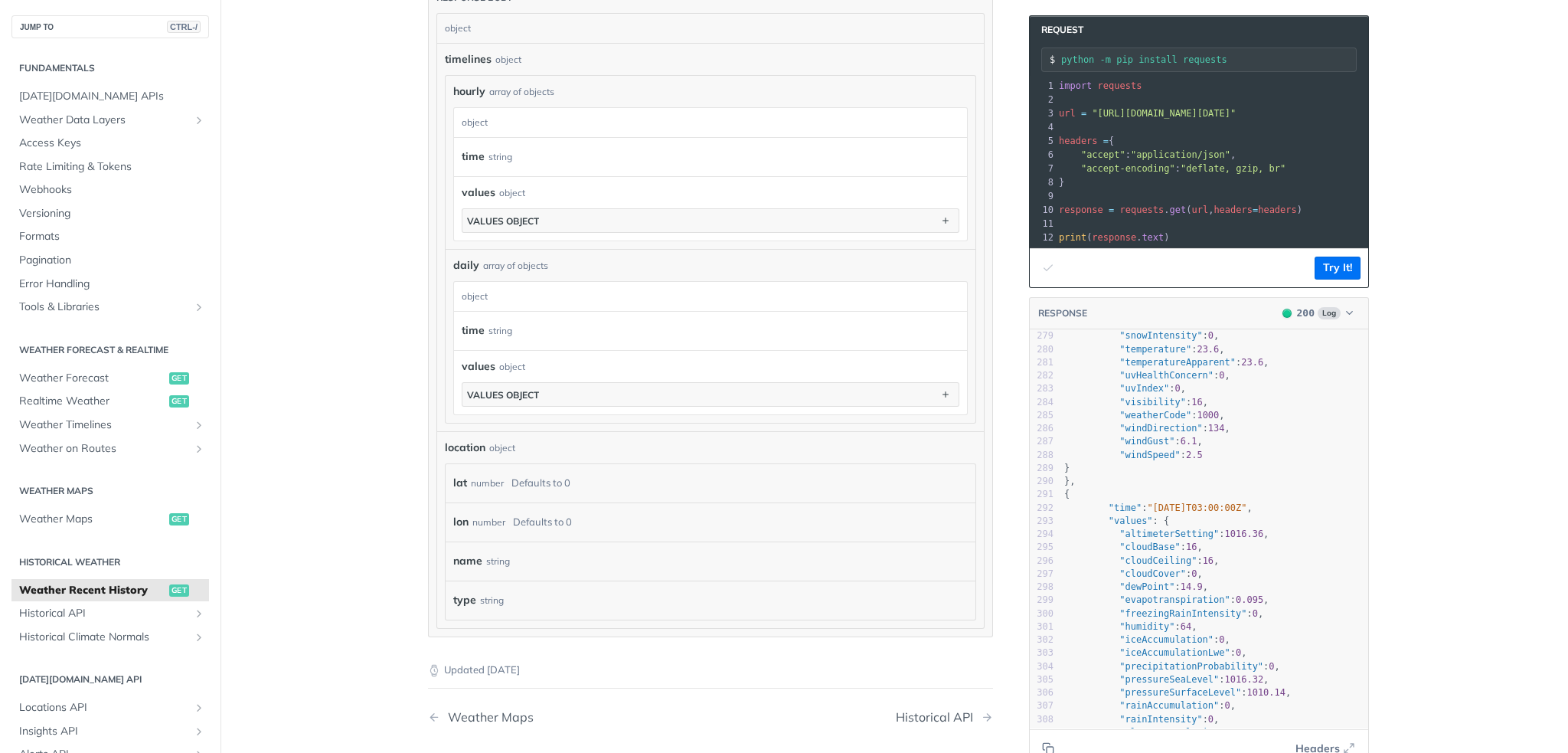
scroll to position [1072, 0]
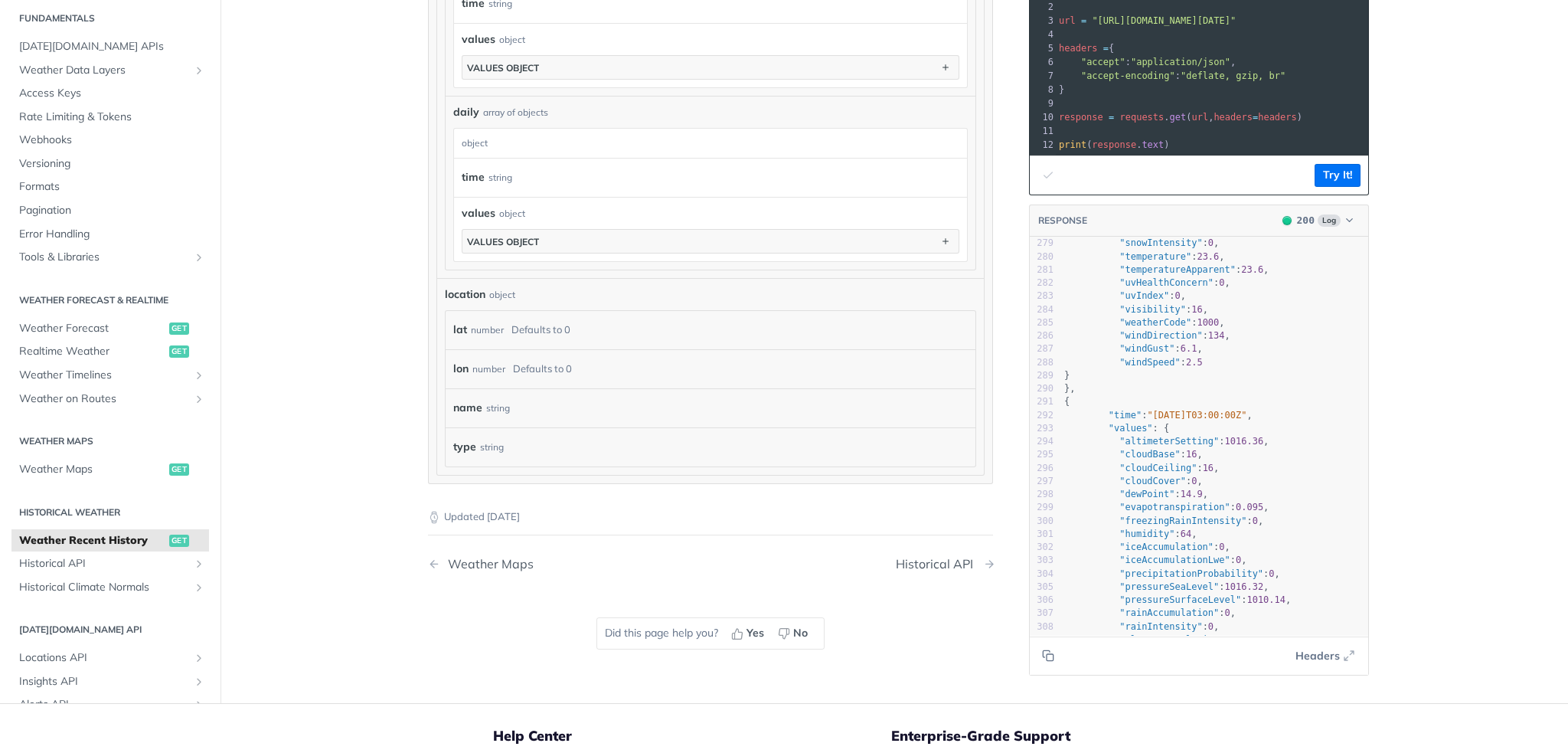
drag, startPoint x: 945, startPoint y: 558, endPoint x: 962, endPoint y: 594, distance: 39.8
click at [945, 558] on div "Historical API" at bounding box center [938, 564] width 85 height 14
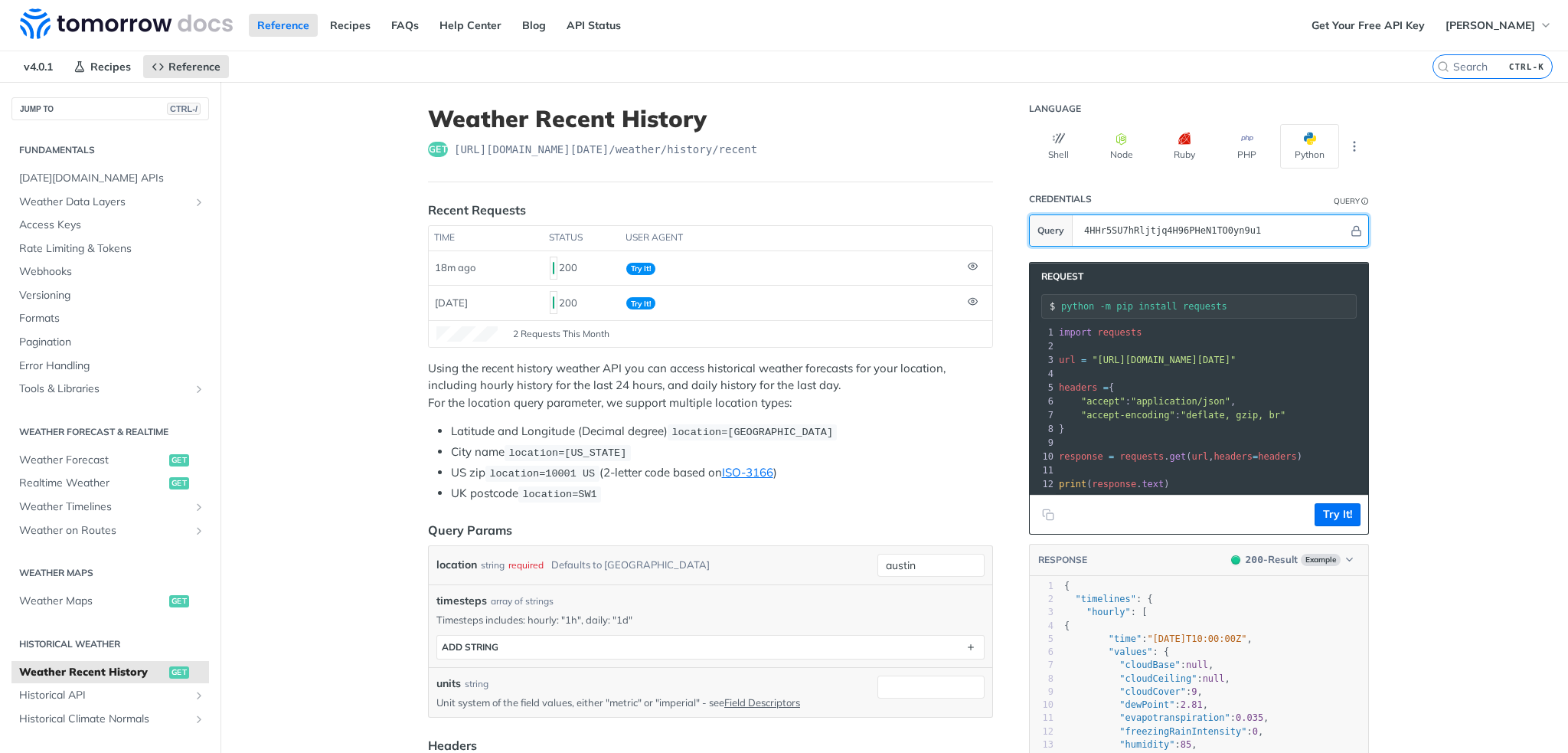
click at [1098, 222] on input "4HHr5SU7hRljtjq4H96PHeN1TO0yn9u1" at bounding box center [1212, 231] width 272 height 31
click at [1357, 231] on button "Hide" at bounding box center [1356, 230] width 16 height 15
click at [1354, 231] on icon "Show" at bounding box center [1357, 231] width 11 height 11
click at [1311, 140] on button "Python" at bounding box center [1309, 145] width 59 height 44
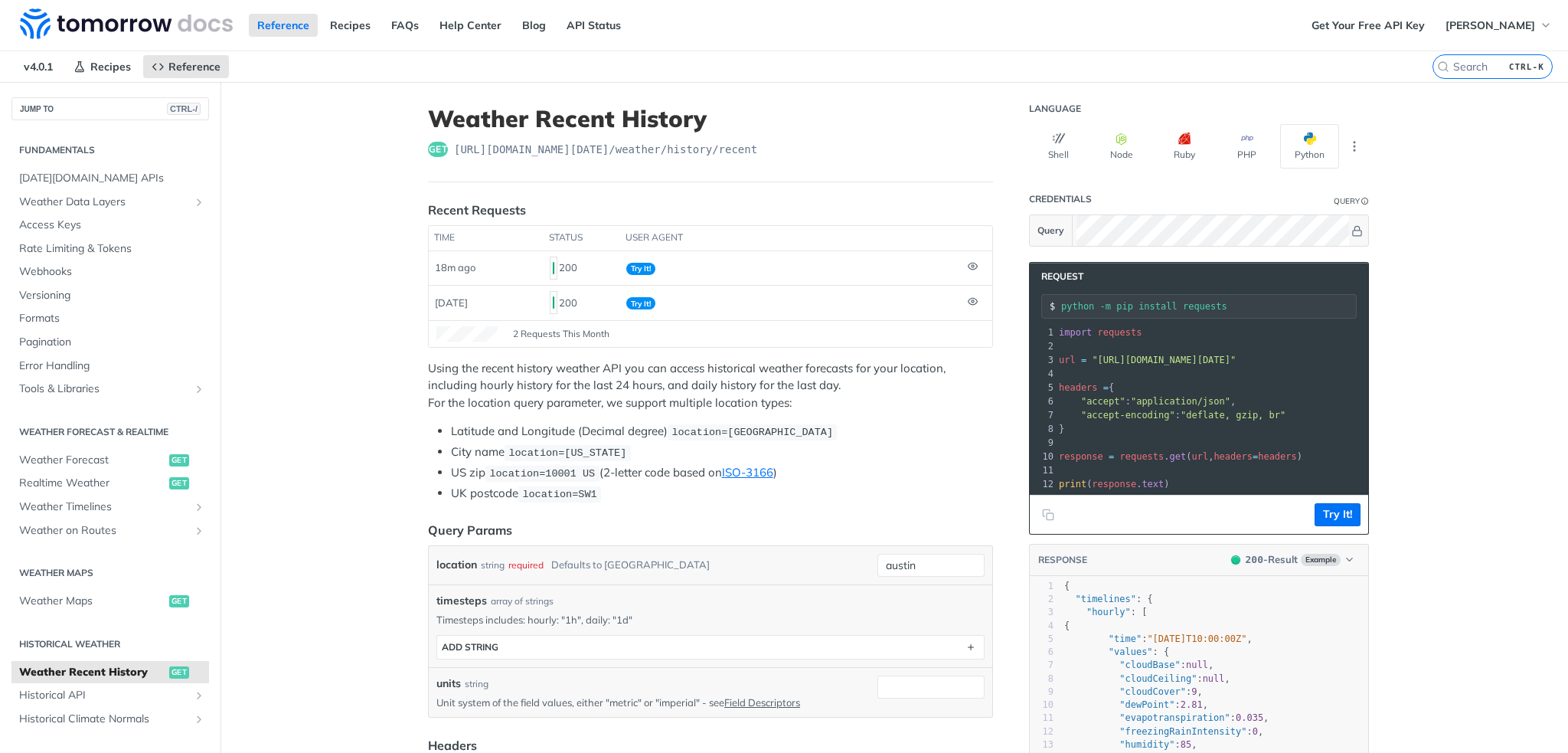
click at [1314, 153] on button "Python" at bounding box center [1309, 145] width 59 height 44
click at [1252, 154] on button "PHP" at bounding box center [1246, 145] width 59 height 44
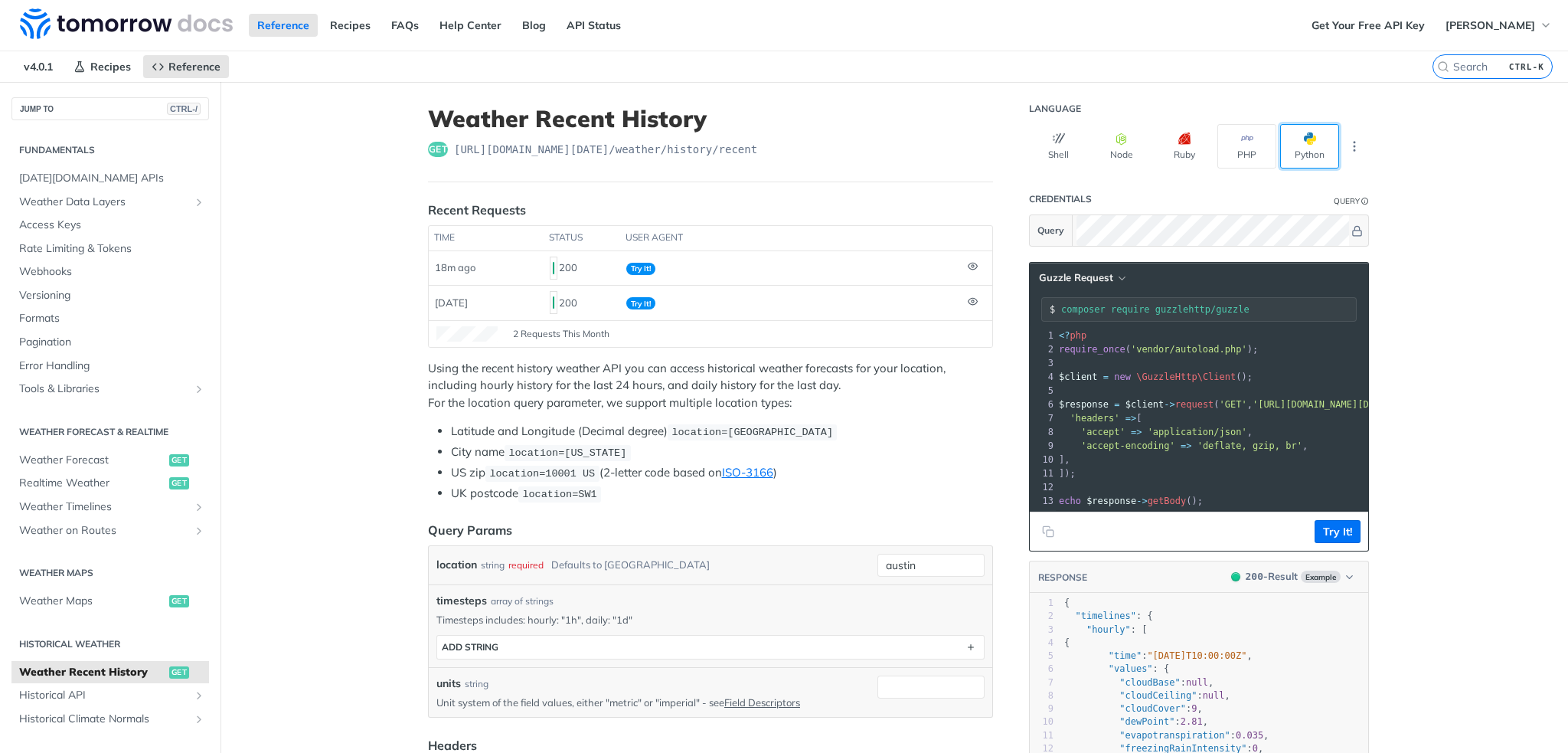
click at [1303, 152] on button "Python" at bounding box center [1309, 145] width 59 height 44
type input "python -m pip install requests"
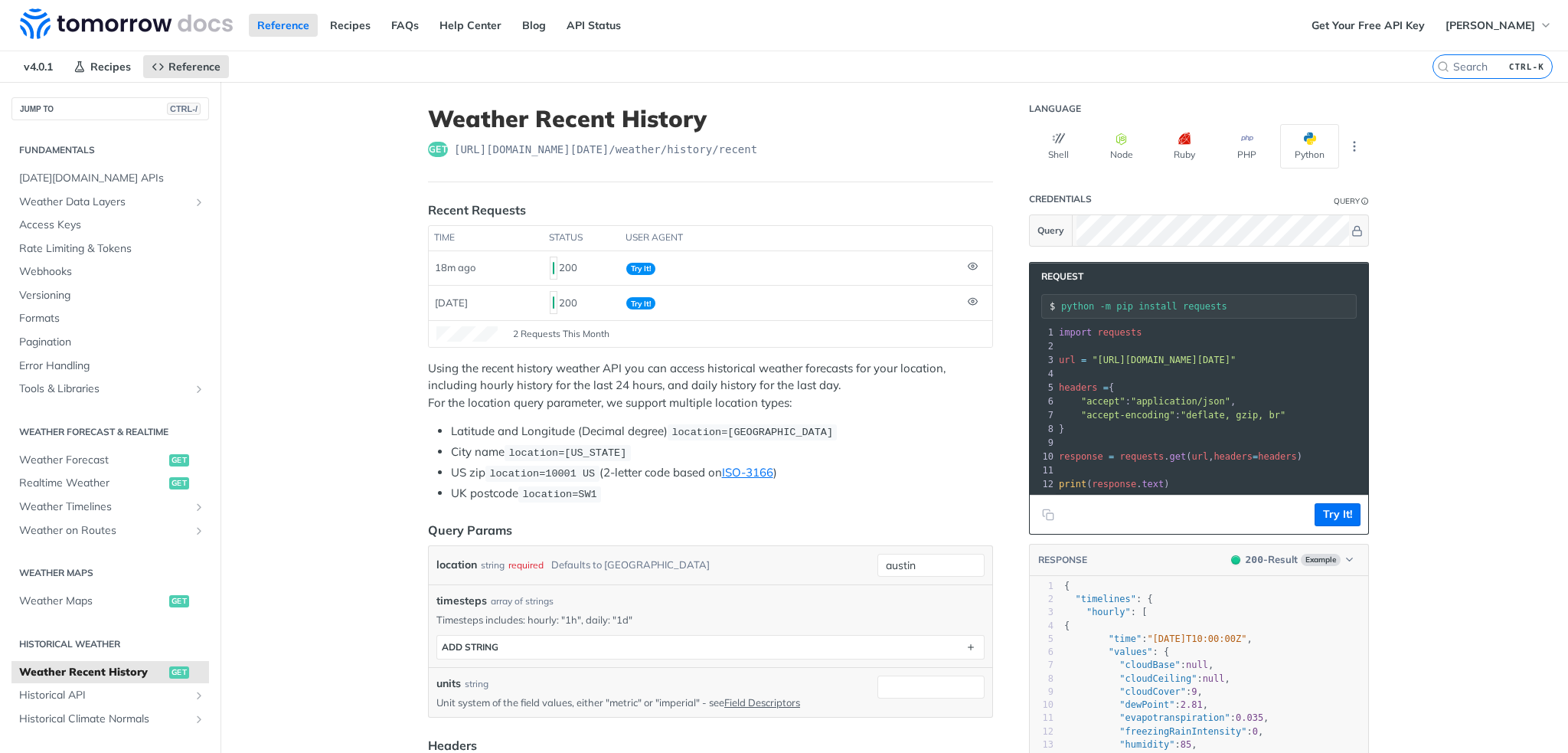
click at [1126, 304] on input "python -m pip install requests" at bounding box center [1208, 306] width 295 height 10
drag, startPoint x: 1235, startPoint y: 312, endPoint x: 1037, endPoint y: 305, distance: 198.1
click at [1041, 305] on div "python -m pip install requests" at bounding box center [1198, 306] width 316 height 24
click at [1112, 327] on span "requests" at bounding box center [1120, 332] width 44 height 10
